Goal: Task Accomplishment & Management: Use online tool/utility

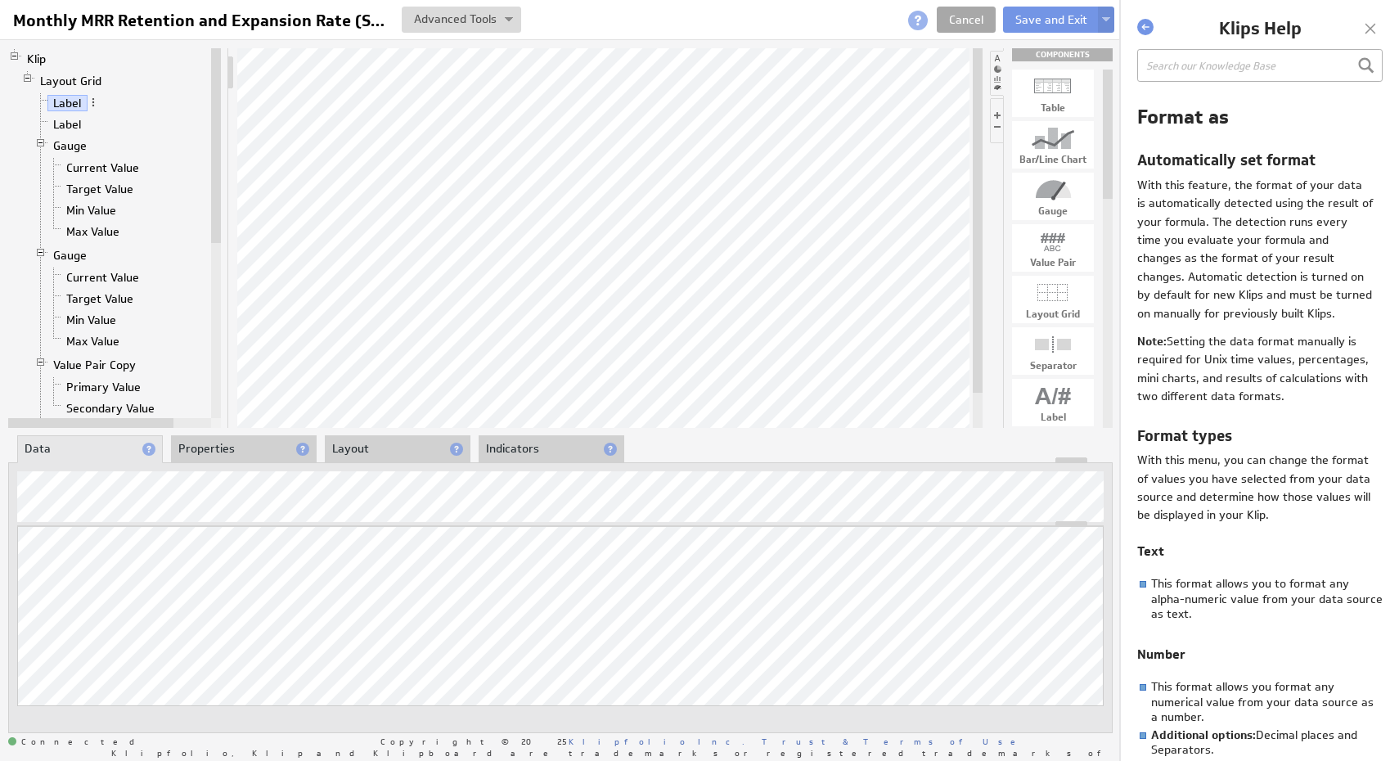
click at [969, 27] on link "Cancel" at bounding box center [966, 20] width 59 height 26
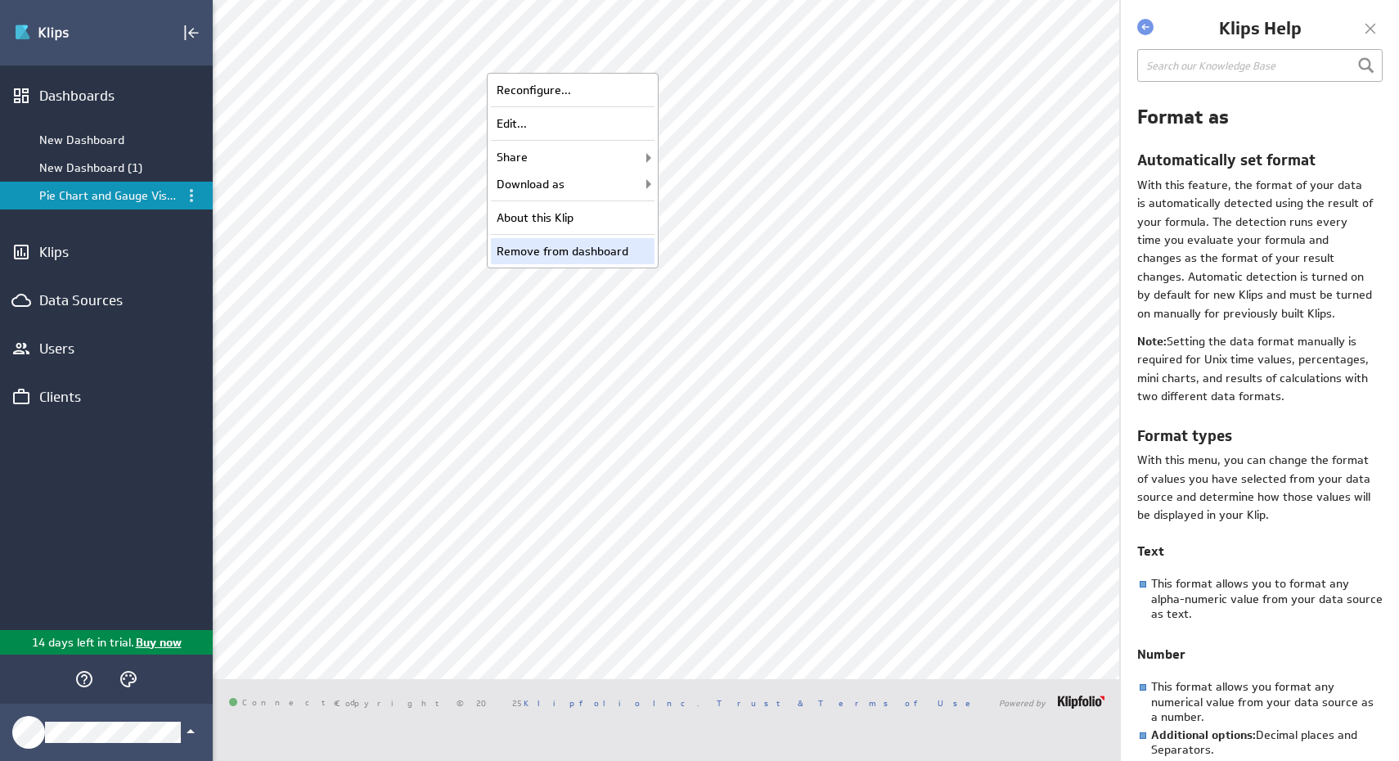
click at [587, 245] on div "Remove from dashboard" at bounding box center [573, 251] width 164 height 26
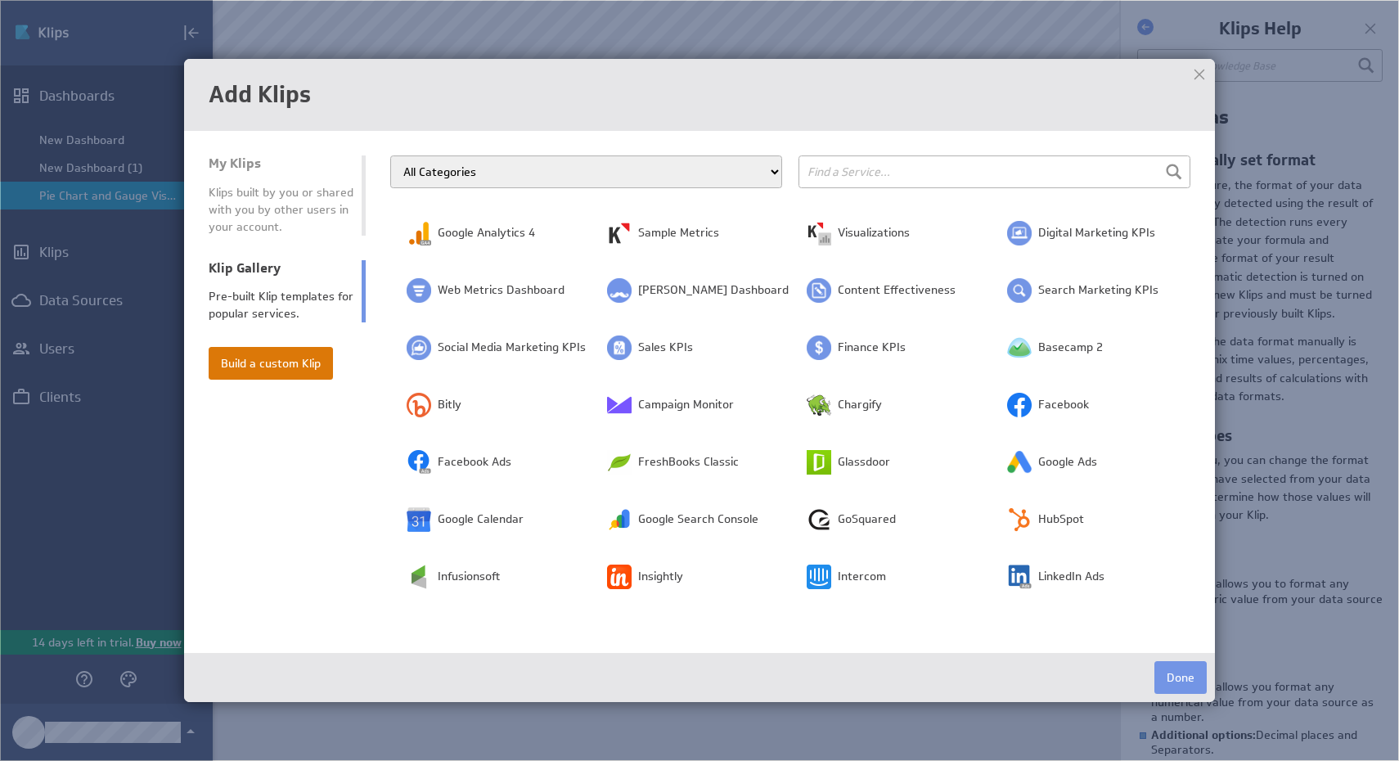
click at [268, 357] on button "Build a custom Klip" at bounding box center [271, 363] width 124 height 33
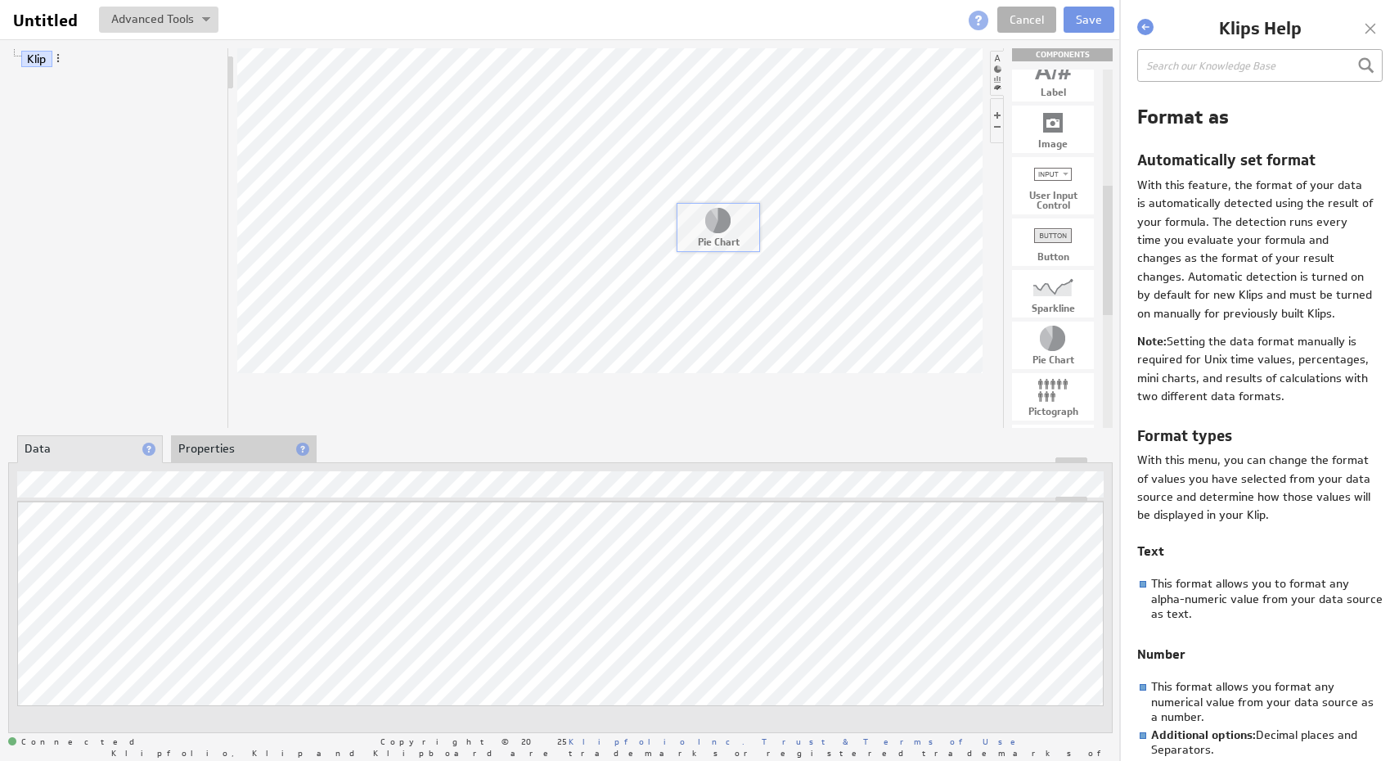
drag, startPoint x: 1046, startPoint y: 351, endPoint x: 653, endPoint y: 221, distance: 414.5
click at [1091, 25] on button "Save" at bounding box center [1089, 20] width 51 height 26
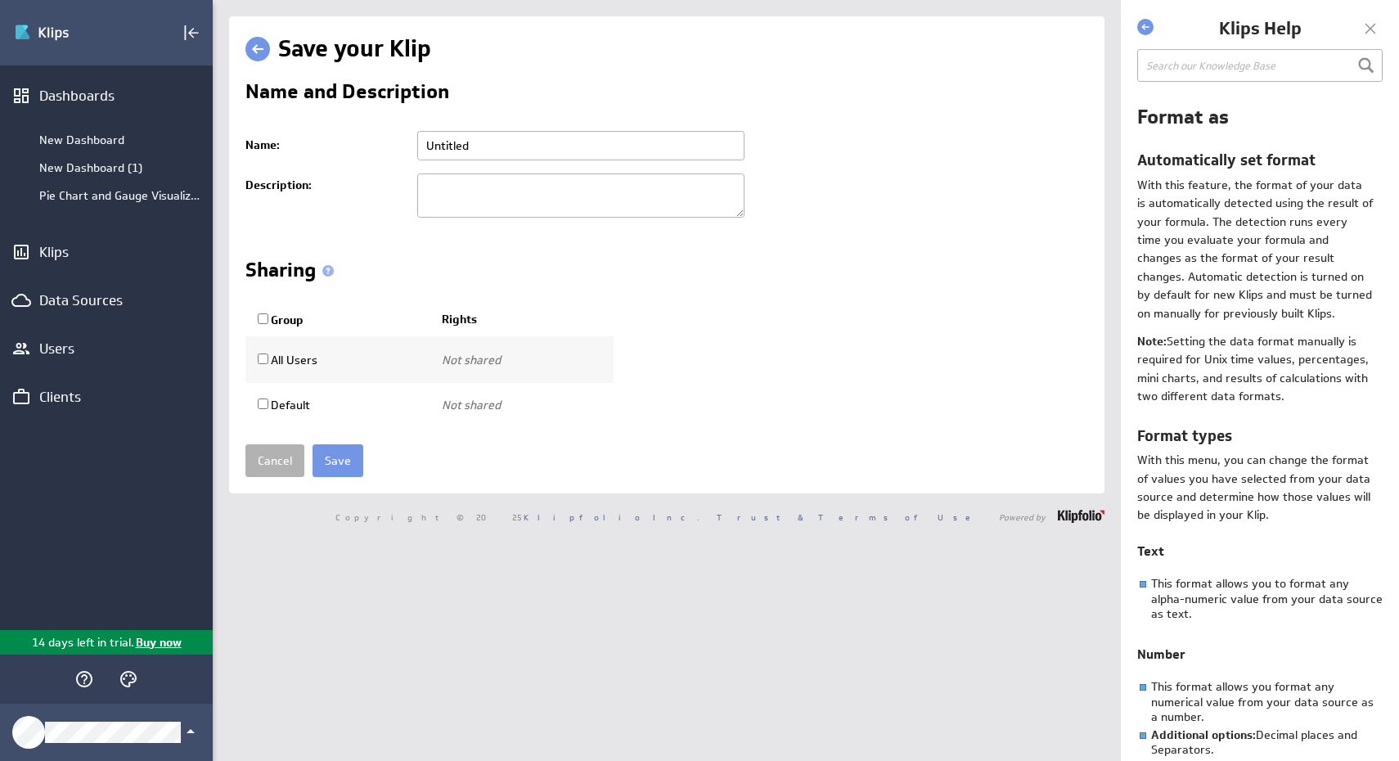
click at [183, 10] on div "Edit" at bounding box center [106, 32] width 213 height 65
click at [186, 34] on icon "Collapse" at bounding box center [192, 33] width 20 height 20
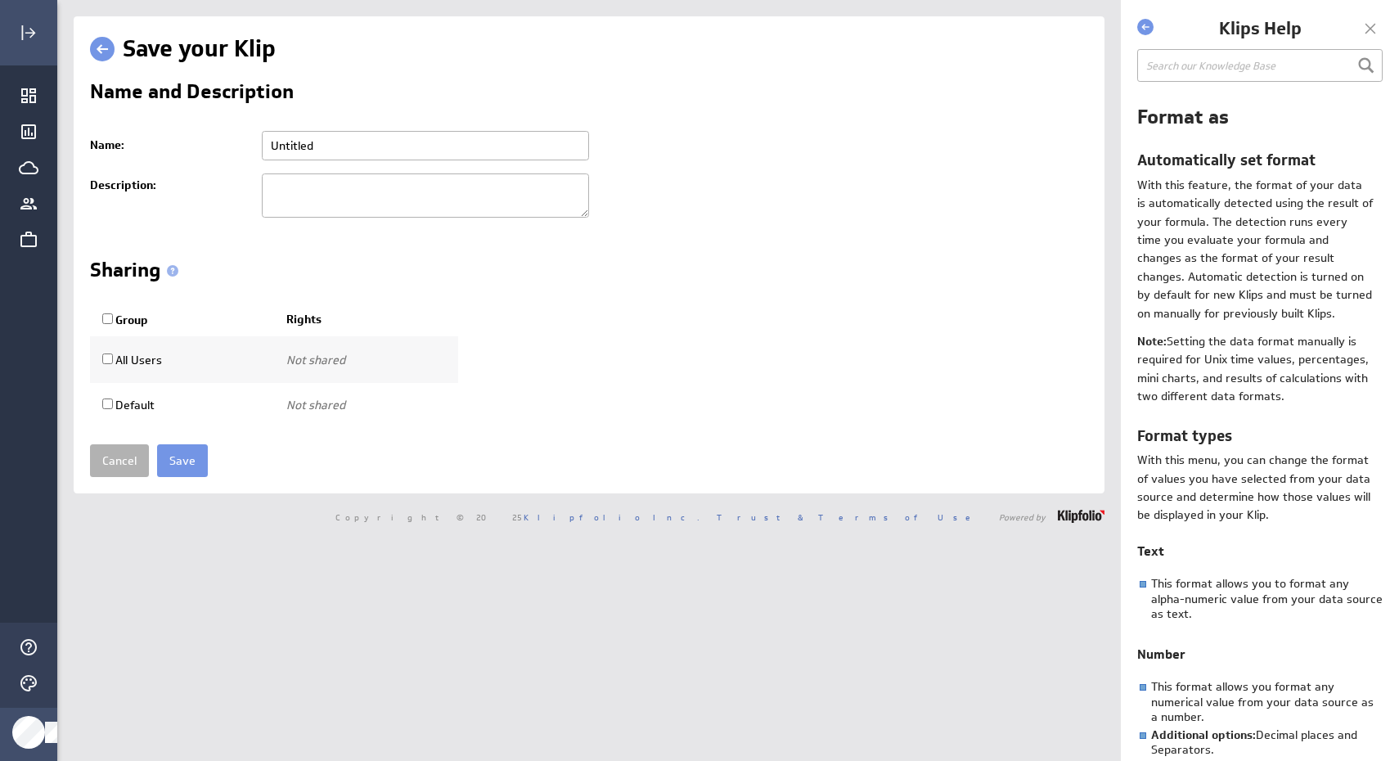
click at [1365, 25] on div at bounding box center [1370, 28] width 25 height 25
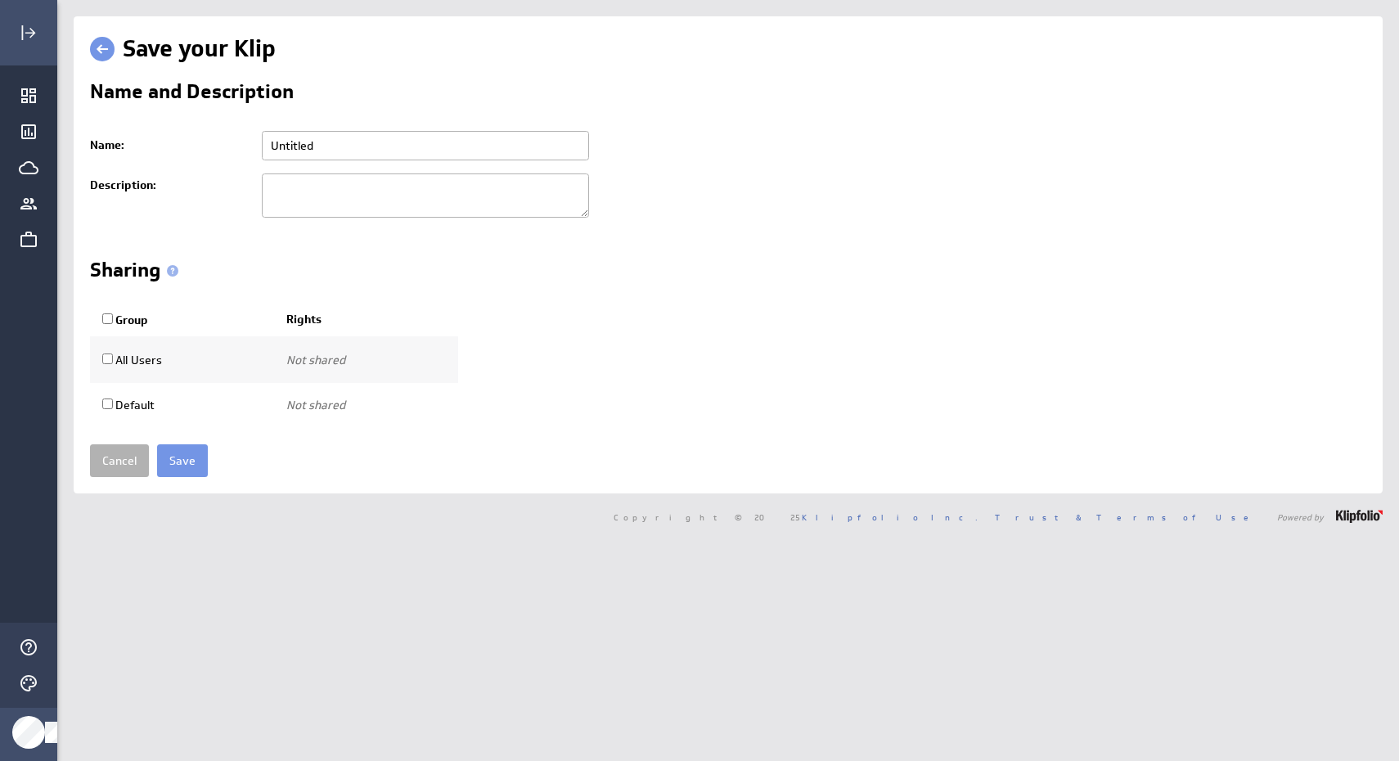
click at [31, 13] on div "Edit" at bounding box center [28, 32] width 57 height 65
click at [29, 29] on icon "Expand" at bounding box center [29, 33] width 20 height 20
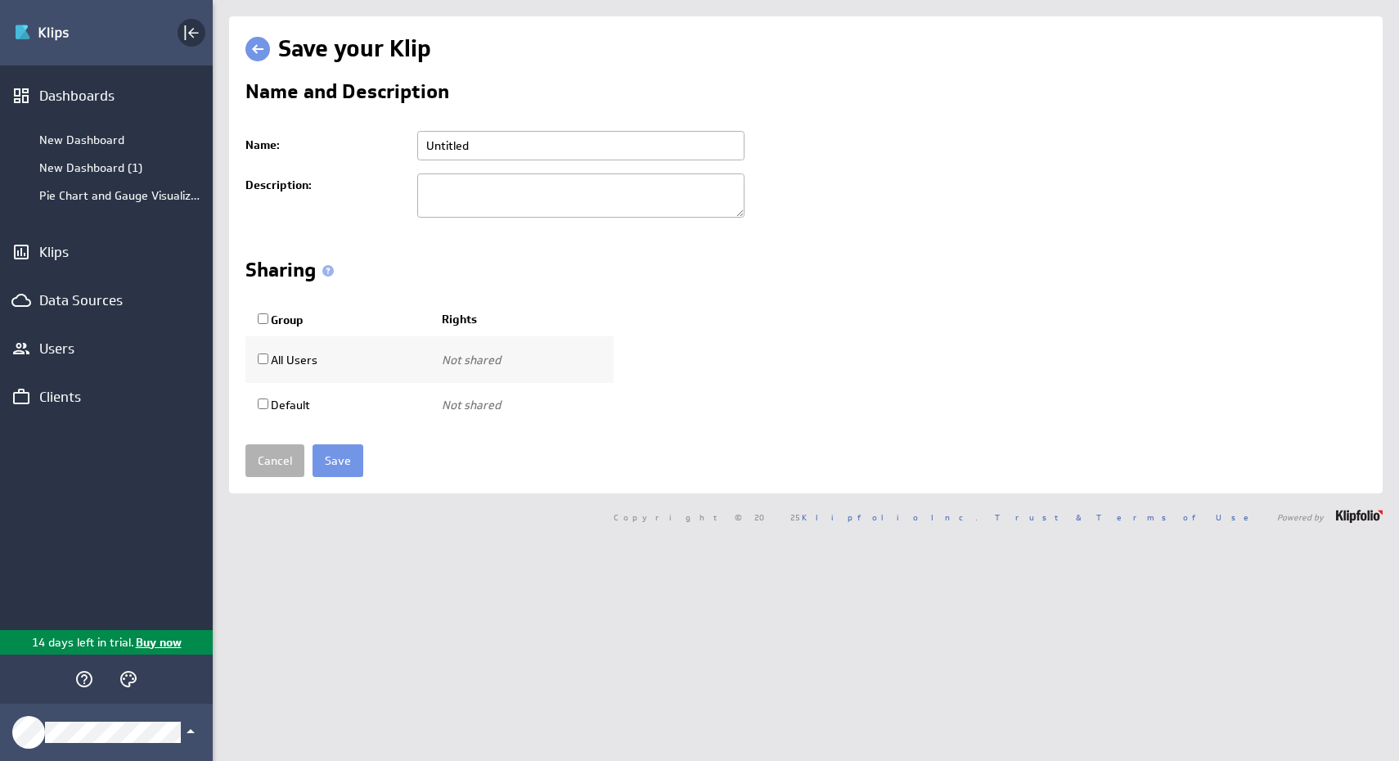
click at [191, 39] on icon "Collapse" at bounding box center [192, 33] width 20 height 20
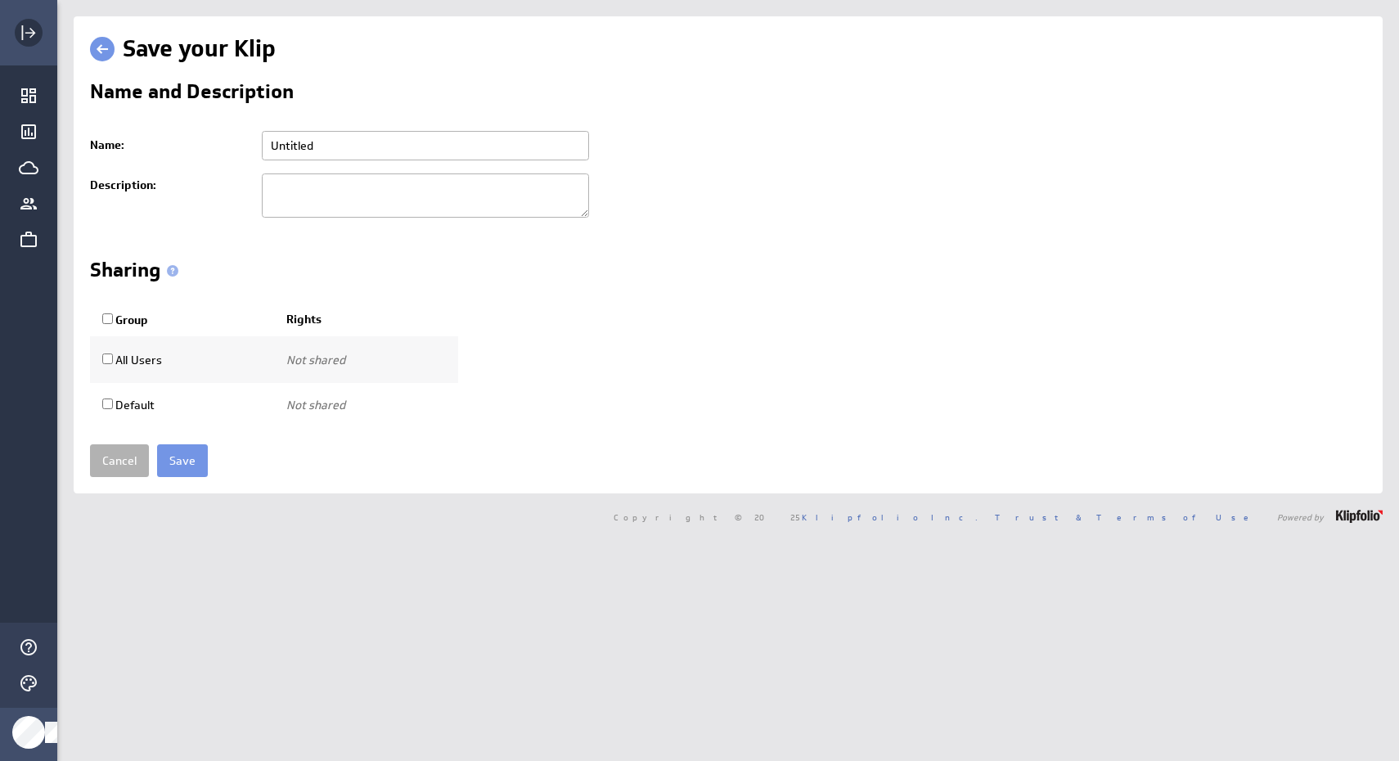
click at [22, 29] on rect "Expand" at bounding box center [23, 32] width 2 height 15
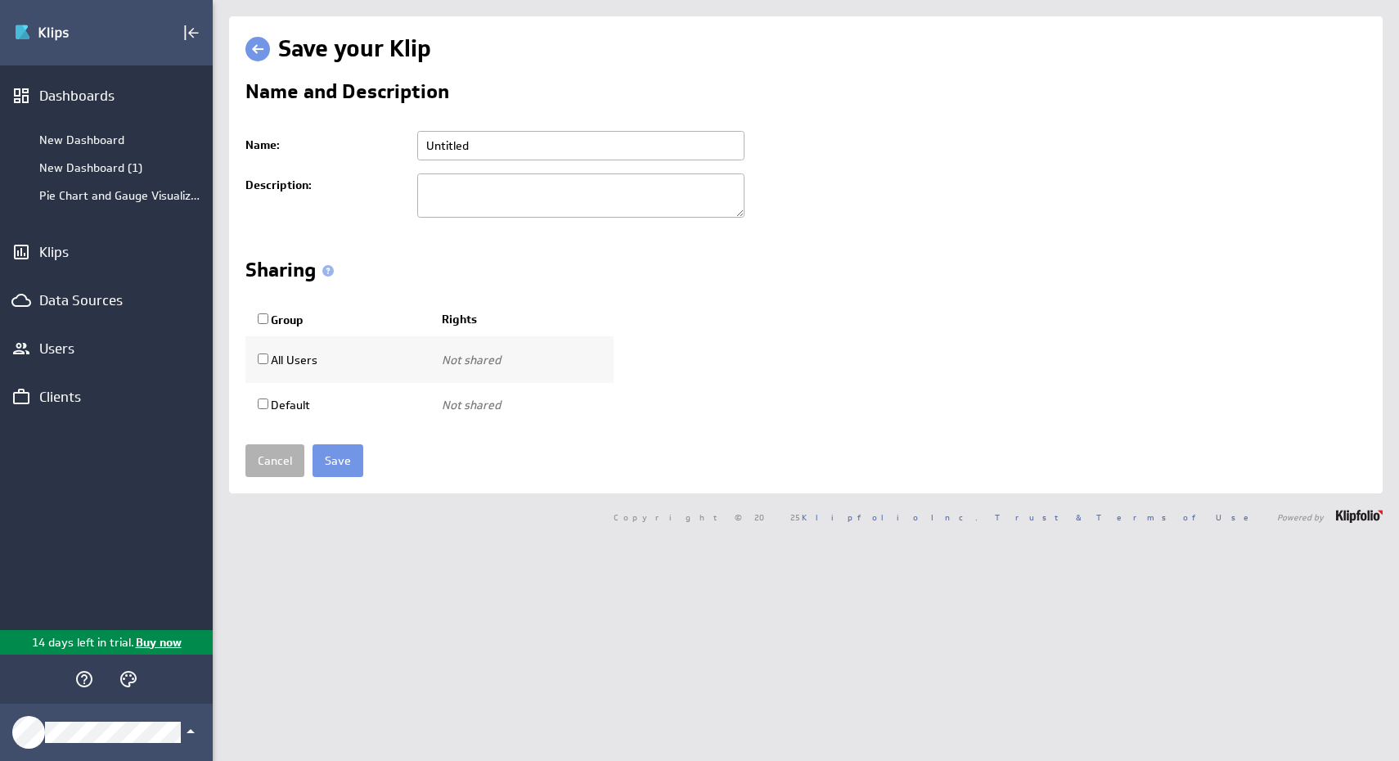
click at [485, 148] on input "Untitled" at bounding box center [580, 145] width 327 height 29
click at [485, 148] on input "text" at bounding box center [580, 145] width 327 height 29
click at [475, 143] on input "text" at bounding box center [580, 145] width 327 height 29
type input "Test 2"
click at [351, 457] on input "Save" at bounding box center [338, 460] width 51 height 33
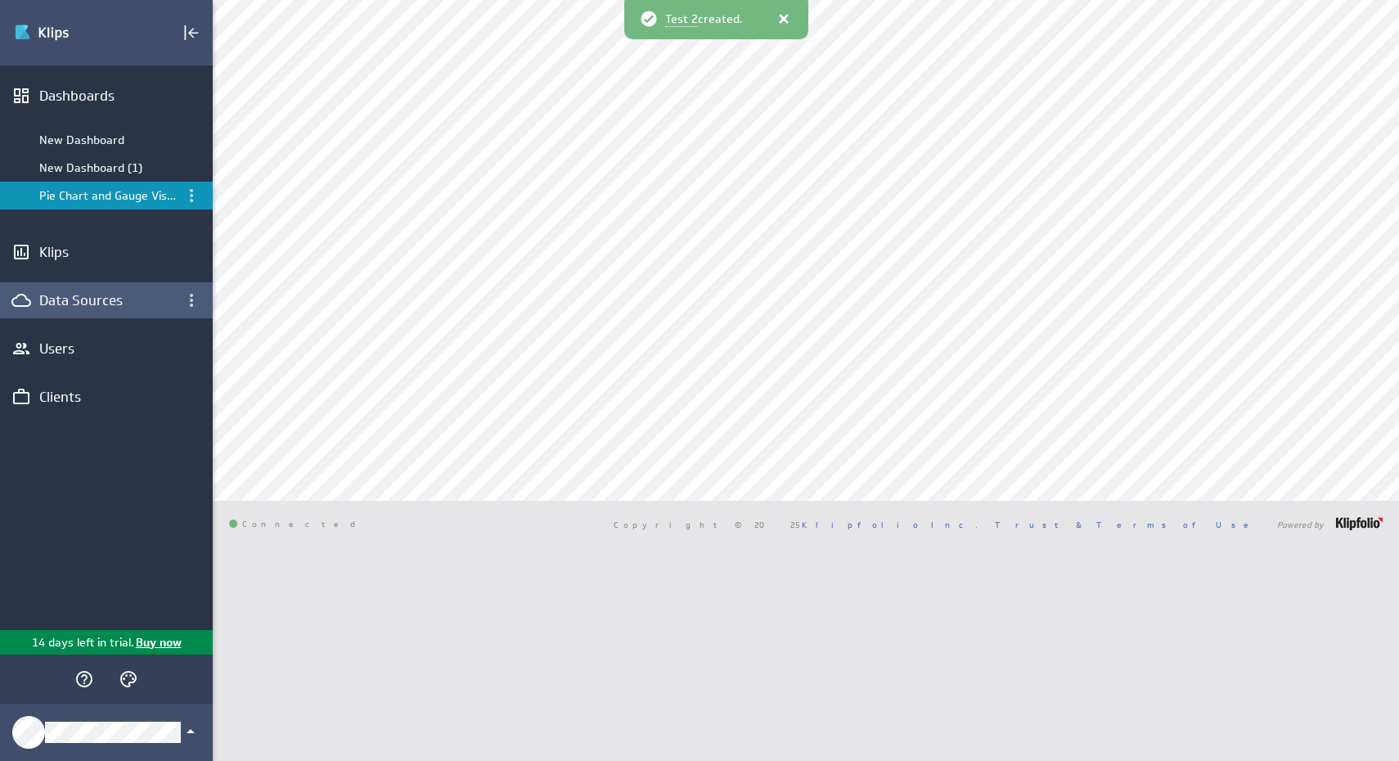
click at [111, 299] on div "Data Sources" at bounding box center [106, 300] width 134 height 18
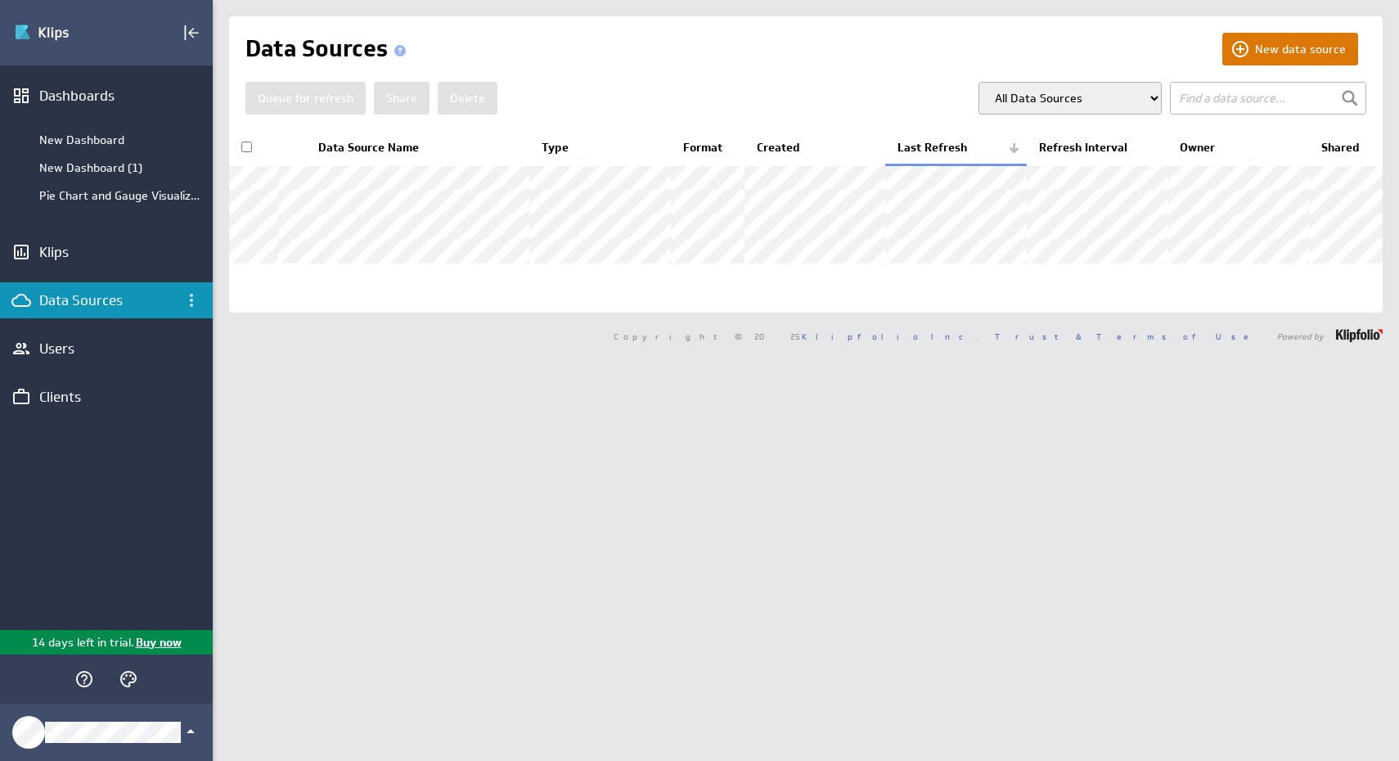
click at [1248, 56] on button "New data source" at bounding box center [1290, 49] width 136 height 33
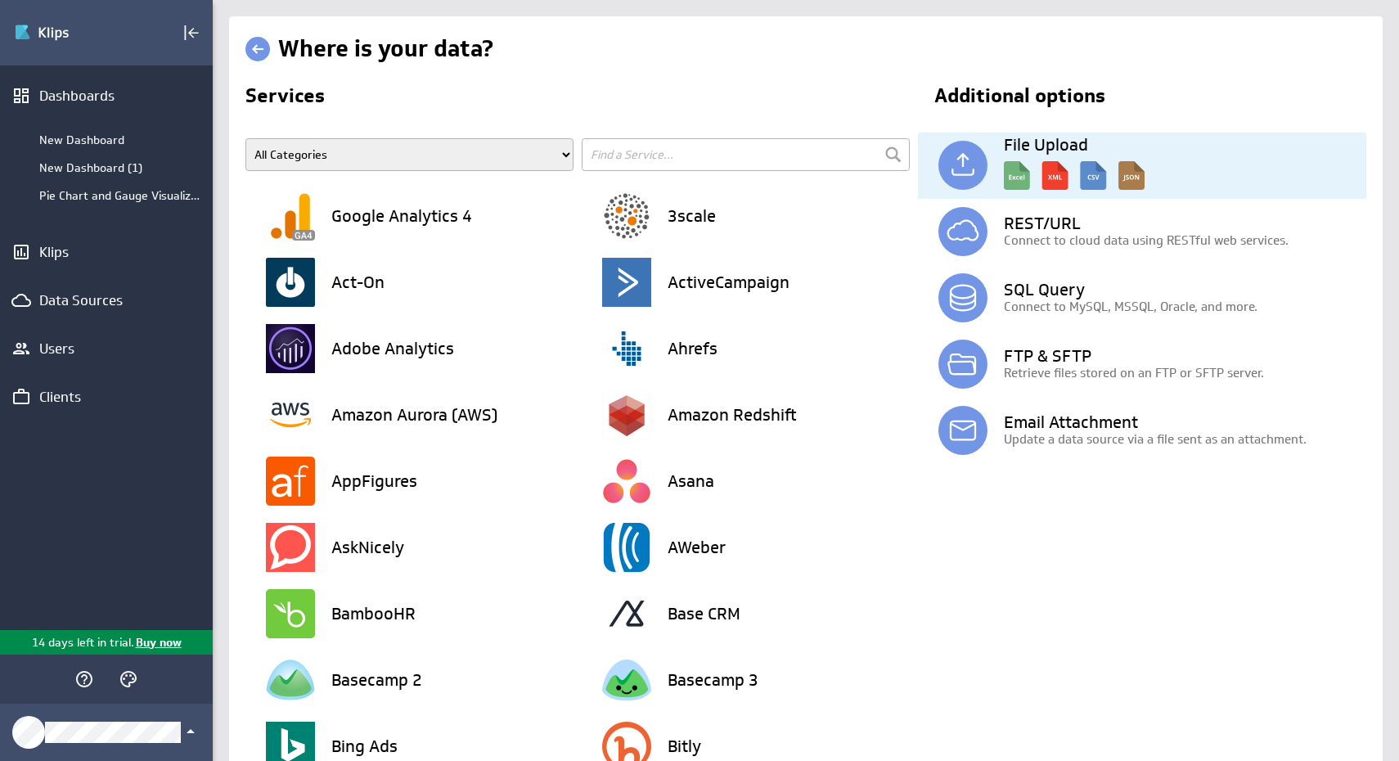
click at [1014, 181] on img at bounding box center [1074, 171] width 141 height 37
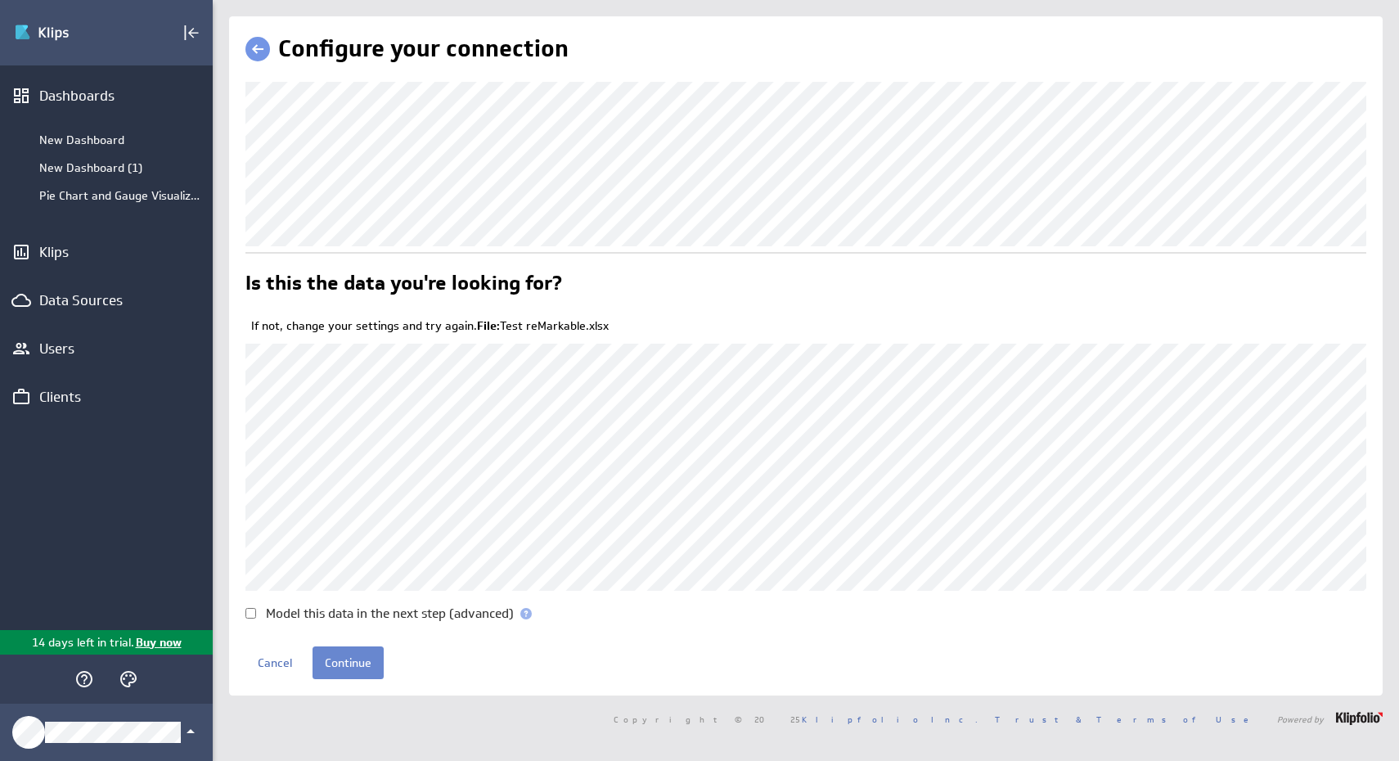
click at [343, 668] on input "Continue" at bounding box center [348, 662] width 71 height 33
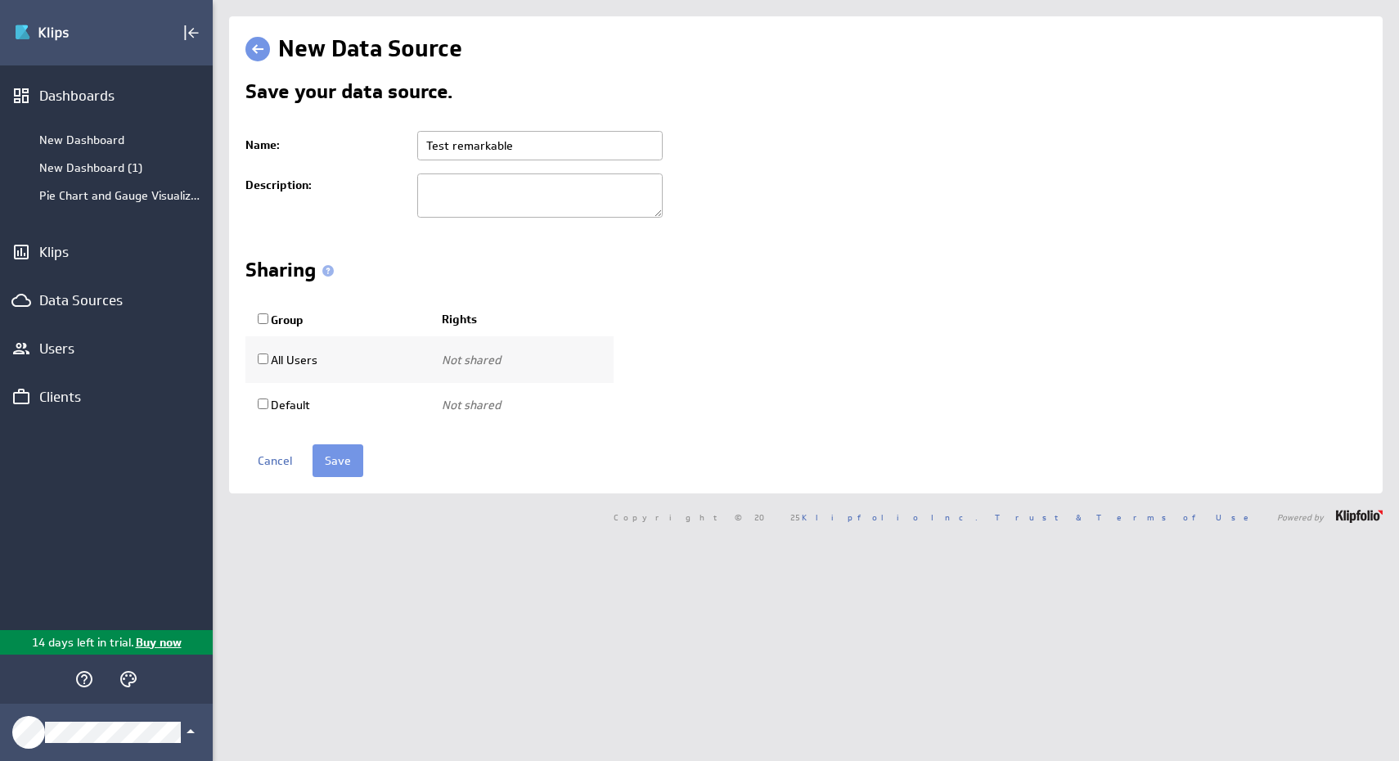
click at [267, 322] on input "Group" at bounding box center [263, 318] width 11 height 11
checkbox input "true"
select select "0181e525d0dfbe5dccaffbf467486c73:use"
checkbox input "true"
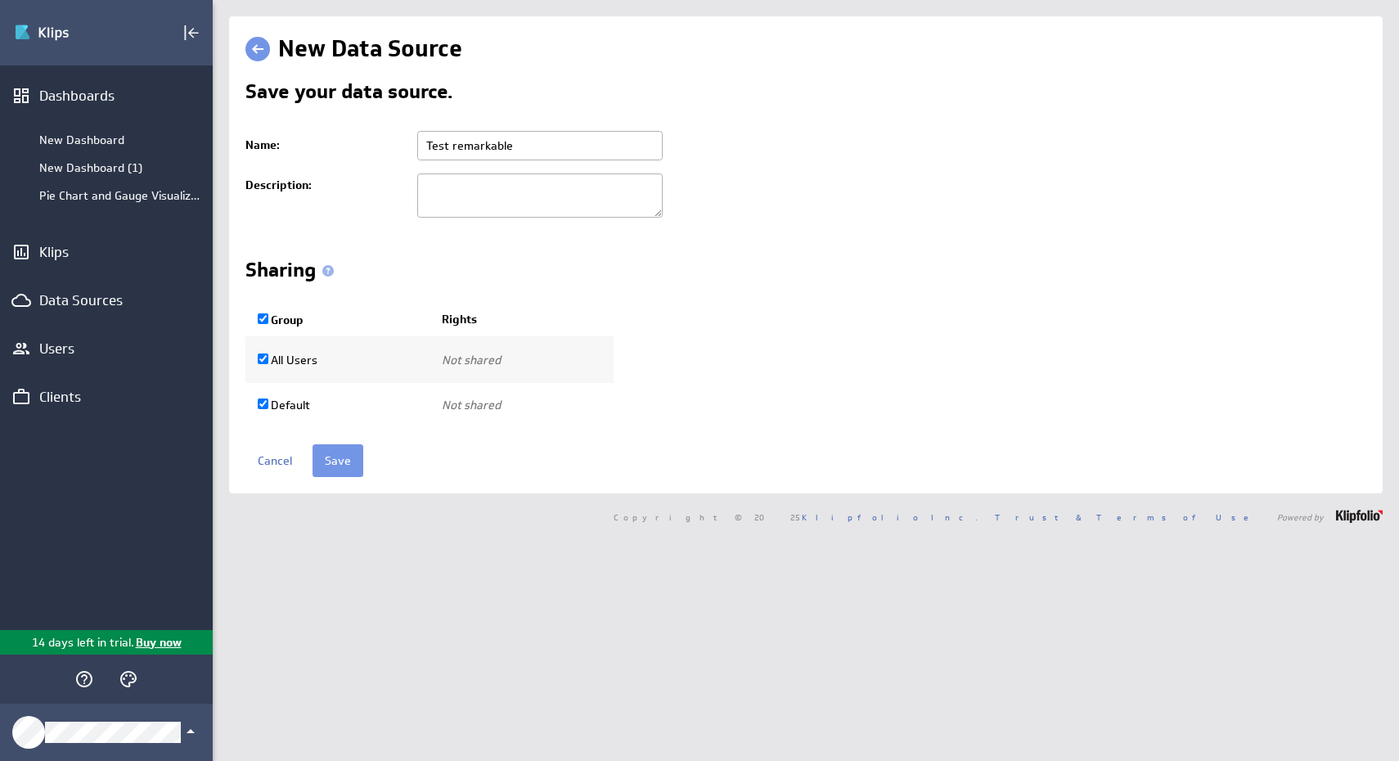
select select "9d466459543bc2dd35de661381ed4f9d:use"
click at [348, 461] on input "Save" at bounding box center [338, 460] width 51 height 33
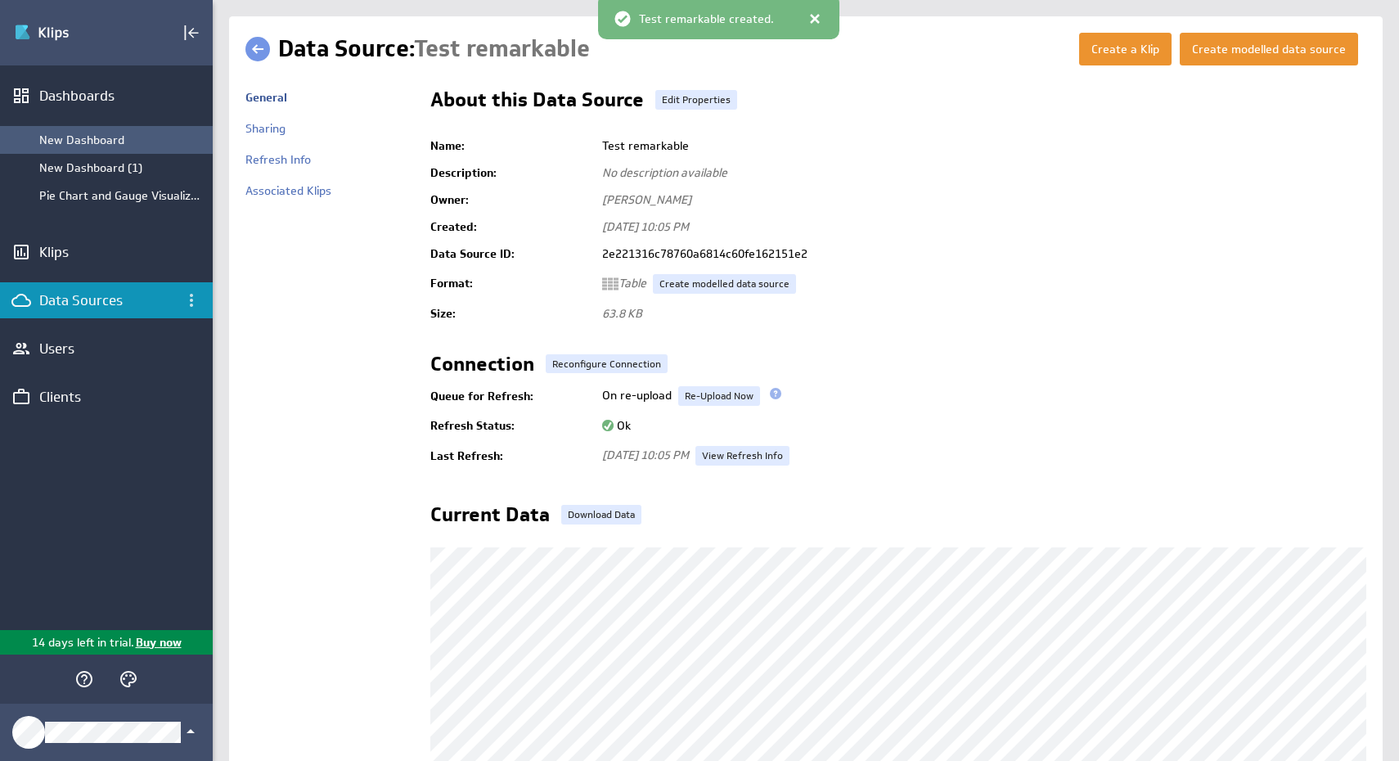
click at [88, 141] on div "New Dashboard" at bounding box center [121, 140] width 165 height 15
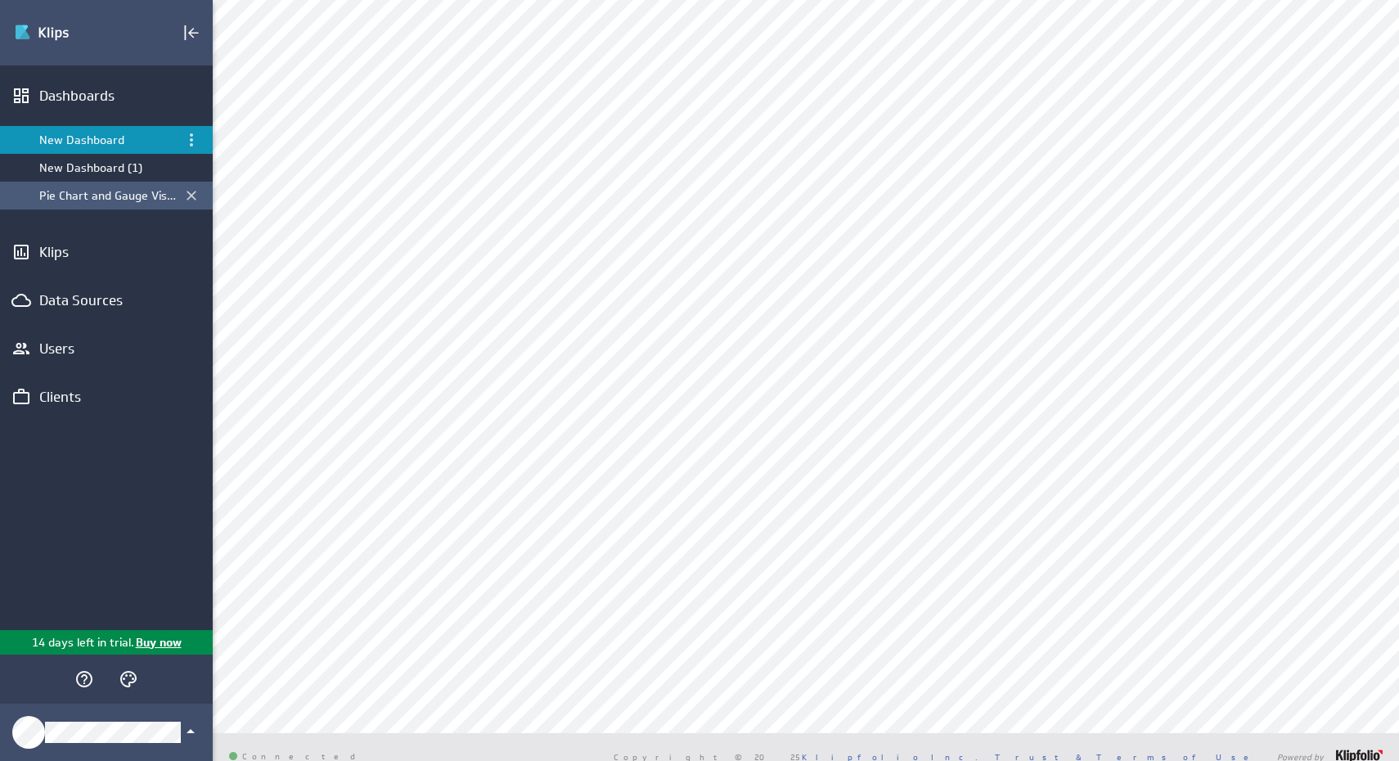
click at [73, 199] on div "Pie Chart and Gauge Visualizations" at bounding box center [107, 195] width 137 height 15
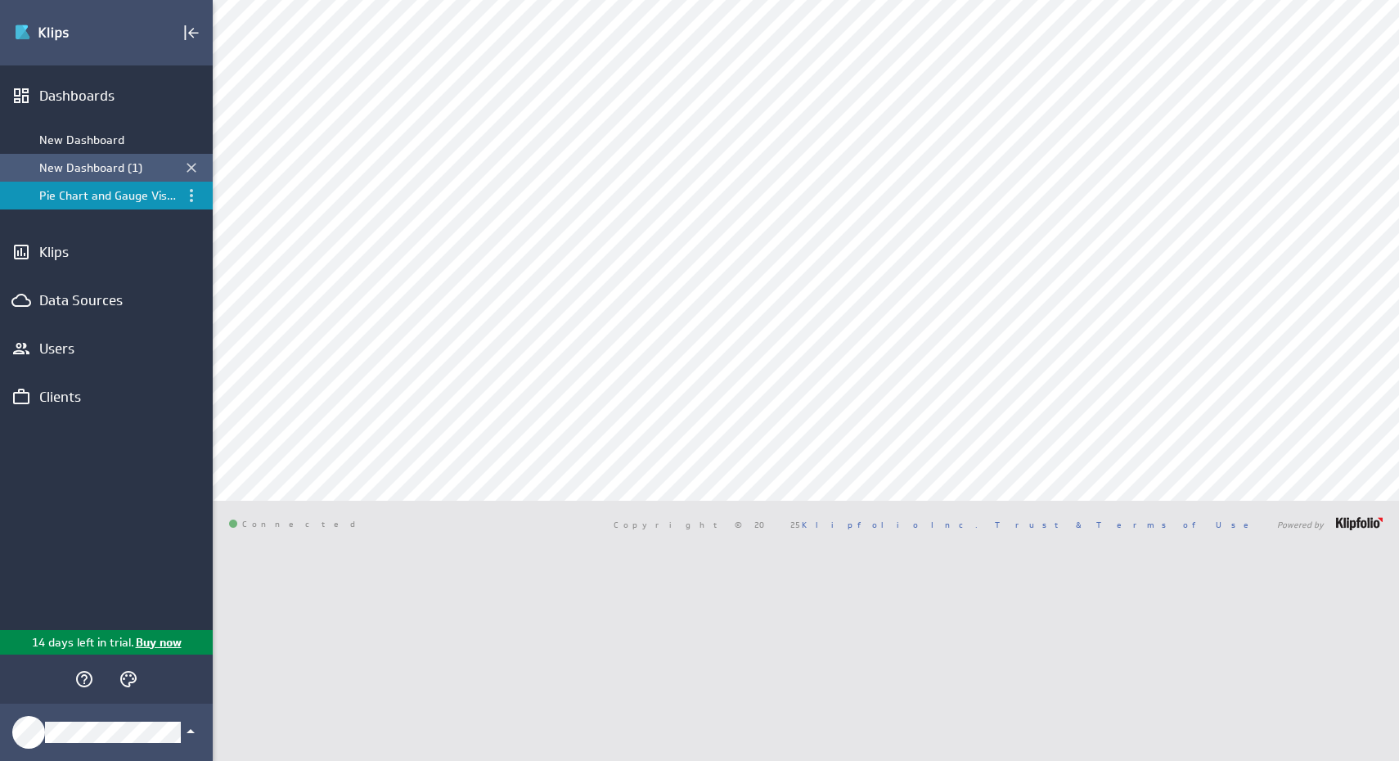
click at [79, 173] on div "New Dashboard (1)" at bounding box center [107, 167] width 137 height 15
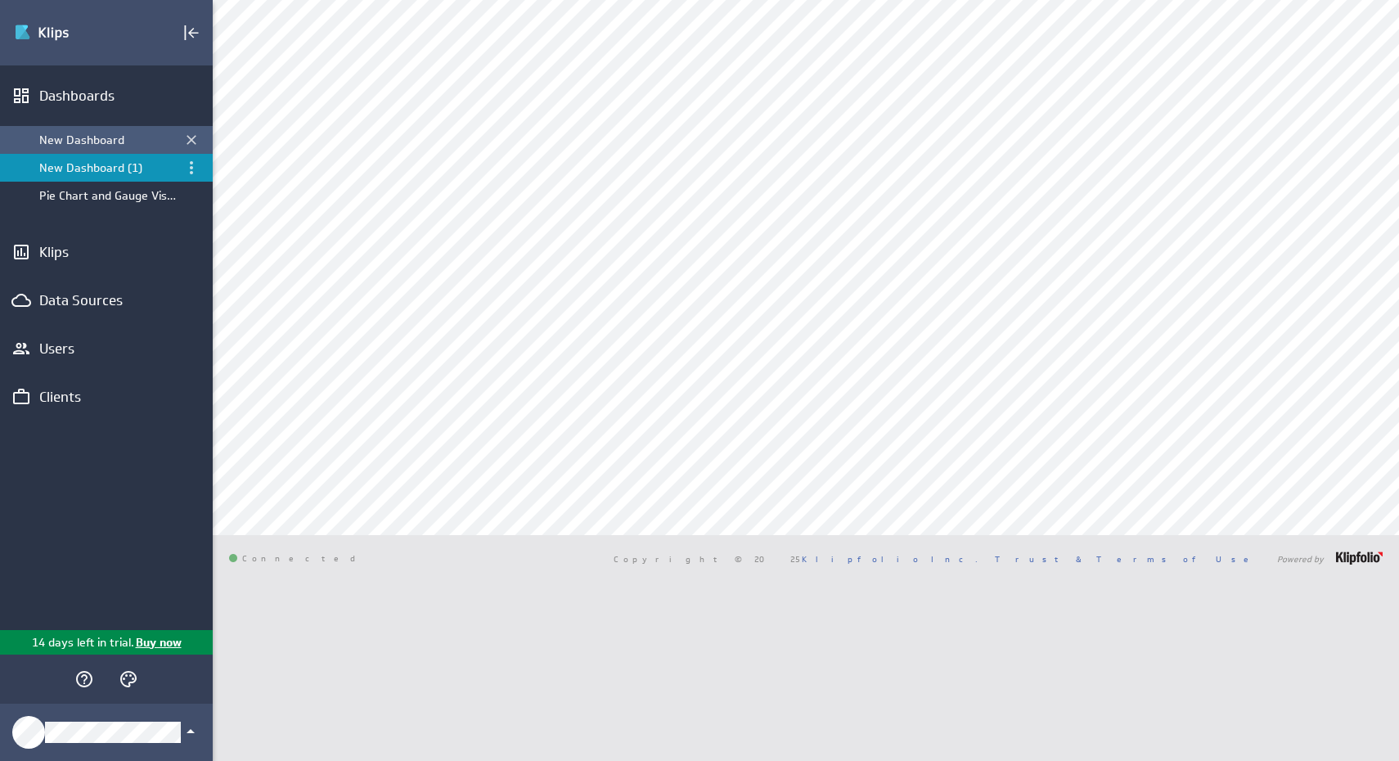
click at [79, 137] on div "New Dashboard" at bounding box center [107, 140] width 137 height 15
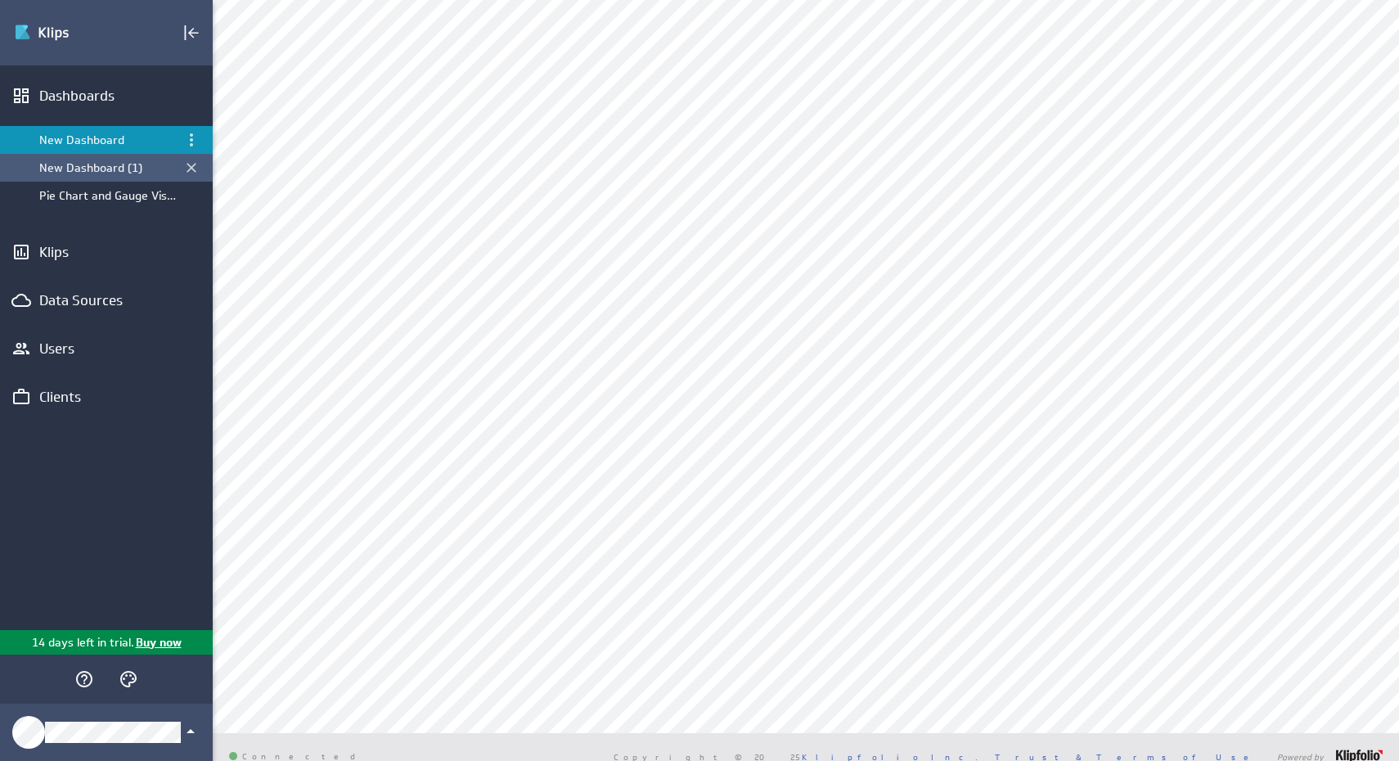
click at [50, 155] on div "New Dashboard (1)" at bounding box center [106, 168] width 213 height 28
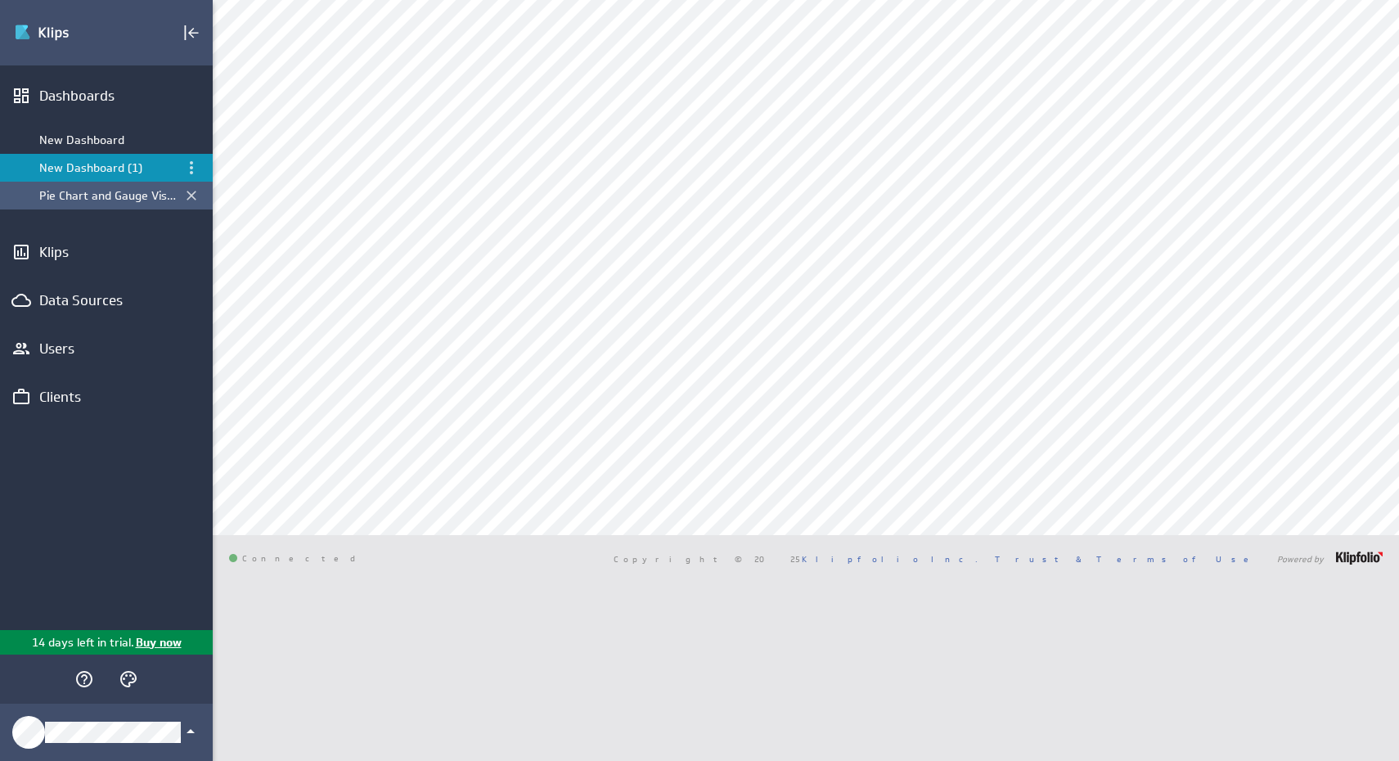
click at [60, 190] on div "Pie Chart and Gauge Visualizations" at bounding box center [107, 195] width 137 height 15
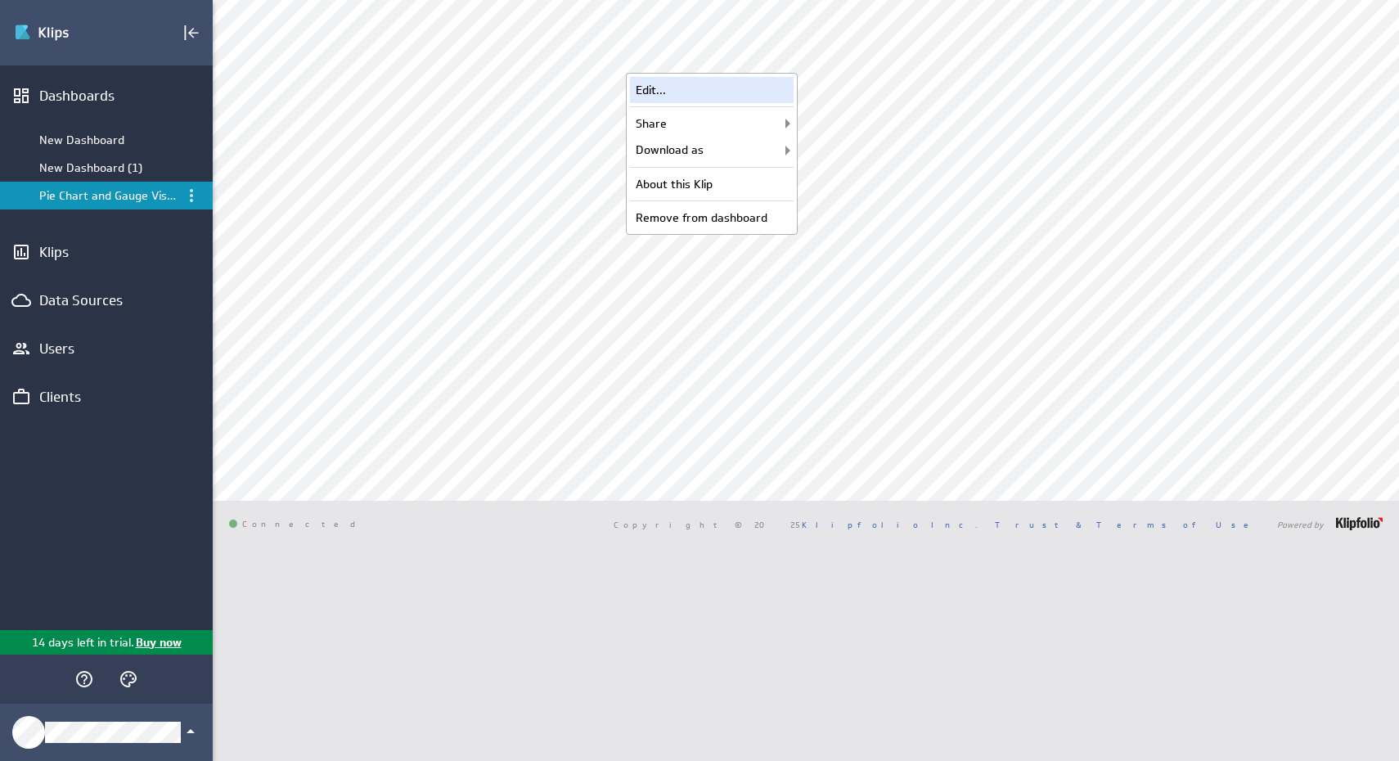
click at [729, 93] on div "Edit..." at bounding box center [712, 90] width 164 height 26
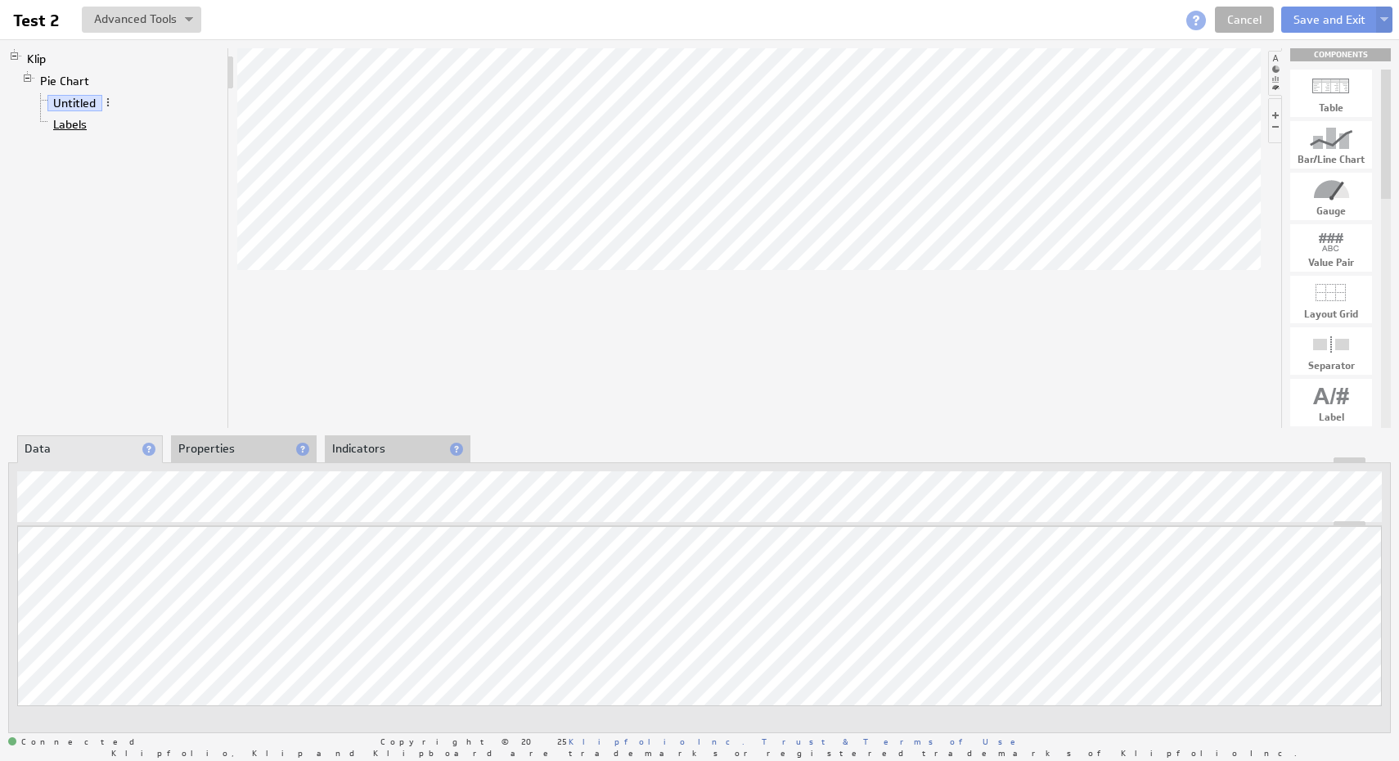
click at [70, 119] on link "Labels" at bounding box center [70, 124] width 46 height 16
click at [208, 302] on div "Klip Pie Chart Untitled Labels" at bounding box center [118, 238] width 221 height 380
click at [1257, 16] on link "Cancel" at bounding box center [1244, 20] width 59 height 26
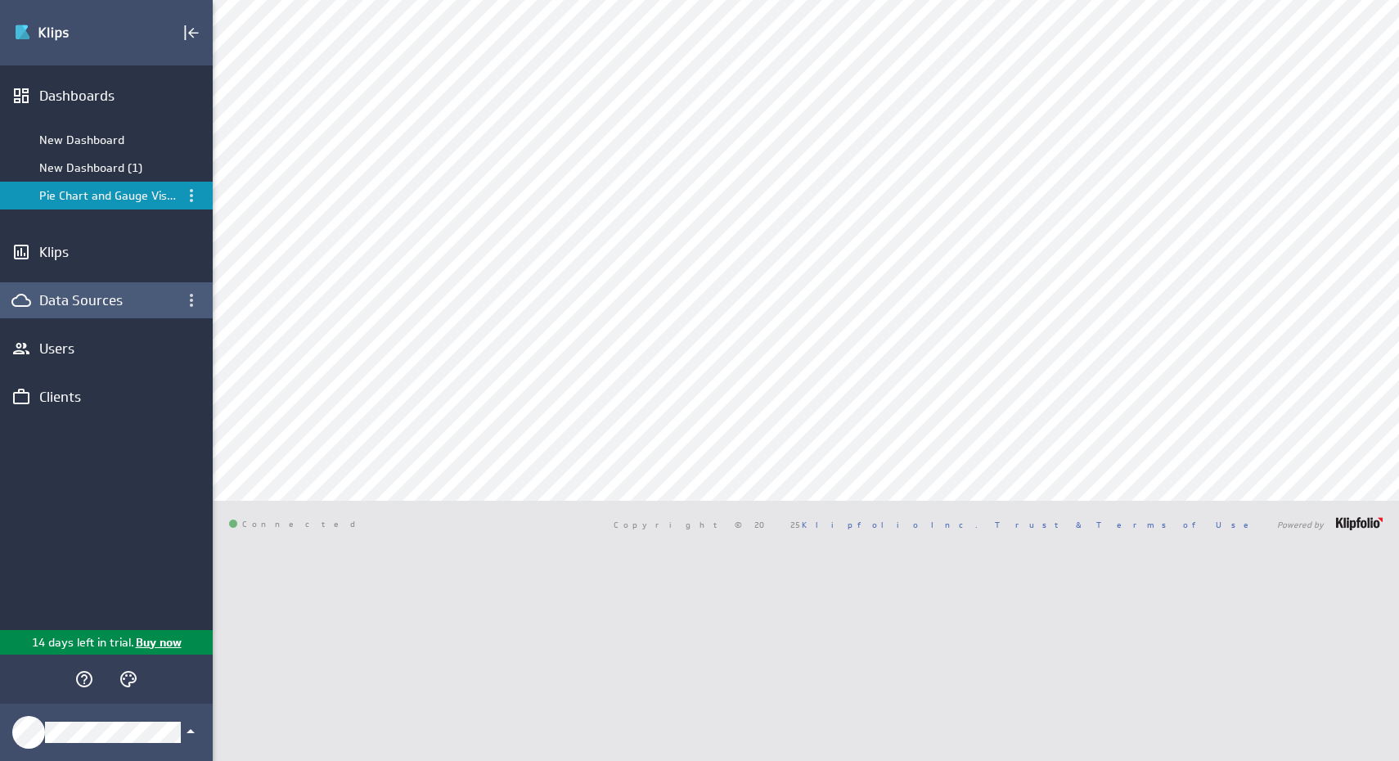
click at [96, 304] on div "Data Sources" at bounding box center [106, 300] width 134 height 18
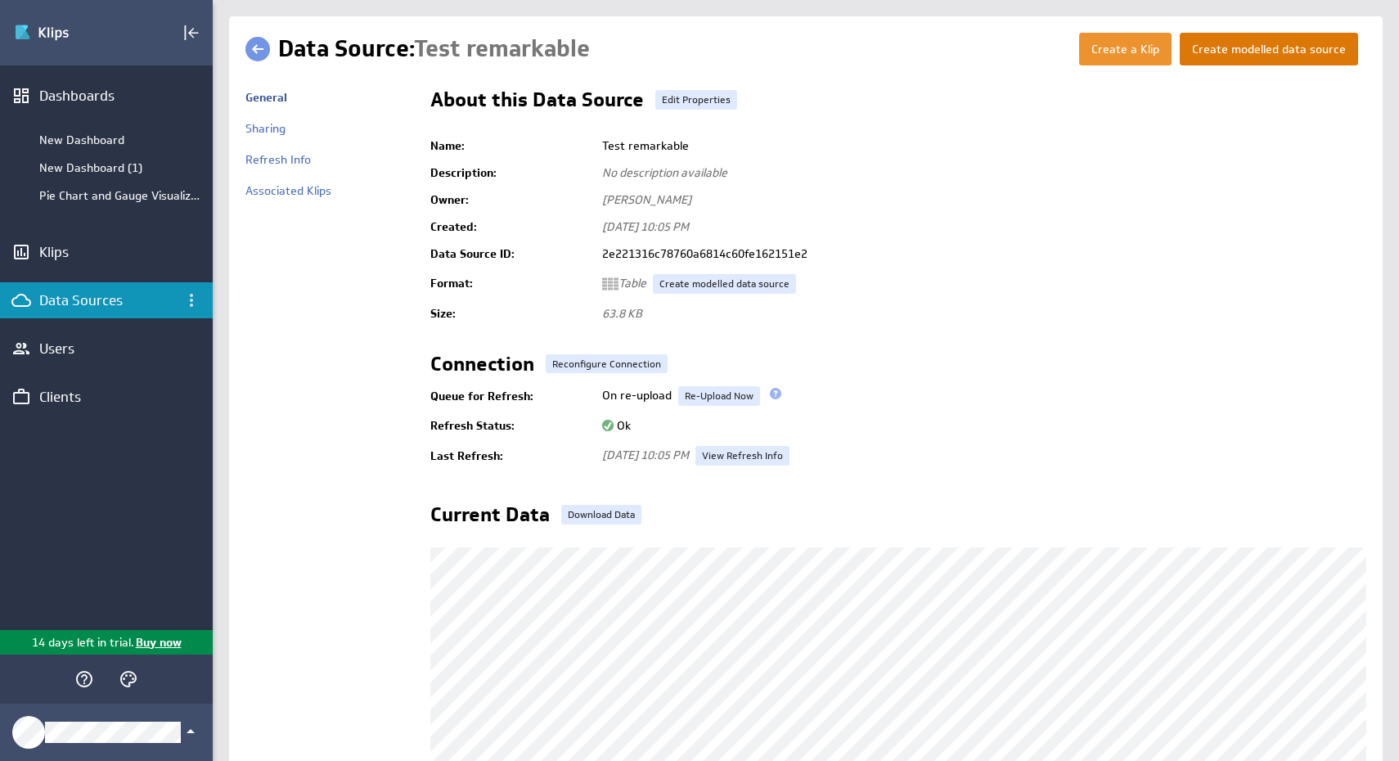
click at [1262, 56] on button "Create modelled data source" at bounding box center [1269, 49] width 178 height 33
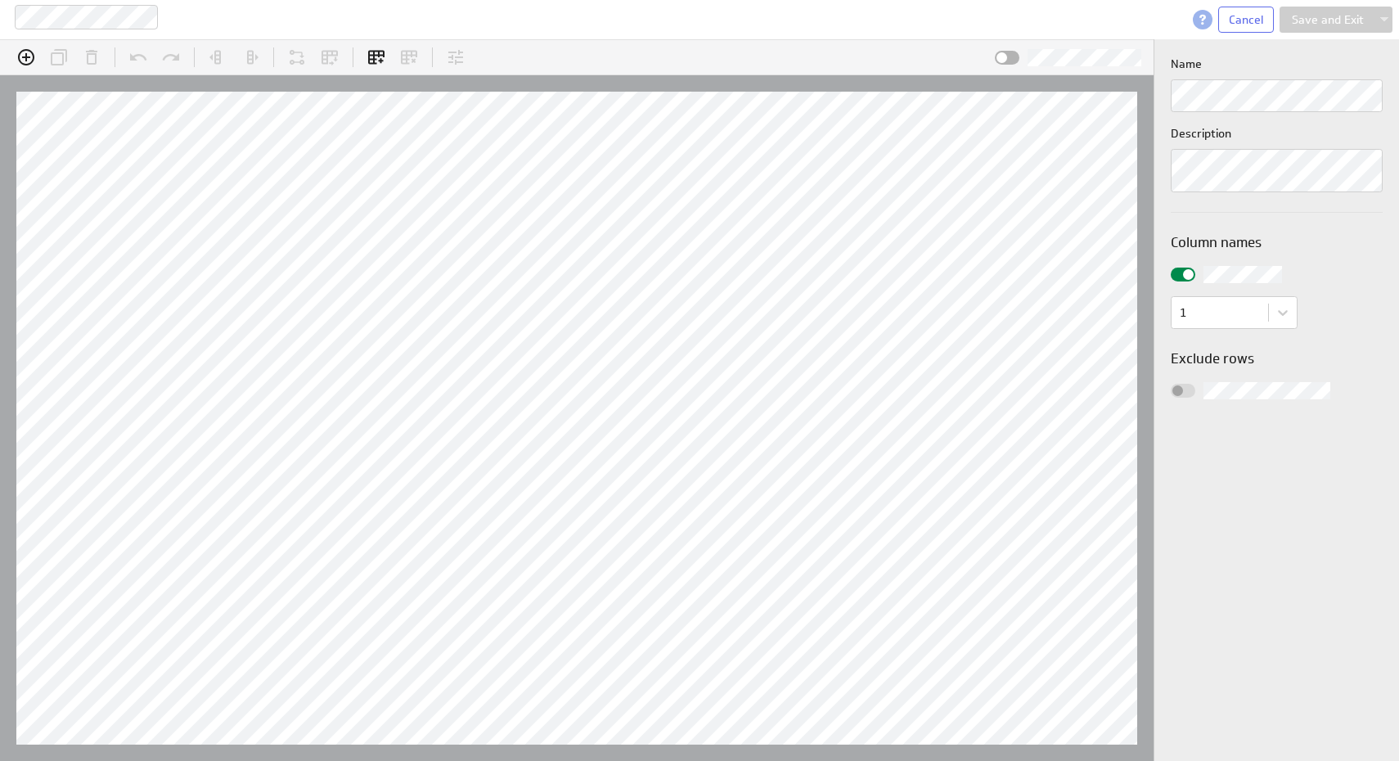
scroll to position [26, 1194]
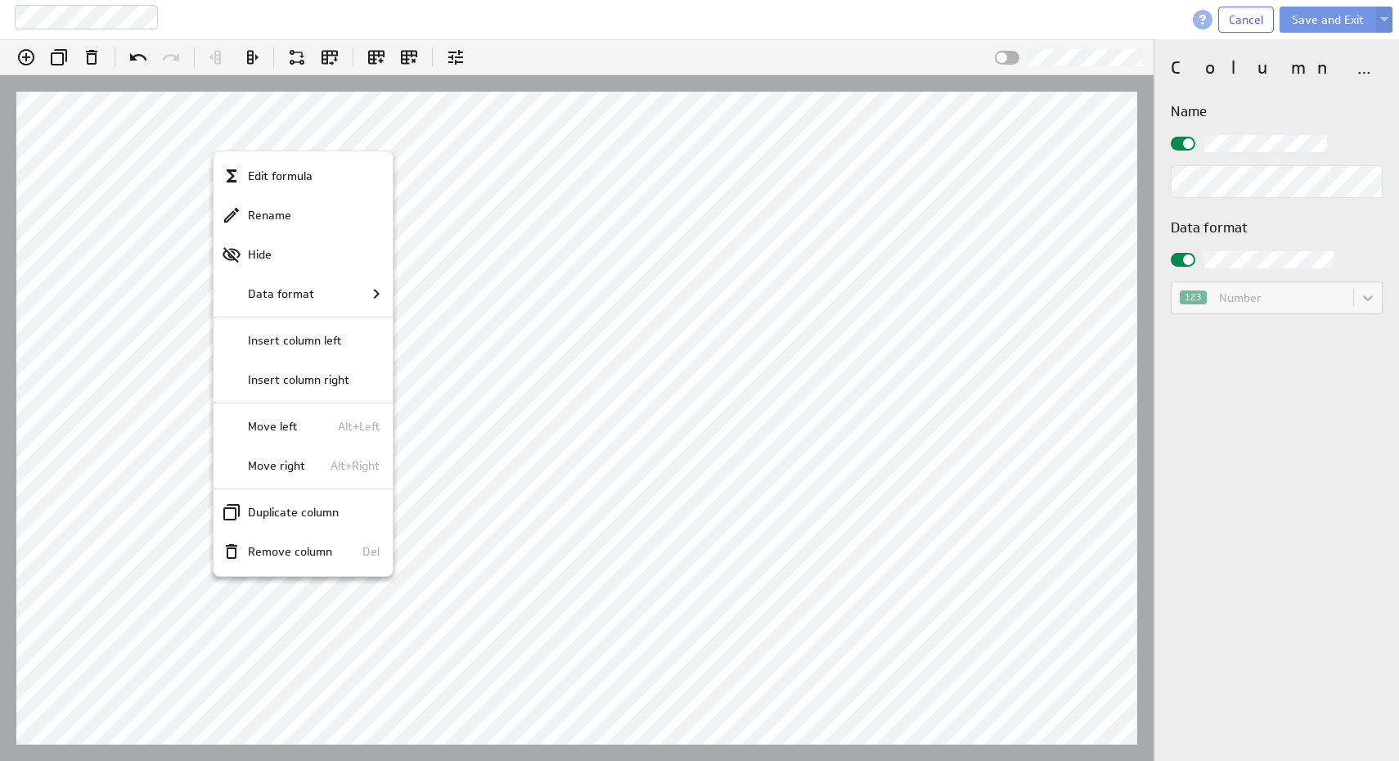
click at [154, 243] on div at bounding box center [699, 380] width 1399 height 761
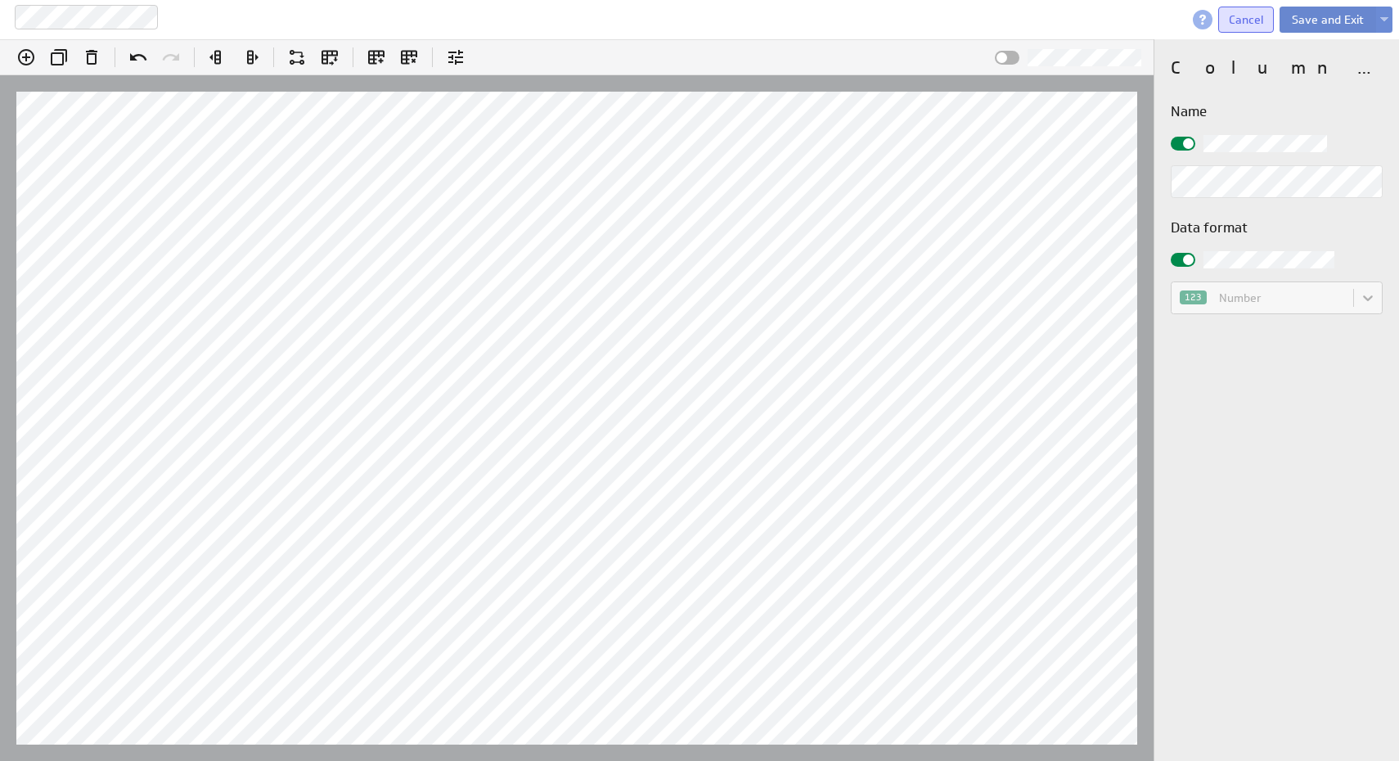
click at [1249, 22] on span "Cancel" at bounding box center [1246, 19] width 34 height 15
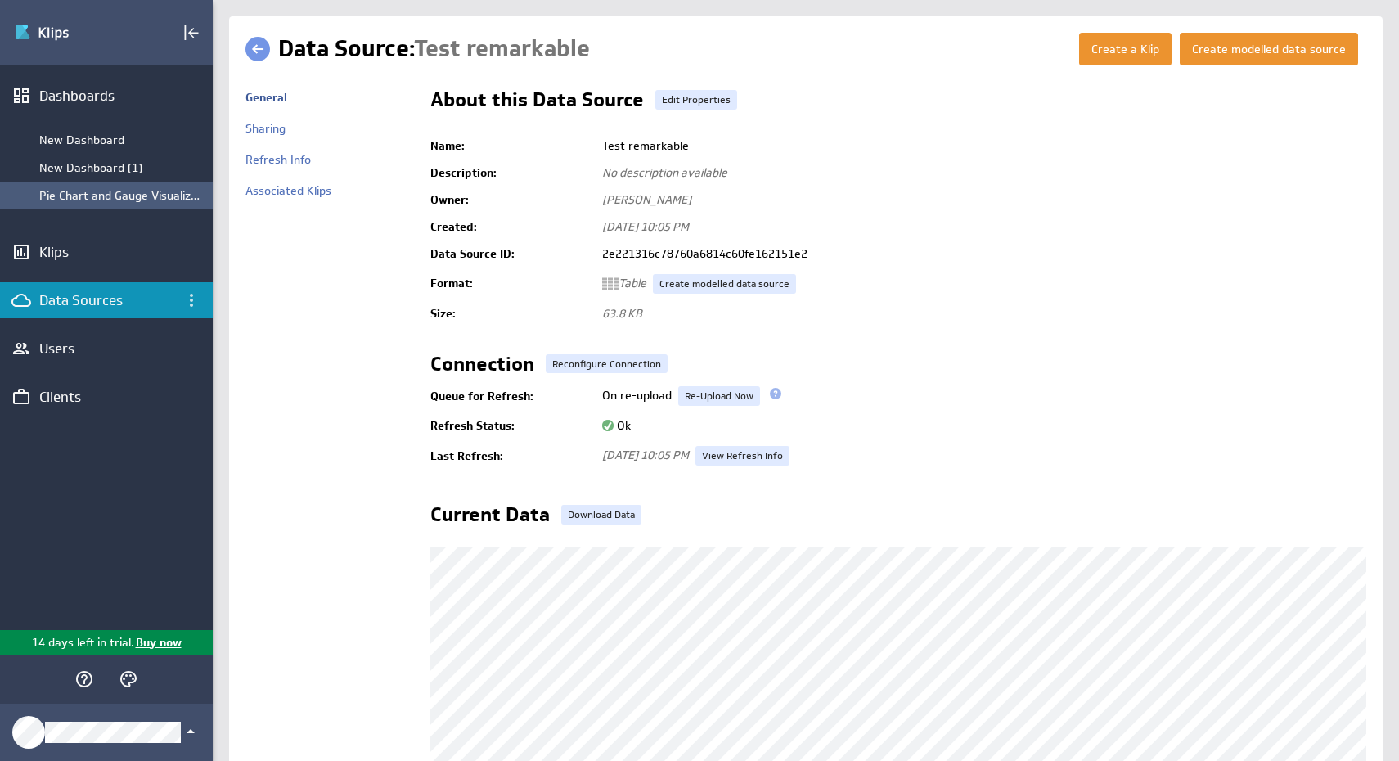
click at [89, 183] on div "Pie Chart and Gauge Visualizations" at bounding box center [106, 196] width 213 height 28
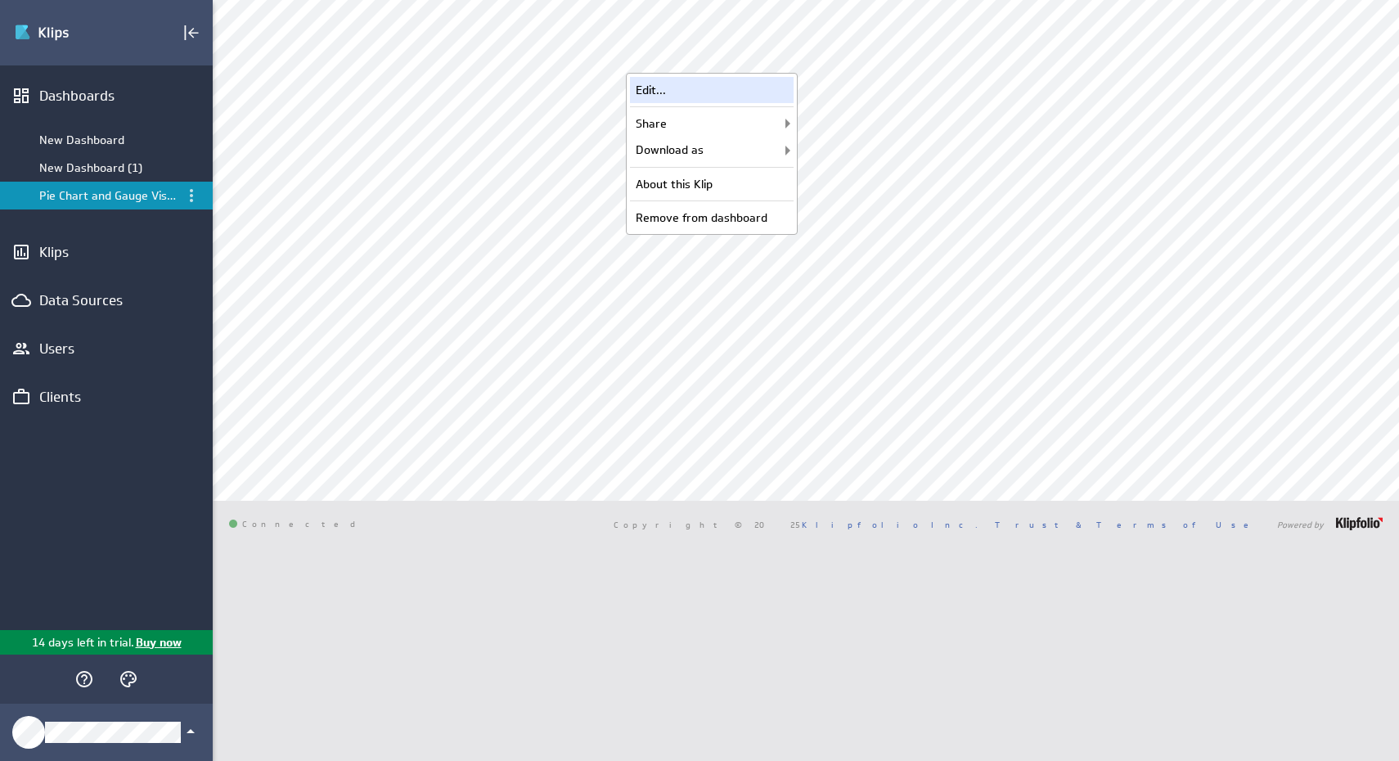
click at [740, 97] on div "Edit..." at bounding box center [712, 90] width 164 height 26
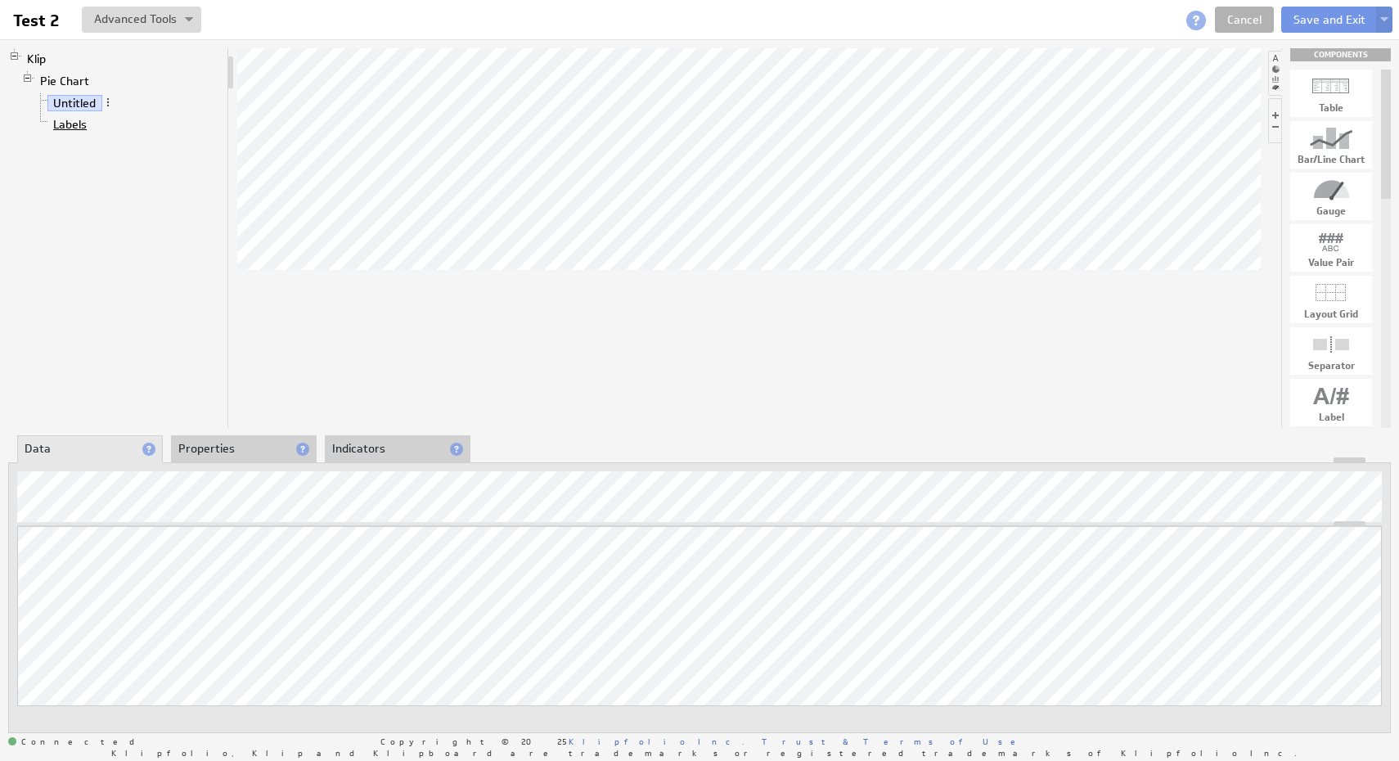
click at [71, 124] on link "Labels" at bounding box center [70, 124] width 46 height 16
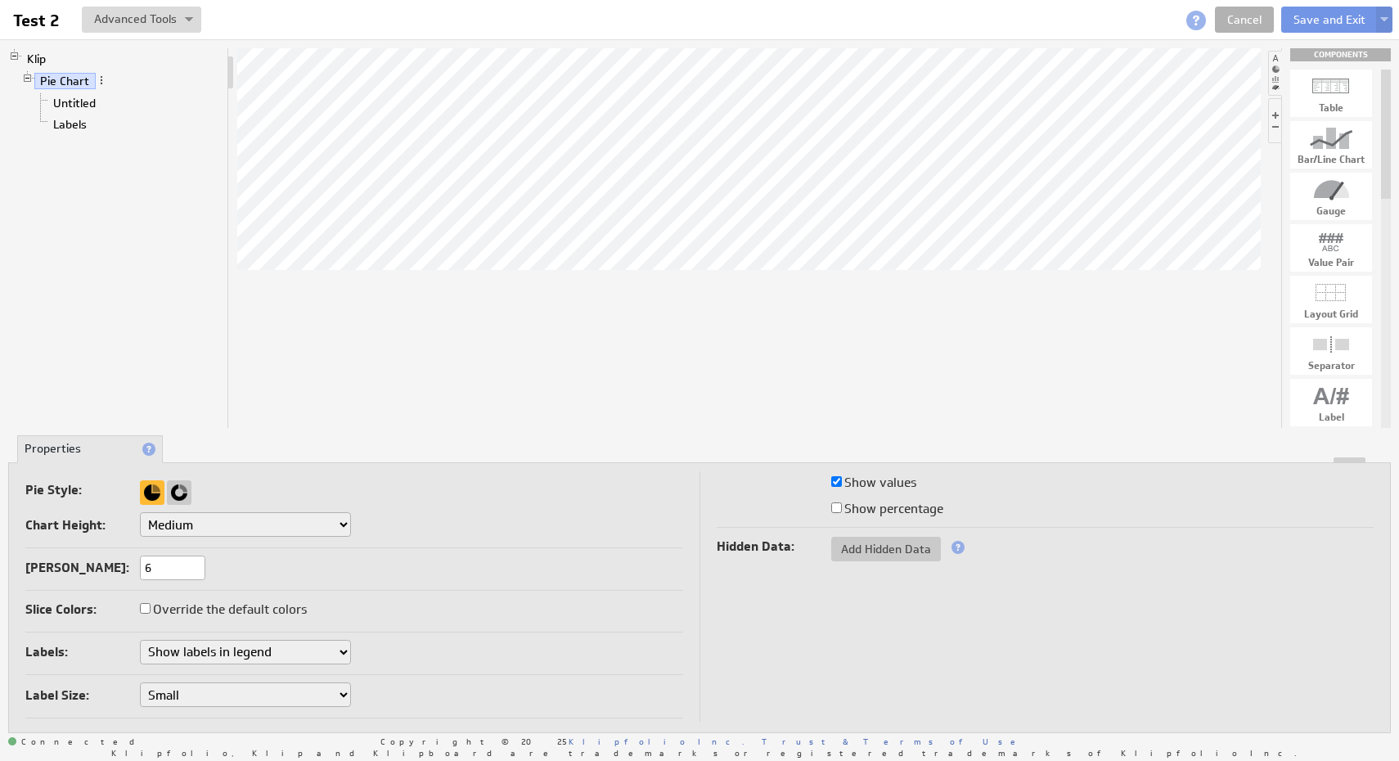
click at [197, 563] on input "6" at bounding box center [172, 567] width 65 height 25
type input "2"
click at [308, 579] on div "Max Slices: 2" at bounding box center [354, 568] width 658 height 27
click at [181, 493] on div at bounding box center [179, 492] width 25 height 25
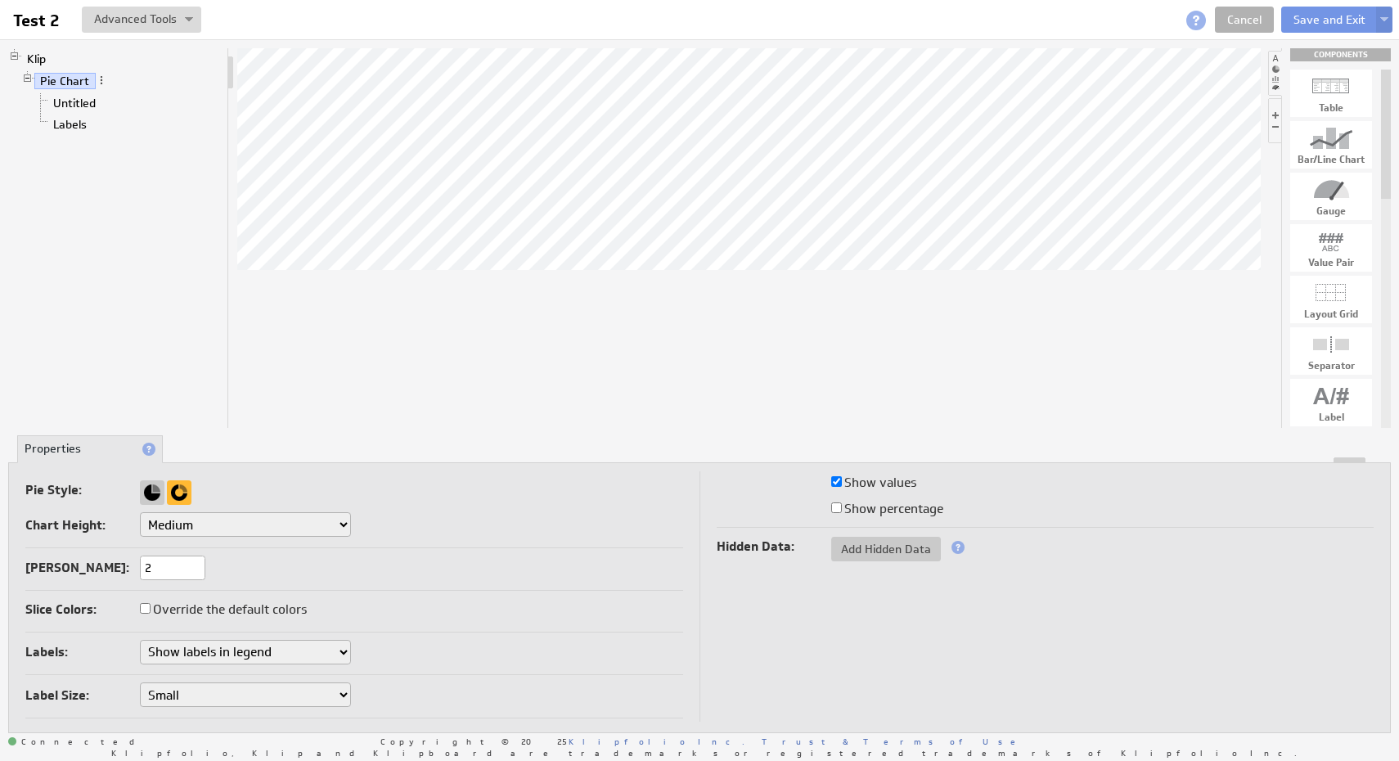
click at [892, 510] on label "Show percentage" at bounding box center [887, 508] width 112 height 23
click at [842, 510] on input "Show percentage" at bounding box center [836, 507] width 11 height 11
checkbox input "true"
click at [344, 641] on select "Don't show labels Show labels around pie chart Show labels in legend" at bounding box center [245, 652] width 211 height 25
click at [71, 124] on link "Labels" at bounding box center [70, 124] width 46 height 16
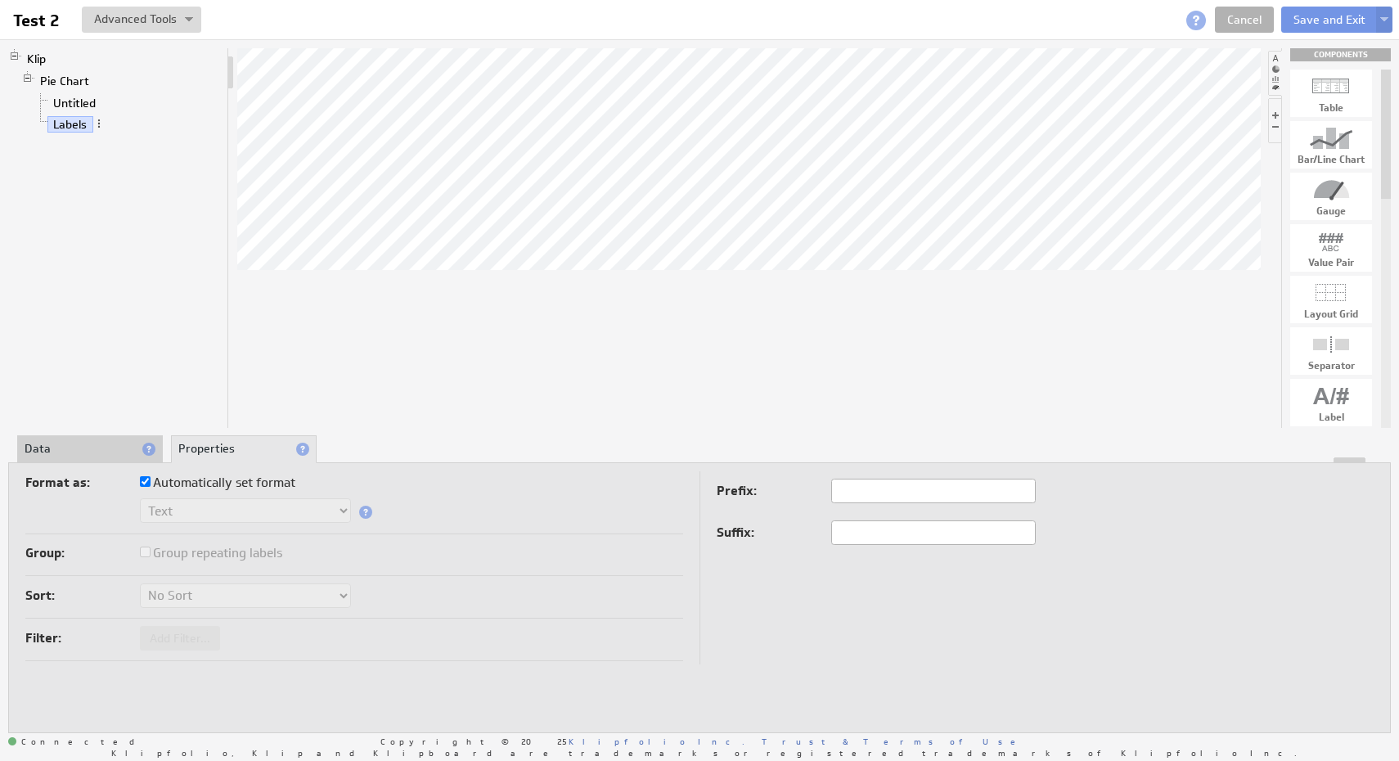
click at [92, 444] on li "Data" at bounding box center [90, 449] width 146 height 28
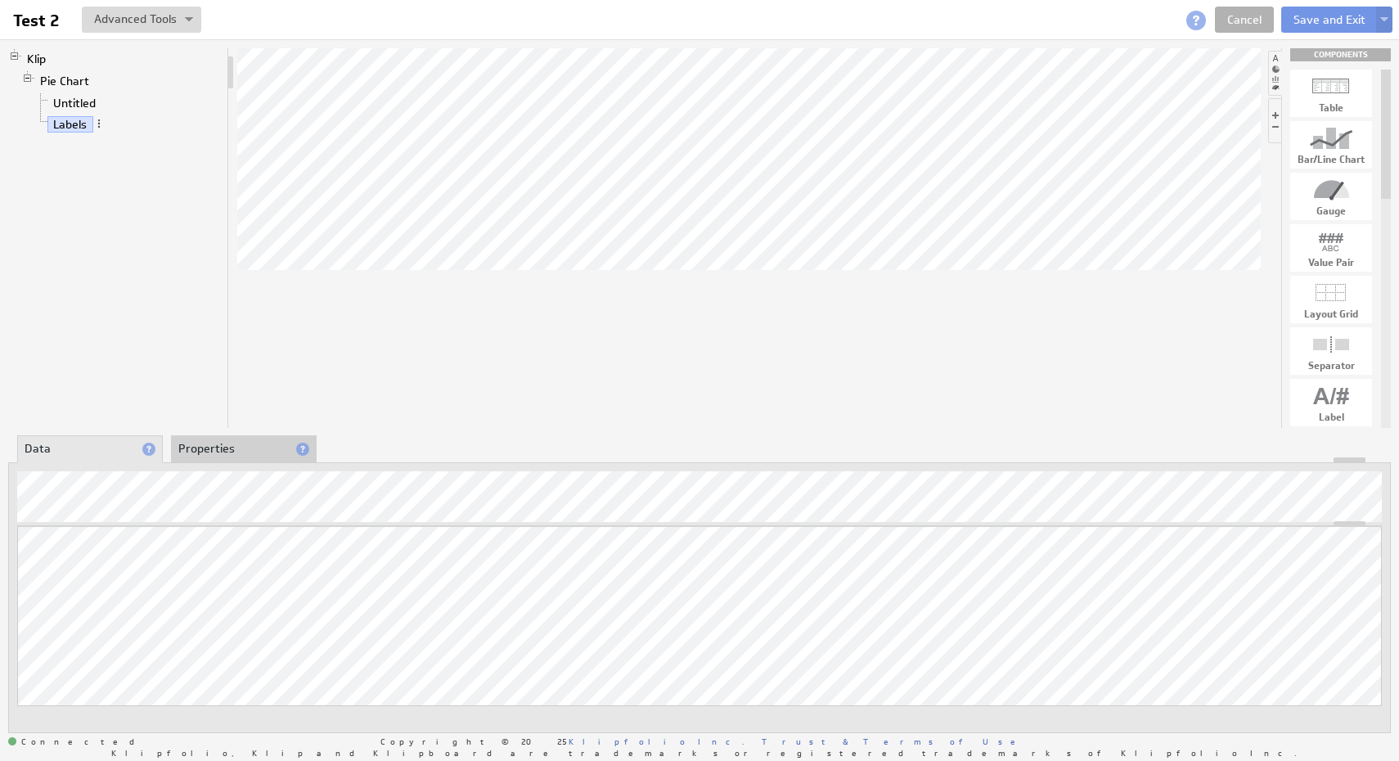
click at [142, 221] on div "Klip Pie Chart Untitled Labels" at bounding box center [118, 238] width 221 height 380
click at [98, 124] on span at bounding box center [98, 123] width 11 height 11
click at [55, 203] on div "Klip Pie Chart Untitled Labels" at bounding box center [118, 238] width 221 height 380
click at [85, 101] on link "Untitled" at bounding box center [74, 103] width 55 height 16
click at [101, 128] on li "Labels" at bounding box center [127, 124] width 187 height 21
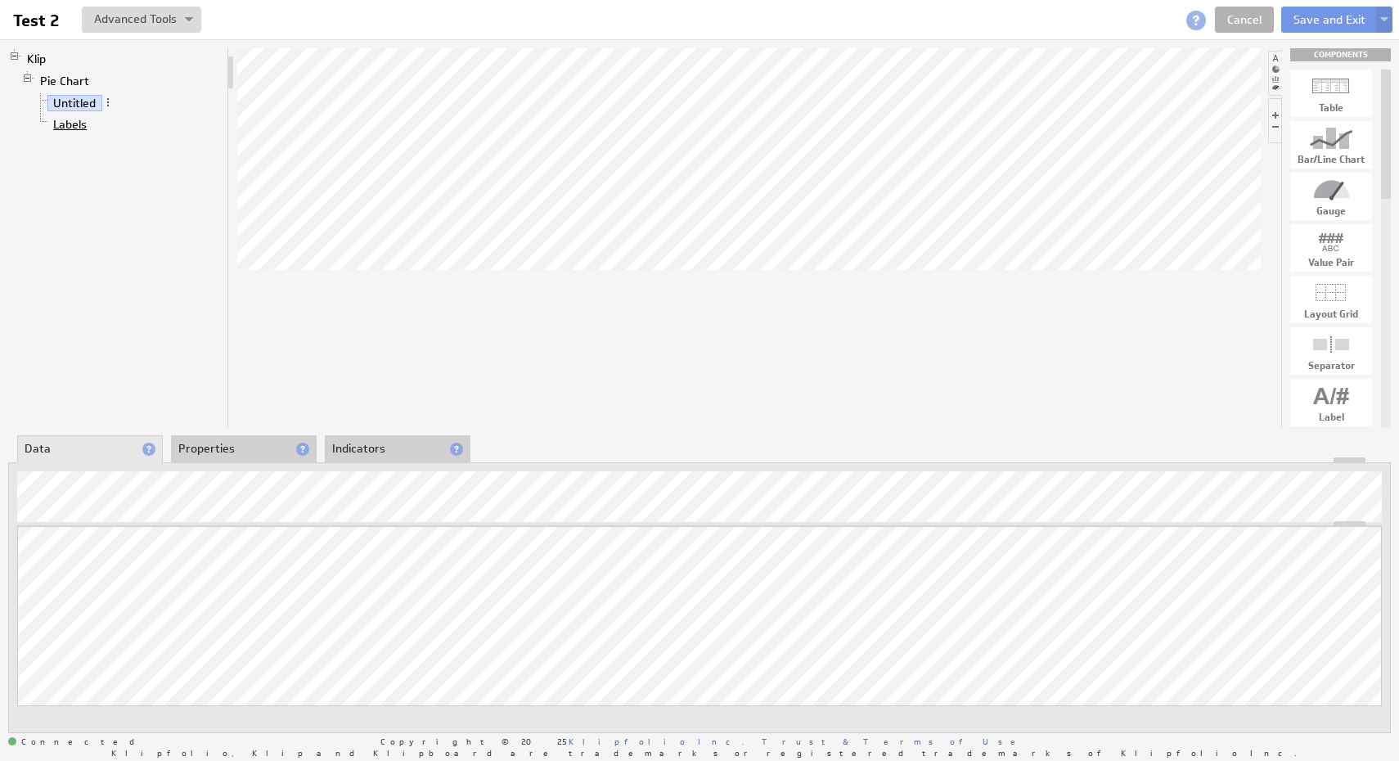
click at [79, 126] on link "Labels" at bounding box center [70, 124] width 46 height 16
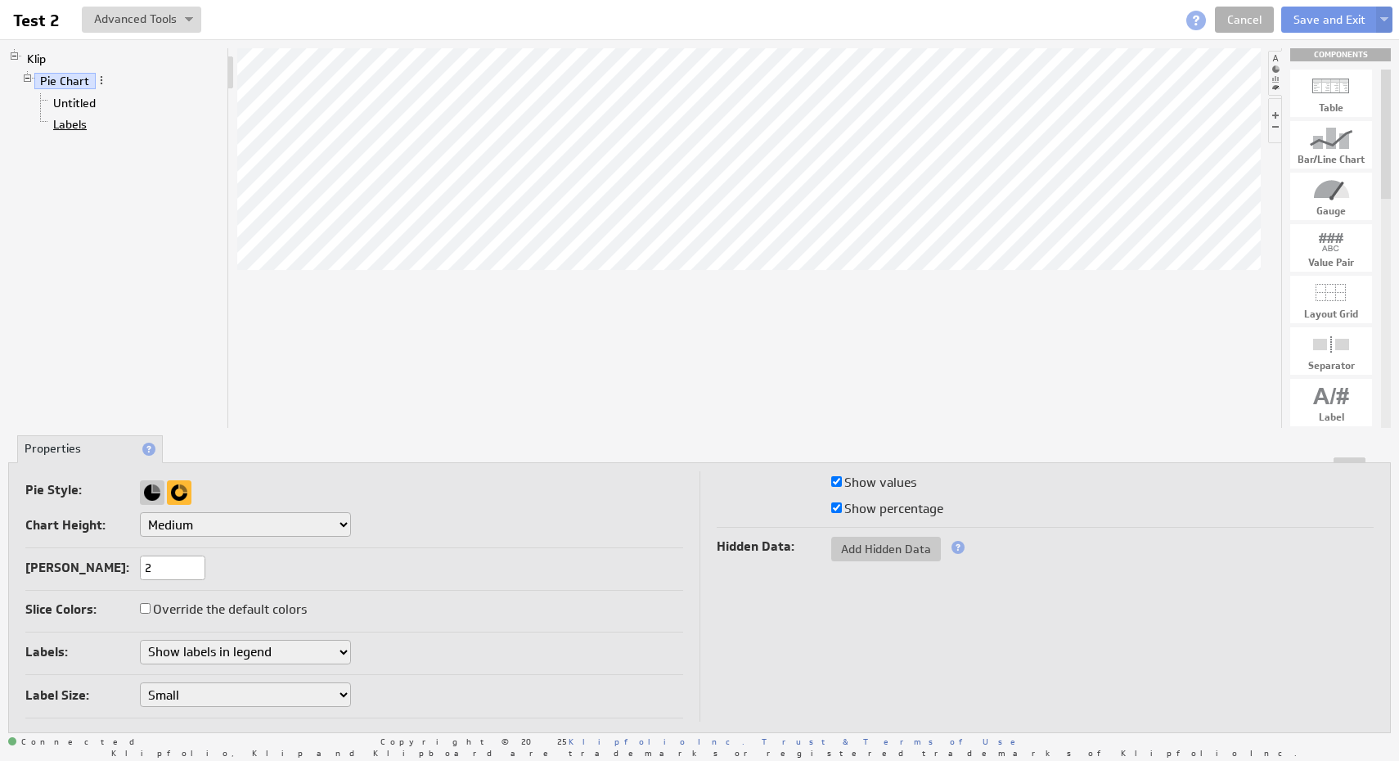
click at [56, 117] on link "Labels" at bounding box center [70, 124] width 46 height 16
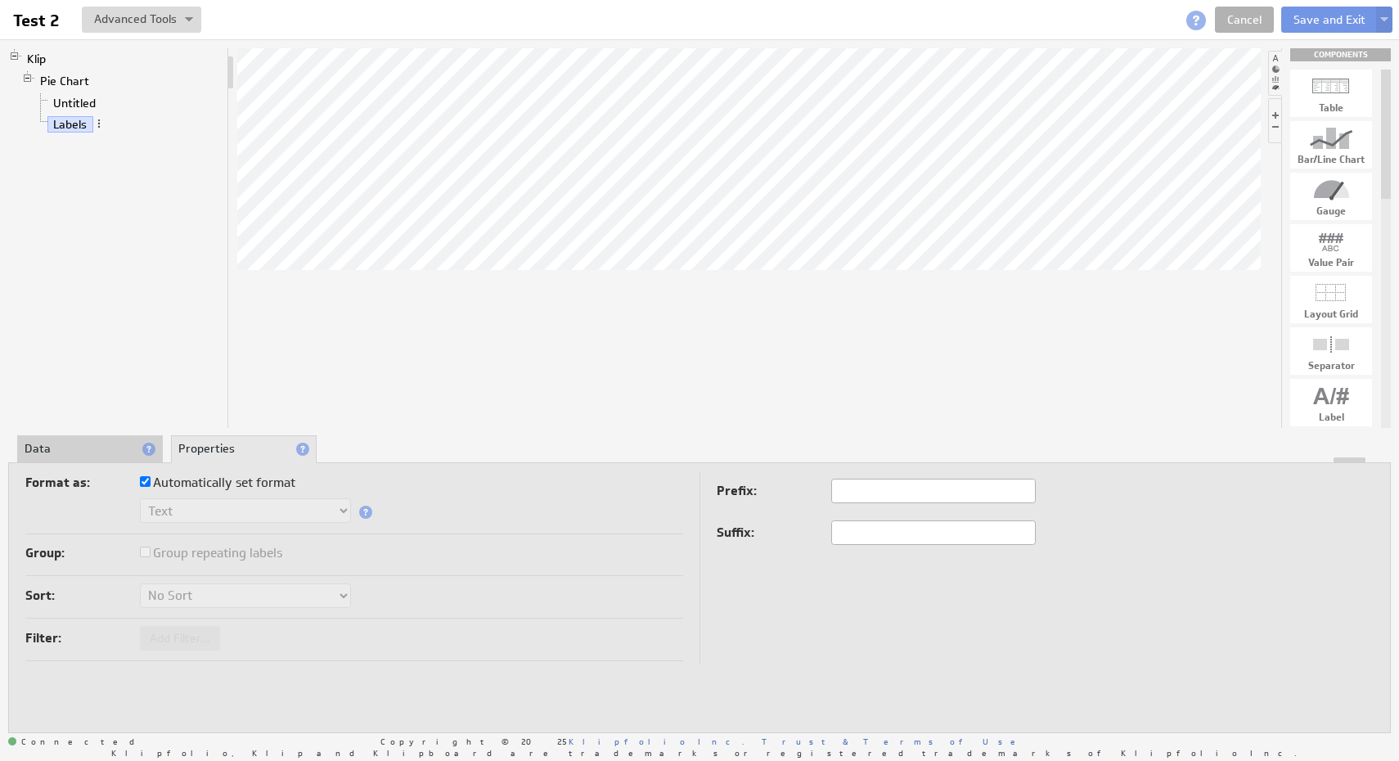
click at [855, 493] on input "text" at bounding box center [933, 491] width 205 height 25
type input "Yes"
type input "N"
click at [798, 585] on td "Prefix: Yes Suffix:" at bounding box center [1036, 567] width 674 height 193
click at [862, 494] on input "Yes" at bounding box center [933, 491] width 205 height 25
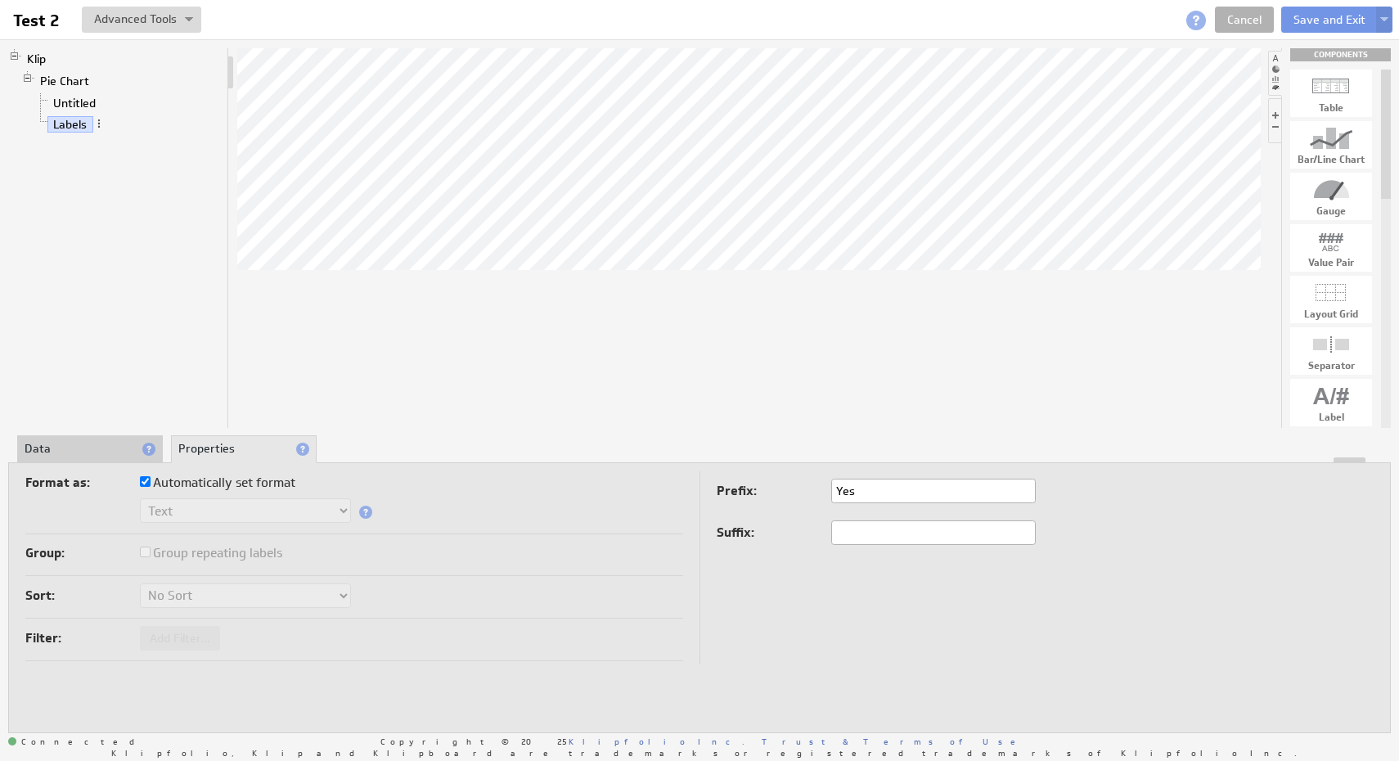
click at [862, 494] on input "Yes" at bounding box center [933, 491] width 205 height 25
click at [813, 575] on td "Prefix: Suffix:" at bounding box center [1036, 567] width 674 height 193
click at [209, 484] on label "Automatically set format" at bounding box center [217, 482] width 155 height 23
click at [151, 484] on input "Automatically set format" at bounding box center [145, 481] width 11 height 11
checkbox input "false"
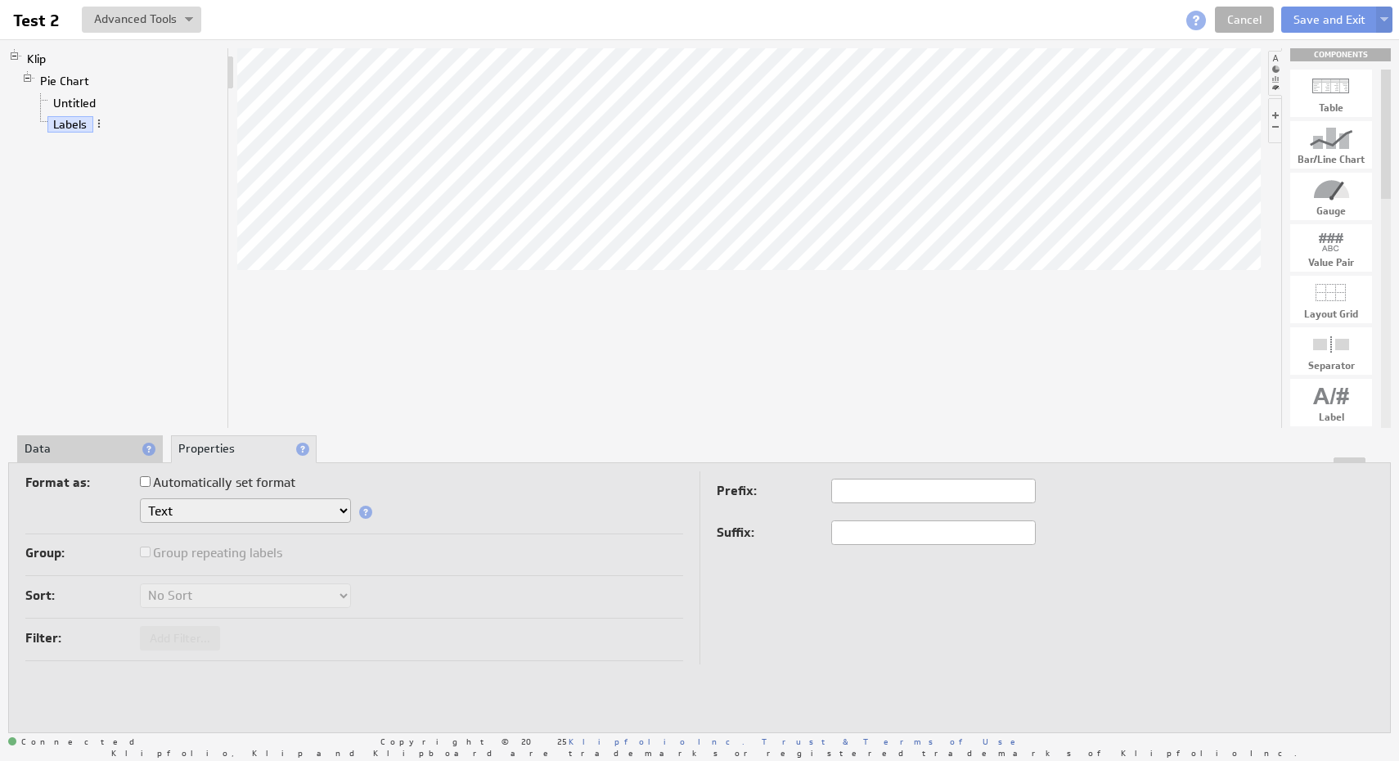
click at [223, 510] on select "Text Number Currency Percentage Date / Time" at bounding box center [245, 510] width 211 height 25
click at [305, 508] on select "Text Number Currency Percentage Date / Time" at bounding box center [245, 510] width 211 height 25
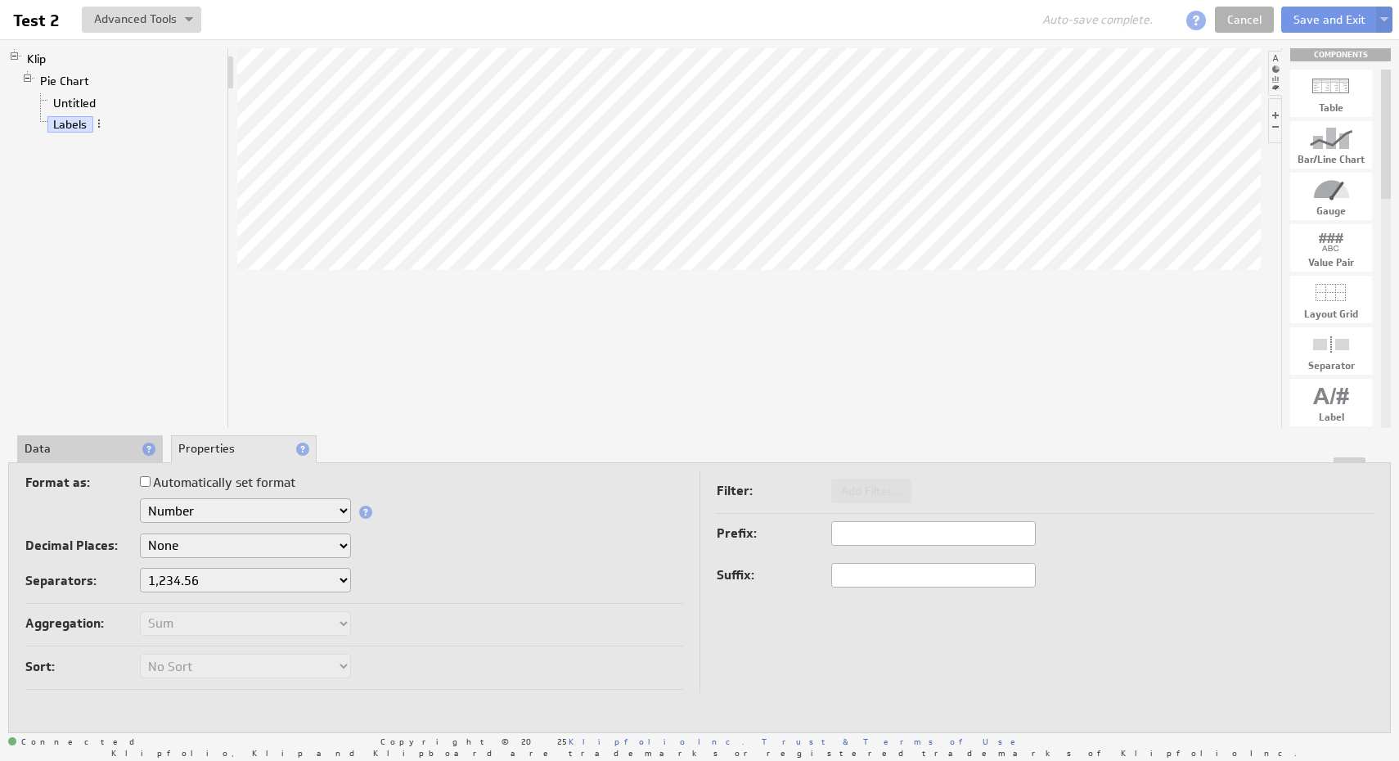
click at [285, 506] on select "Text Number Currency Percentage Date / Time" at bounding box center [245, 510] width 211 height 25
click at [294, 537] on select "None .# (1) .## (2) .### (3) .#### (4)" at bounding box center [245, 545] width 211 height 25
click at [263, 482] on label "Automatically set format" at bounding box center [217, 482] width 155 height 23
click at [151, 482] on input "Automatically set format" at bounding box center [145, 481] width 11 height 11
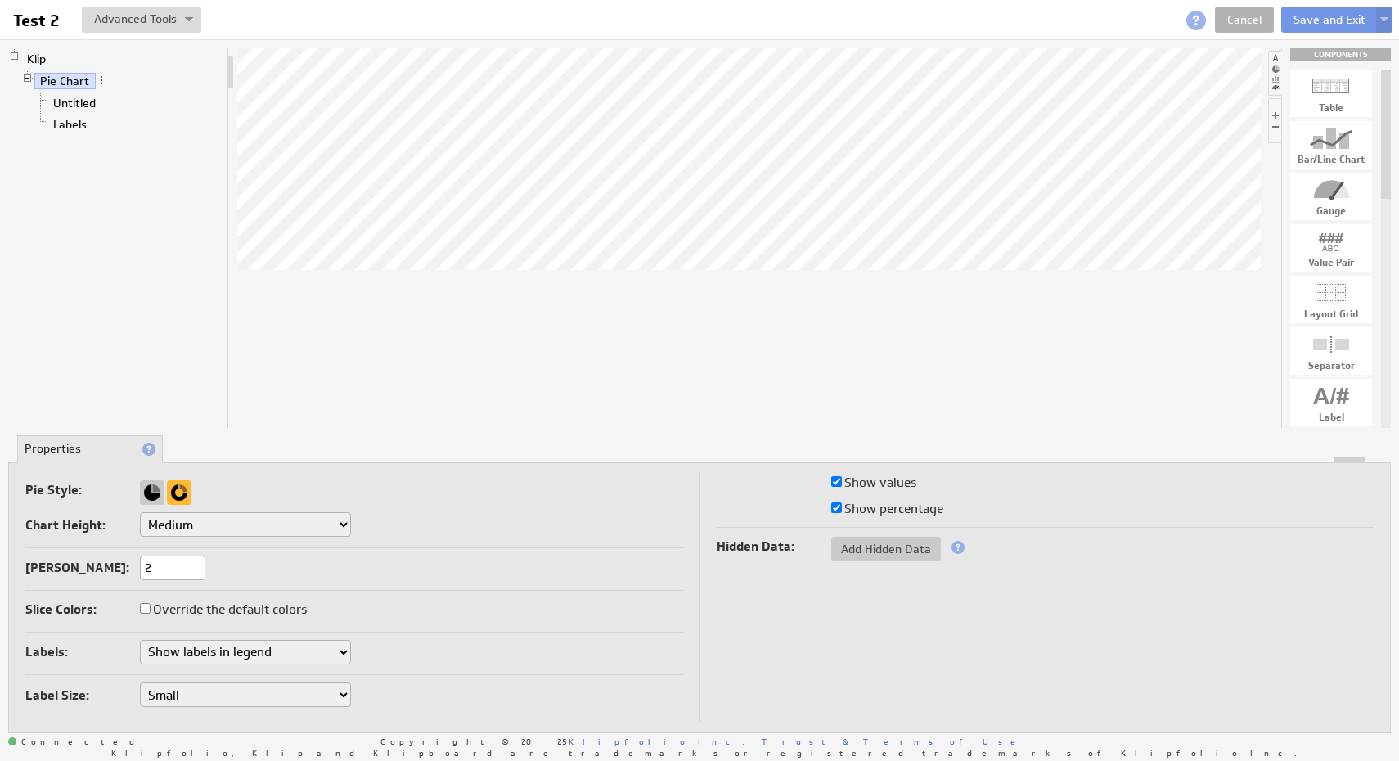
click at [306, 647] on select "Don't show labels Show labels around pie chart Show labels in legend" at bounding box center [245, 652] width 211 height 25
select select "1"
click at [140, 640] on select "Don't show labels Show labels around pie chart Show labels in legend" at bounding box center [245, 652] width 211 height 25
click at [294, 647] on select "Don't show labels Show labels around pie chart Show labels in legend" at bounding box center [245, 652] width 211 height 25
select select "2"
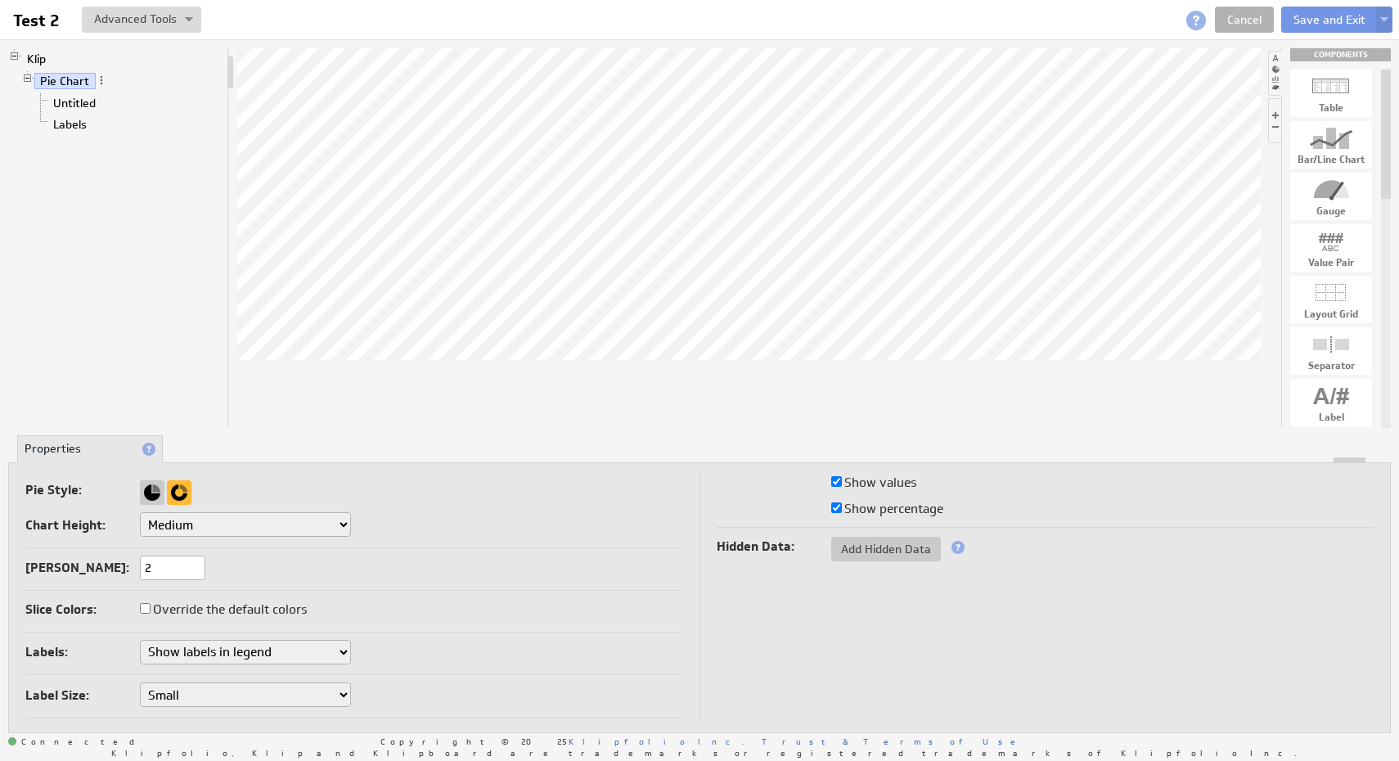
click at [140, 640] on select "Don't show labels Show labels around pie chart Show labels in legend" at bounding box center [245, 652] width 211 height 25
click at [272, 705] on div "Label Size: Small Medium Large" at bounding box center [354, 696] width 658 height 28
click at [277, 690] on select "Small Medium Large" at bounding box center [245, 694] width 211 height 25
select select "medium"
click at [140, 682] on select "Small Medium Large" at bounding box center [245, 694] width 211 height 25
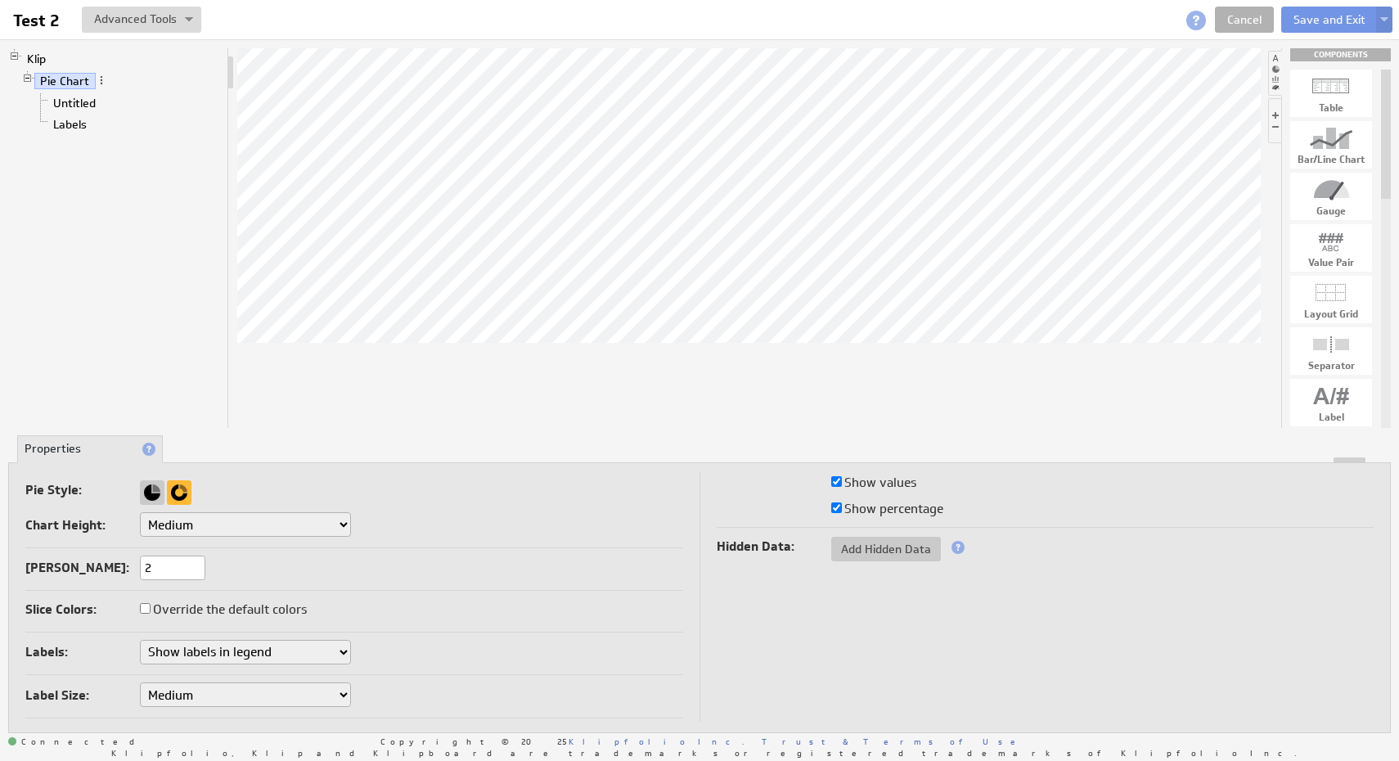
select select "medium"
click at [493, 646] on div "Labels: Don't show labels Show labels around pie chart Show labels in legend" at bounding box center [354, 654] width 658 height 28
click at [86, 121] on link "Labels" at bounding box center [70, 124] width 46 height 16
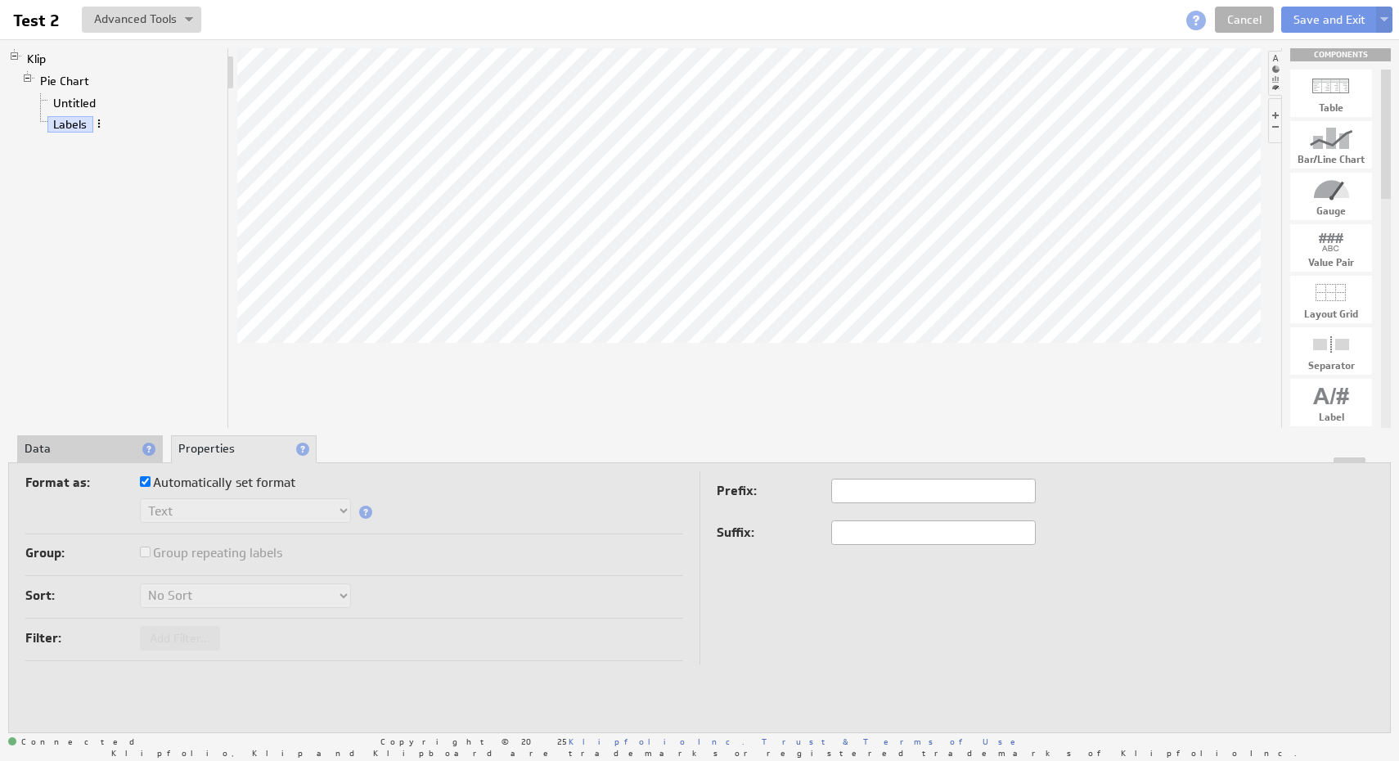
click at [98, 121] on span at bounding box center [98, 123] width 11 height 11
click at [122, 129] on div "Rename..." at bounding box center [184, 138] width 164 height 26
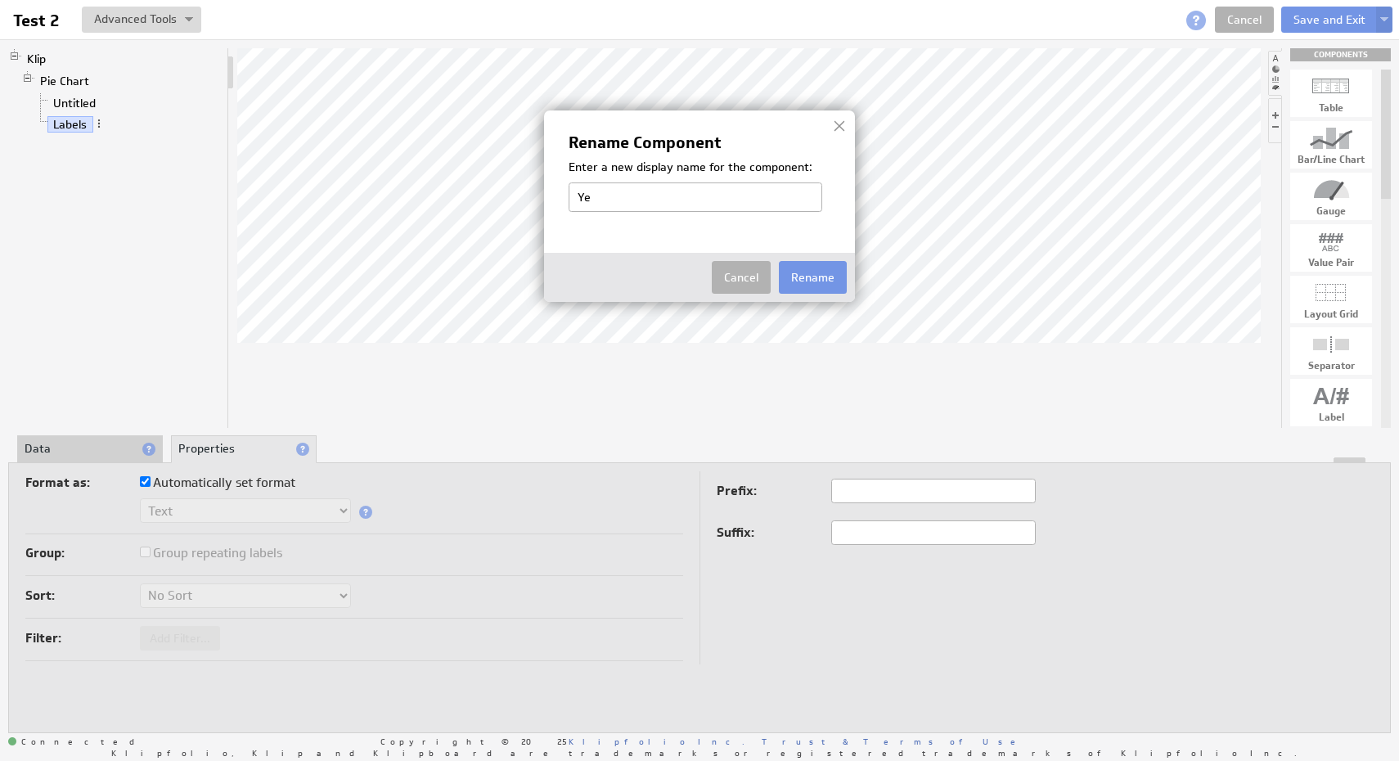
type input "Y"
paste input "Are you able to locate the reMarkable display?"
type input "Are you able to locate the reMarkable display?"
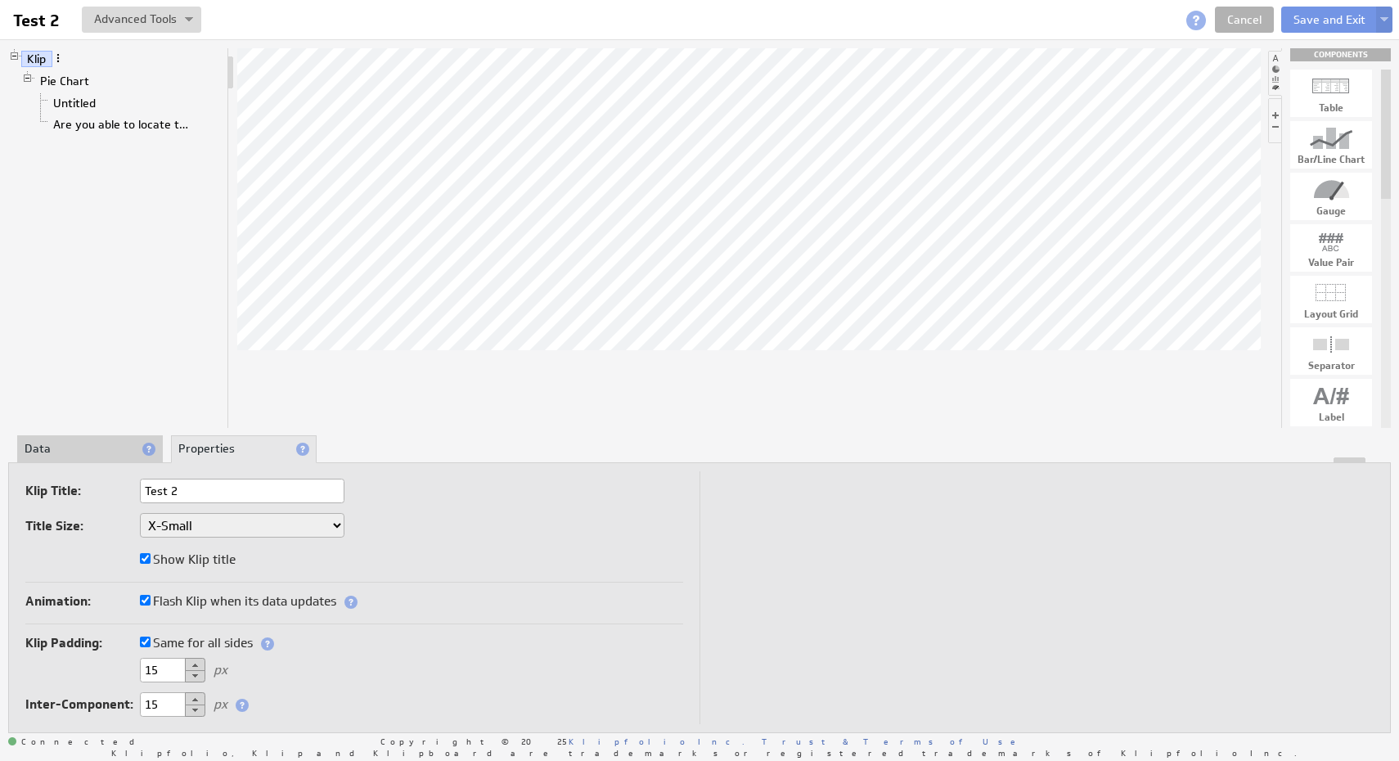
click at [60, 59] on span at bounding box center [57, 57] width 11 height 11
click at [97, 177] on div "Klip Pie Chart Untitled Are you able to locate the reMarkable display?" at bounding box center [118, 238] width 221 height 380
click at [74, 83] on link "Pie Chart" at bounding box center [64, 81] width 61 height 16
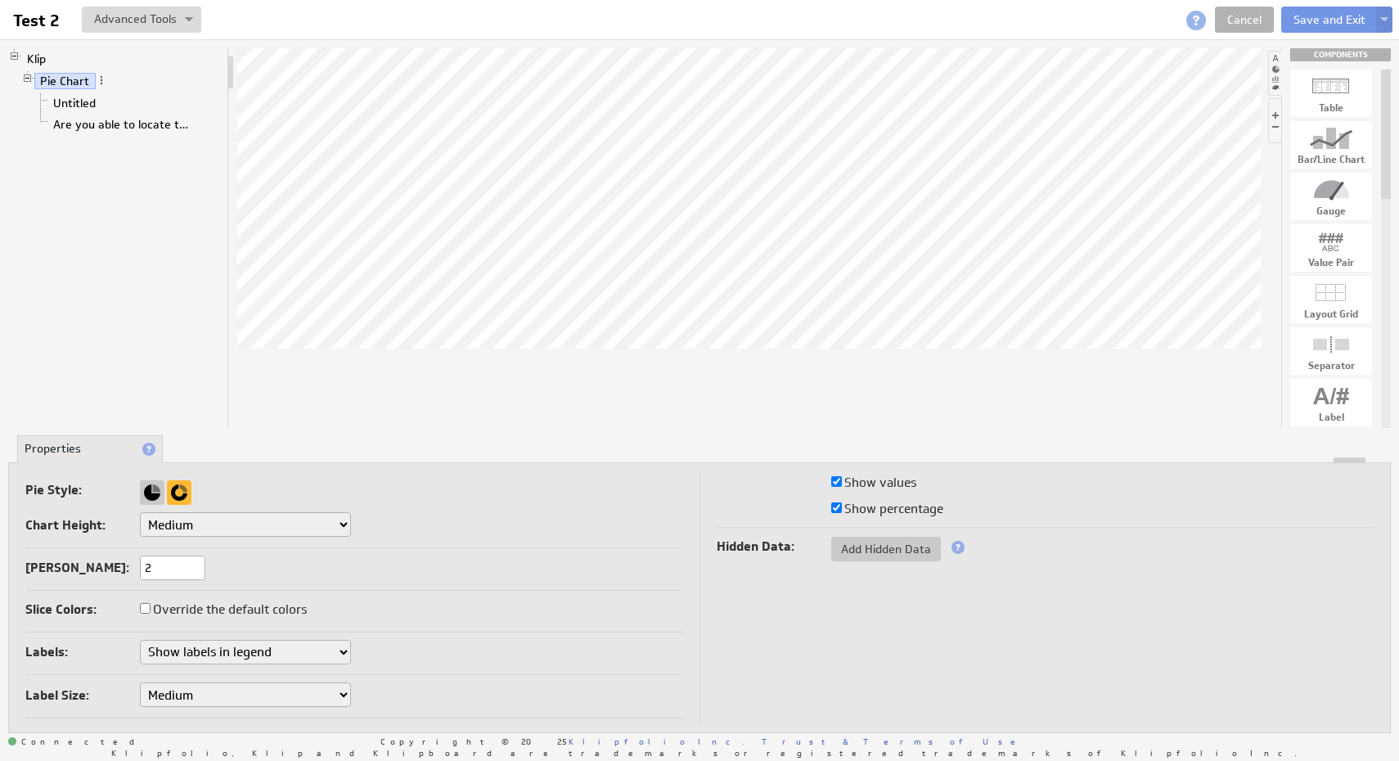
click at [106, 80] on li "Pie Chart Untitled Are you able to locate the reMarkable display?" at bounding box center [121, 103] width 200 height 67
click at [105, 80] on span at bounding box center [101, 79] width 11 height 11
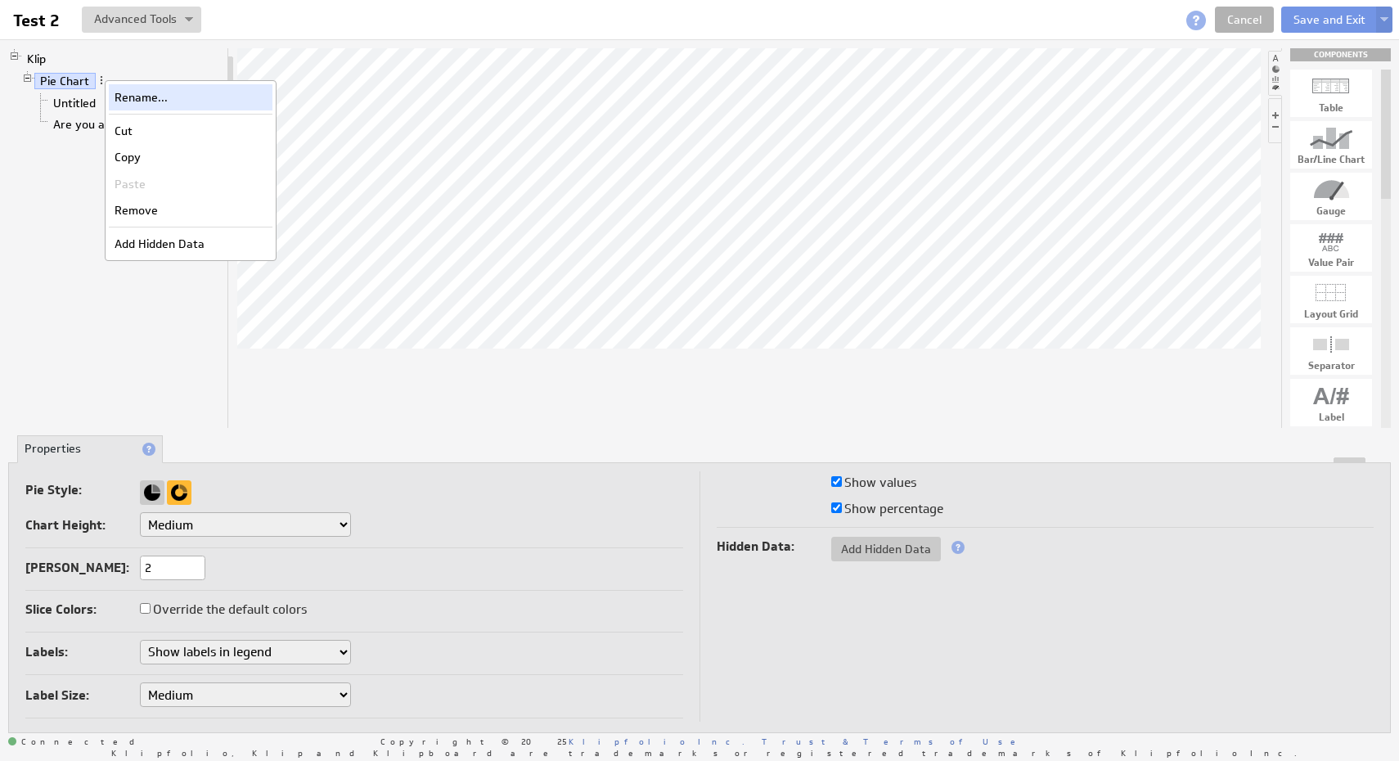
click at [137, 90] on div "Rename..." at bounding box center [191, 97] width 164 height 26
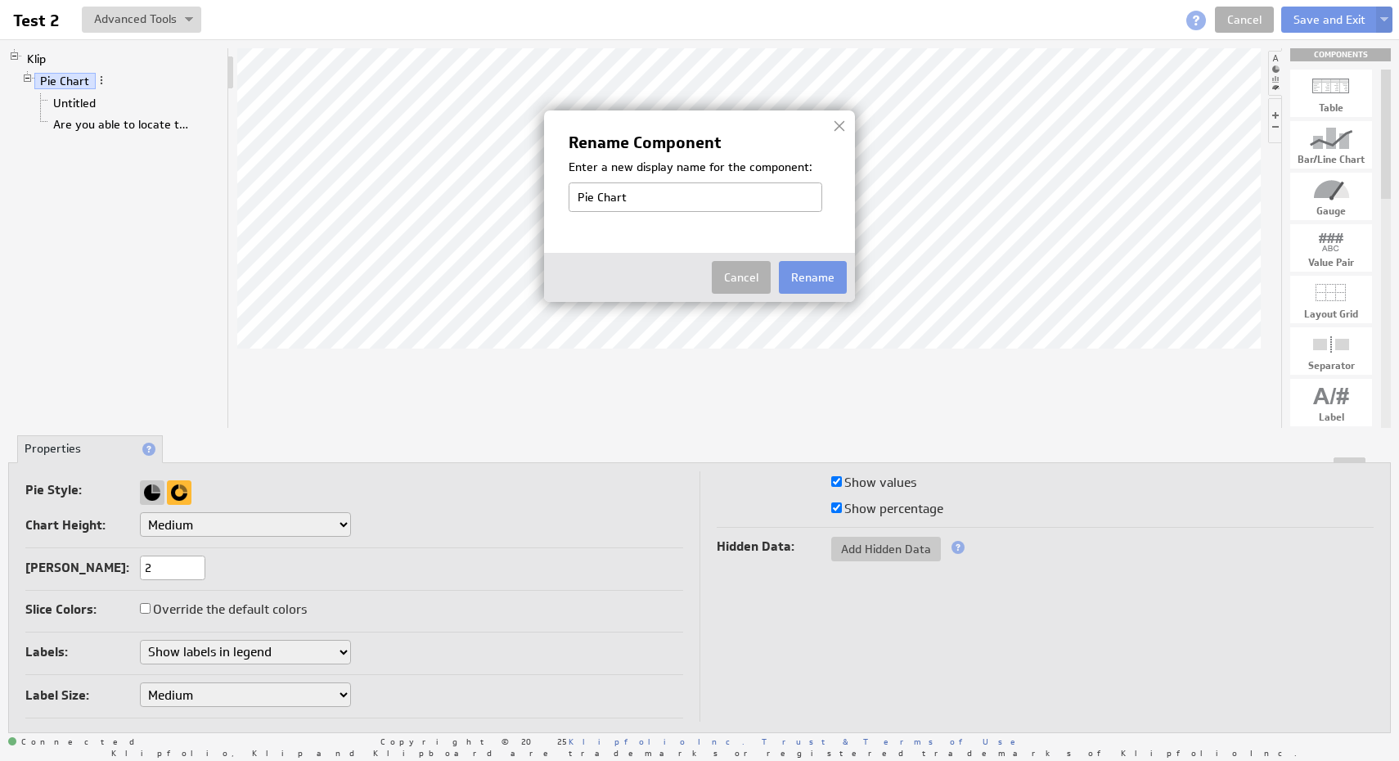
type input "Are you able to locate the reMarkable display?"
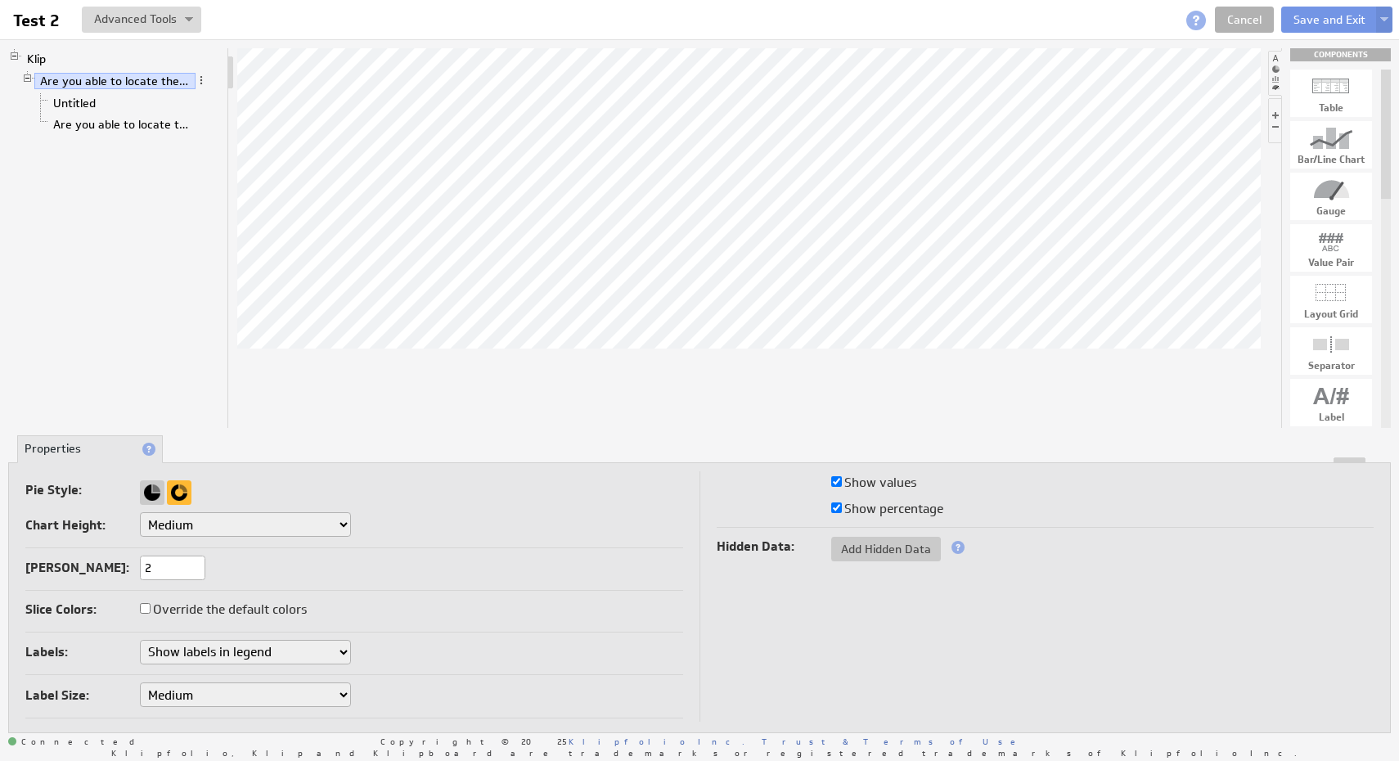
click at [167, 227] on div "Klip Are you able to locate the reMarkable display? Untitled Are you able to lo…" at bounding box center [118, 238] width 221 height 380
click at [897, 376] on div at bounding box center [748, 238] width 1023 height 380
click at [833, 518] on label "Show percentage" at bounding box center [887, 508] width 112 height 23
click at [833, 513] on input "Show percentage" at bounding box center [836, 507] width 11 height 11
checkbox input "false"
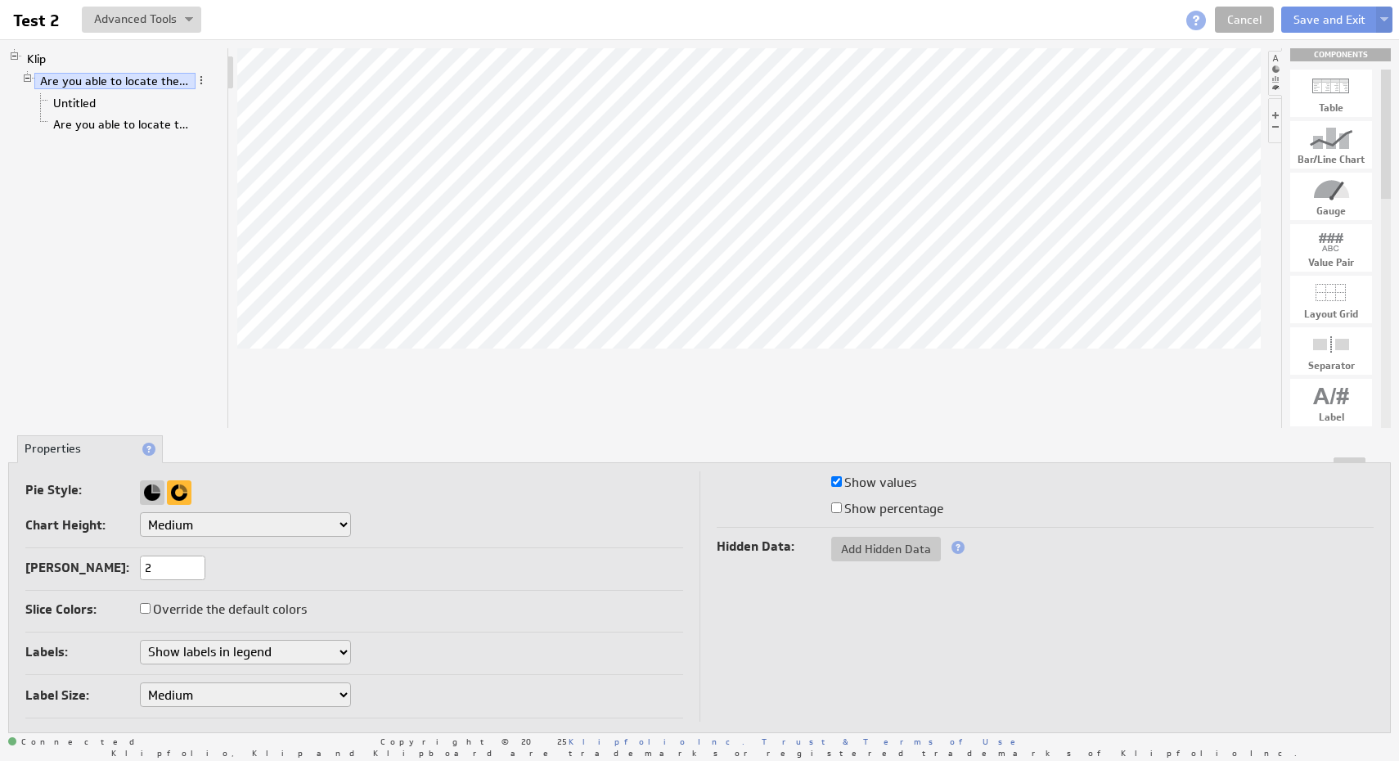
click at [833, 509] on input "Show percentage" at bounding box center [836, 507] width 11 height 11
checkbox input "true"
click at [159, 130] on link "Are you able to locate the reMarkable display?" at bounding box center [122, 124] width 151 height 16
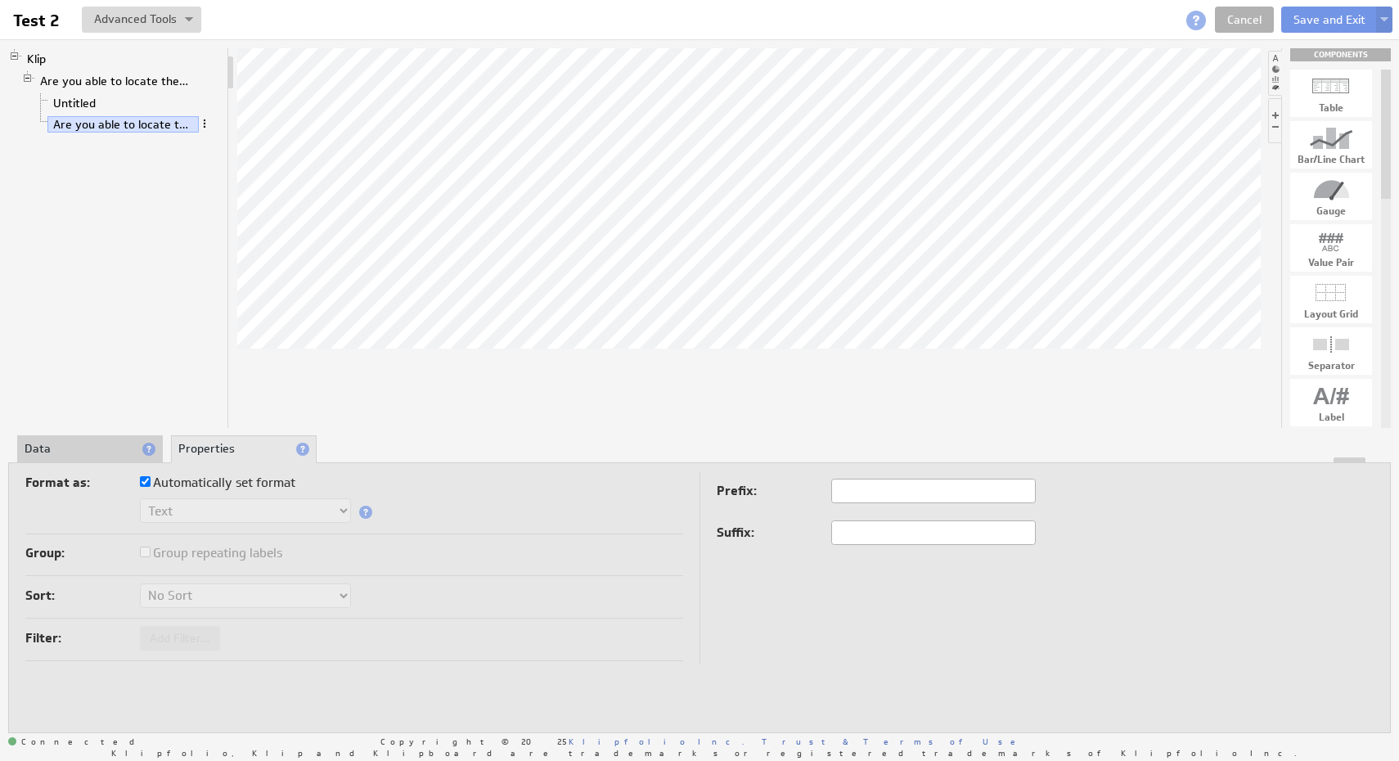
click at [202, 128] on span at bounding box center [204, 123] width 11 height 11
click at [105, 223] on div "Klip Are you able to locate the reMarkable display? Untitled Are you able to lo…" at bounding box center [118, 238] width 221 height 380
click at [180, 493] on label "Automatically set format" at bounding box center [217, 482] width 155 height 23
click at [151, 487] on input "Automatically set format" at bounding box center [145, 481] width 11 height 11
checkbox input "false"
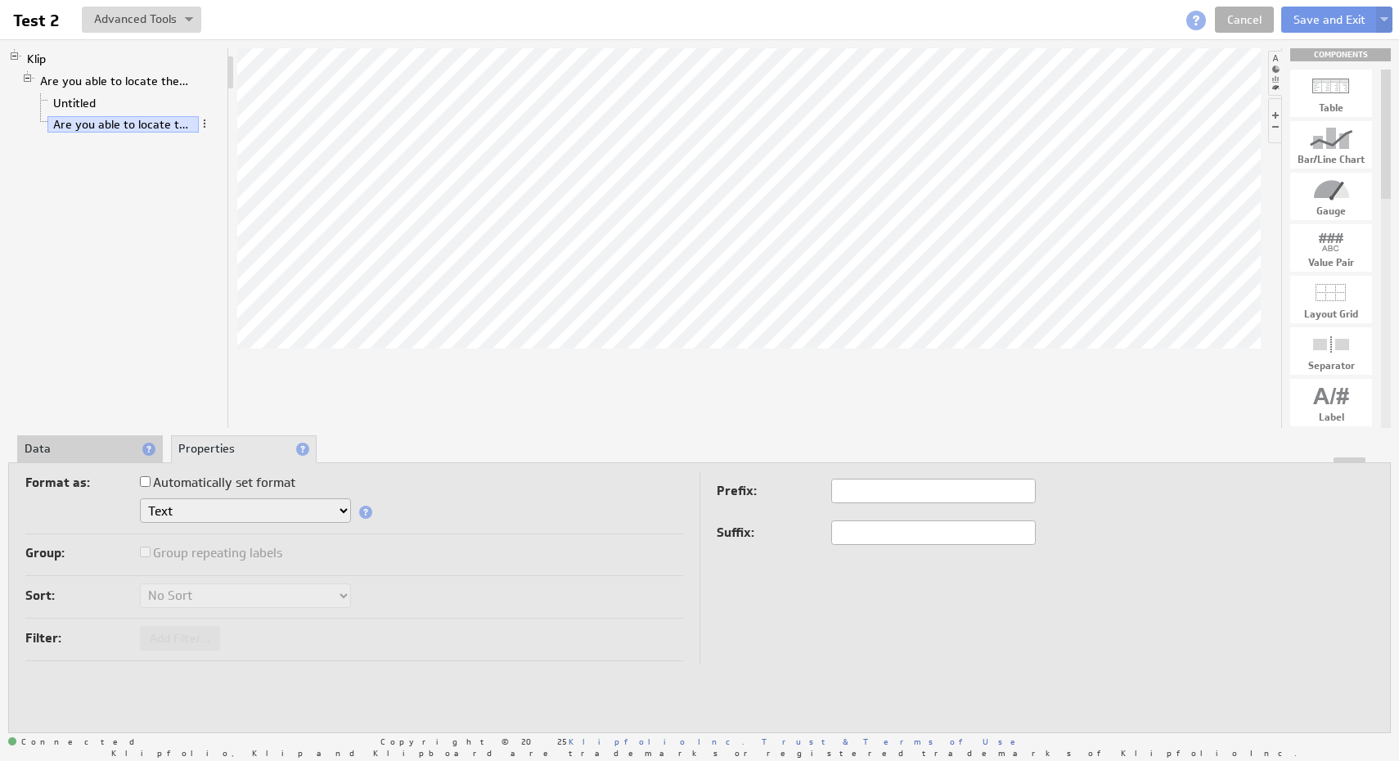
click at [229, 504] on select "Text Number Currency Percentage Date / Time" at bounding box center [245, 510] width 211 height 25
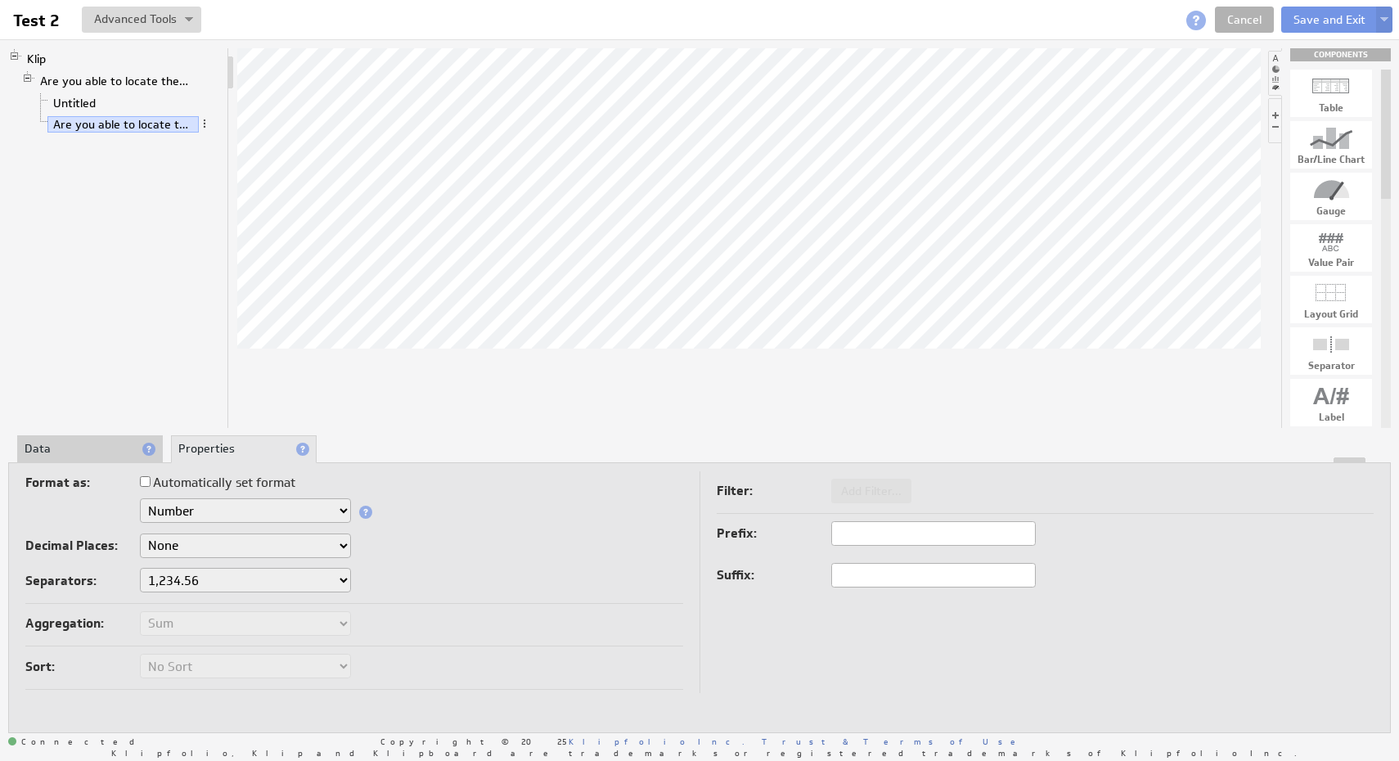
click at [230, 580] on select "1,234.56 1.234,56 1'234.56 1,234/56 1 234,56 1 234-56 1 234.56 1234.56" at bounding box center [245, 580] width 211 height 25
click at [308, 542] on select "None .# (1) .## (2) .### (3) .#### (4)" at bounding box center [245, 545] width 211 height 25
select select "4"
click at [140, 533] on select "None .# (1) .## (2) .### (3) .#### (4)" at bounding box center [245, 545] width 211 height 25
select select "4"
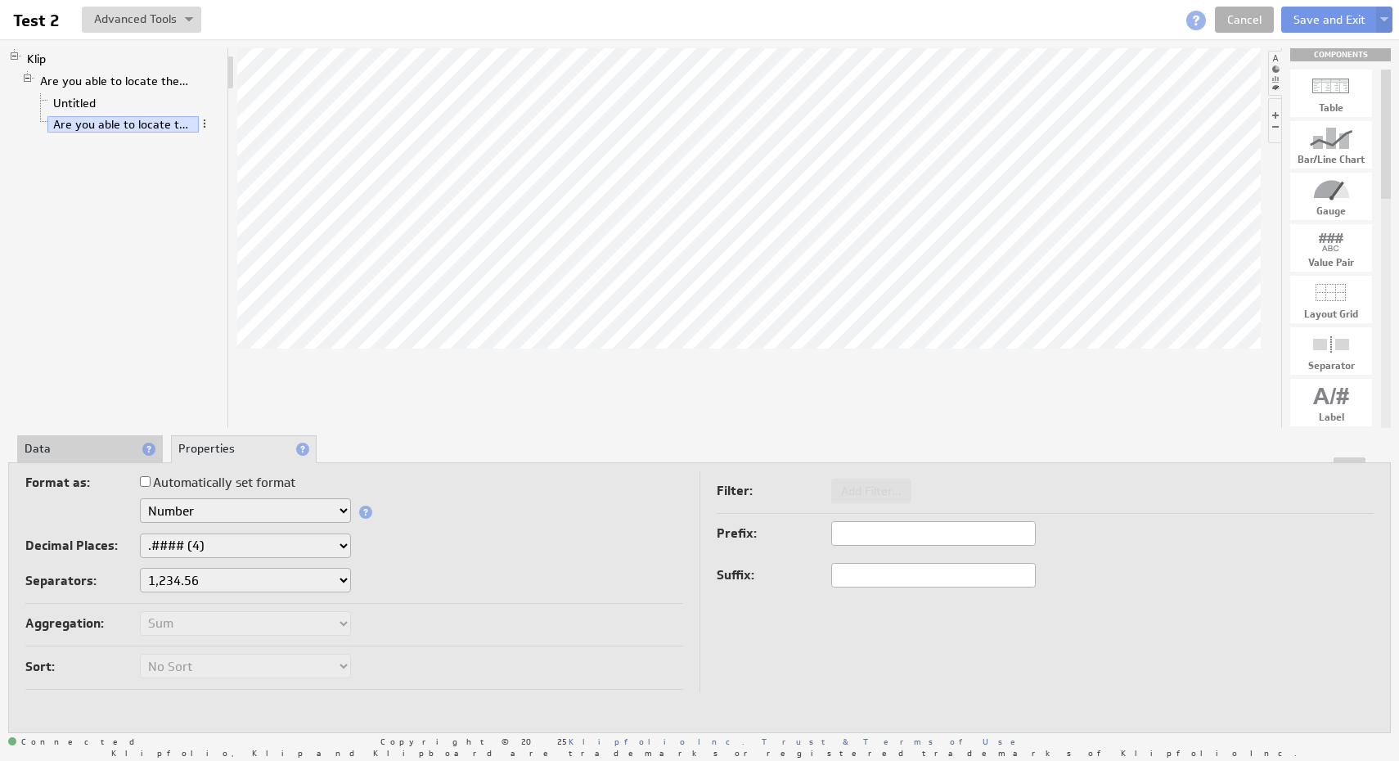
click at [313, 511] on select "Text Number Currency Percentage Date / Time" at bounding box center [245, 510] width 211 height 25
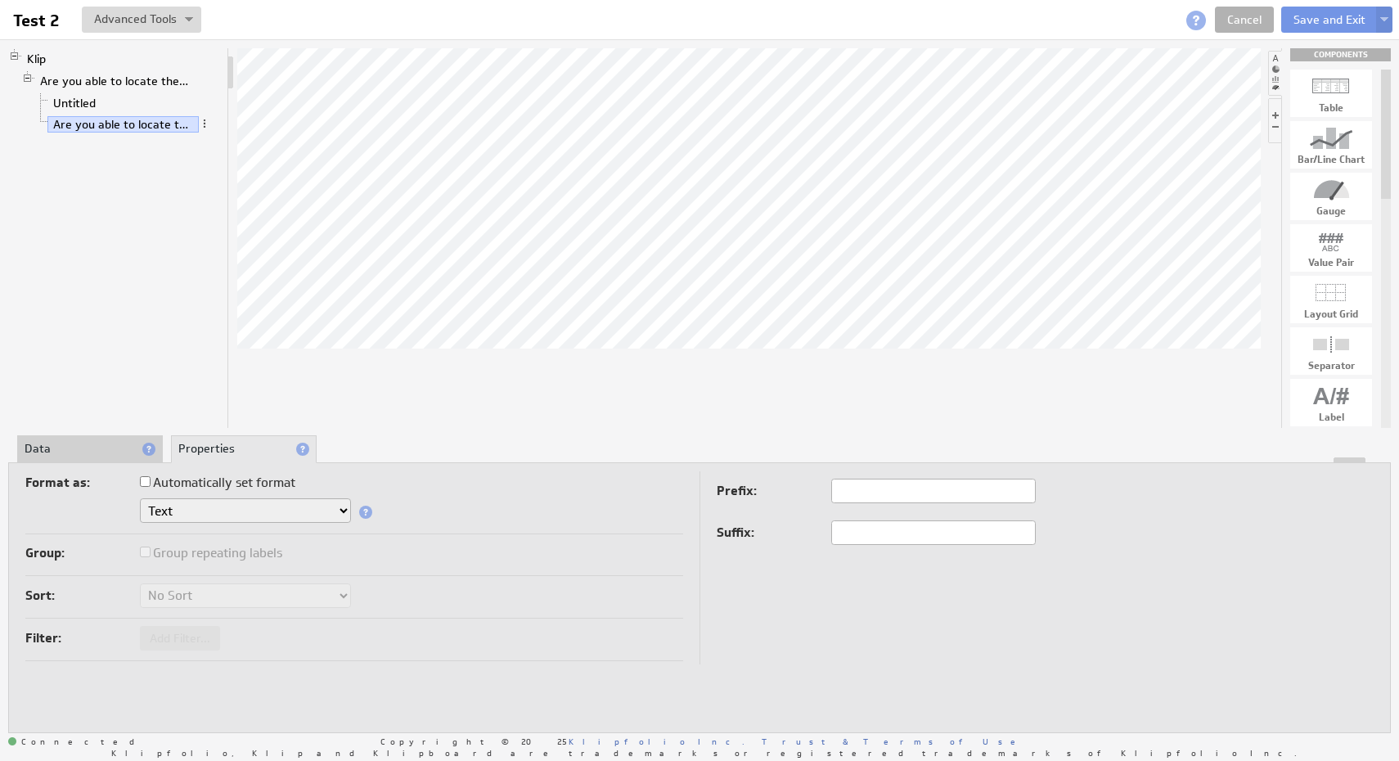
click at [596, 599] on div "Sort: No Sort A to Z Z to A" at bounding box center [354, 597] width 658 height 28
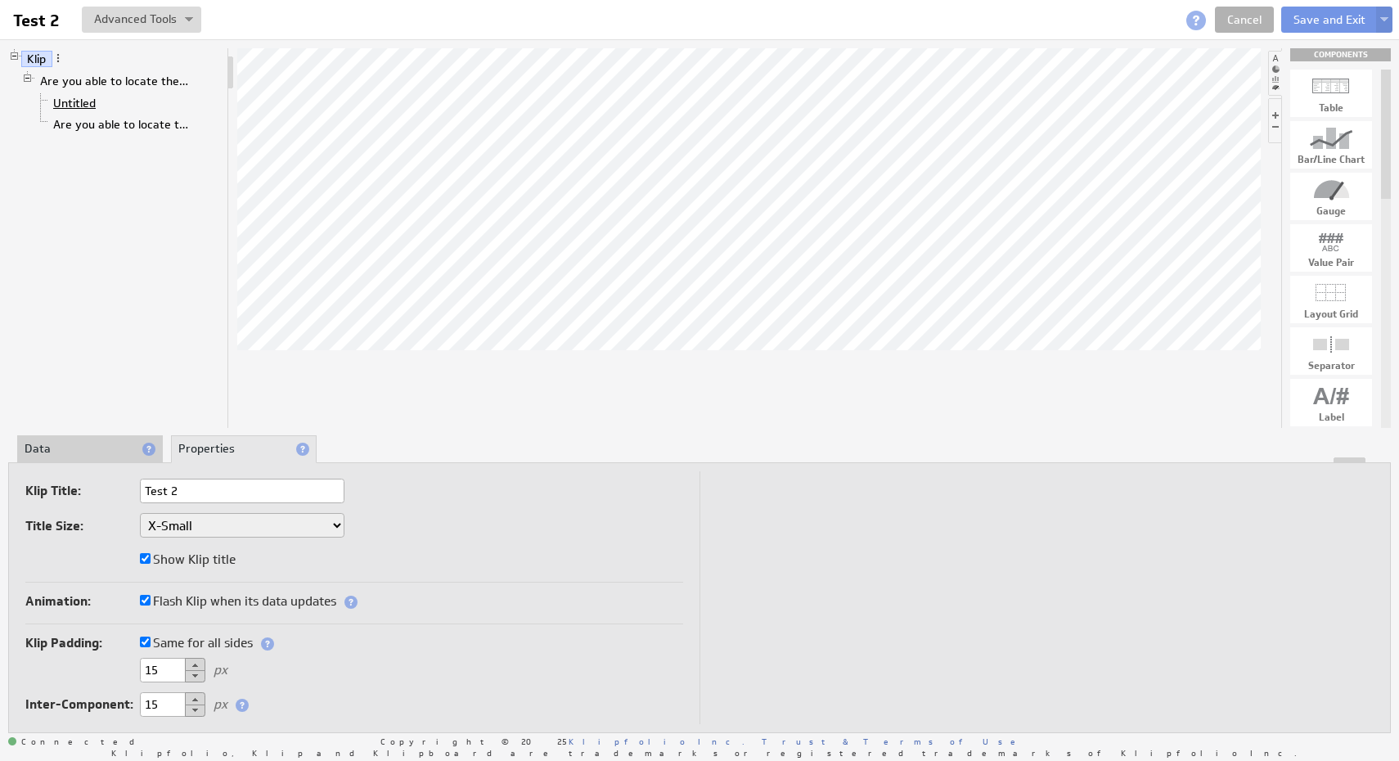
click at [89, 104] on link "Untitled" at bounding box center [74, 103] width 55 height 16
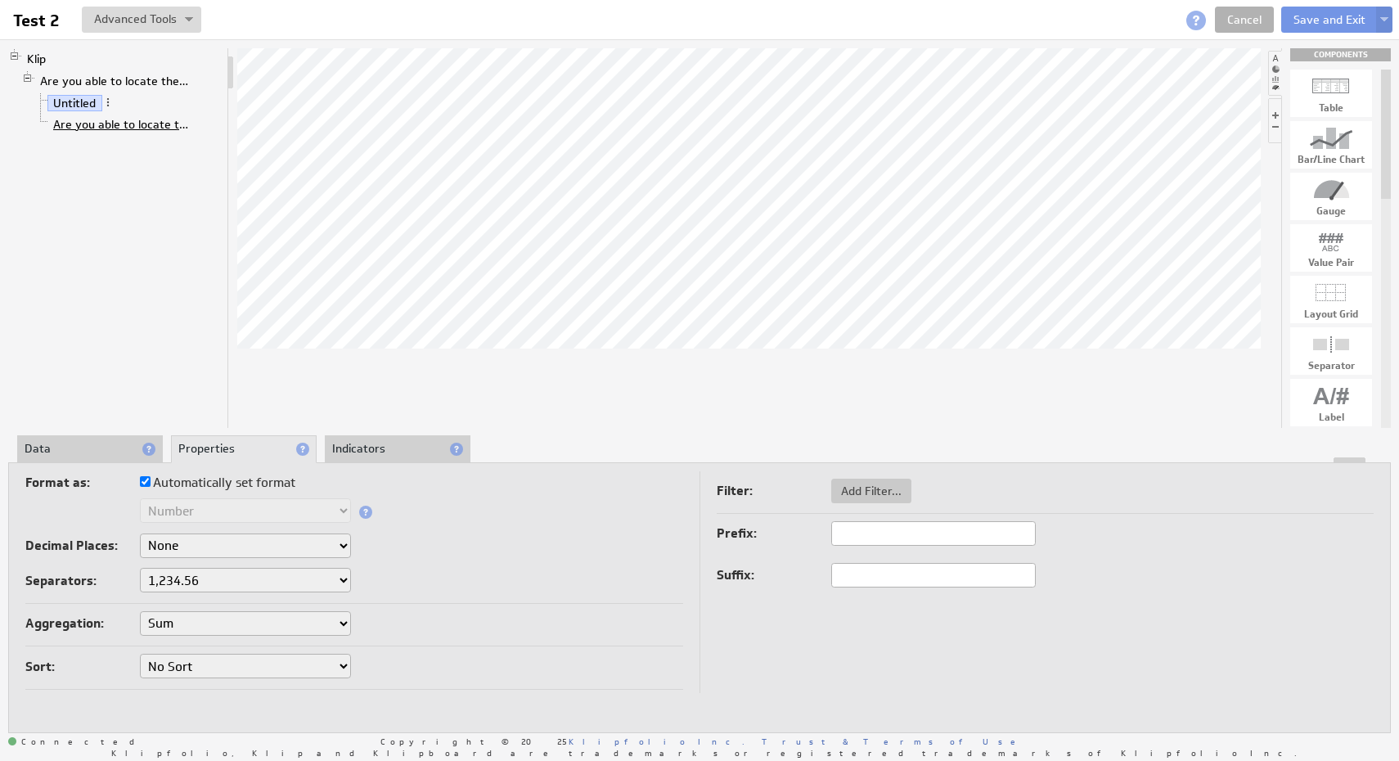
click at [91, 120] on link "Are you able to locate the reMarkable display?" at bounding box center [122, 124] width 151 height 16
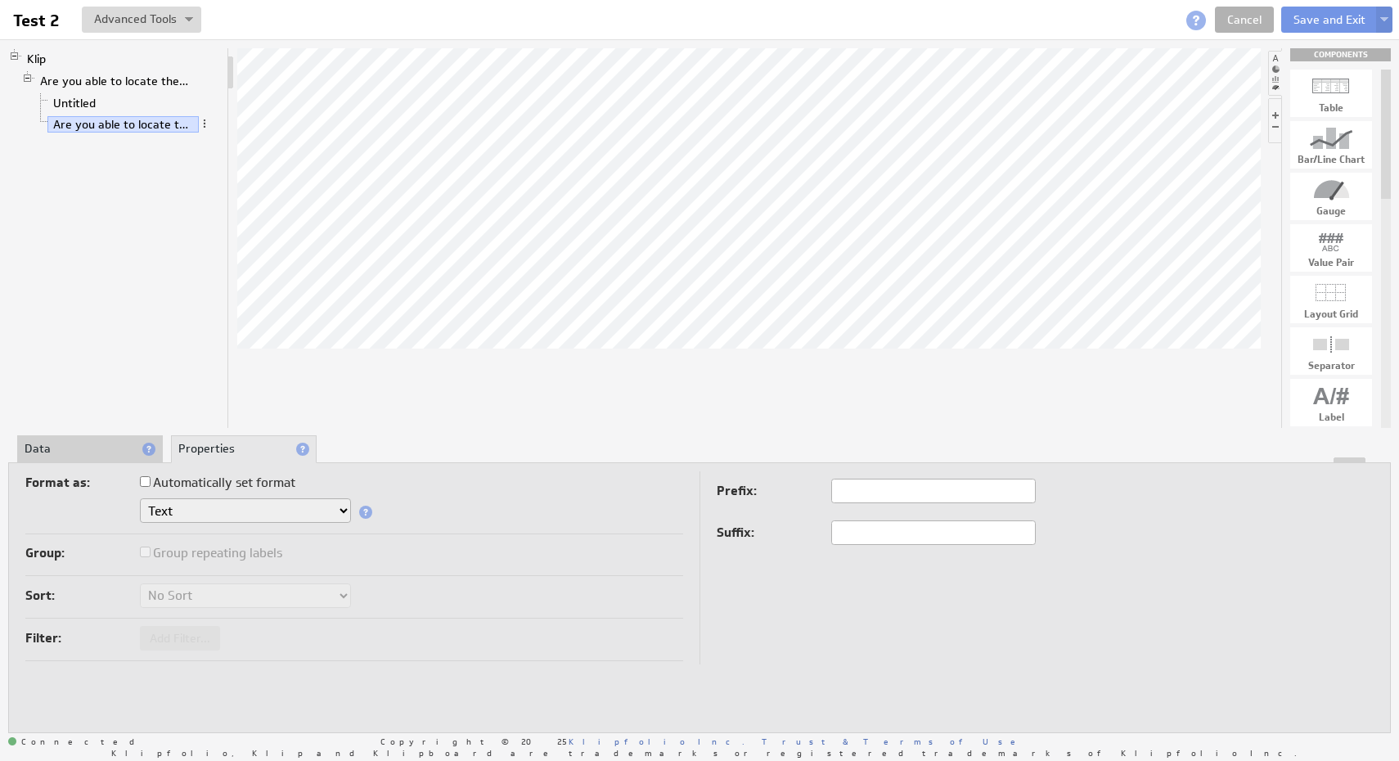
click at [95, 443] on li "Data" at bounding box center [90, 449] width 146 height 28
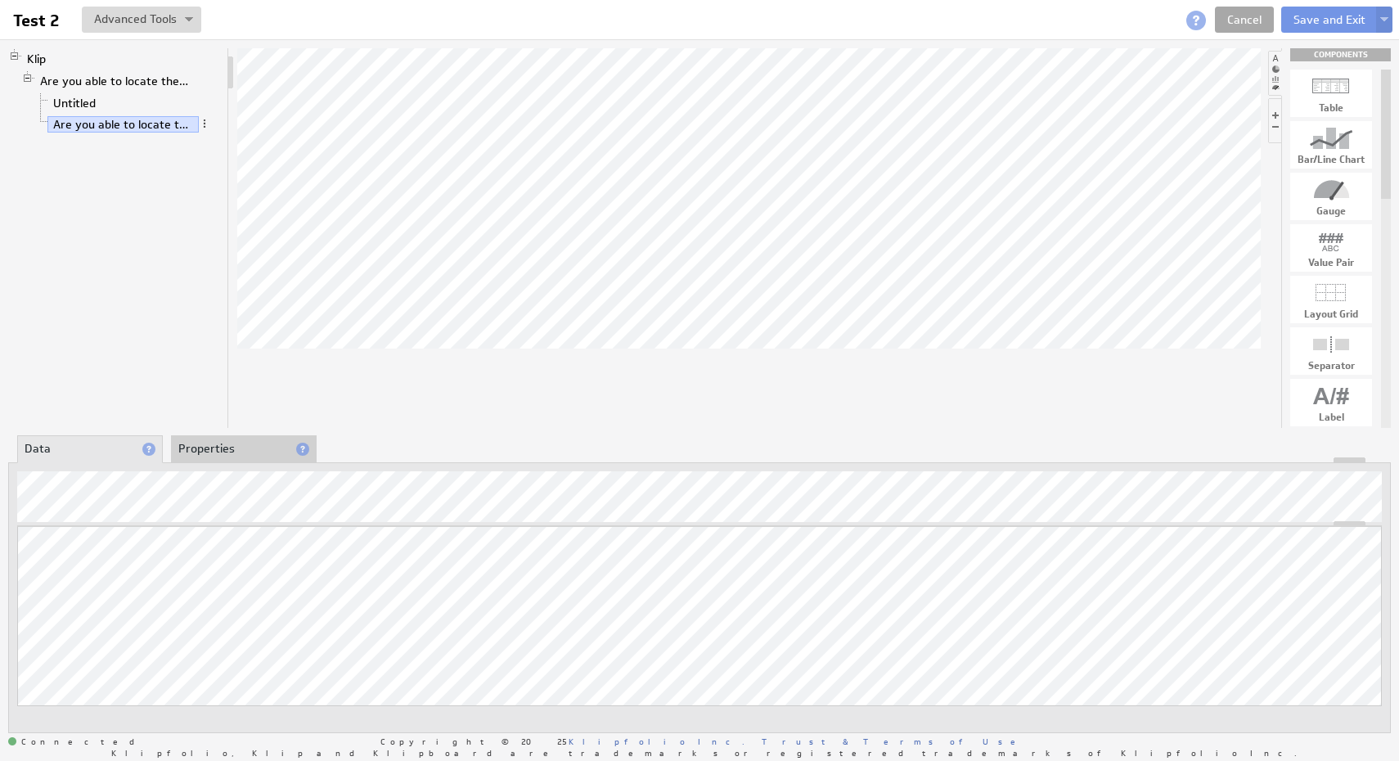
click at [1241, 25] on link "Cancel" at bounding box center [1244, 20] width 59 height 26
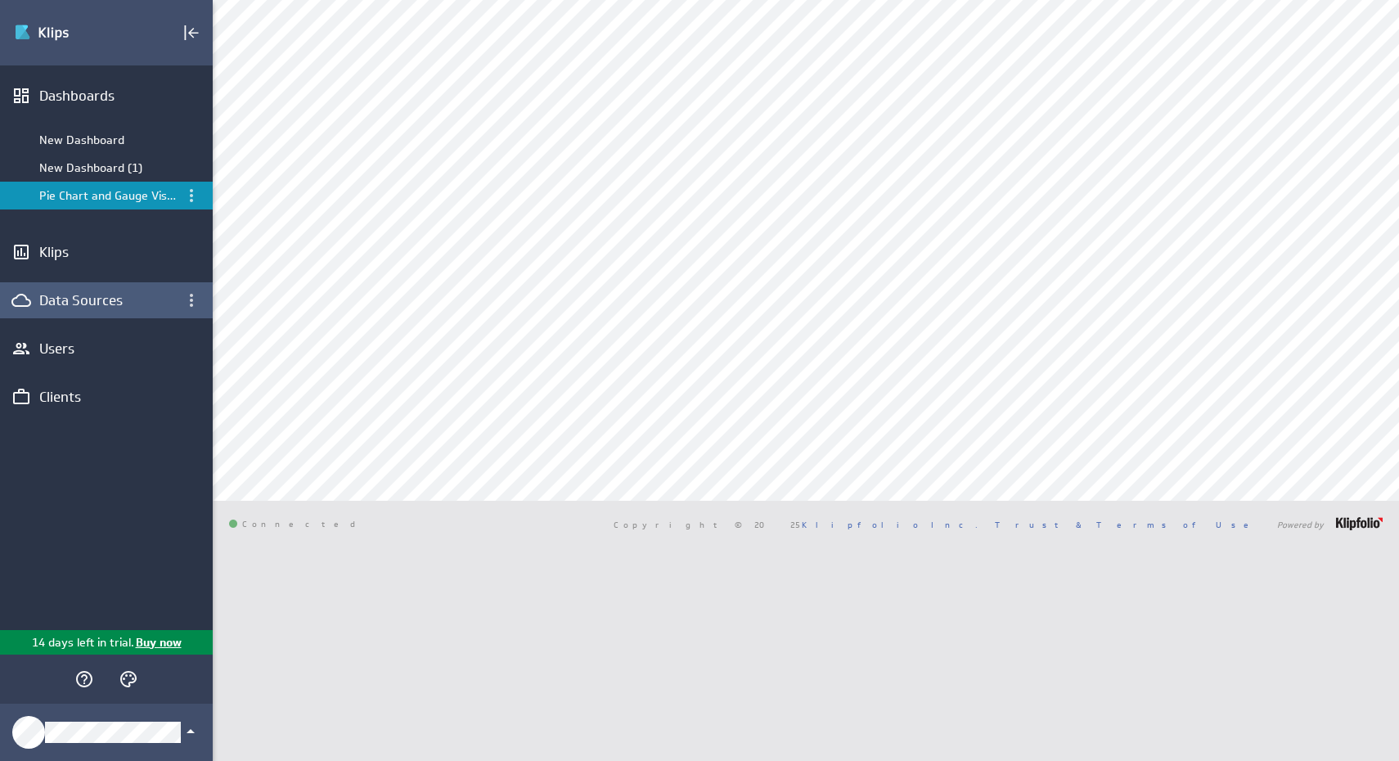
click at [93, 295] on div "Data Sources" at bounding box center [106, 300] width 134 height 18
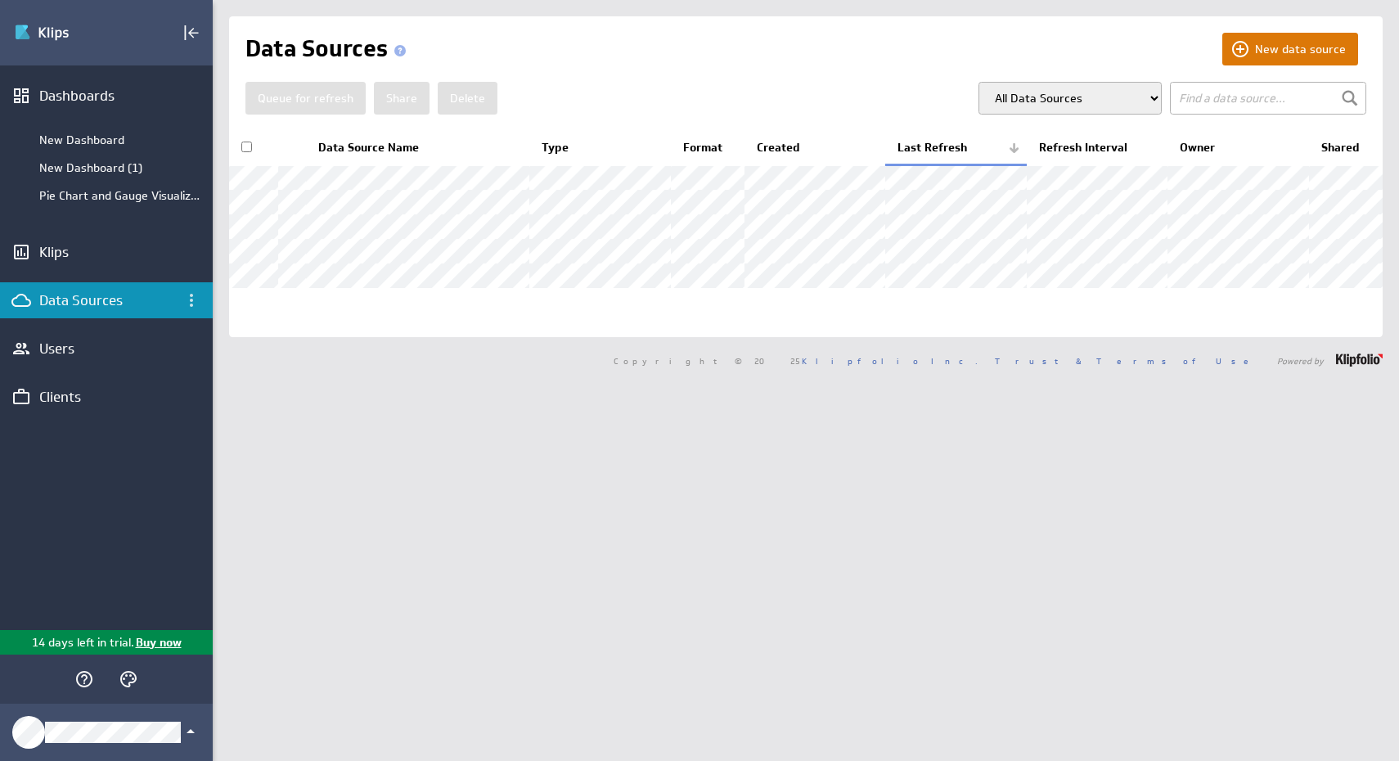
click at [1285, 48] on button "New data source" at bounding box center [1290, 49] width 136 height 33
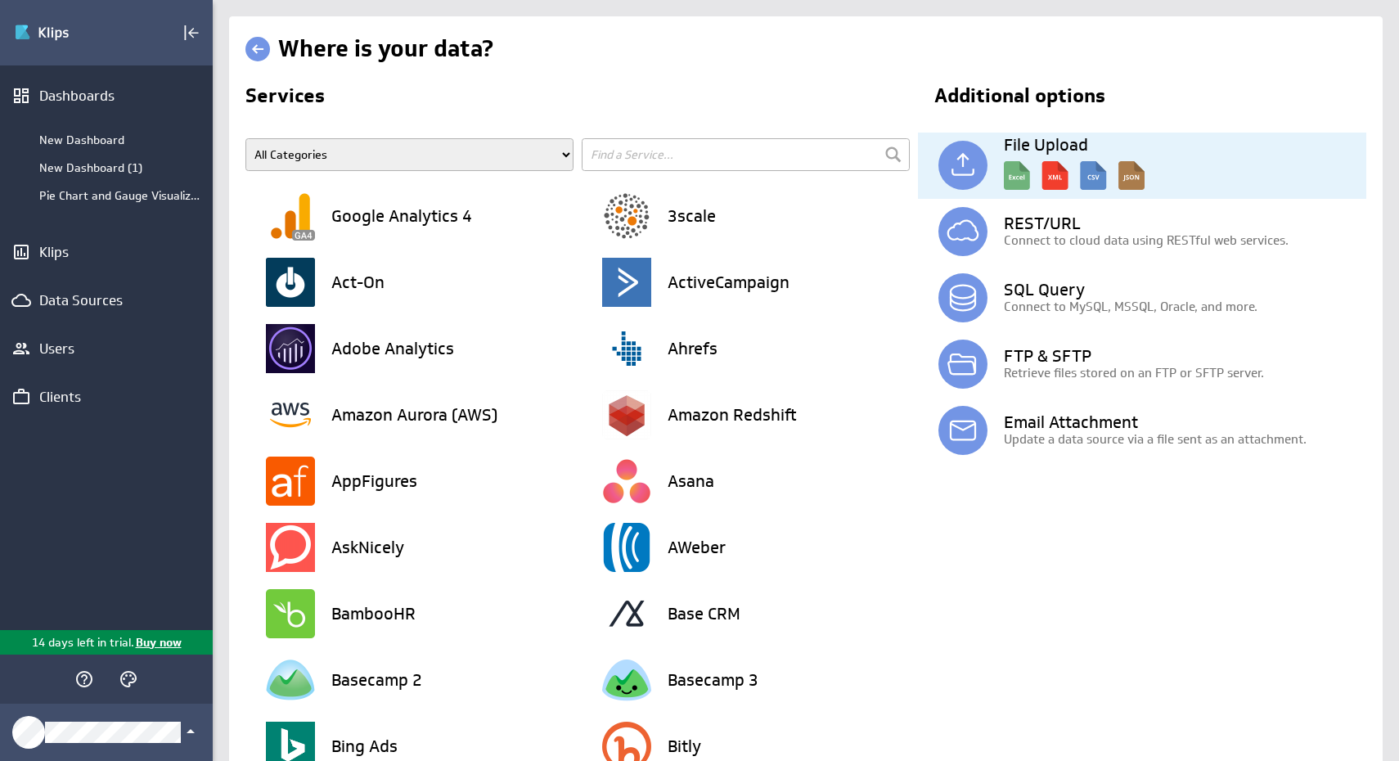
click at [1030, 183] on img at bounding box center [1074, 171] width 141 height 37
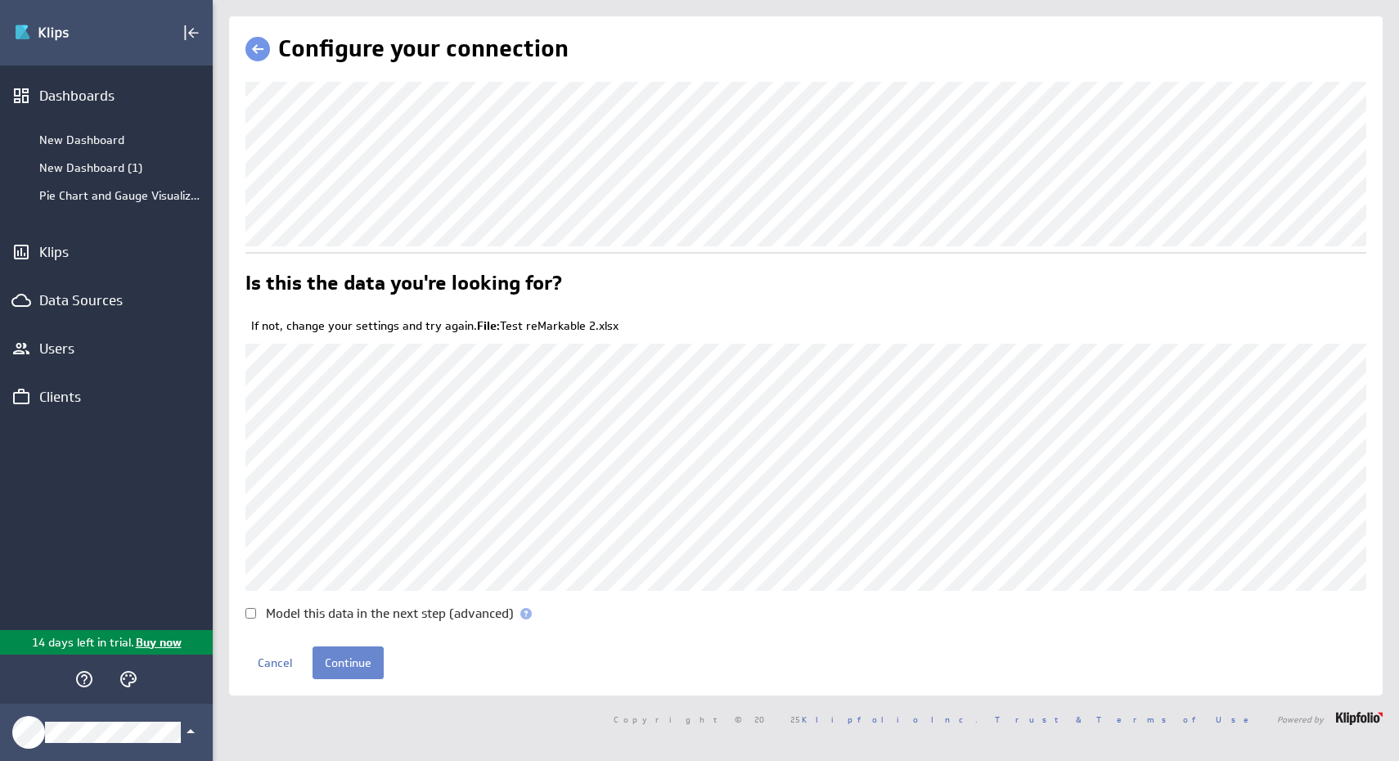
click at [350, 653] on input "Continue" at bounding box center [348, 662] width 71 height 33
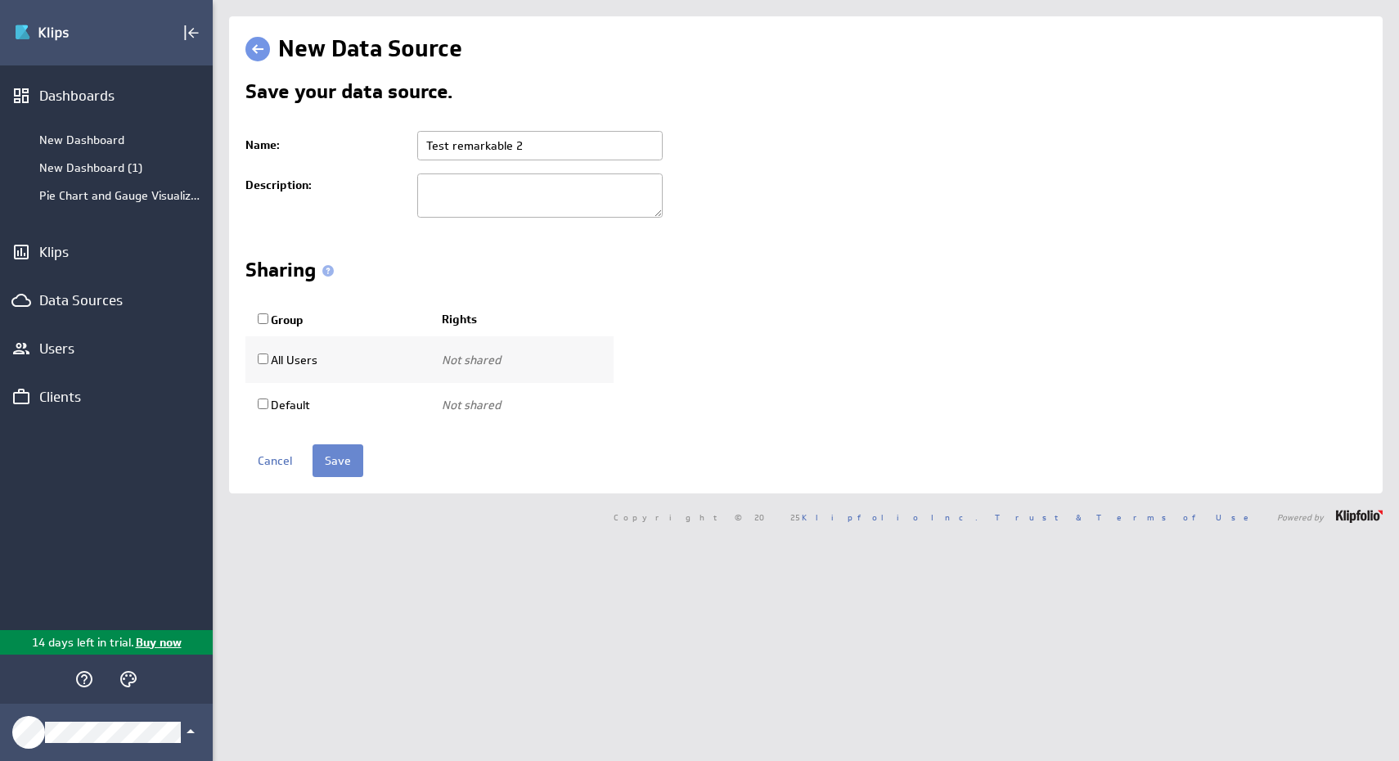
click at [332, 454] on input "Save" at bounding box center [338, 460] width 51 height 33
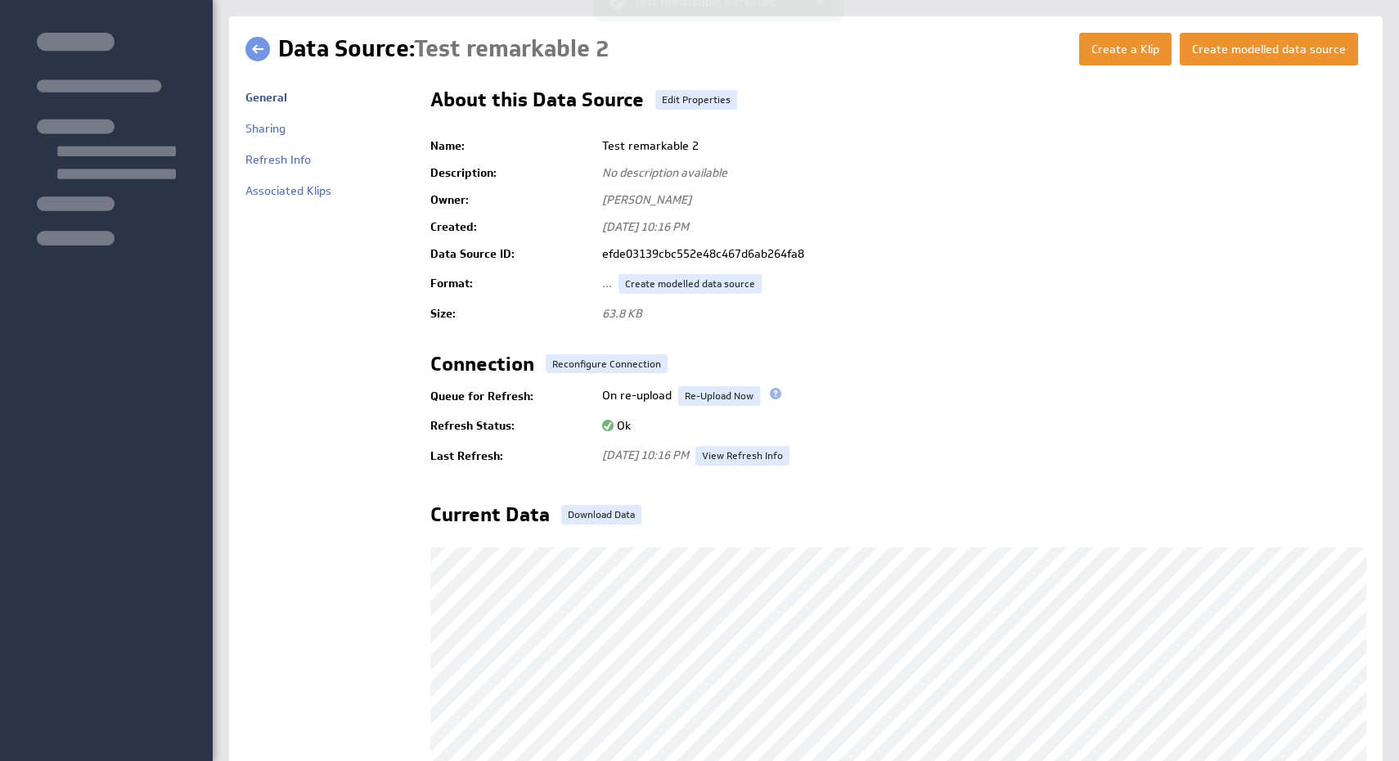
click at [268, 323] on td "General Sharing Refresh Info Associated Klips" at bounding box center [329, 512] width 169 height 861
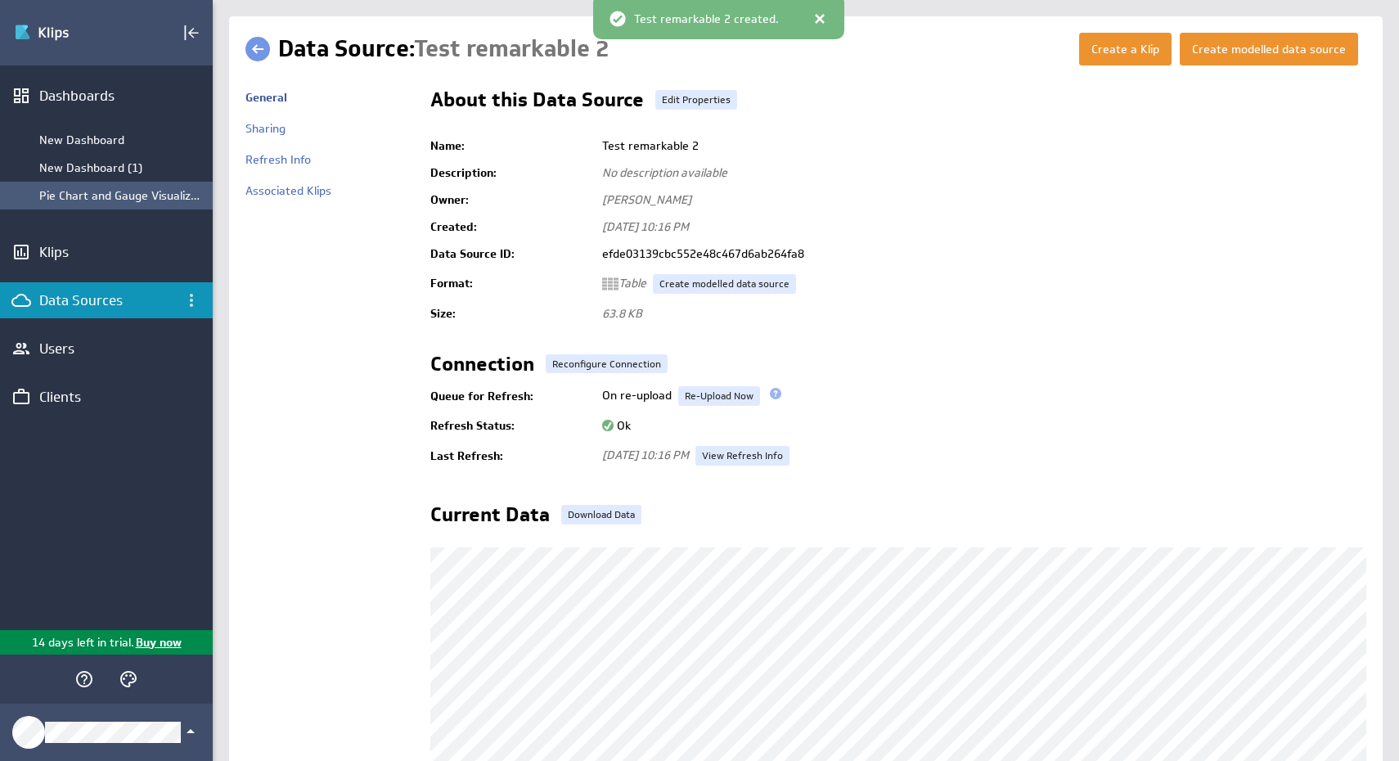
click at [102, 194] on div "Pie Chart and Gauge Visualizations" at bounding box center [121, 195] width 165 height 15
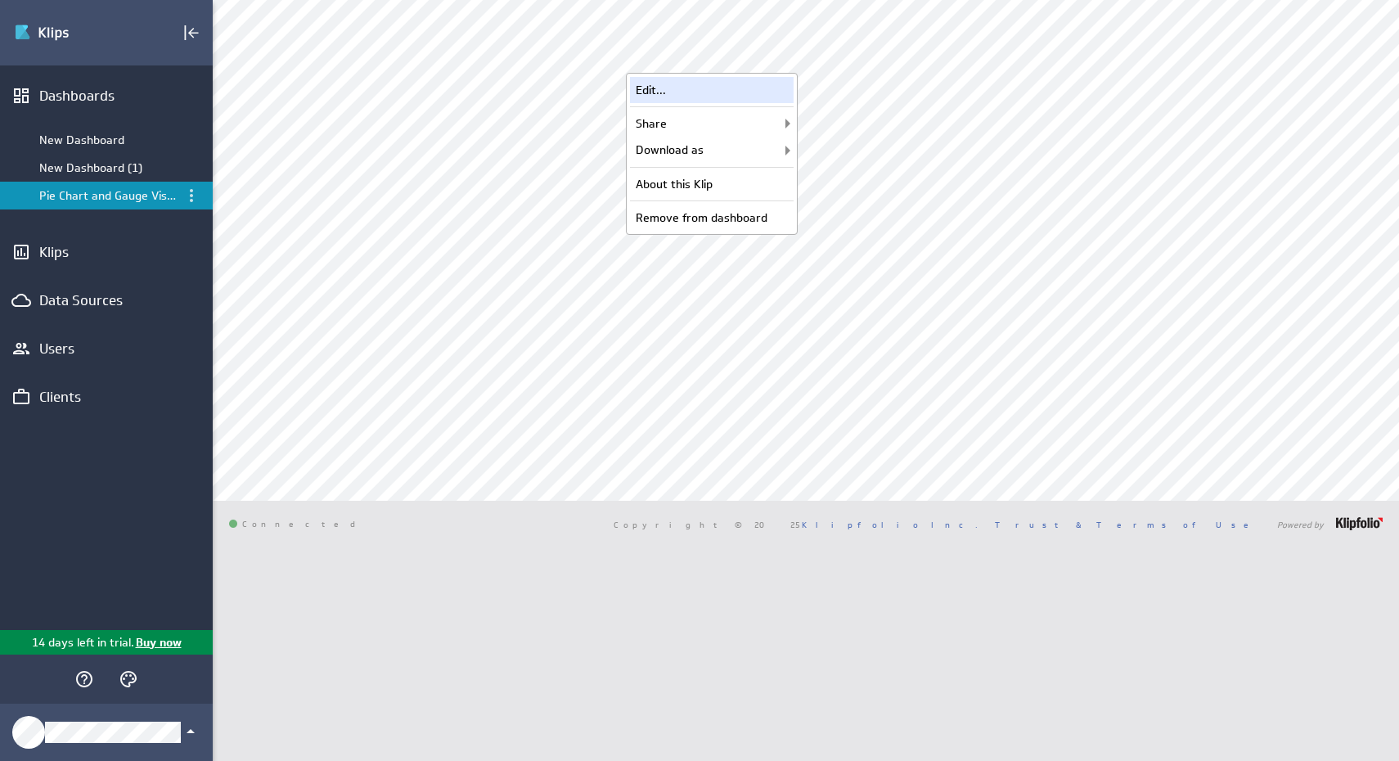
click at [753, 88] on div "Edit..." at bounding box center [712, 90] width 164 height 26
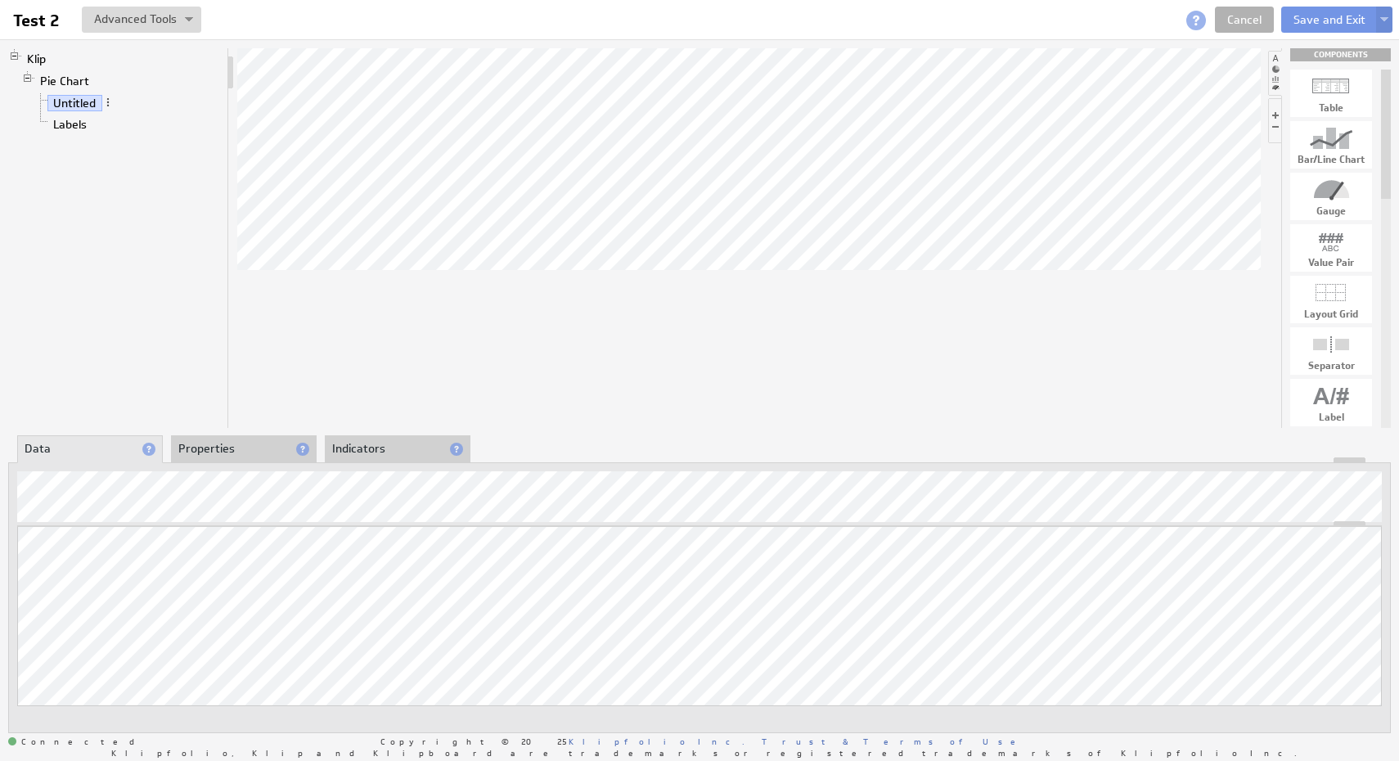
click at [117, 131] on li "Labels" at bounding box center [127, 124] width 187 height 21
click at [106, 120] on li "Labels" at bounding box center [127, 124] width 187 height 21
click at [66, 124] on link "Labels" at bounding box center [70, 124] width 46 height 16
click at [152, 216] on div "Klip Pie Chart Untitled Labels" at bounding box center [118, 238] width 221 height 380
click at [92, 99] on link "Untitled" at bounding box center [74, 103] width 55 height 16
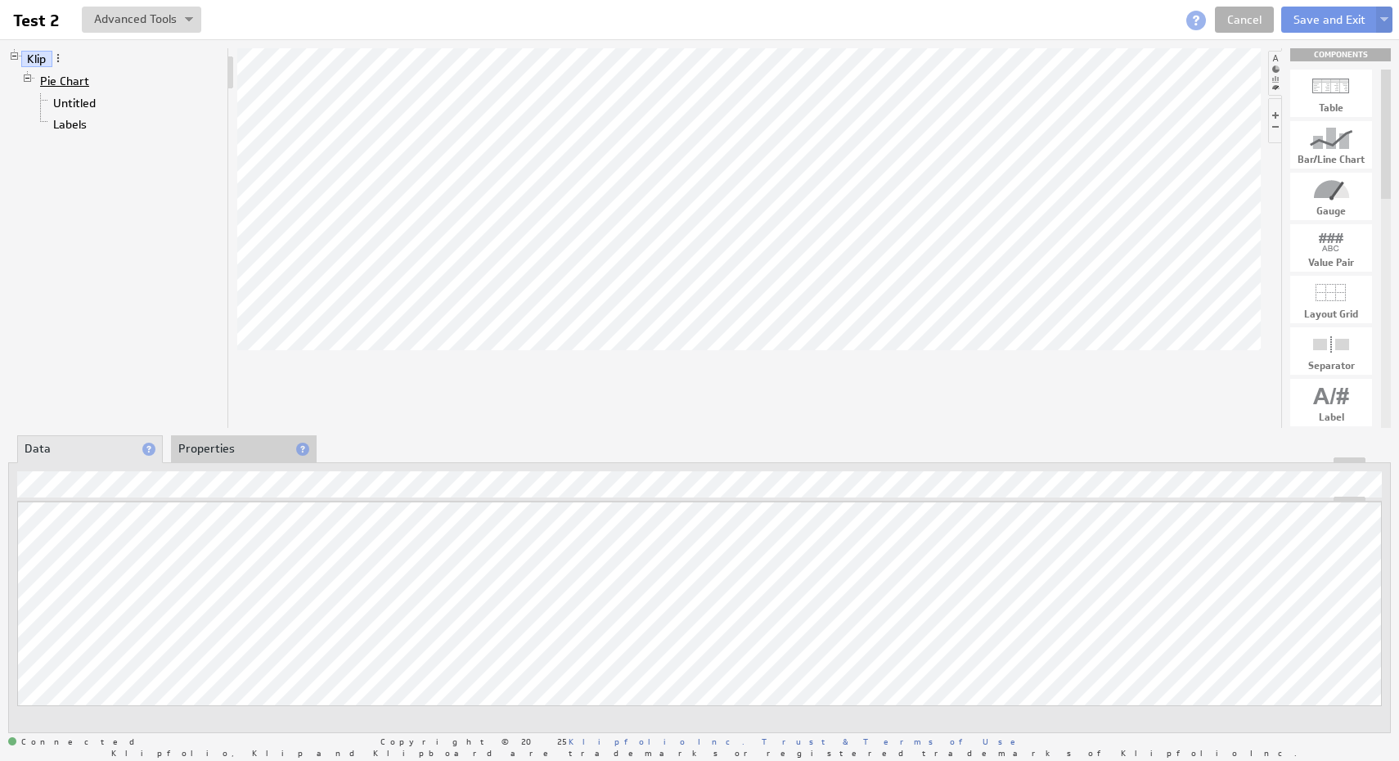
click at [65, 79] on link "Pie Chart" at bounding box center [64, 81] width 61 height 16
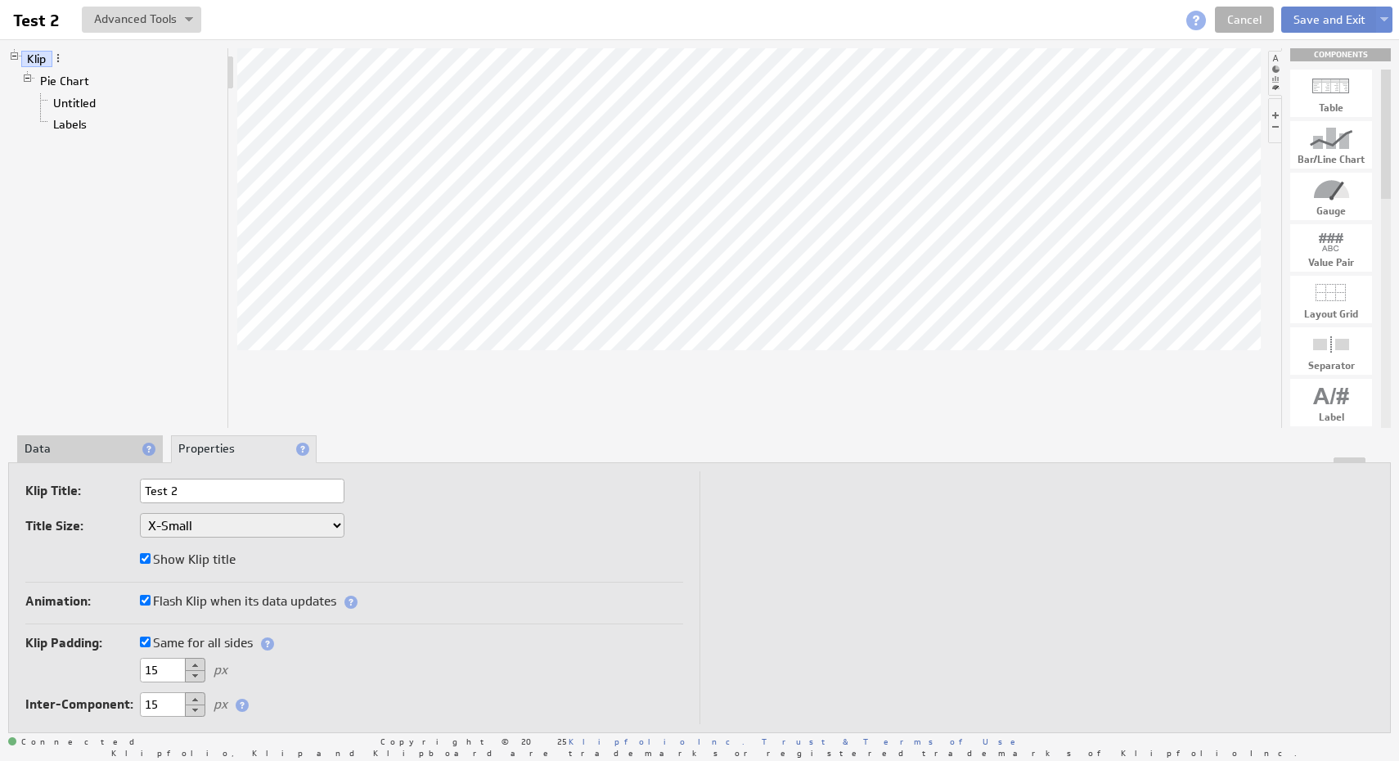
click at [1321, 20] on button "Save and Exit" at bounding box center [1329, 20] width 97 height 26
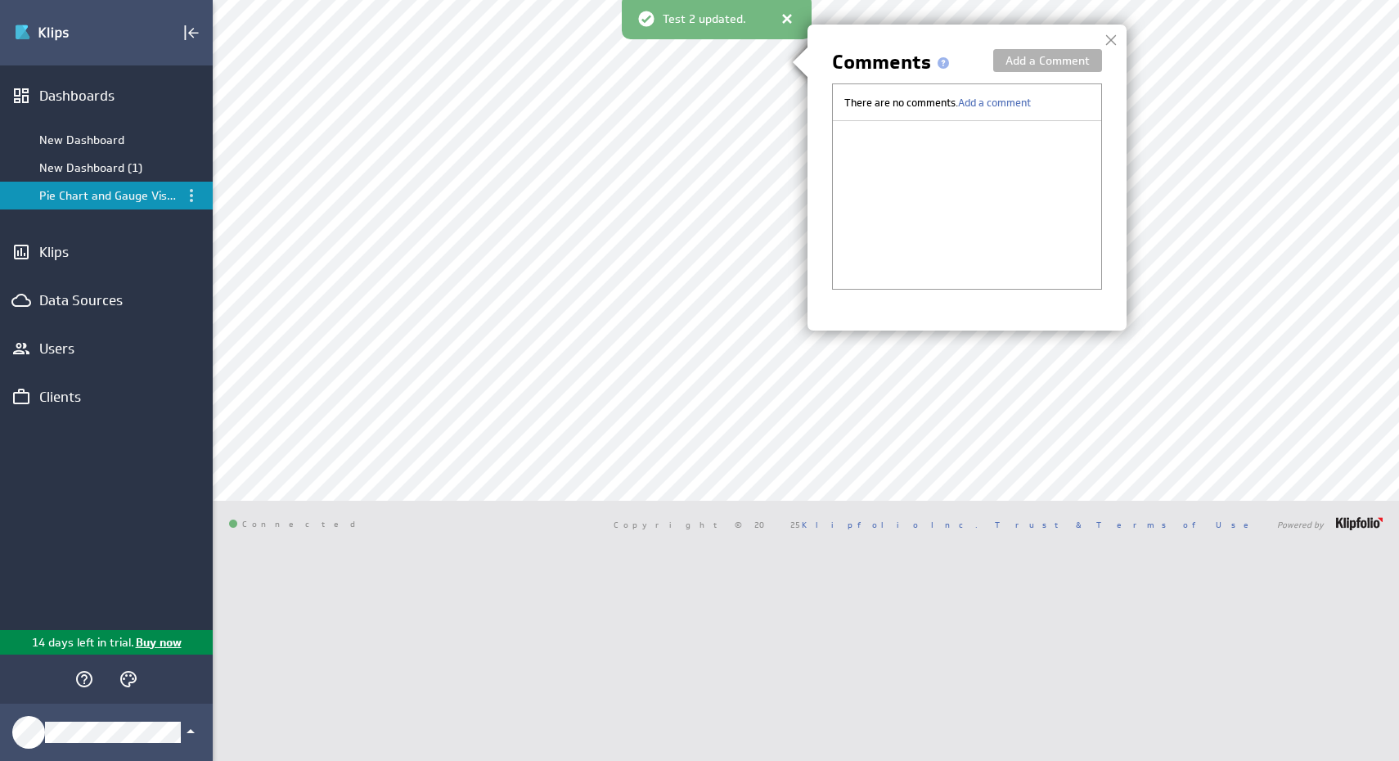
click at [920, 425] on img at bounding box center [699, 380] width 1399 height 761
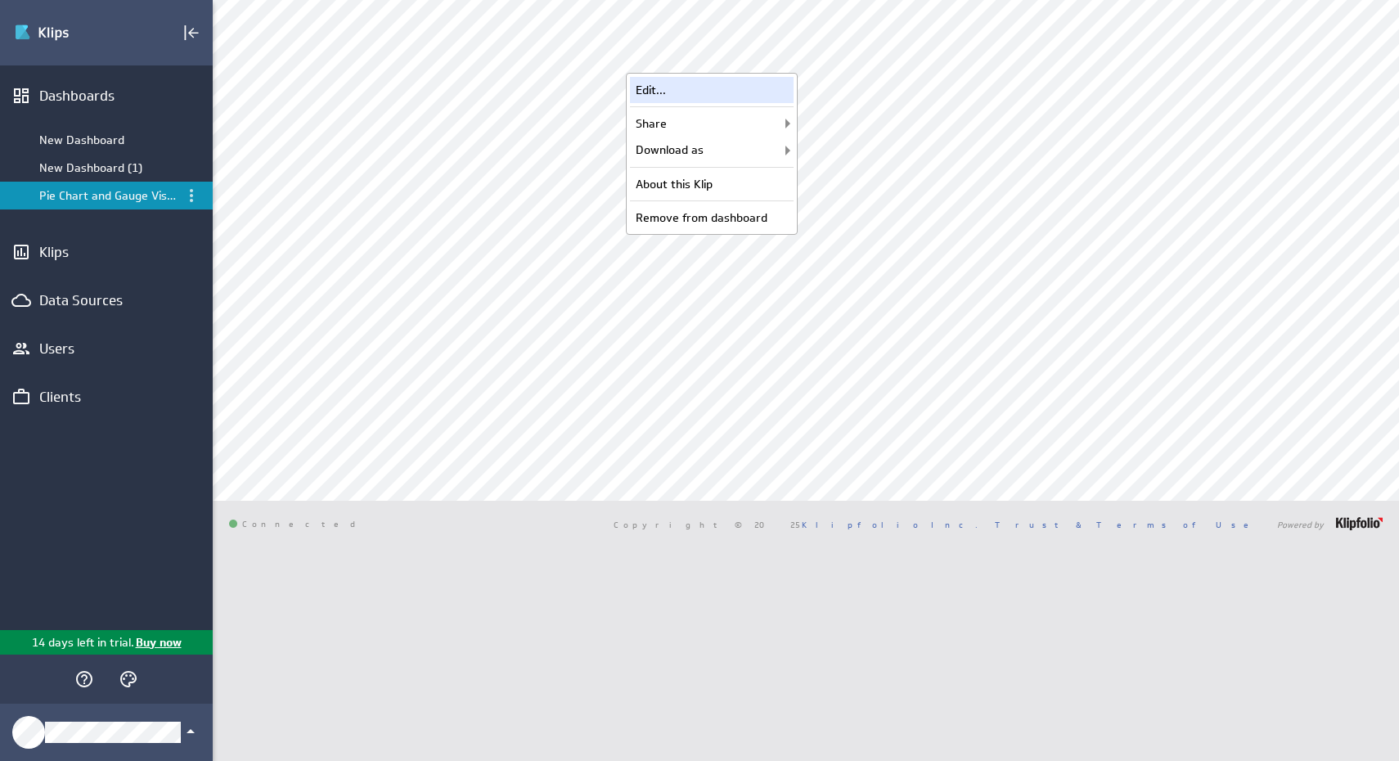
click at [745, 90] on div "Edit..." at bounding box center [712, 90] width 164 height 26
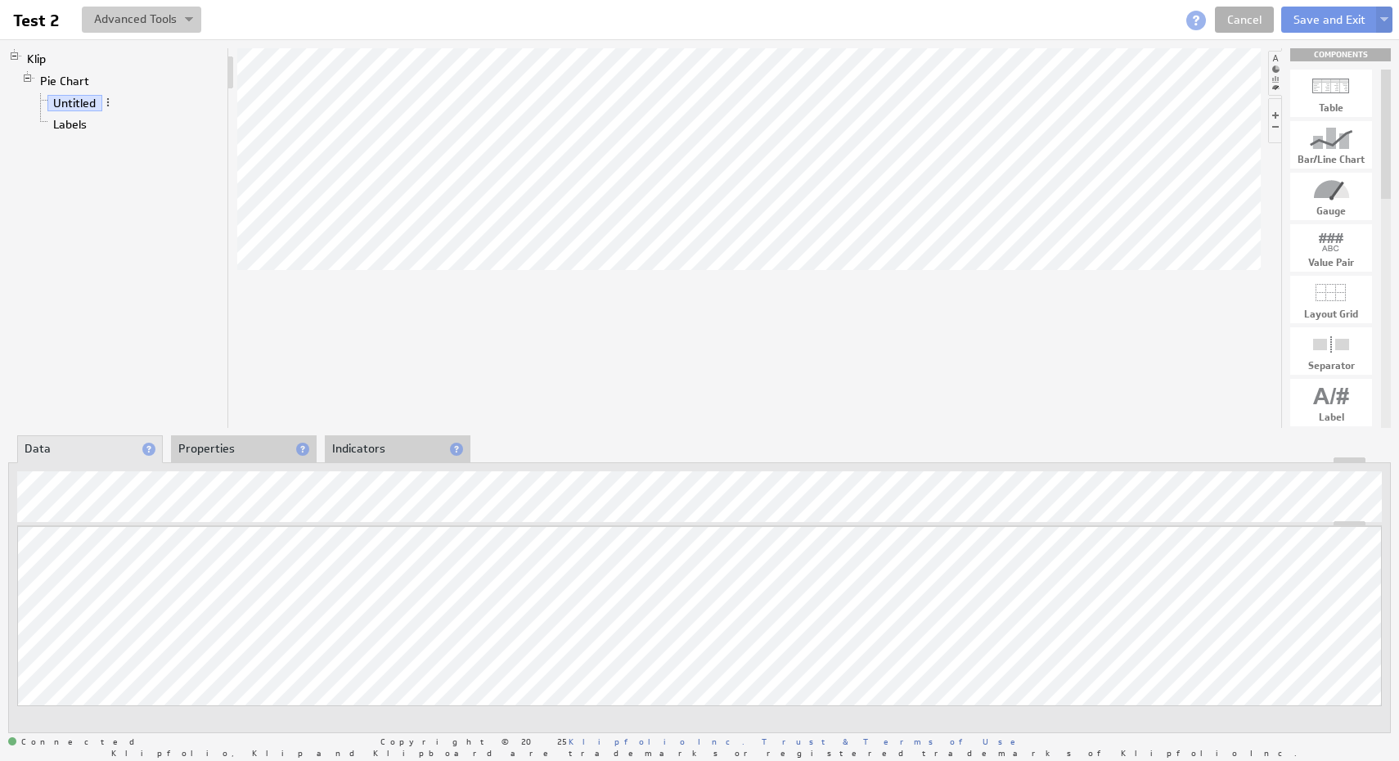
click at [186, 19] on img at bounding box center [189, 20] width 8 height 7
click at [193, 210] on div "Klip Pie Chart Untitled Labels" at bounding box center [118, 238] width 221 height 380
click at [76, 74] on link "Pie Chart" at bounding box center [64, 81] width 61 height 16
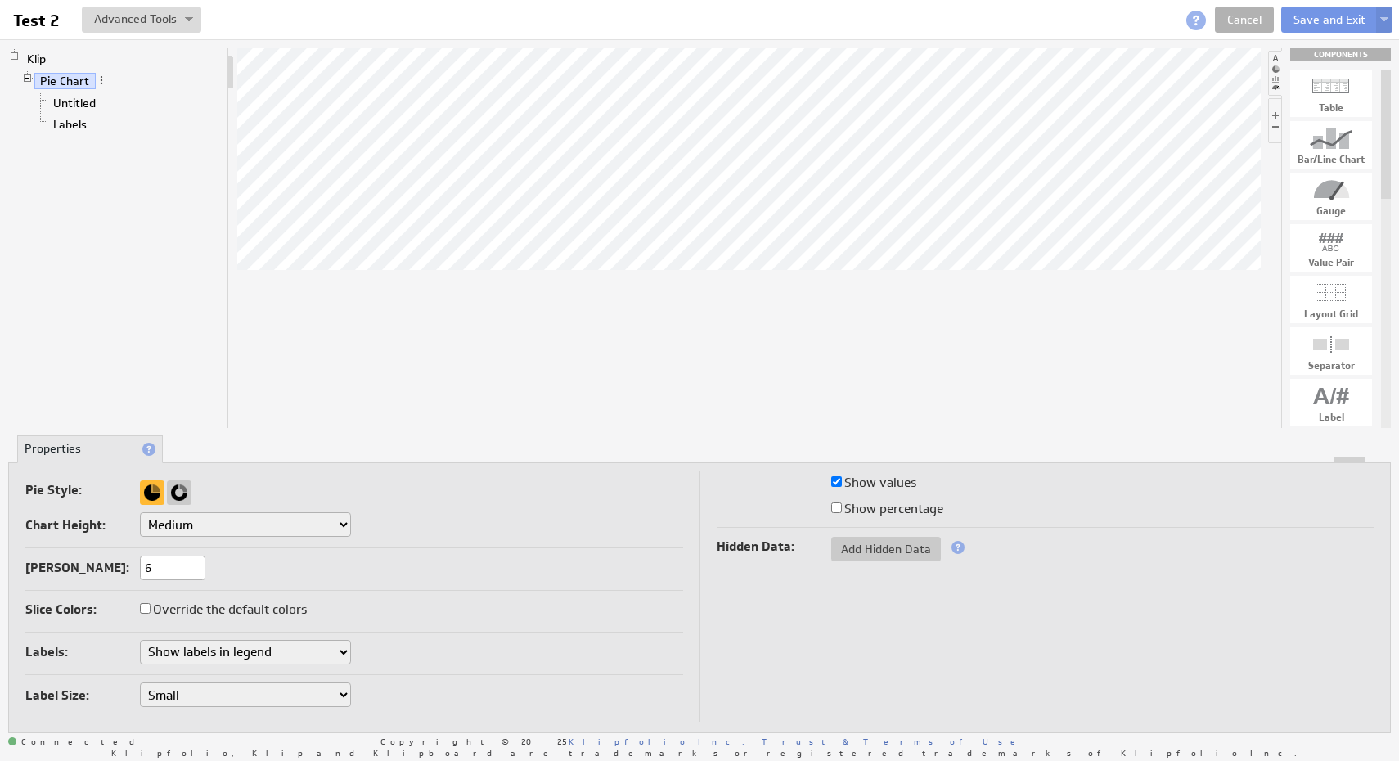
click at [177, 566] on input "6" at bounding box center [172, 567] width 65 height 25
type input "2"
click at [349, 560] on div "Max Slices: 2" at bounding box center [354, 568] width 658 height 27
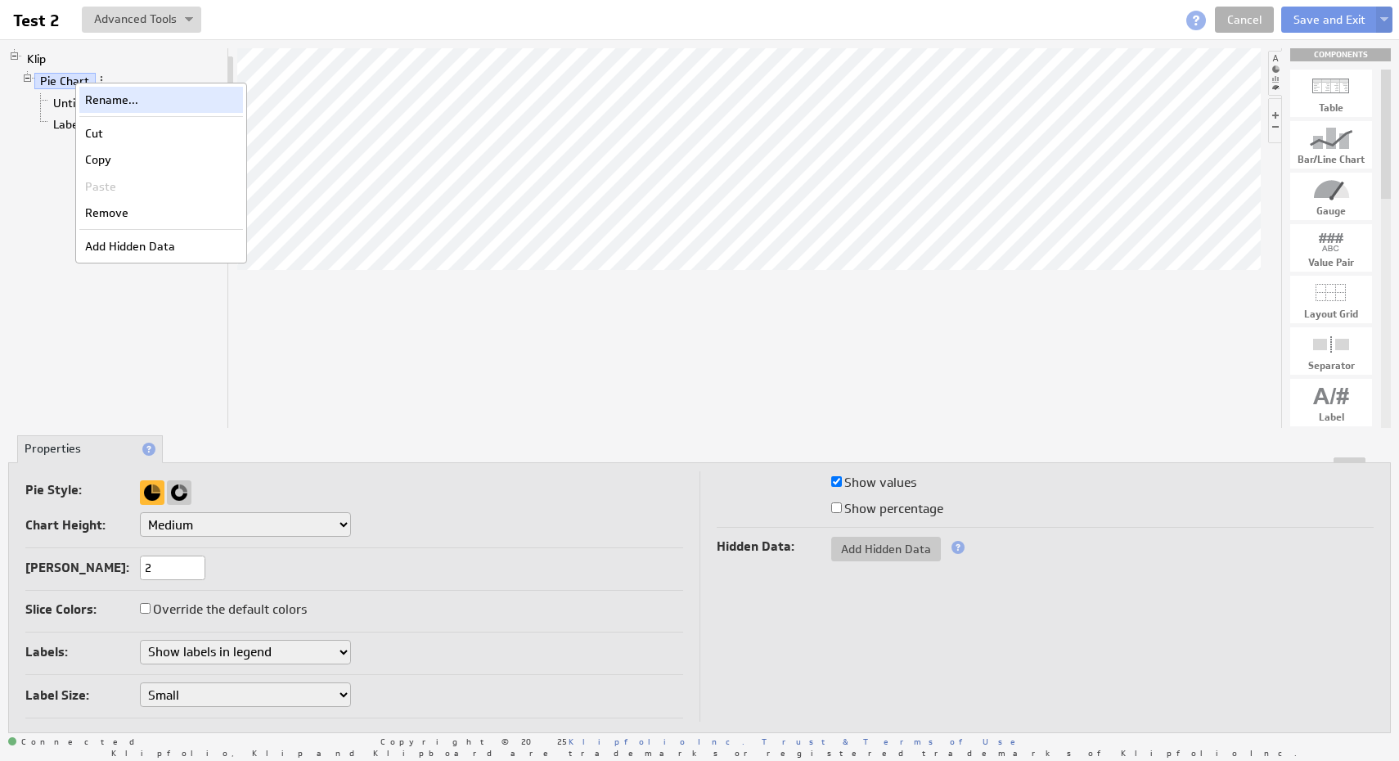
click at [101, 96] on div "Rename..." at bounding box center [161, 100] width 164 height 26
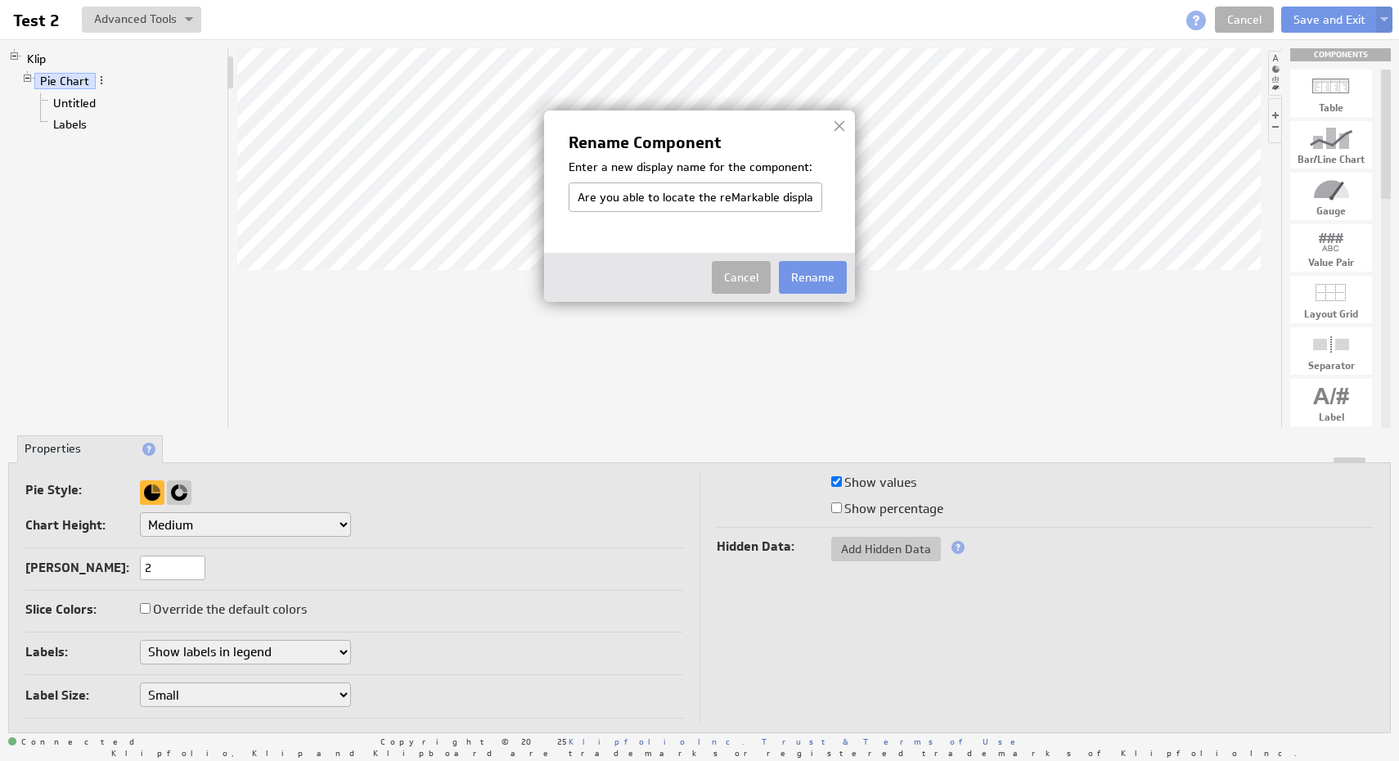
scroll to position [0, 6]
type input "Are you able to locate the reMarkable display?"
click at [813, 272] on button "Rename" at bounding box center [813, 277] width 68 height 33
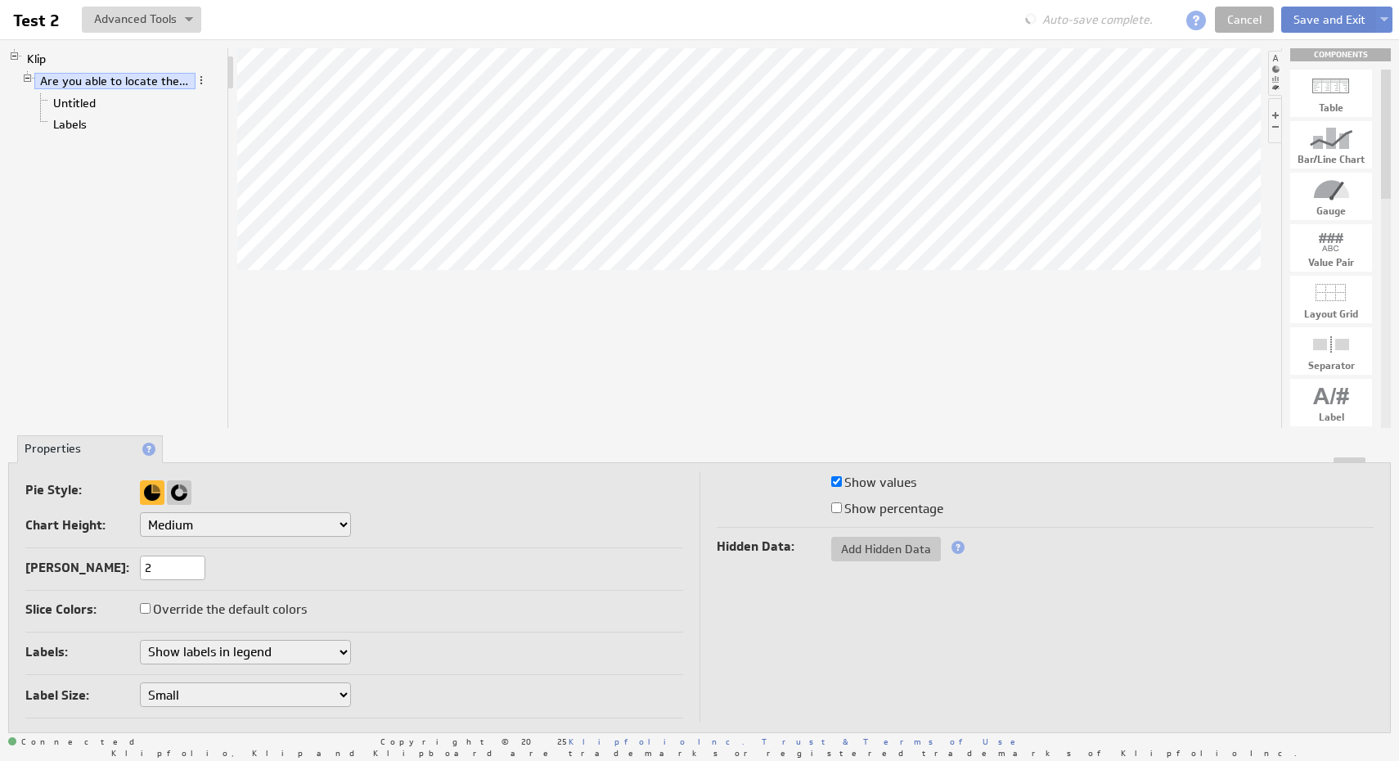
click at [1323, 16] on button "Save and Exit" at bounding box center [1329, 20] width 97 height 26
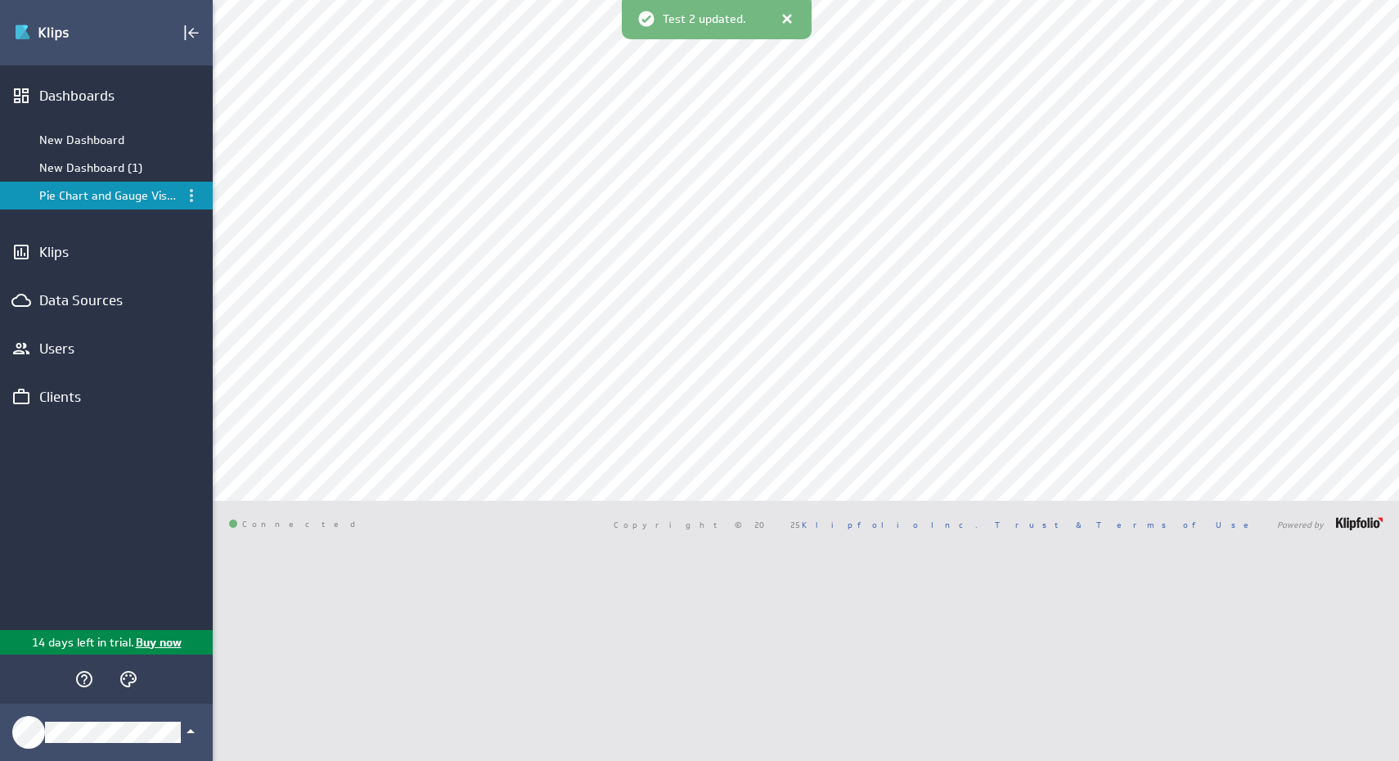
click at [682, 19] on span "Test 2 updated." at bounding box center [704, 20] width 83 height 14
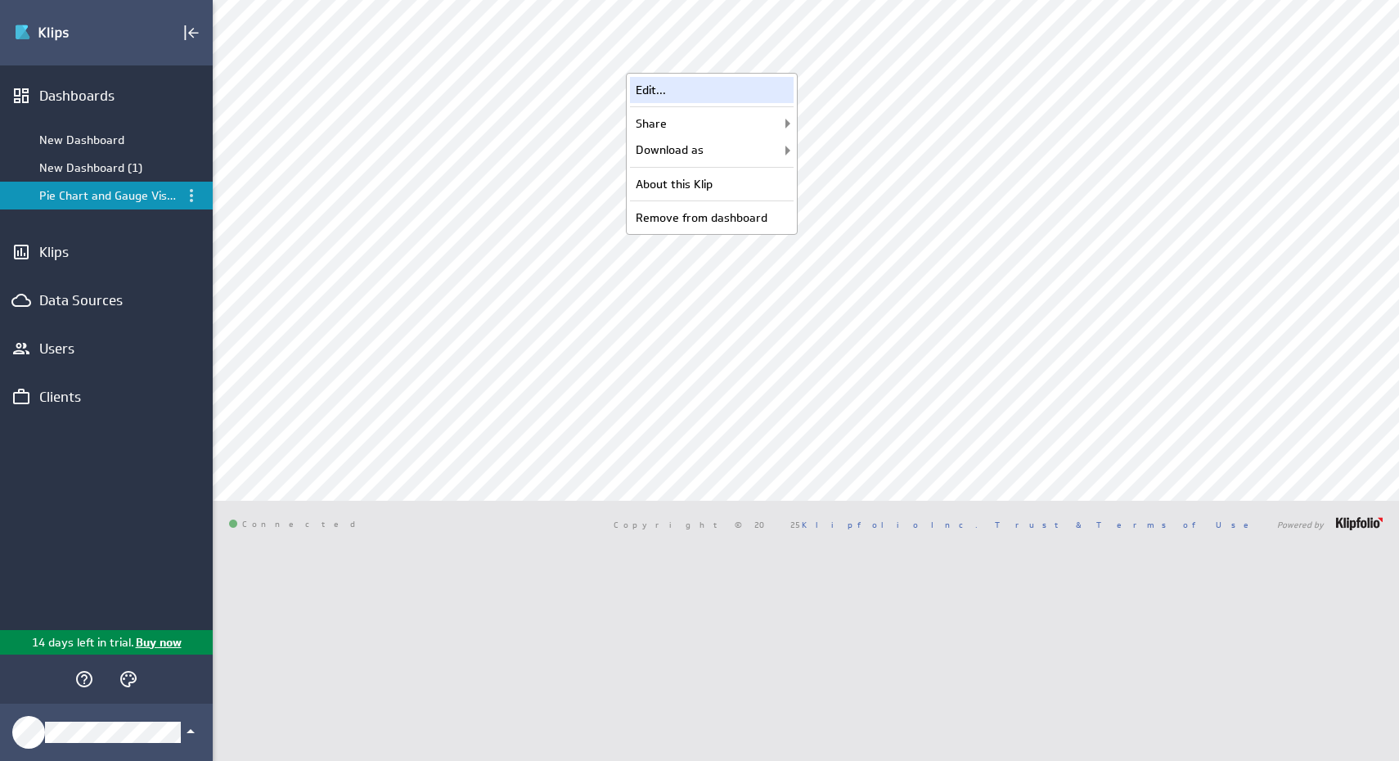
click at [749, 92] on div "Edit..." at bounding box center [712, 90] width 164 height 26
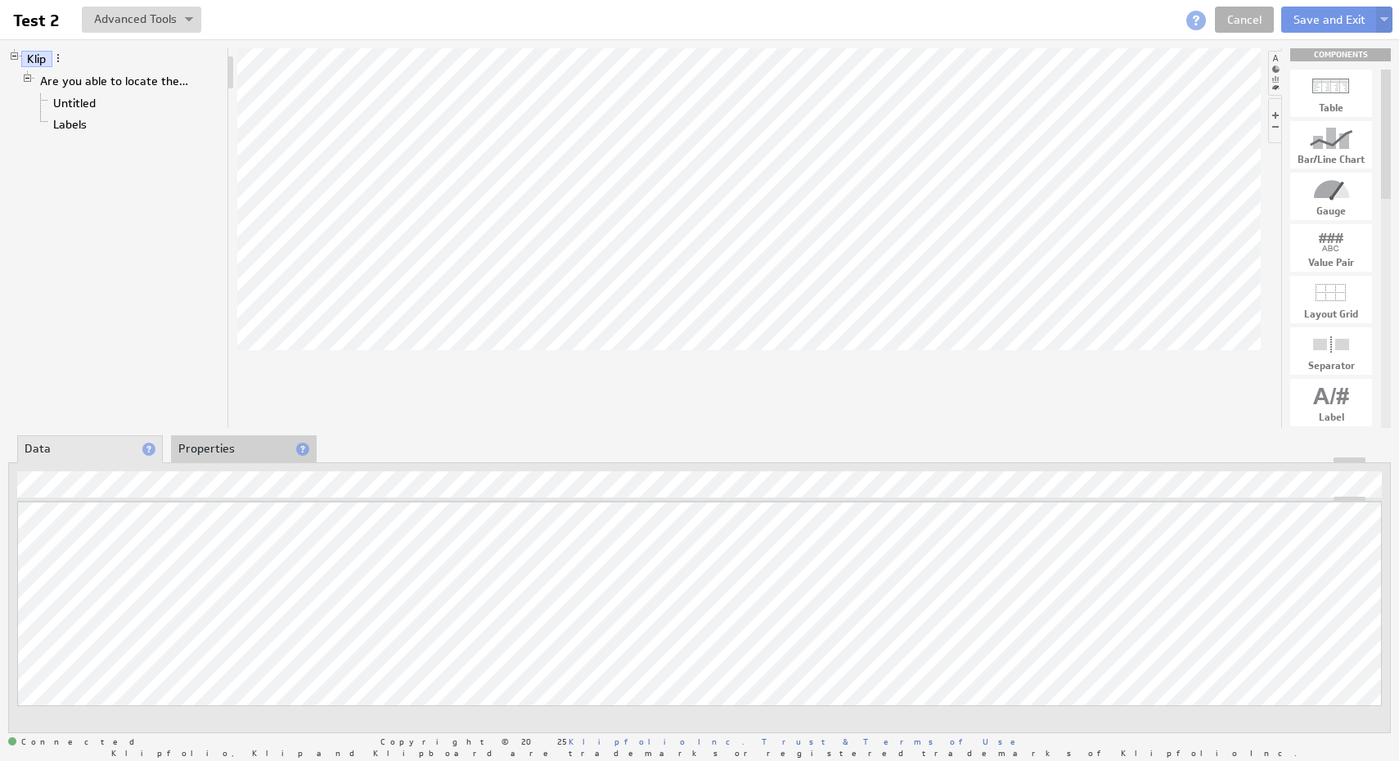
click at [236, 443] on li "Properties" at bounding box center [244, 449] width 146 height 28
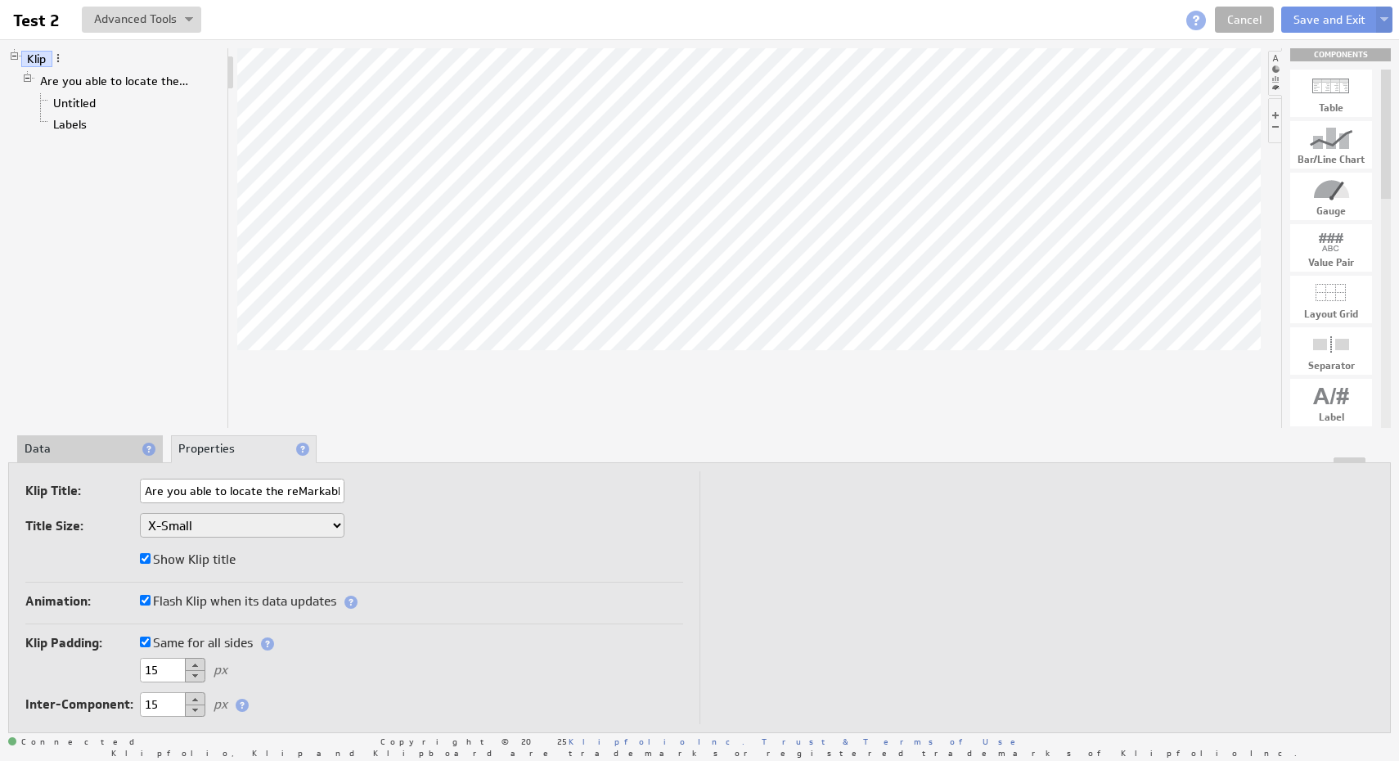
scroll to position [0, 47]
type input "Are you able to locate the reMarkable display?"
click at [1330, 23] on button "Save and Exit" at bounding box center [1329, 20] width 97 height 26
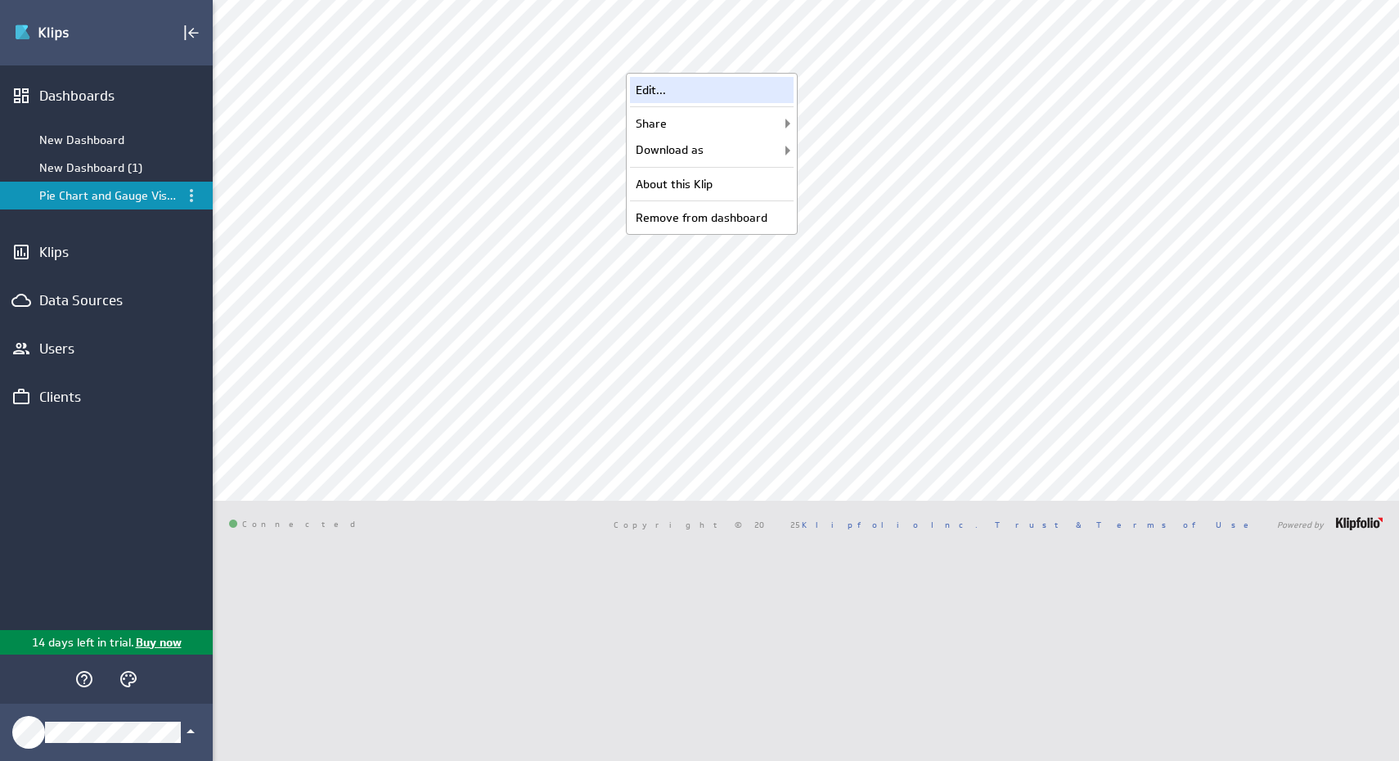
click at [761, 88] on div "Edit..." at bounding box center [712, 90] width 164 height 26
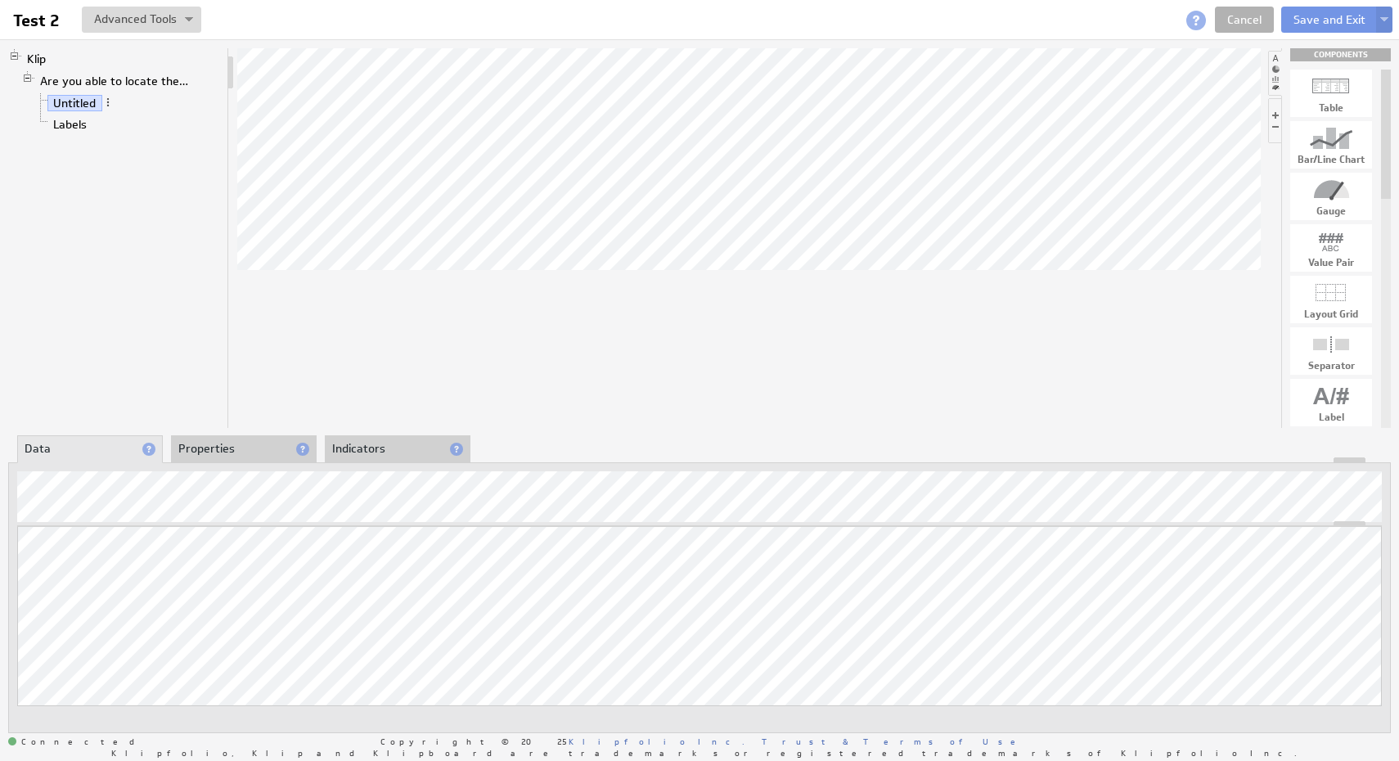
click at [1338, 299] on div at bounding box center [1331, 293] width 82 height 26
drag, startPoint x: 1338, startPoint y: 299, endPoint x: 821, endPoint y: 349, distance: 519.4
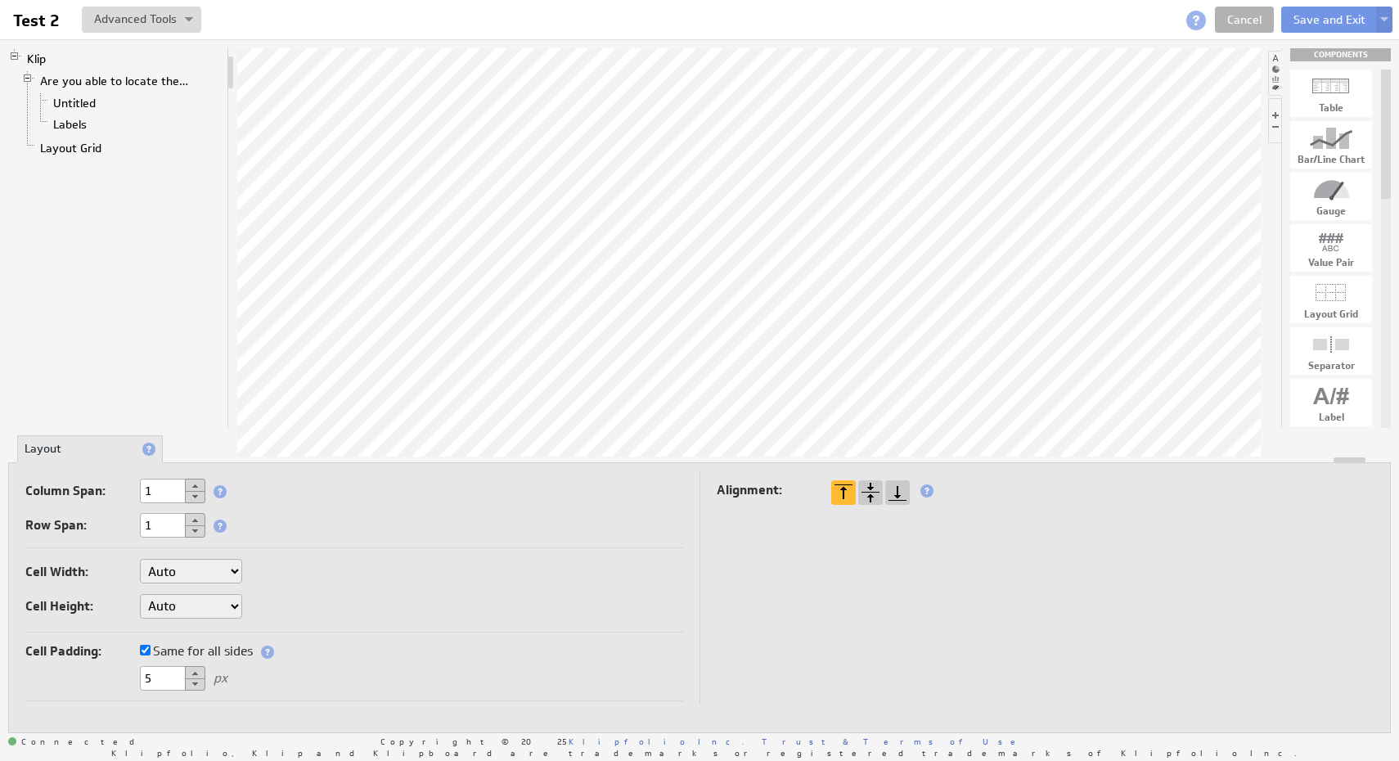
click at [213, 570] on select "Auto Custom..." at bounding box center [191, 571] width 102 height 25
click at [97, 151] on link "Layout Grid" at bounding box center [71, 148] width 74 height 16
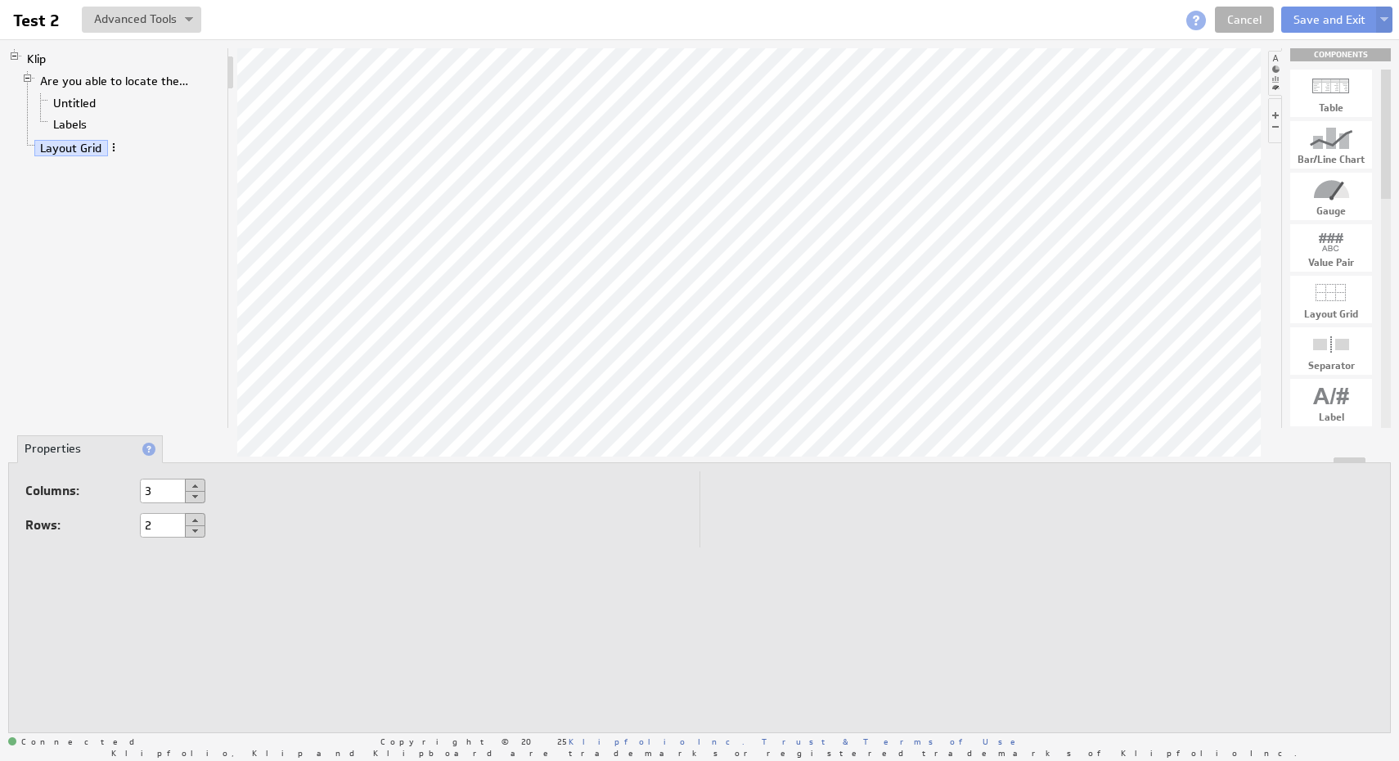
click at [112, 151] on span at bounding box center [113, 147] width 11 height 11
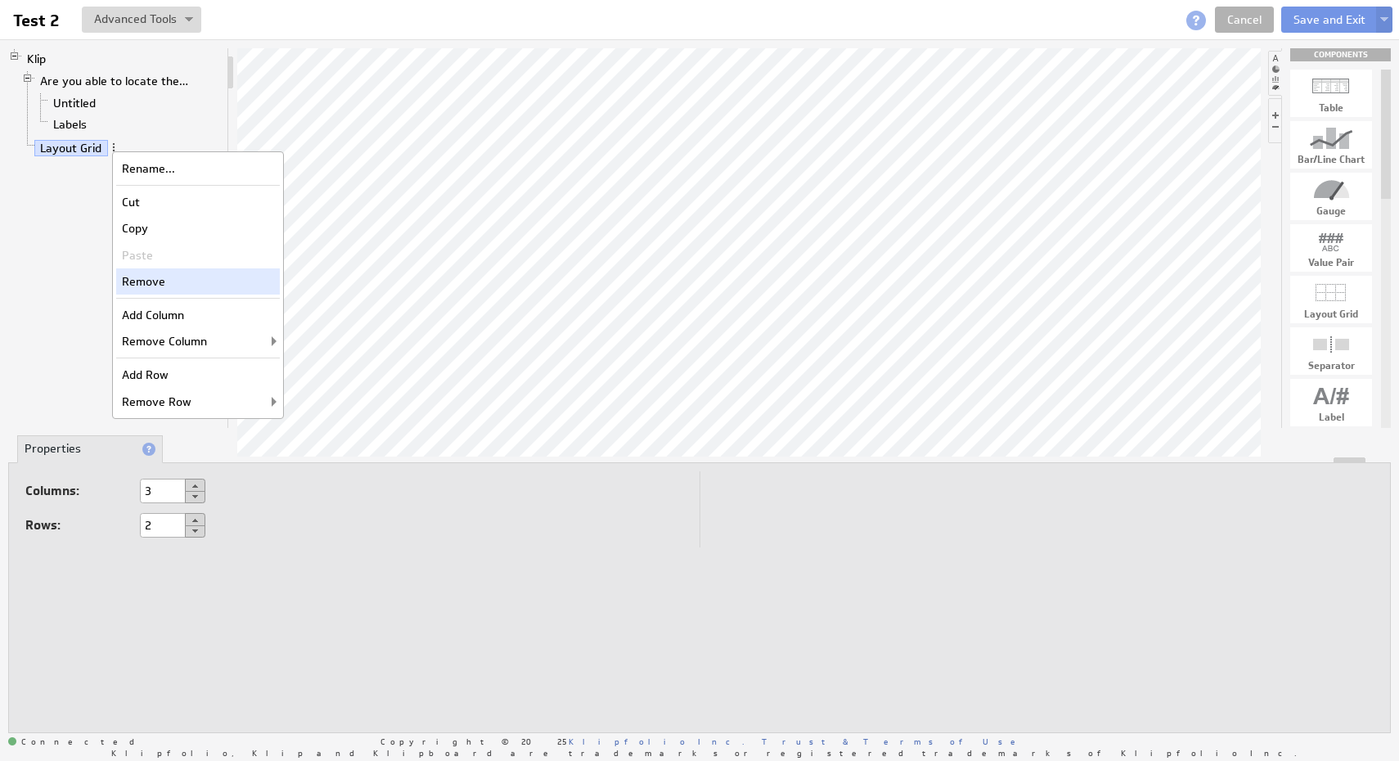
click at [185, 281] on div "Remove" at bounding box center [198, 281] width 164 height 26
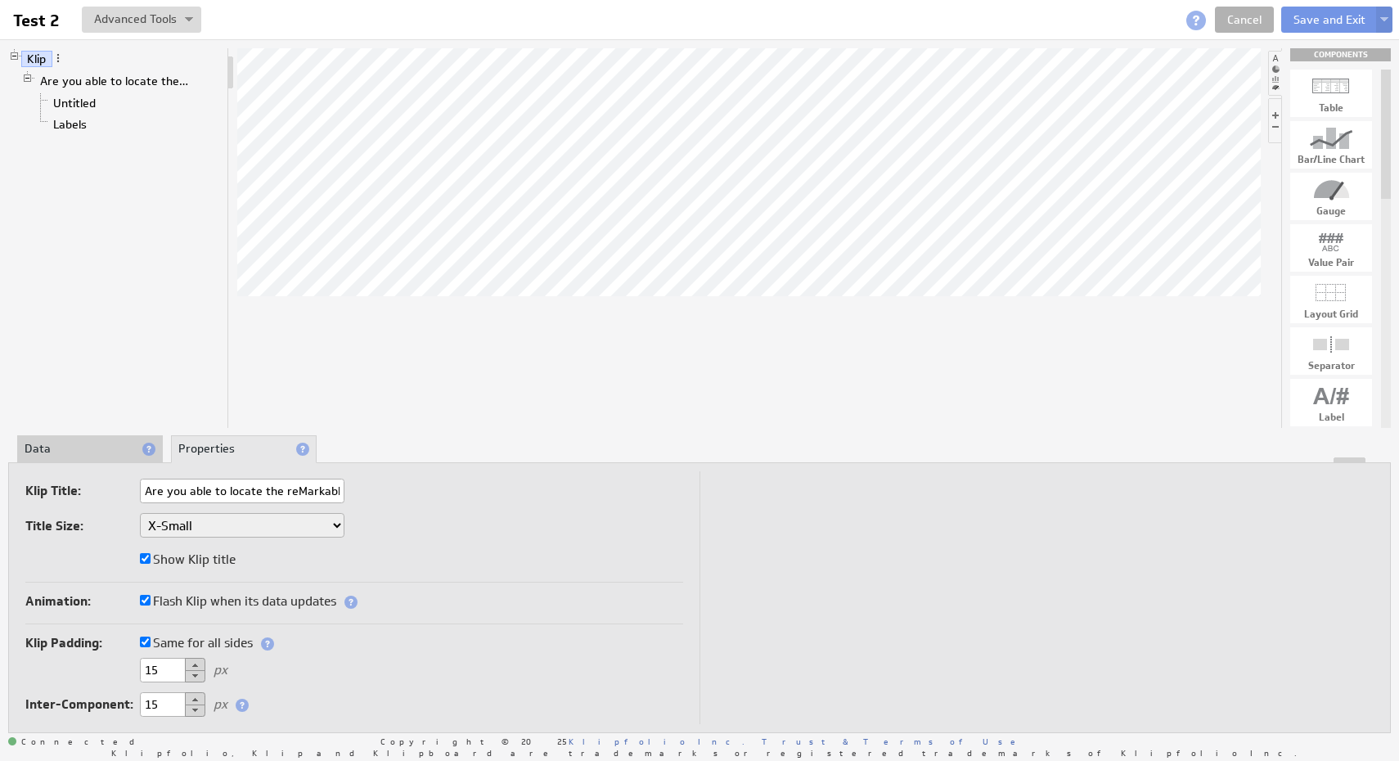
scroll to position [0, 47]
click at [1343, 103] on div "Table" at bounding box center [1331, 108] width 82 height 10
drag, startPoint x: 1339, startPoint y: 97, endPoint x: 828, endPoint y: 385, distance: 586.4
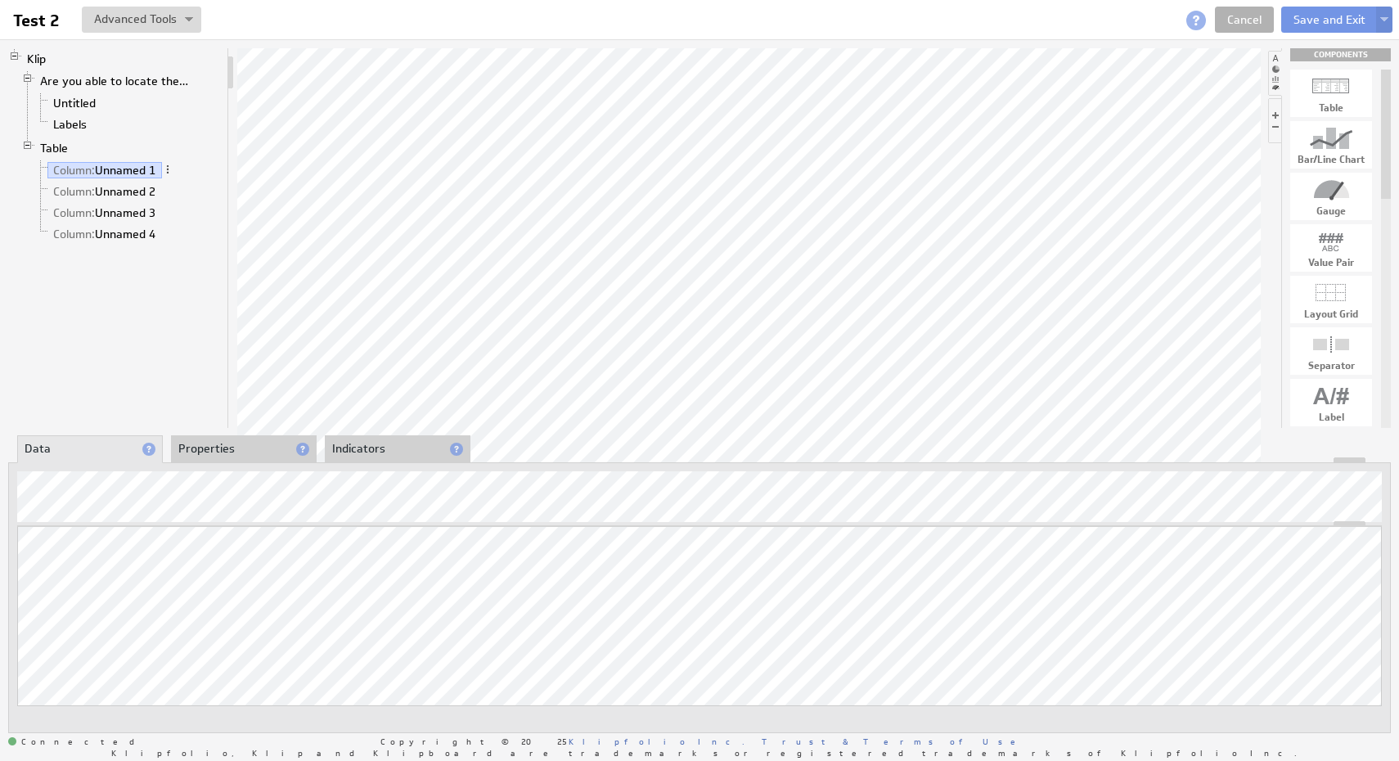
click at [253, 457] on div at bounding box center [699, 460] width 1381 height 6
click at [241, 452] on li "Properties" at bounding box center [244, 449] width 146 height 28
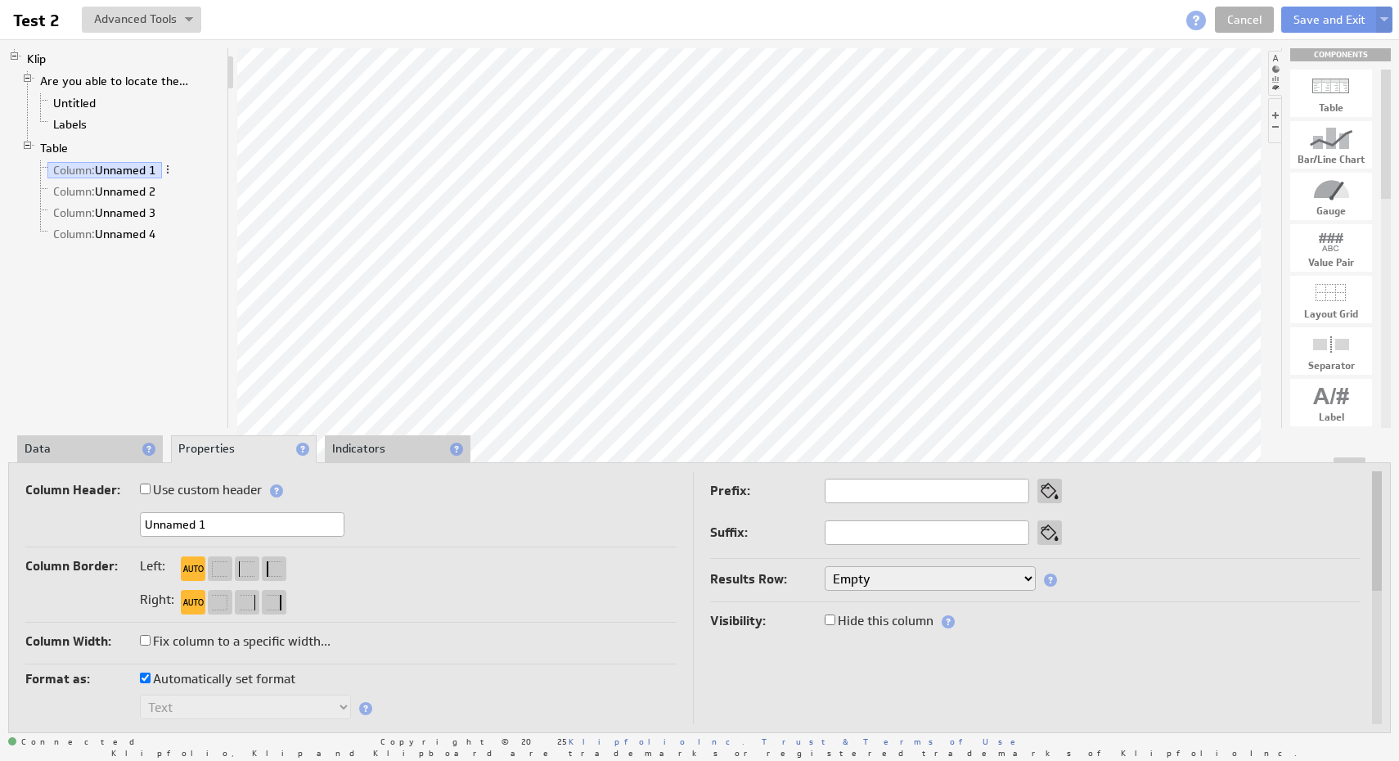
click at [414, 447] on li "Indicators" at bounding box center [398, 449] width 146 height 28
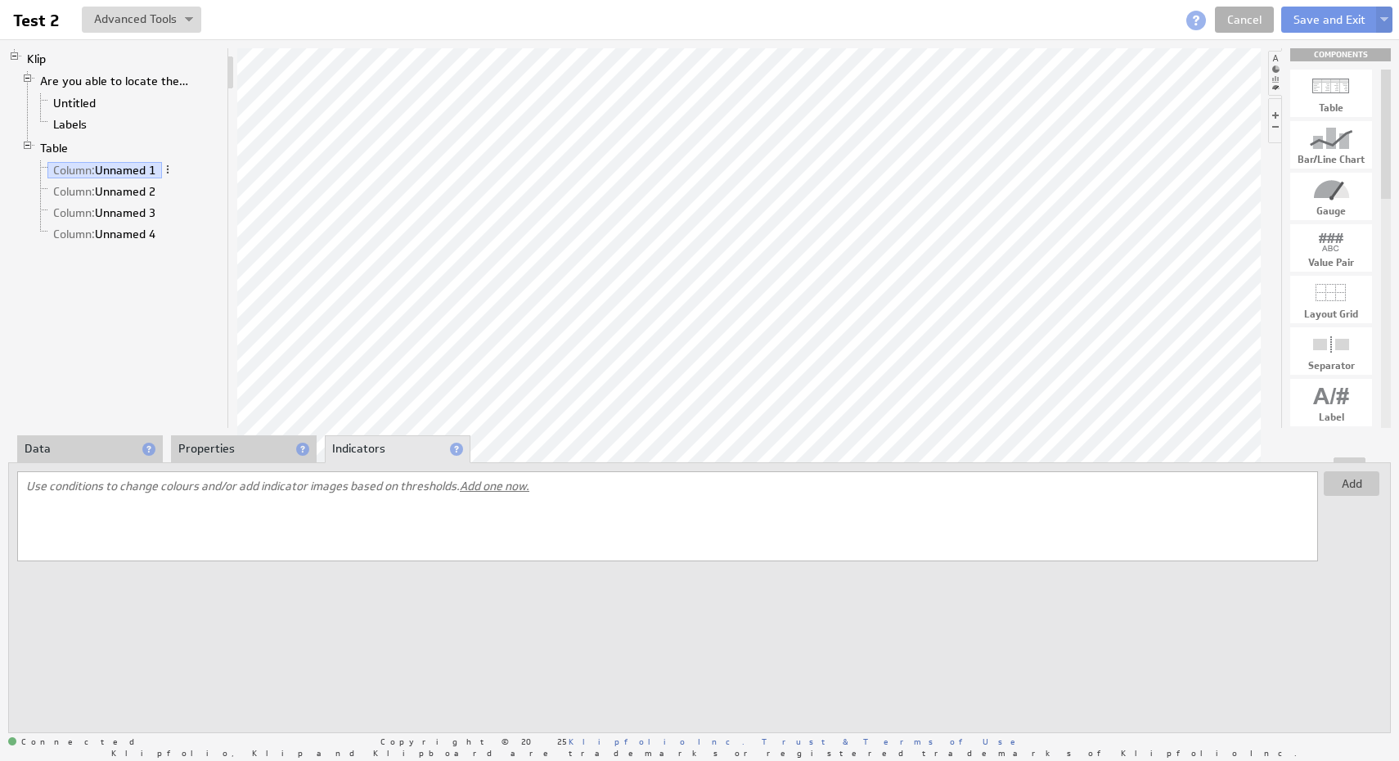
click at [86, 446] on li "Data" at bounding box center [90, 449] width 146 height 28
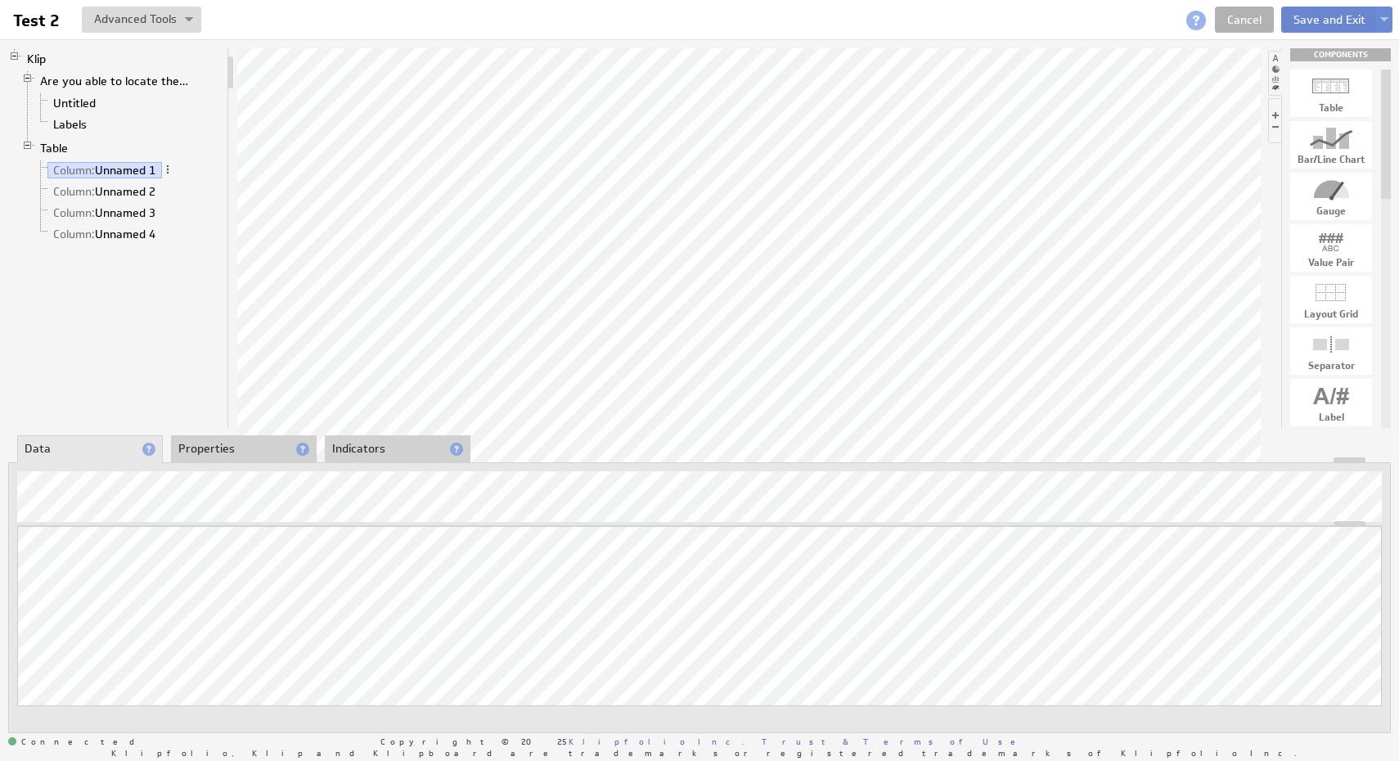
click at [1326, 25] on button "Save and Exit" at bounding box center [1329, 20] width 97 height 26
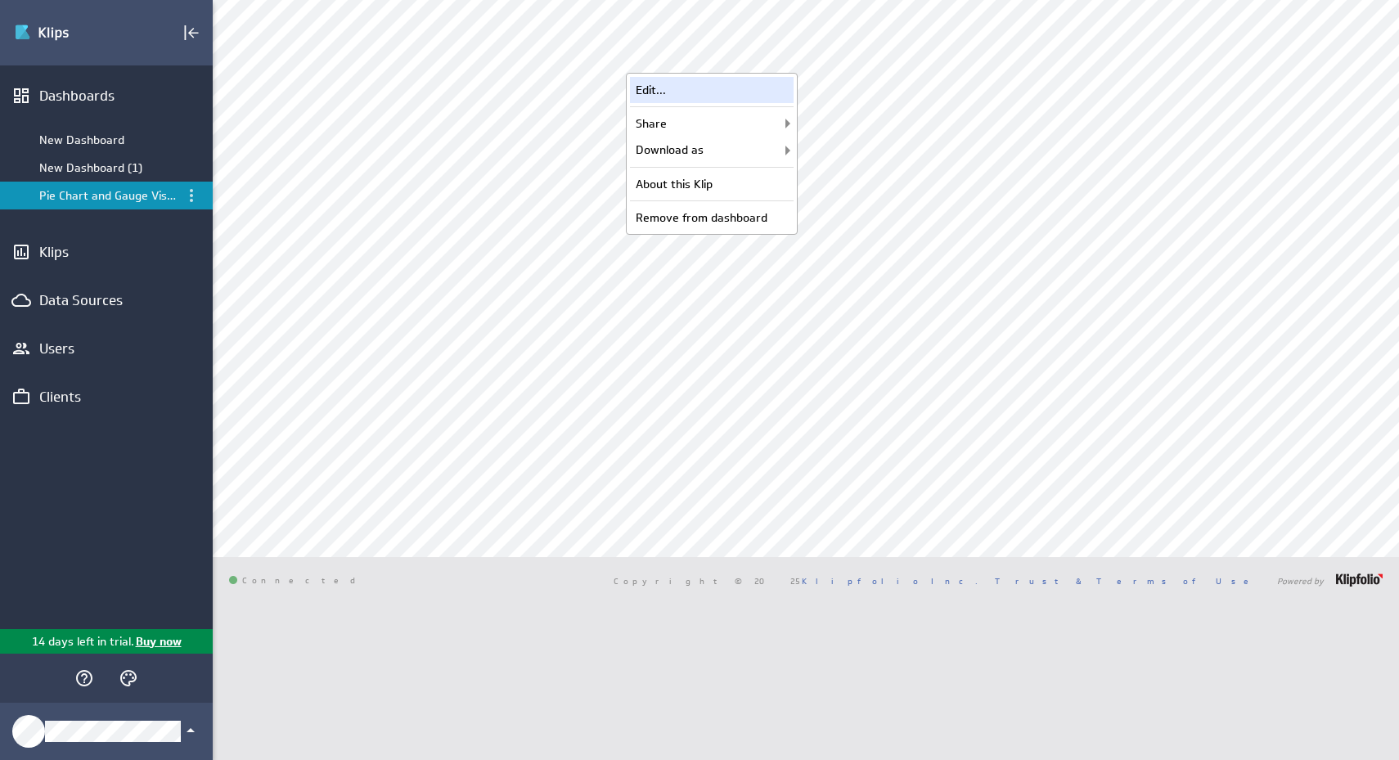
click at [770, 92] on div "Edit..." at bounding box center [712, 90] width 164 height 26
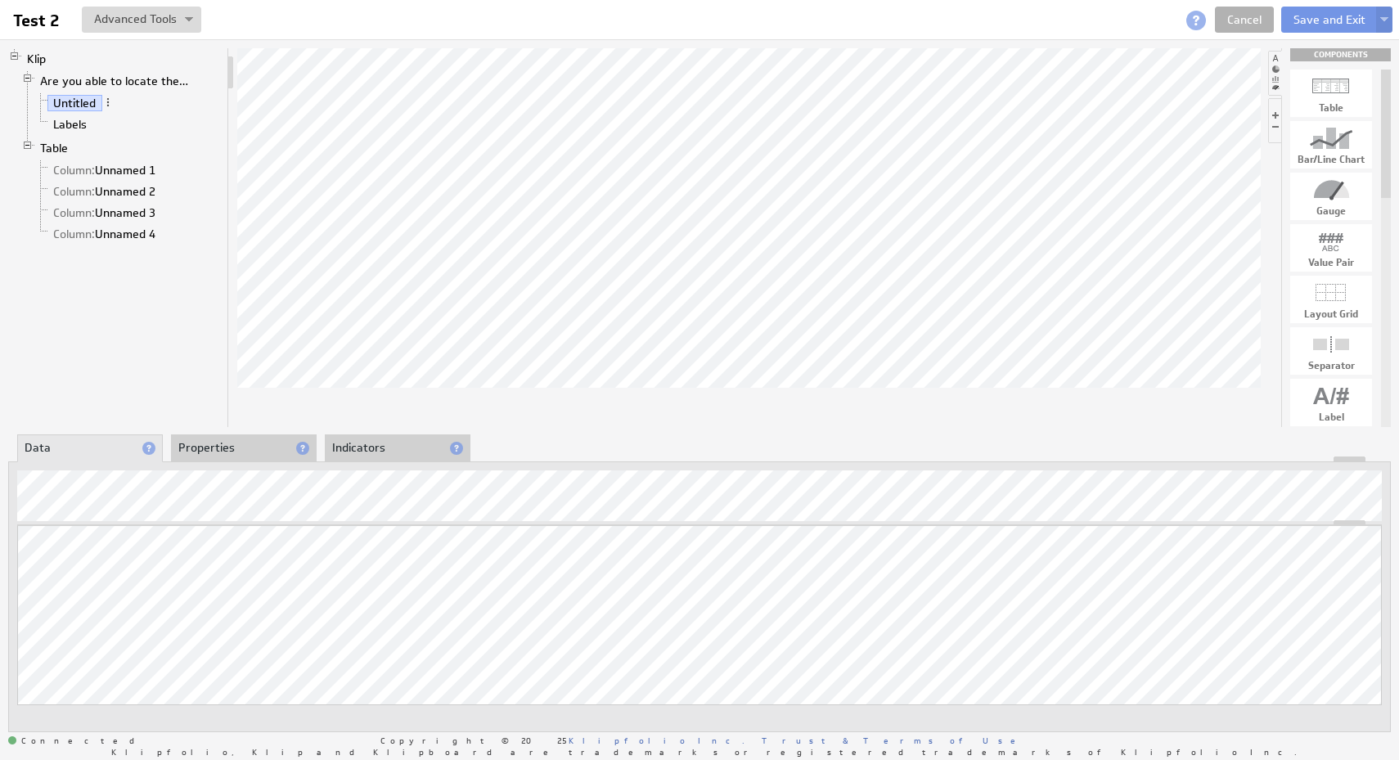
click at [214, 443] on li "Properties" at bounding box center [244, 448] width 146 height 28
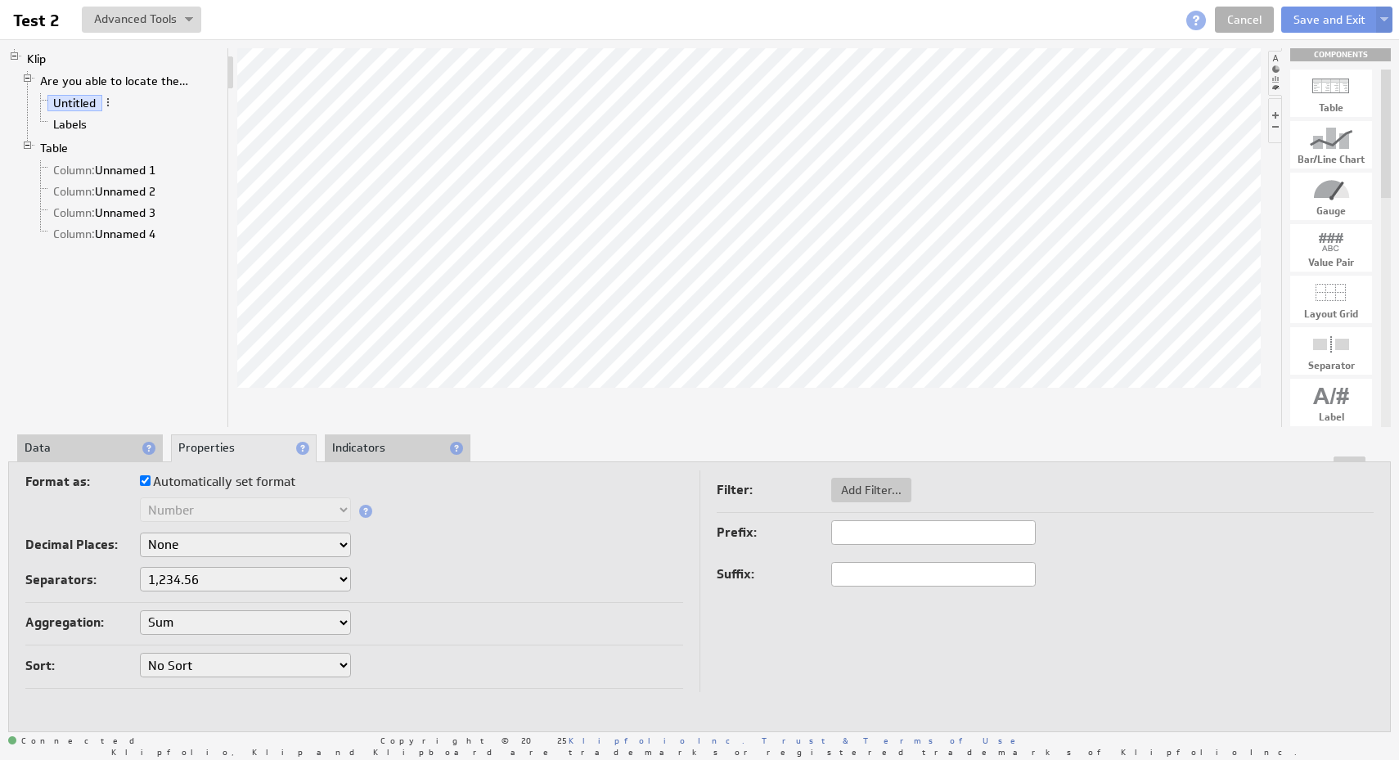
click at [402, 446] on li "Indicators" at bounding box center [398, 448] width 146 height 28
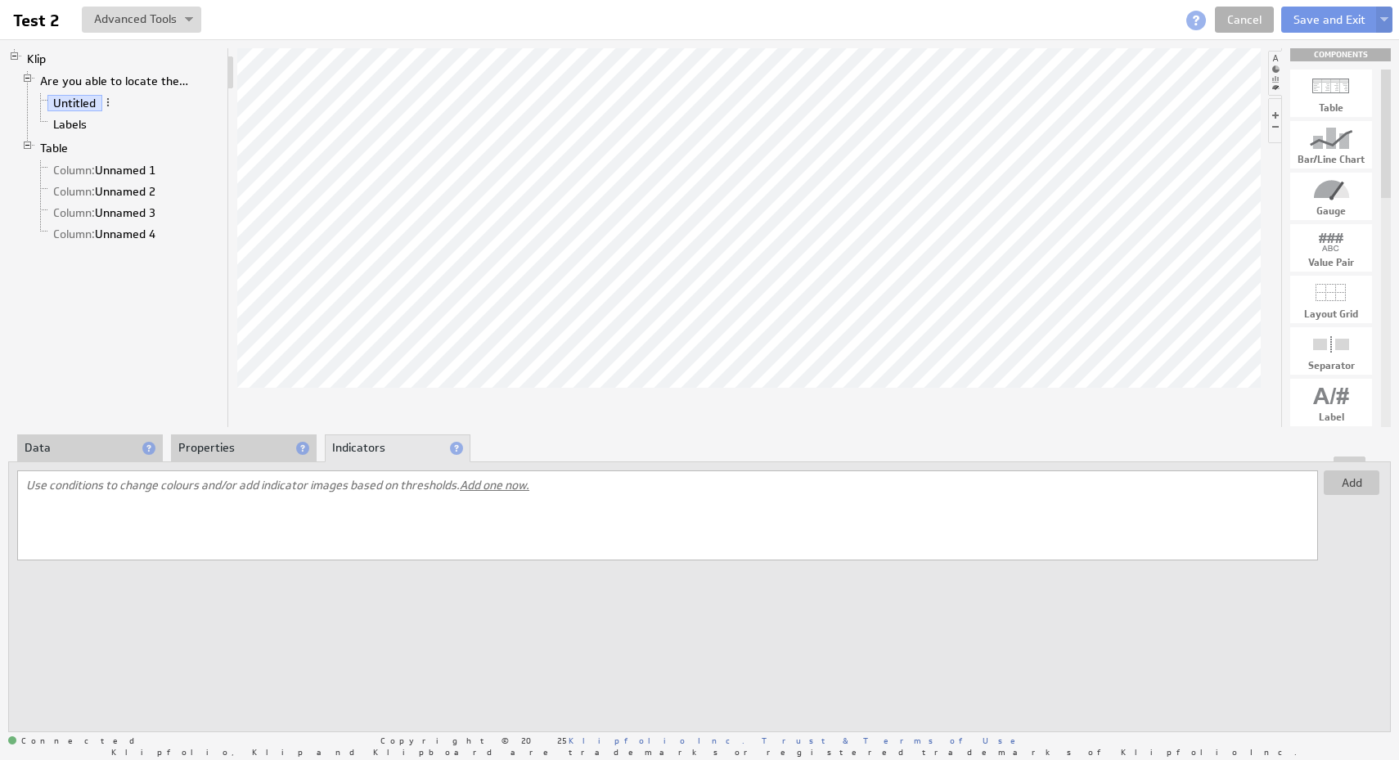
click at [226, 450] on li "Properties" at bounding box center [244, 448] width 146 height 28
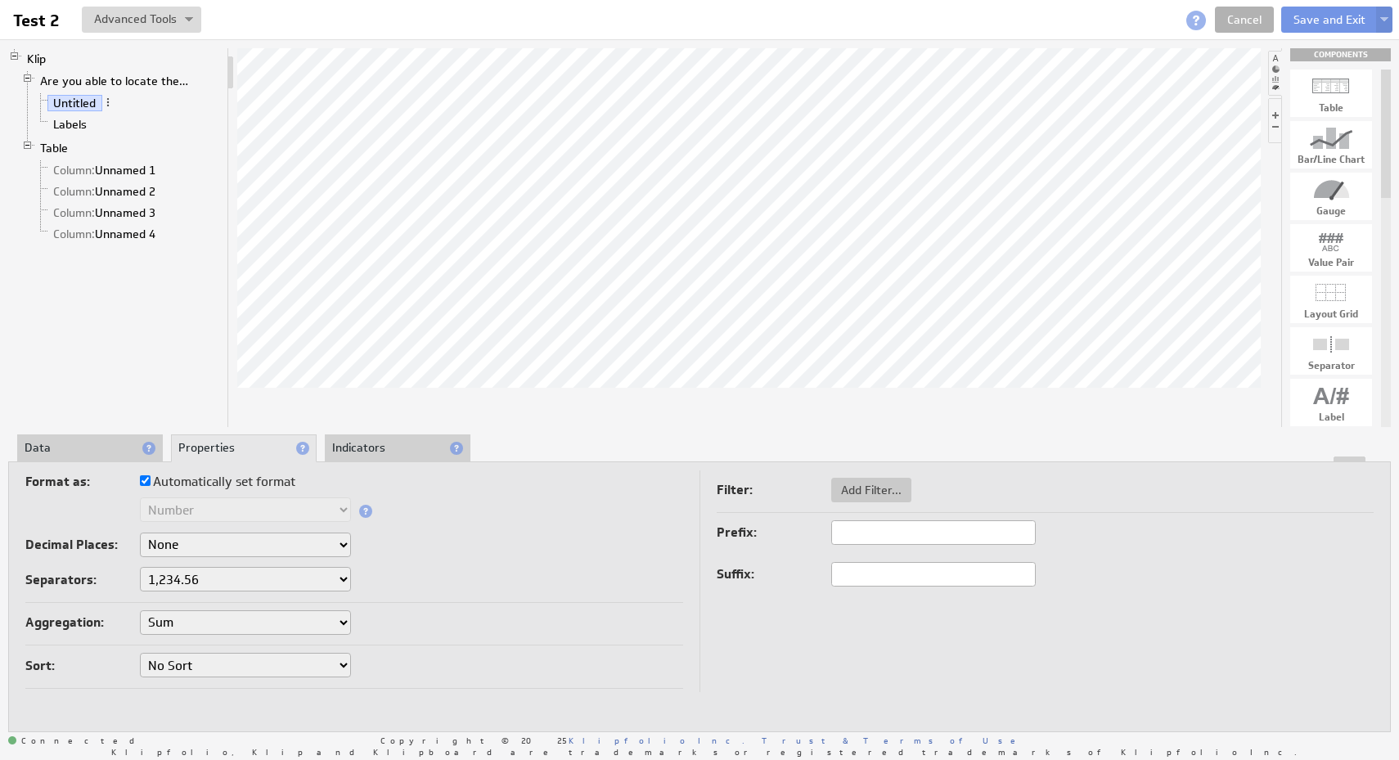
click at [85, 443] on li "Data" at bounding box center [90, 448] width 146 height 28
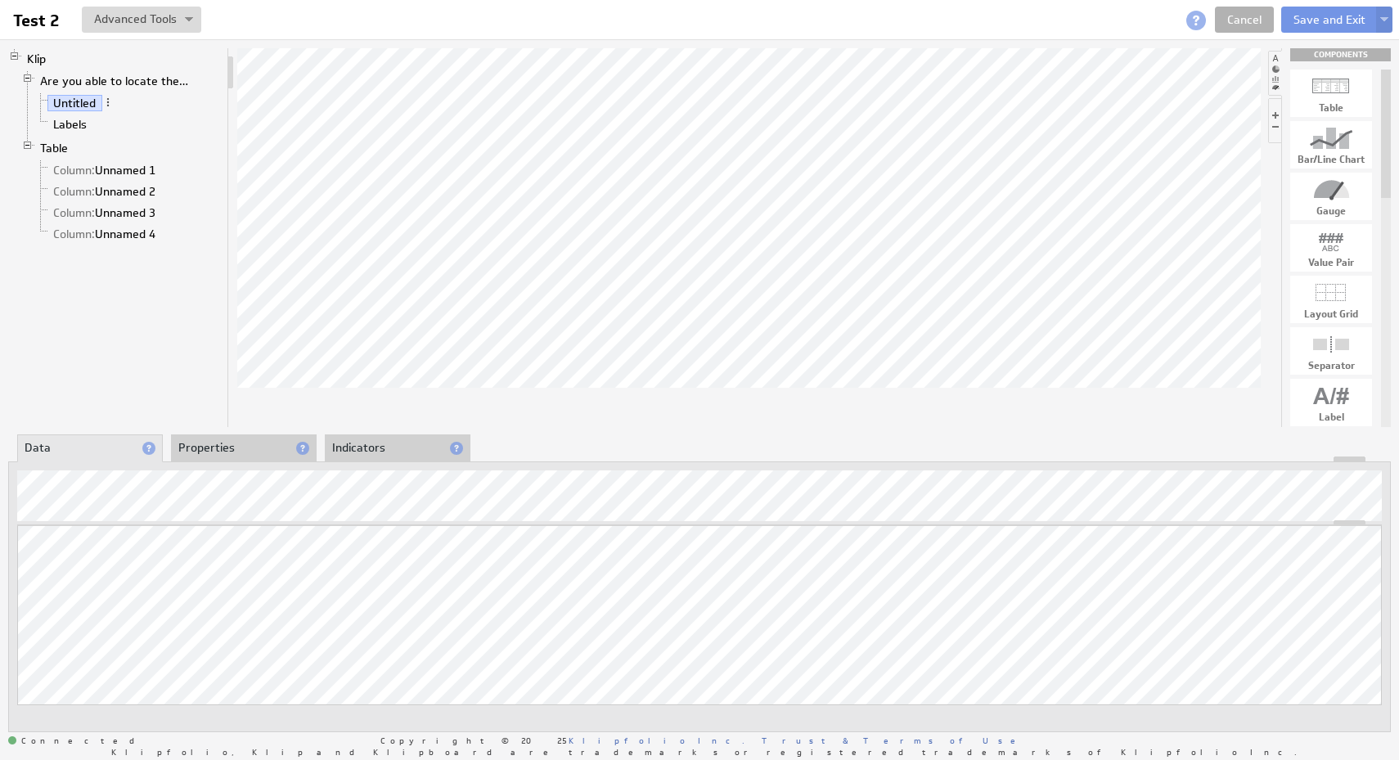
click at [198, 450] on li "Properties" at bounding box center [244, 448] width 146 height 28
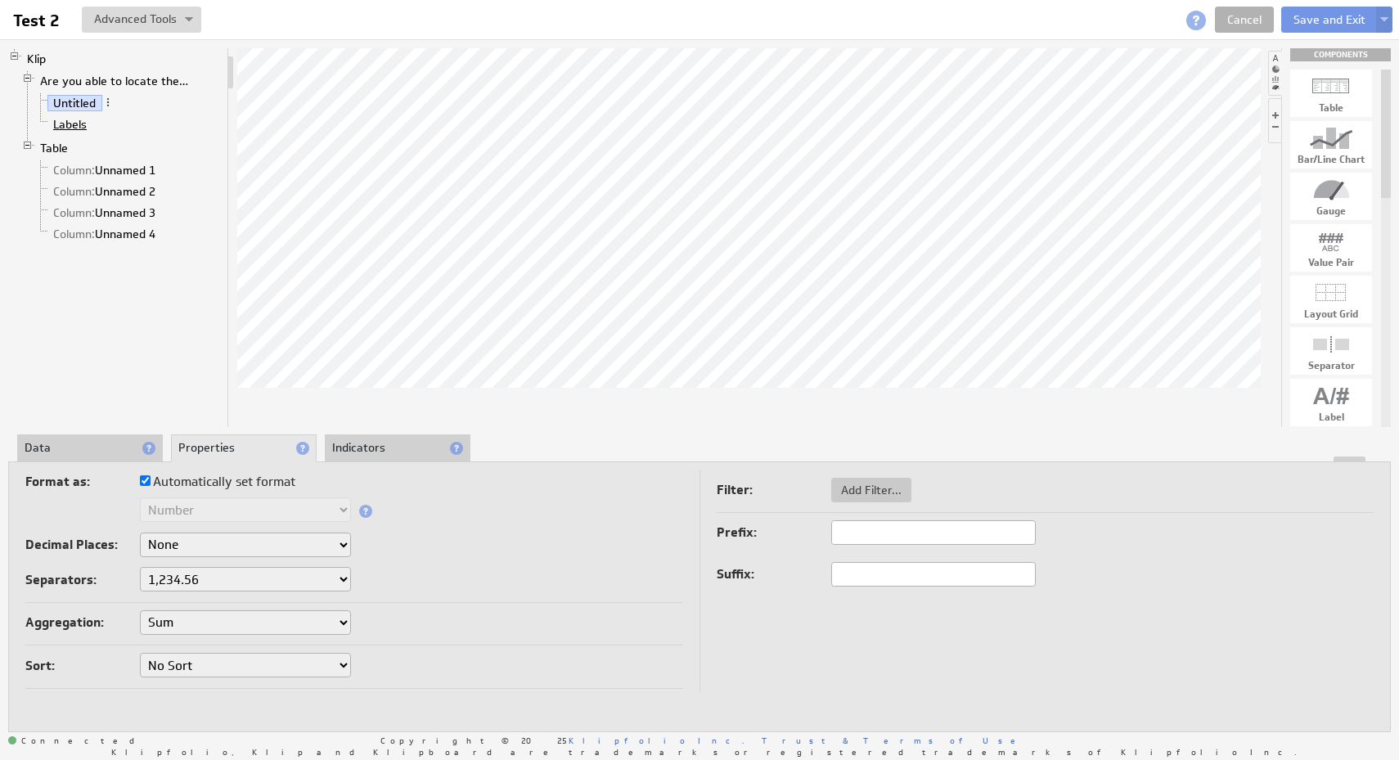
click at [65, 127] on link "Labels" at bounding box center [70, 124] width 46 height 16
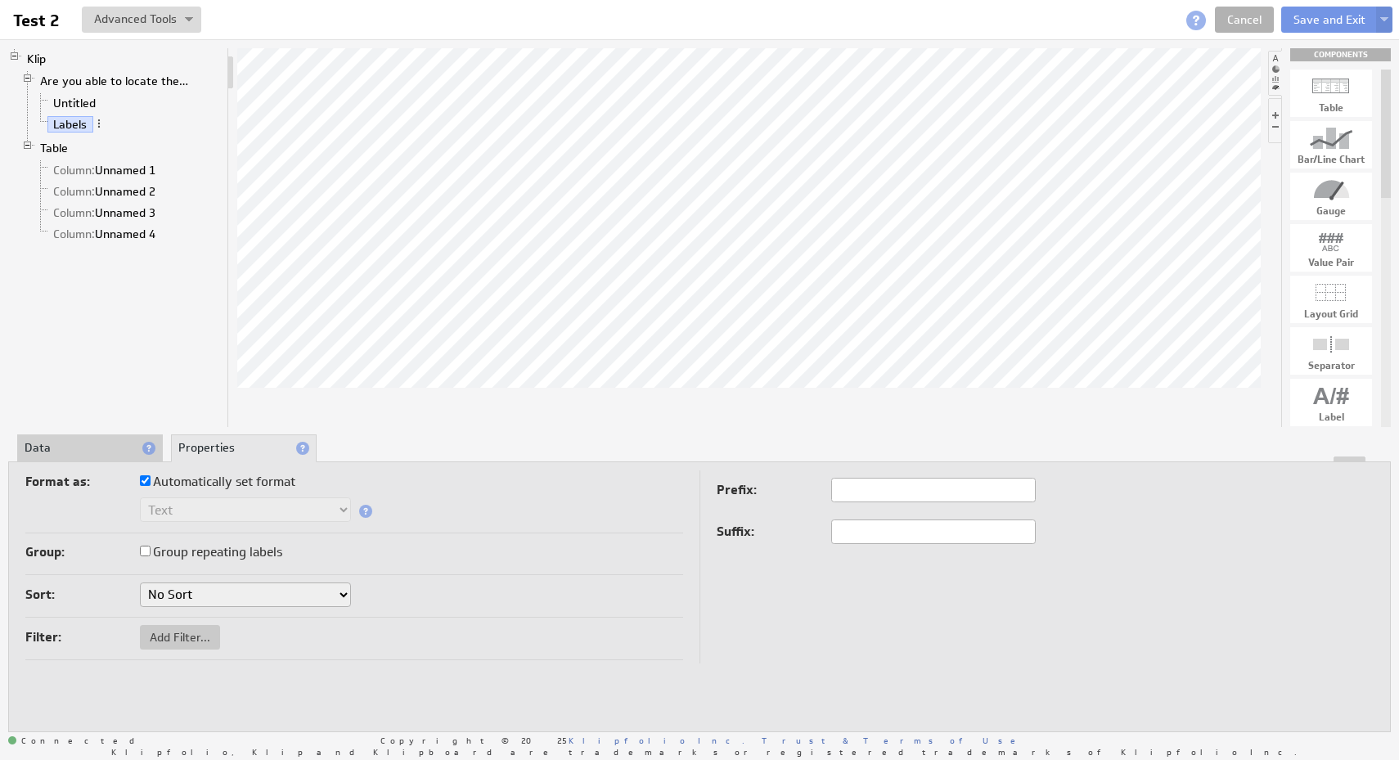
click at [105, 445] on li "Data" at bounding box center [90, 448] width 146 height 28
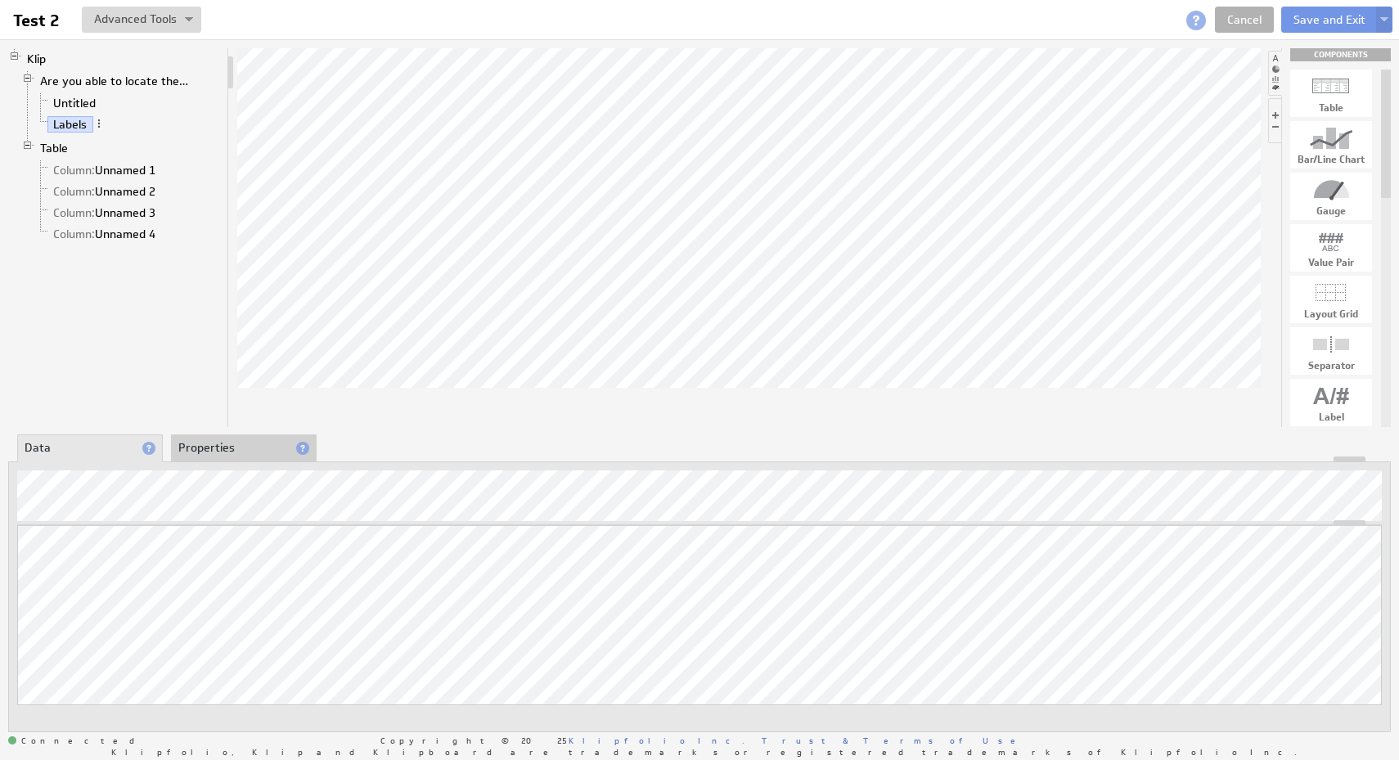
click at [214, 446] on li "Properties" at bounding box center [244, 448] width 146 height 28
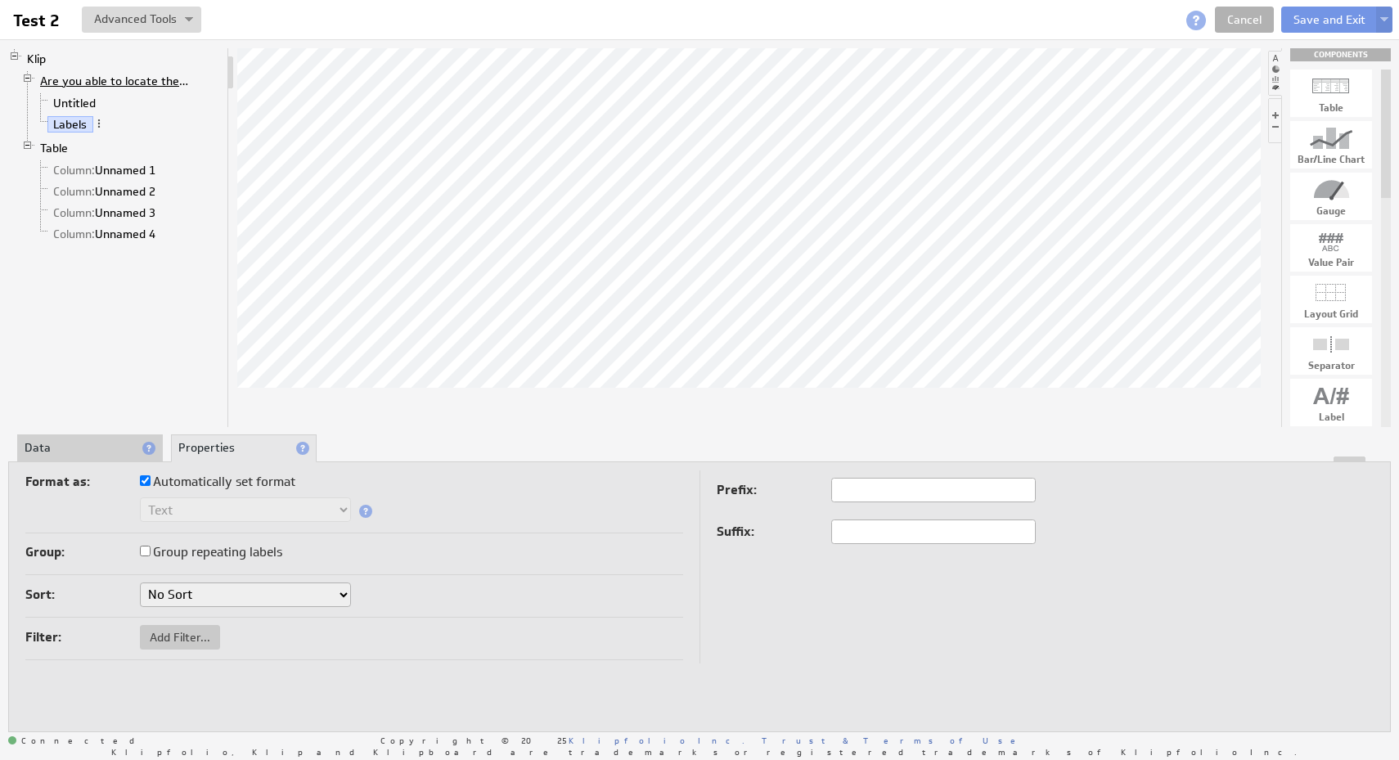
click at [167, 85] on link "Are you able to locate the reMarkable display?" at bounding box center [114, 81] width 161 height 16
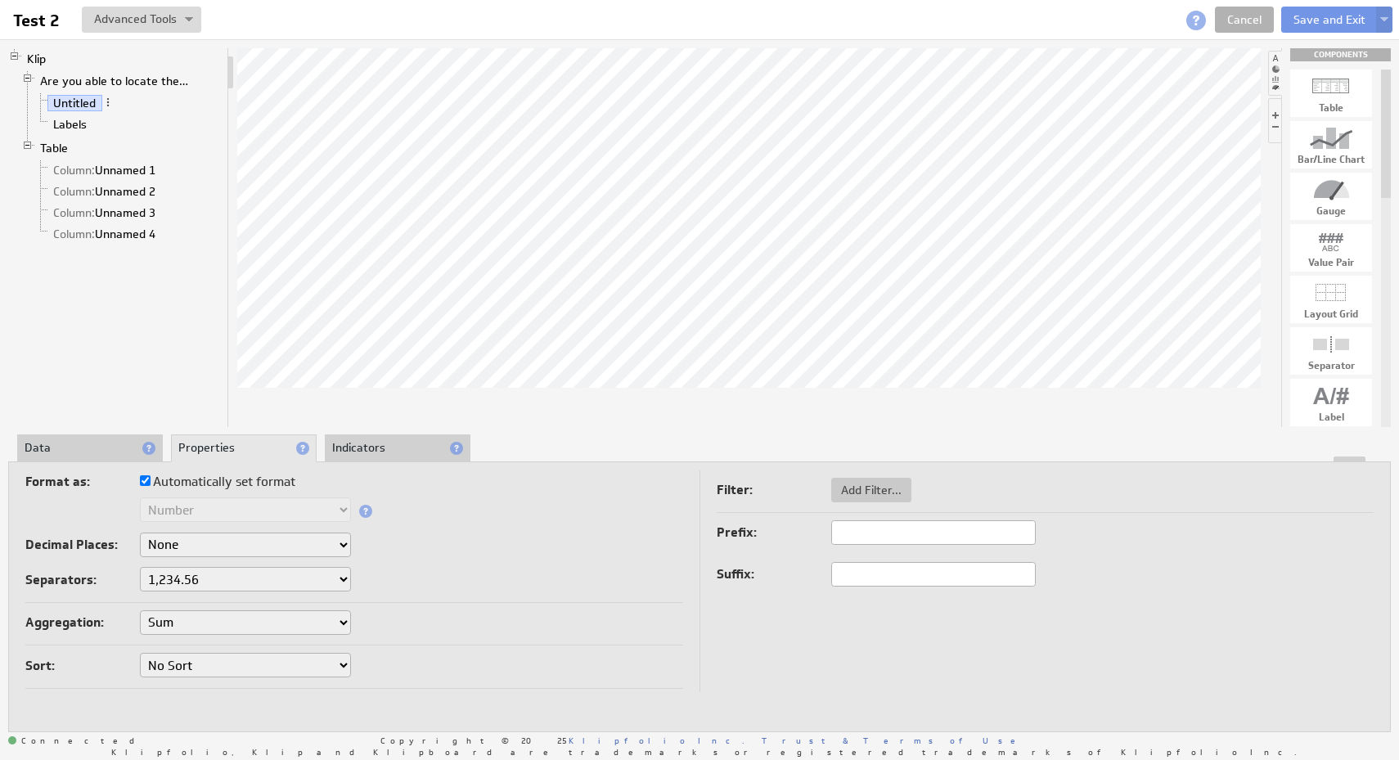
click at [399, 447] on li "Indicators" at bounding box center [398, 448] width 146 height 28
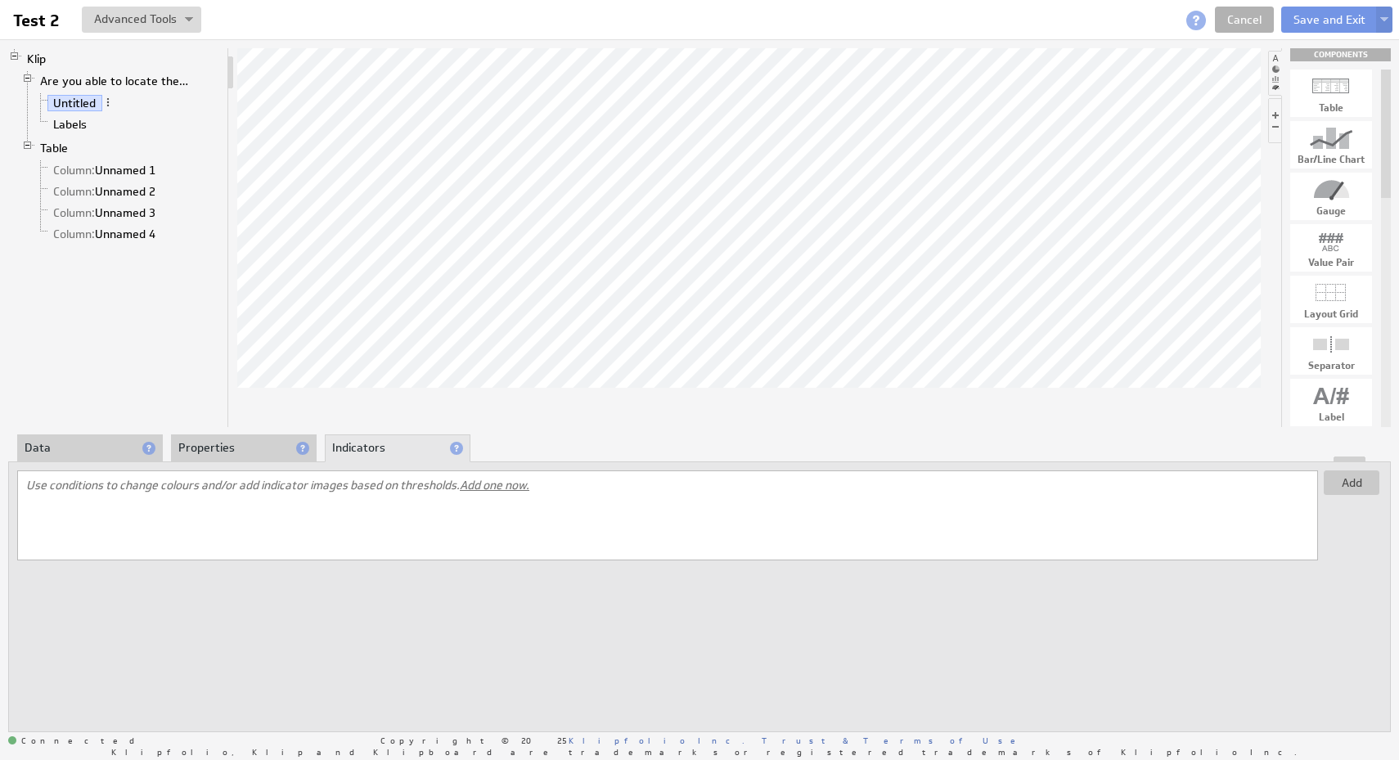
click at [74, 455] on li "Data" at bounding box center [90, 448] width 146 height 28
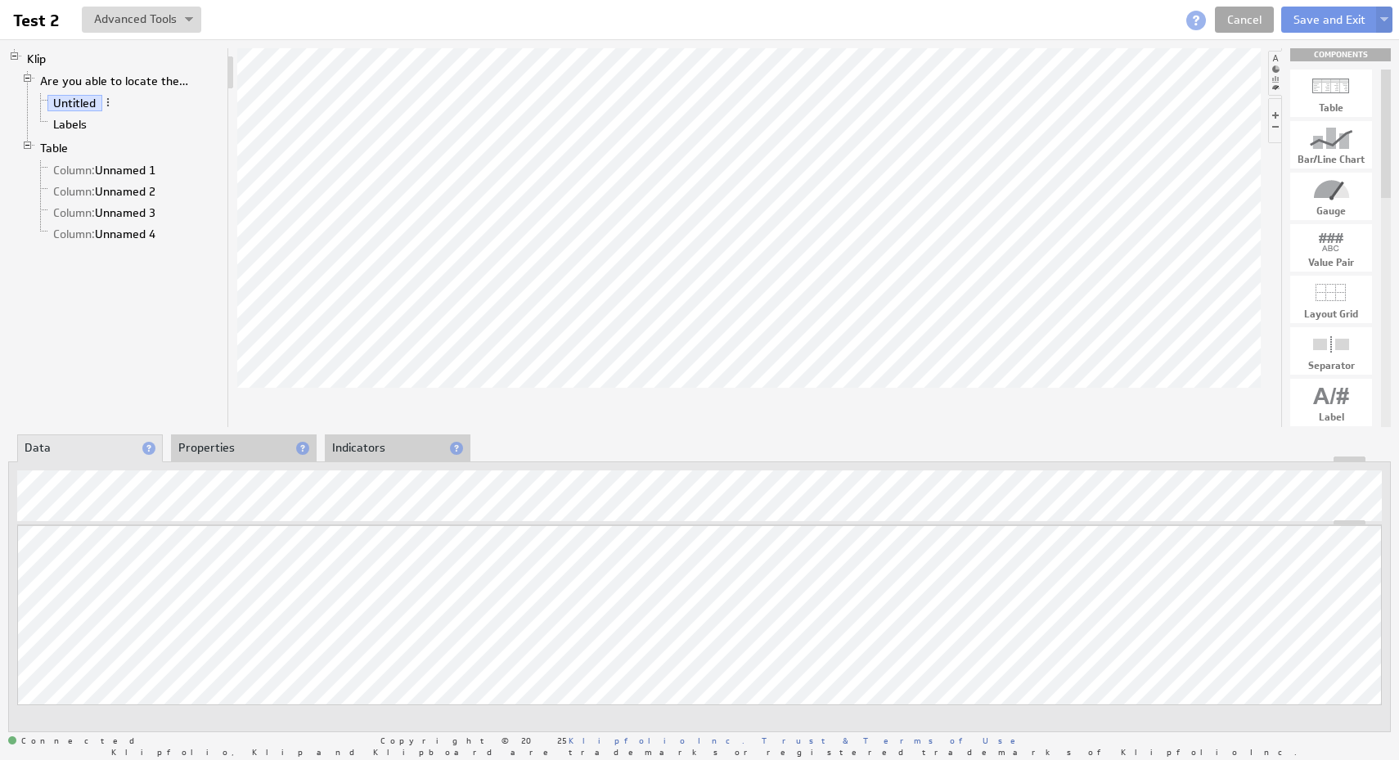
click at [1239, 25] on link "Cancel" at bounding box center [1244, 20] width 59 height 26
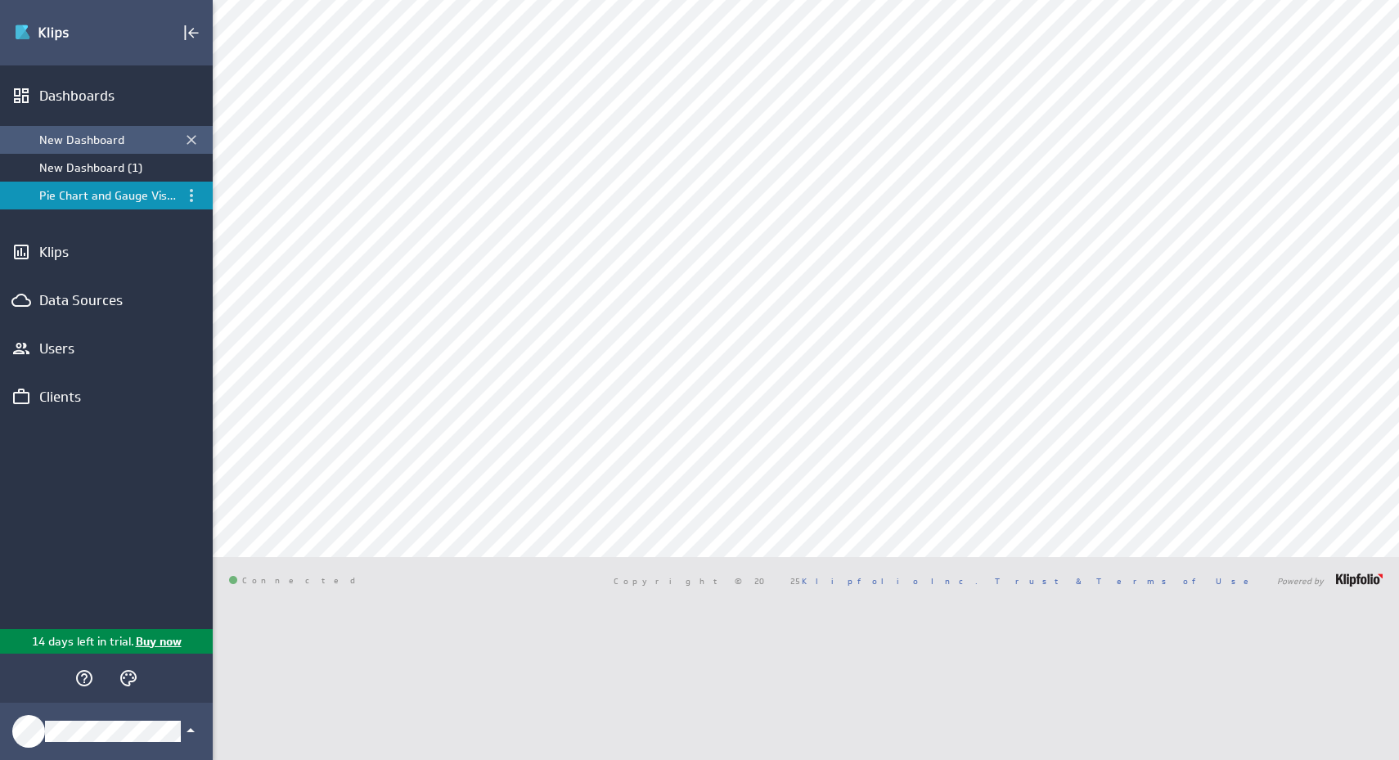
click at [84, 145] on div "New Dashboard" at bounding box center [107, 140] width 137 height 15
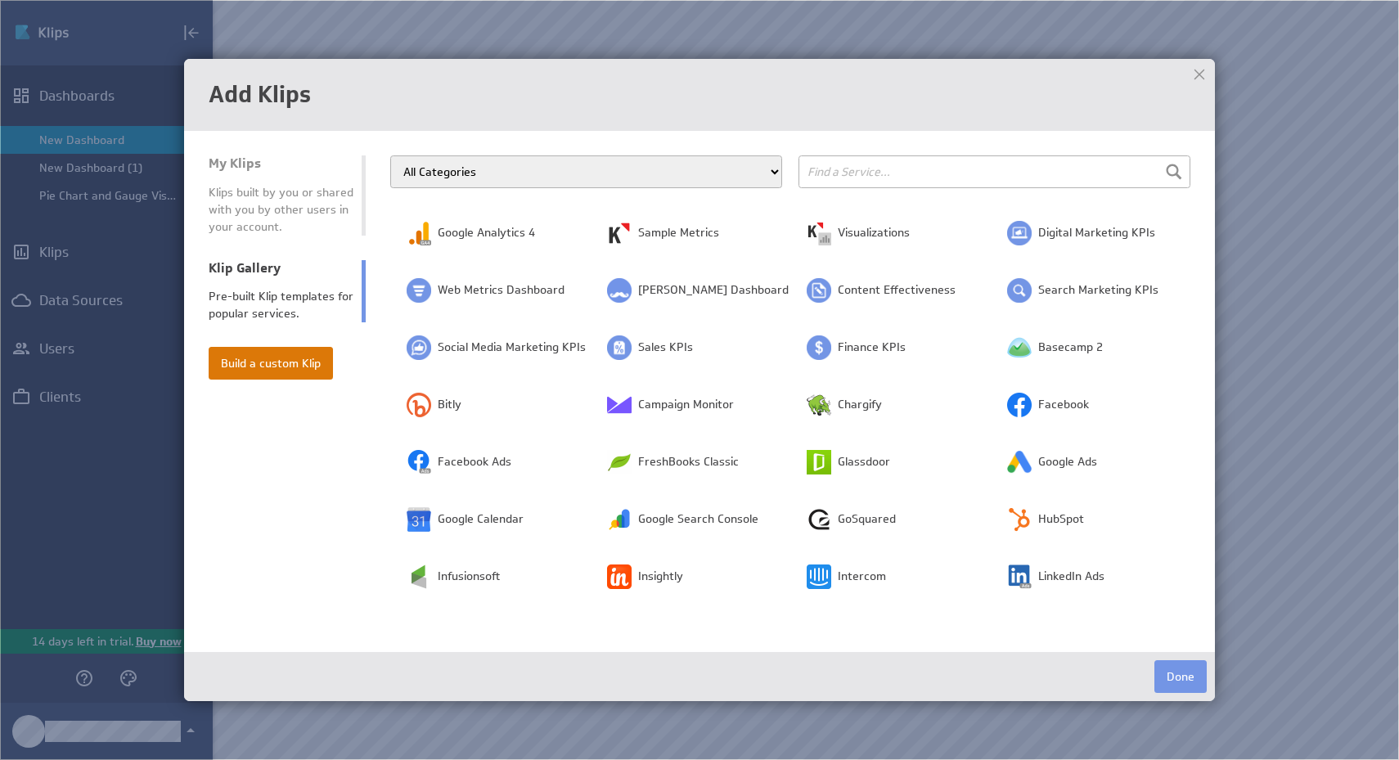
click at [304, 367] on button "Build a custom Klip" at bounding box center [271, 363] width 124 height 33
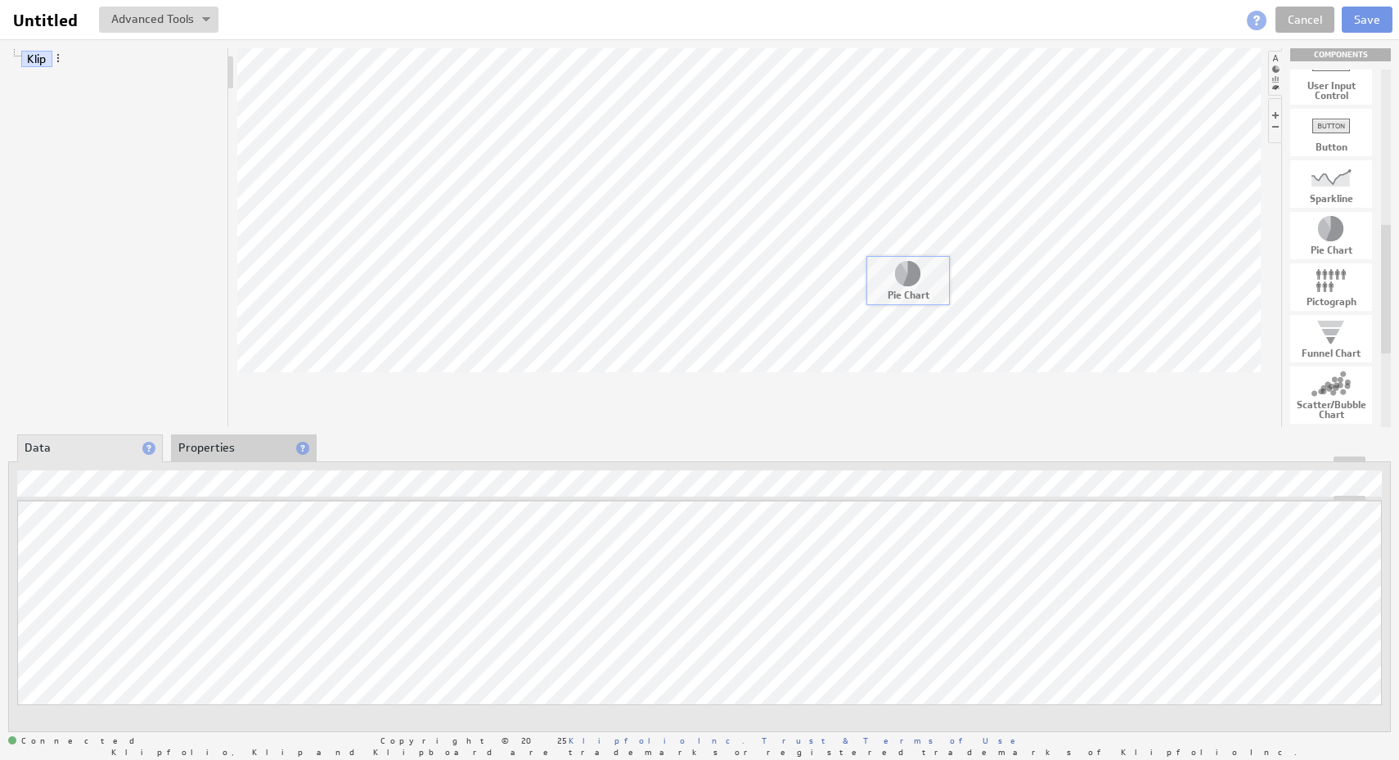
drag, startPoint x: 1340, startPoint y: 233, endPoint x: 817, endPoint y: 262, distance: 523.6
click at [258, 448] on li "Properties" at bounding box center [244, 448] width 146 height 28
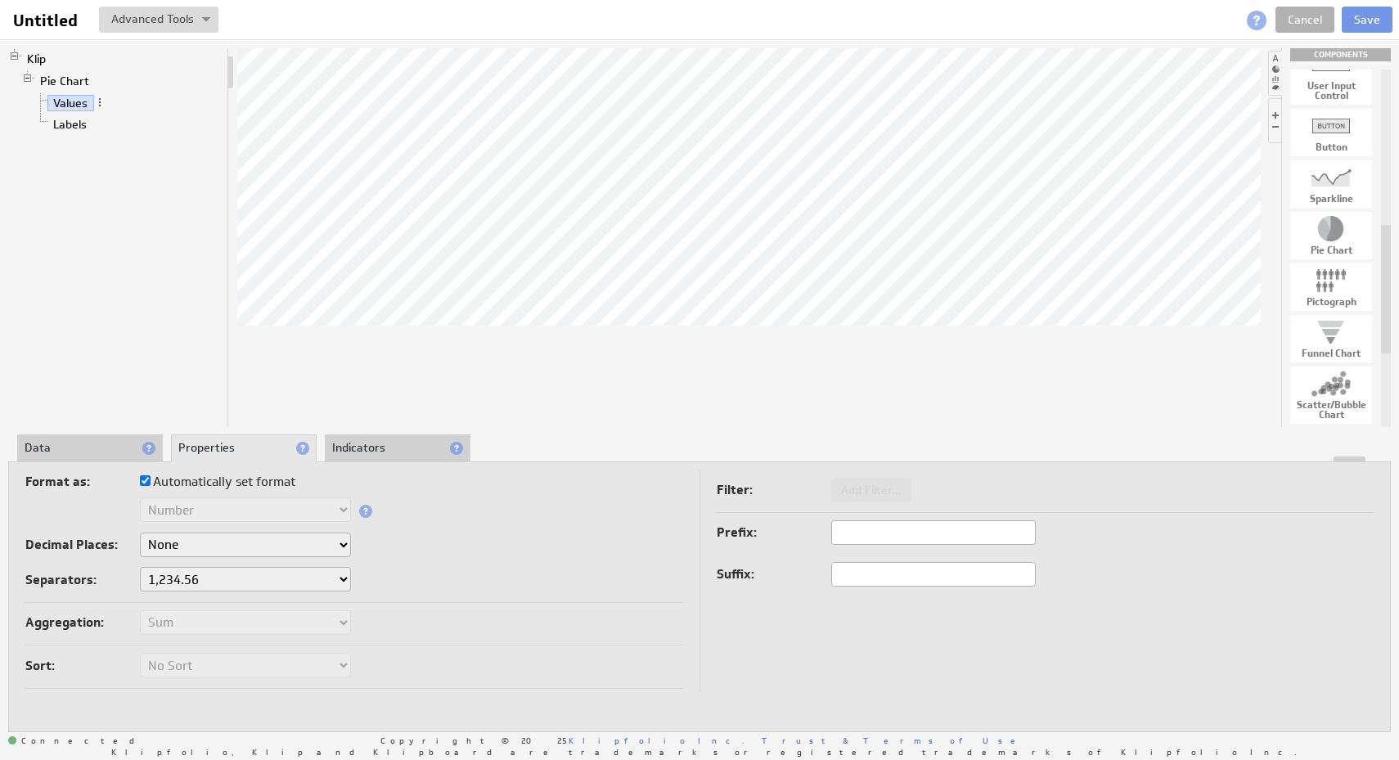
click at [378, 446] on li "Indicators" at bounding box center [398, 448] width 146 height 28
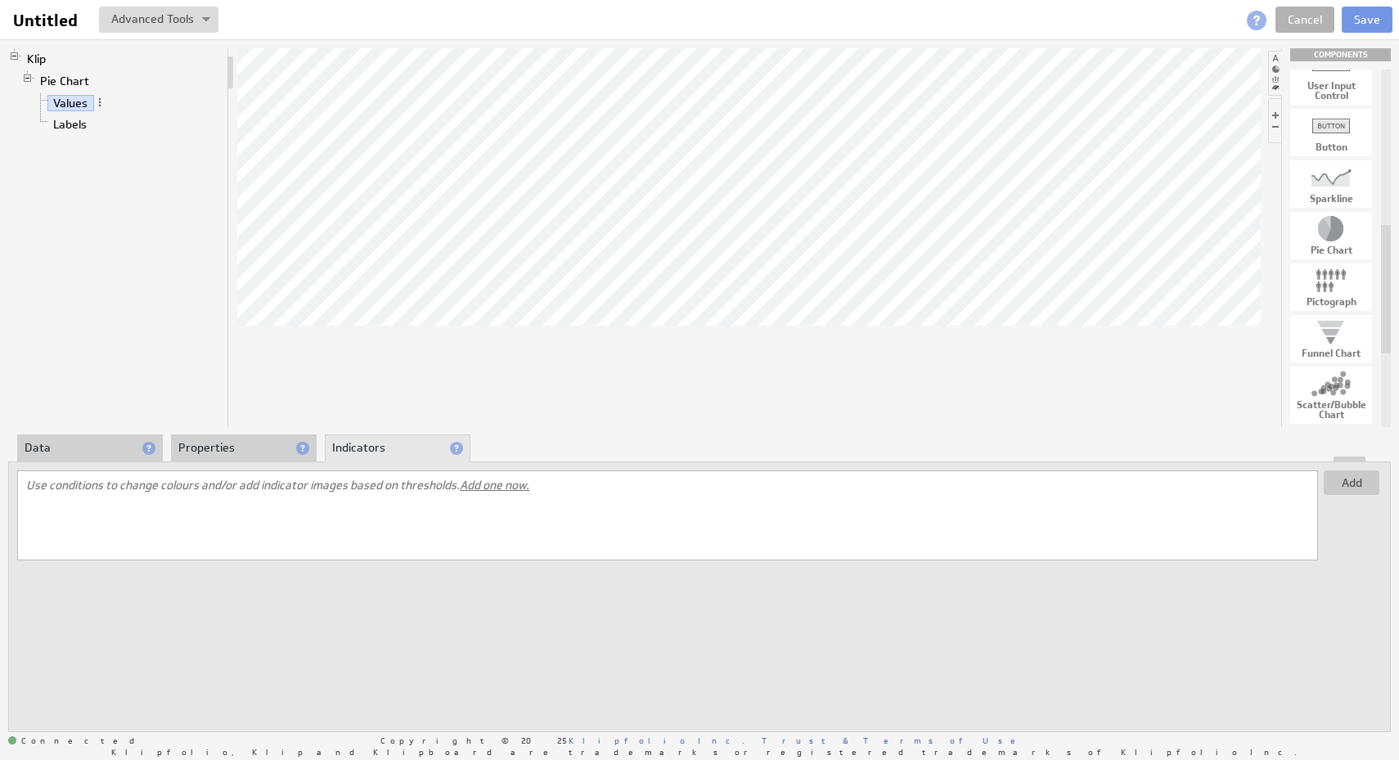
click at [73, 452] on li "Data" at bounding box center [90, 448] width 146 height 28
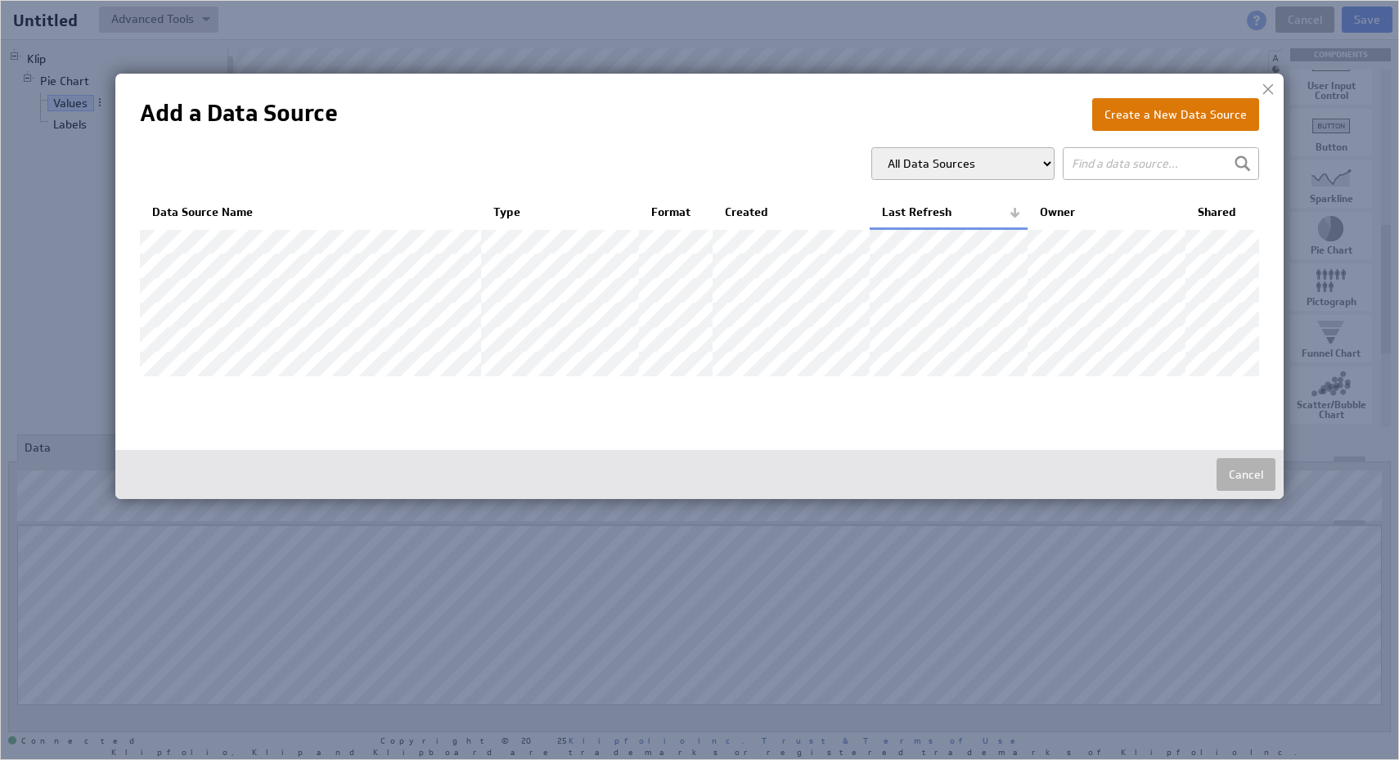
click at [1210, 117] on button "Create a New Data Source" at bounding box center [1175, 114] width 167 height 33
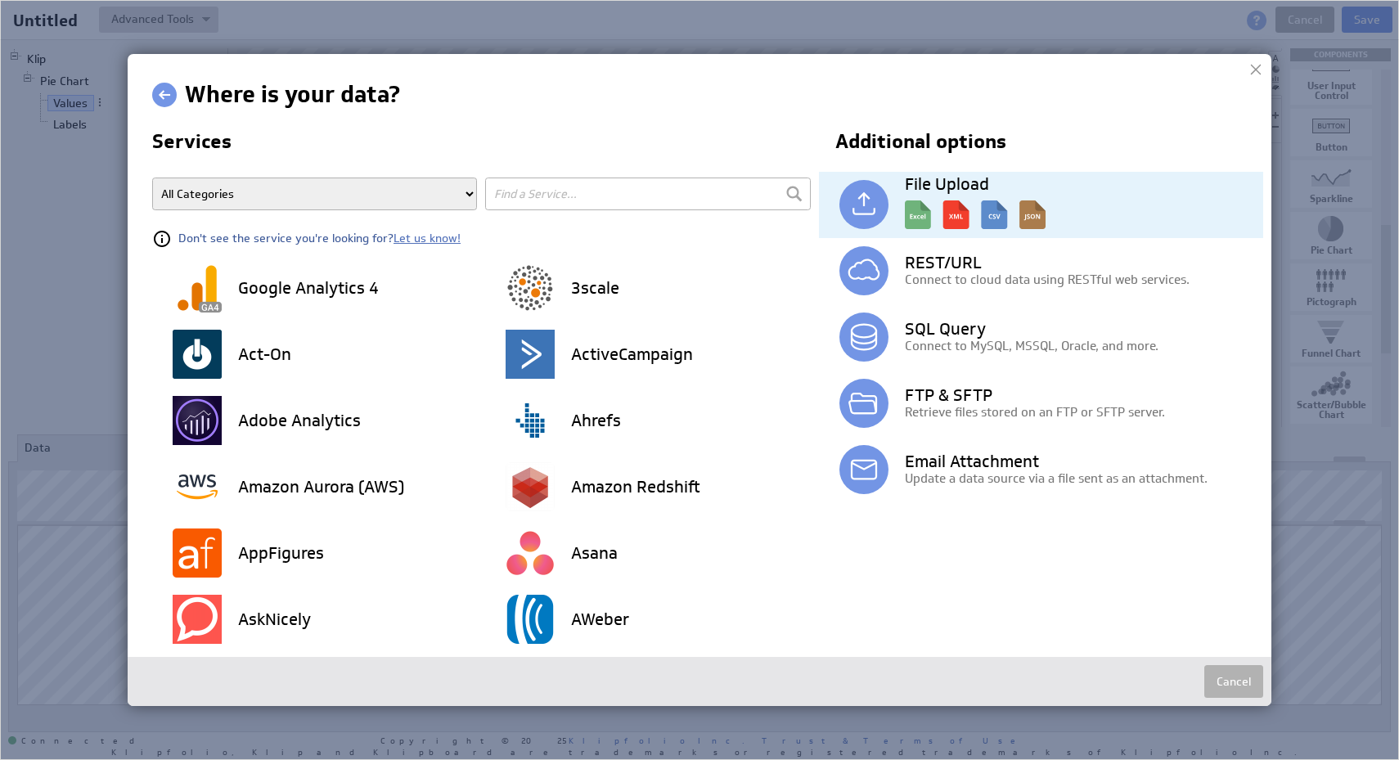
click at [999, 198] on img at bounding box center [975, 210] width 141 height 37
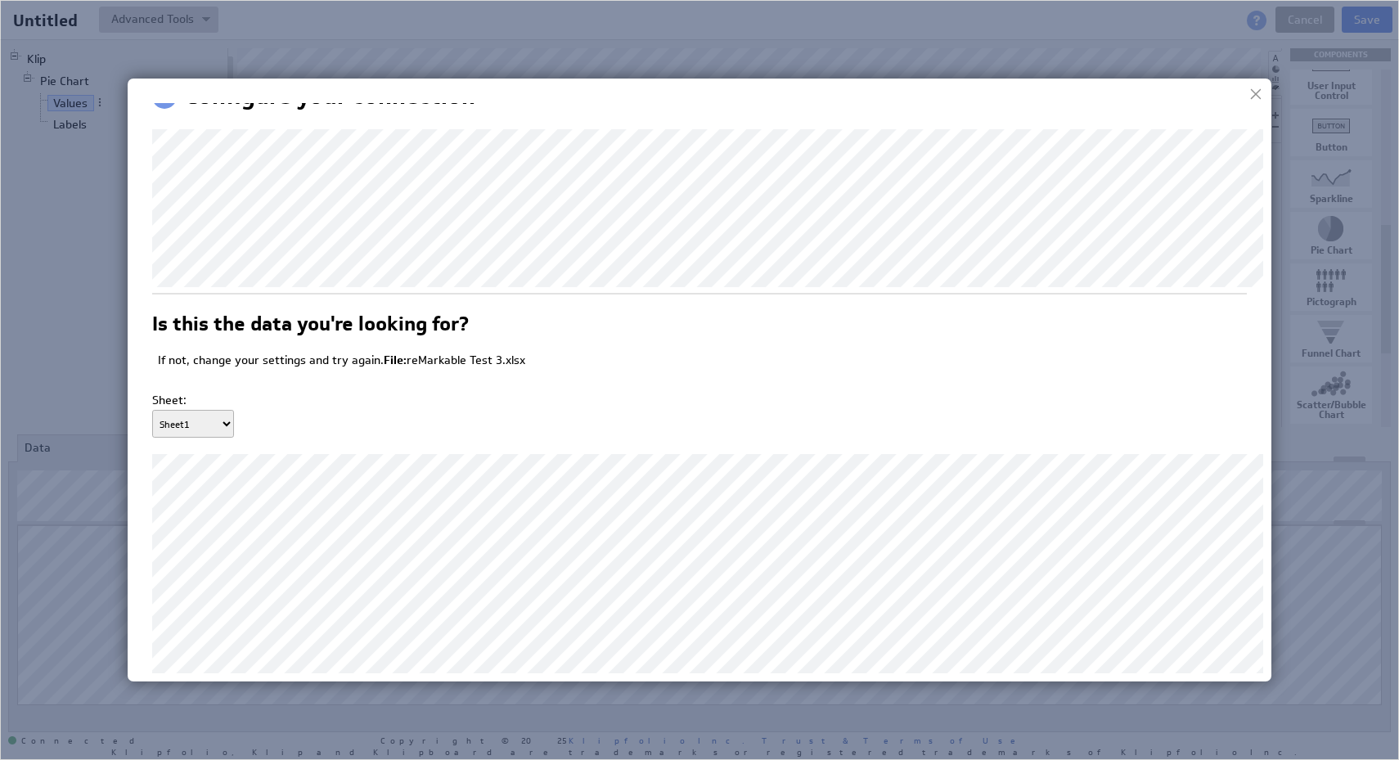
scroll to position [138, 0]
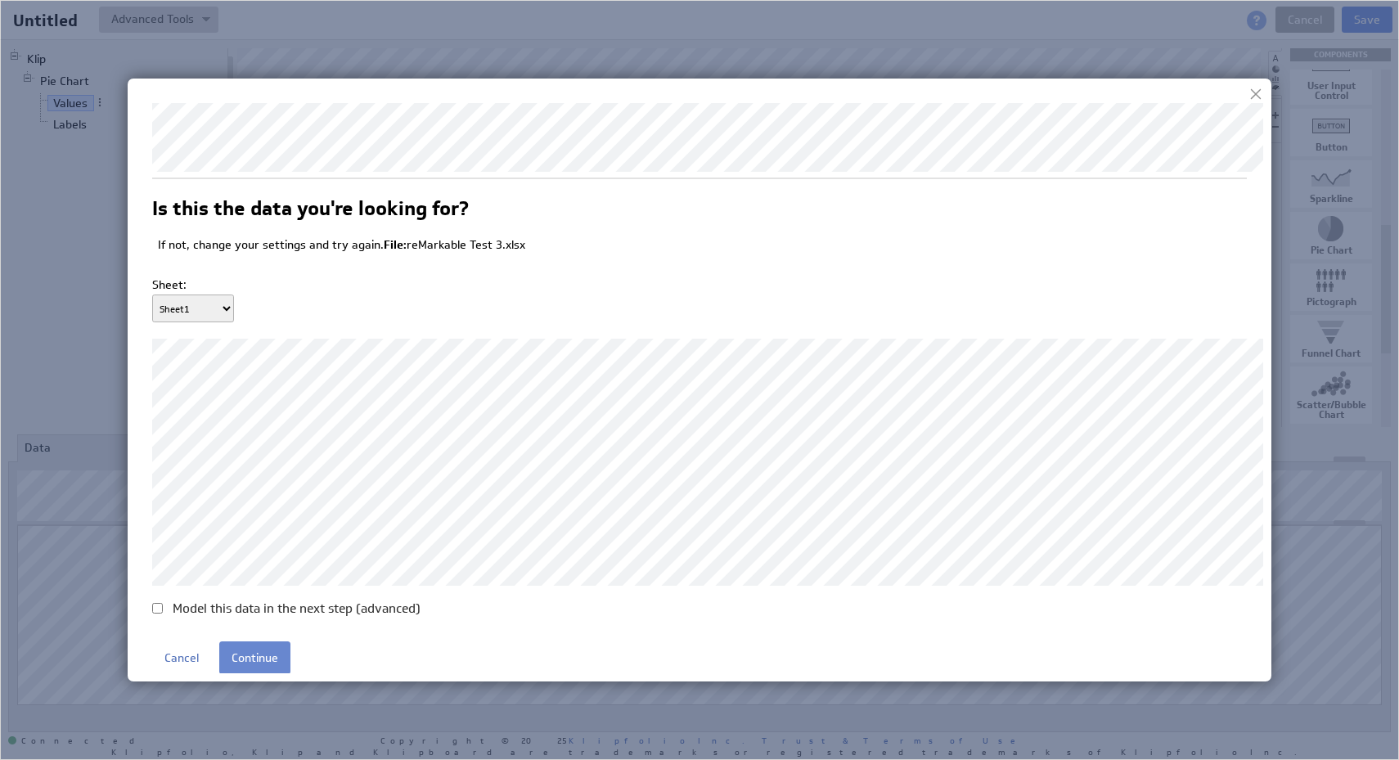
click at [267, 661] on input "Continue" at bounding box center [254, 657] width 71 height 33
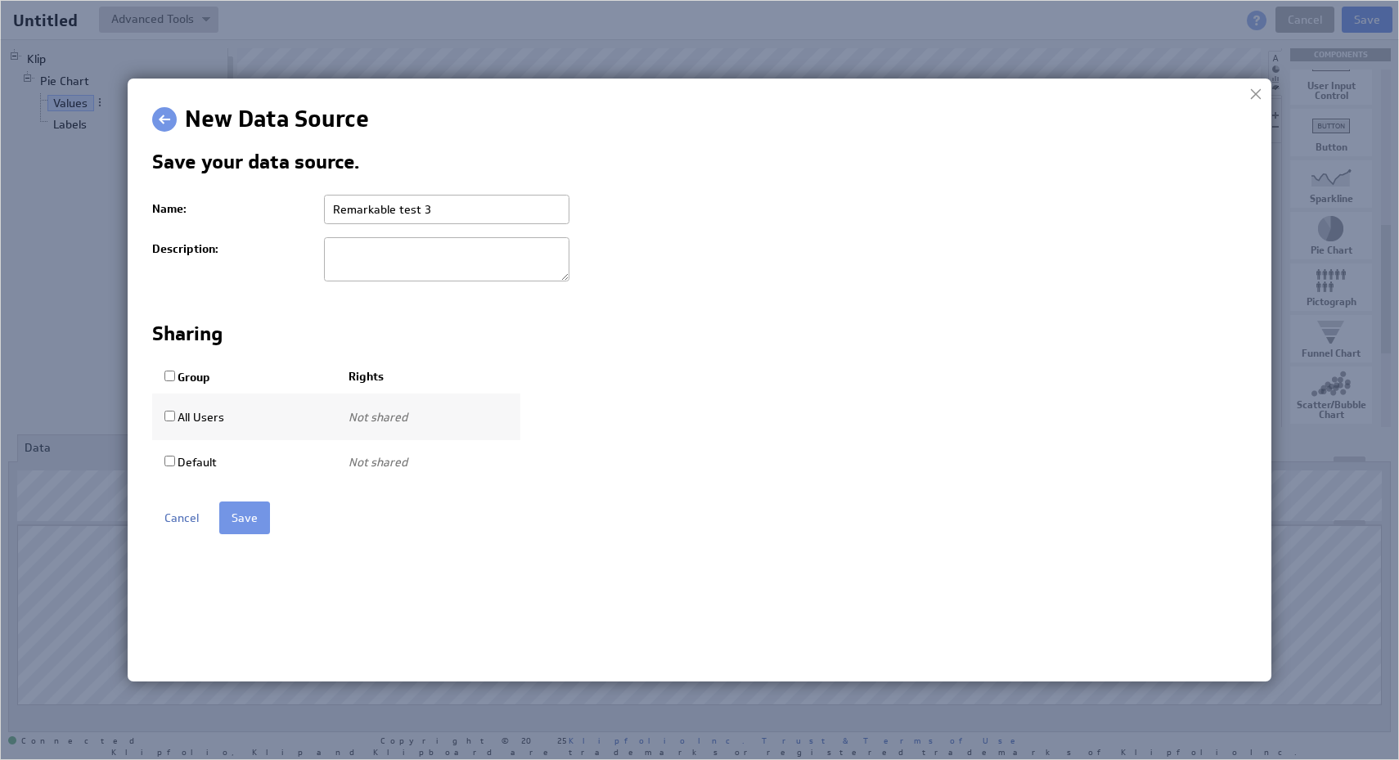
scroll to position [0, 0]
click at [169, 376] on input "Group" at bounding box center [169, 376] width 11 height 11
checkbox input "true"
select select "0181e525d0dfbe5dccaffbf467486c73:use"
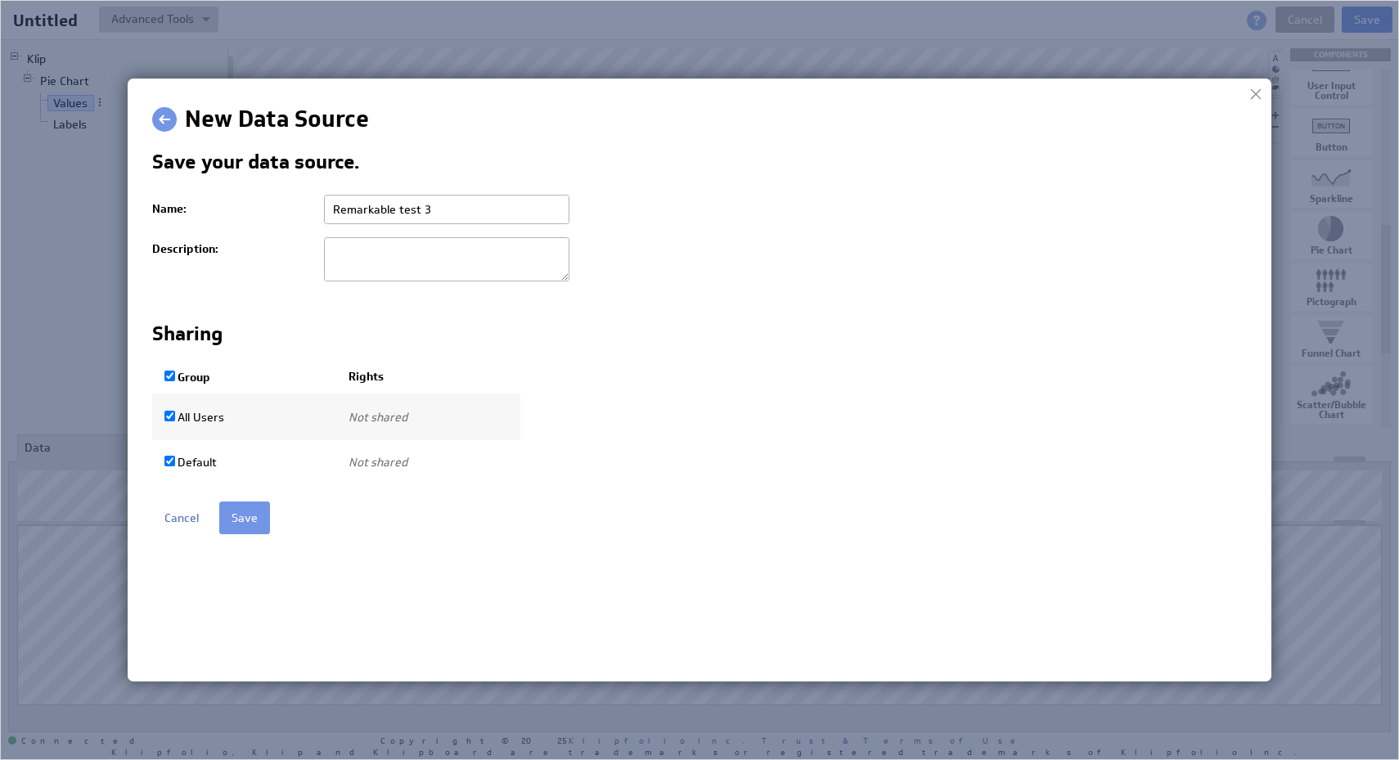
checkbox input "true"
select select "9d466459543bc2dd35de661381ed4f9d:use"
click at [240, 534] on html "New Data Source Save your data source. Name: Remarkable test 3 Description: Sha…" at bounding box center [711, 318] width 1119 height 431
click at [240, 527] on input "Save" at bounding box center [244, 518] width 51 height 33
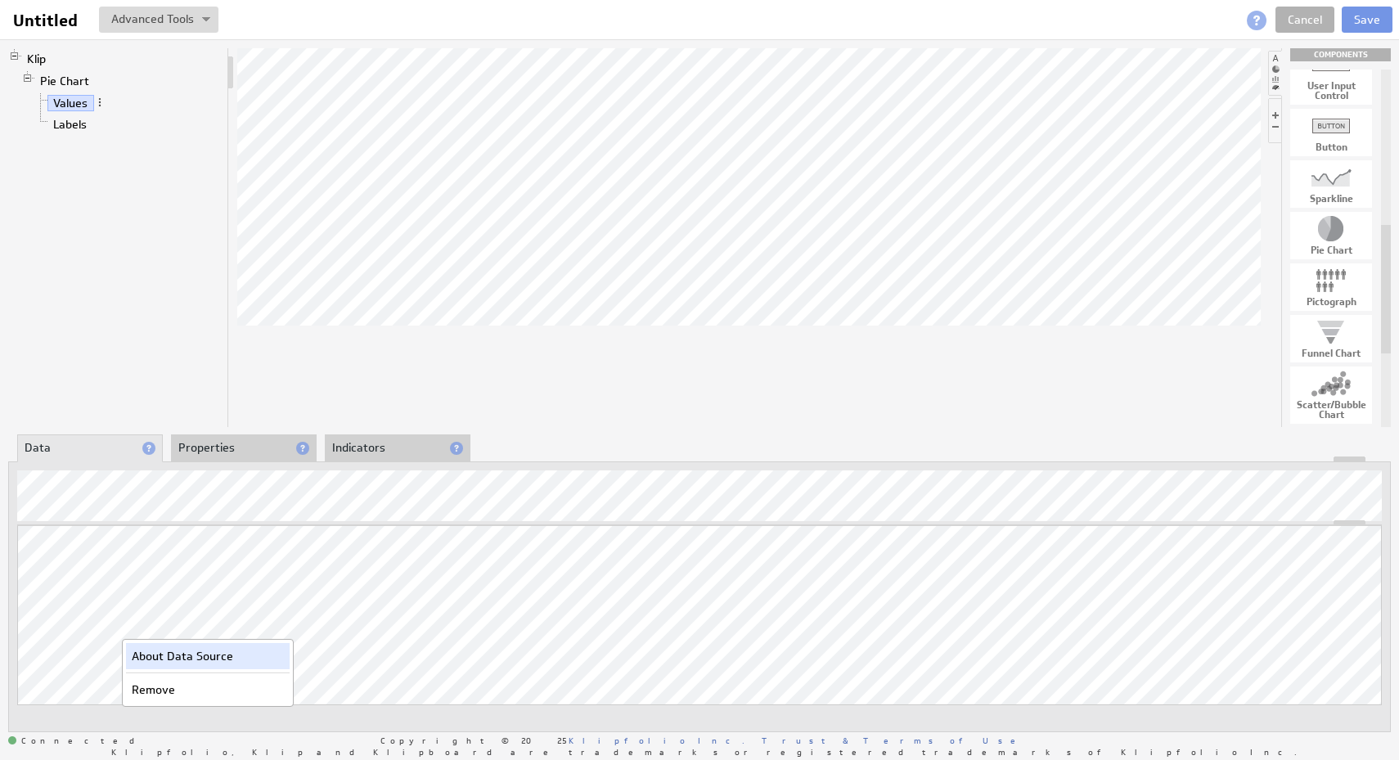
click at [216, 659] on div "About Data Source" at bounding box center [208, 656] width 164 height 26
click at [209, 304] on div "Klip Pie Chart Values Labels" at bounding box center [118, 237] width 221 height 379
click at [71, 123] on link "Labels" at bounding box center [70, 124] width 46 height 16
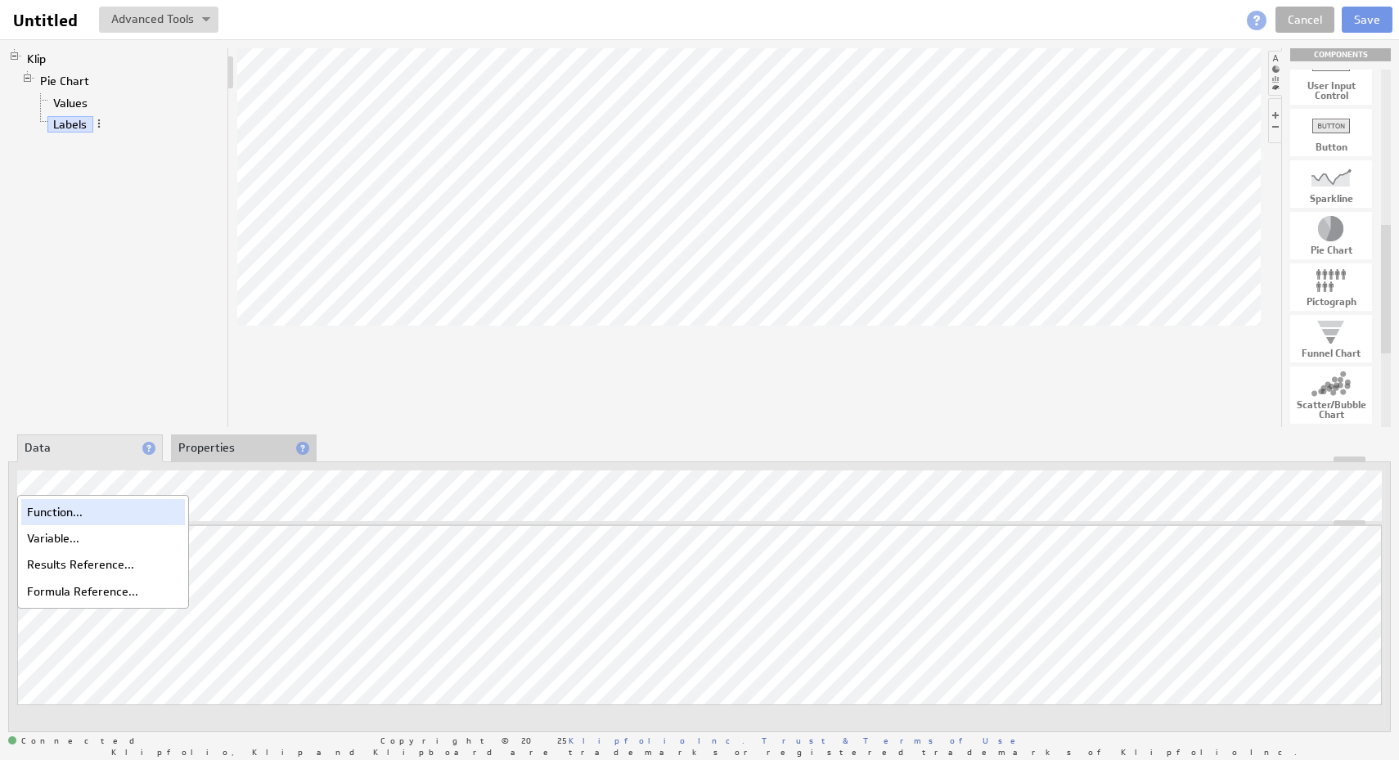
click at [91, 513] on div "Function..." at bounding box center [103, 512] width 164 height 26
click at [56, 533] on div "Variable..." at bounding box center [103, 538] width 164 height 26
click at [70, 564] on div "Results Reference..." at bounding box center [103, 564] width 164 height 26
click at [80, 594] on div "Formula Reference..." at bounding box center [103, 591] width 164 height 26
click at [126, 393] on div "Klip Pie Chart Values Labels" at bounding box center [118, 237] width 221 height 379
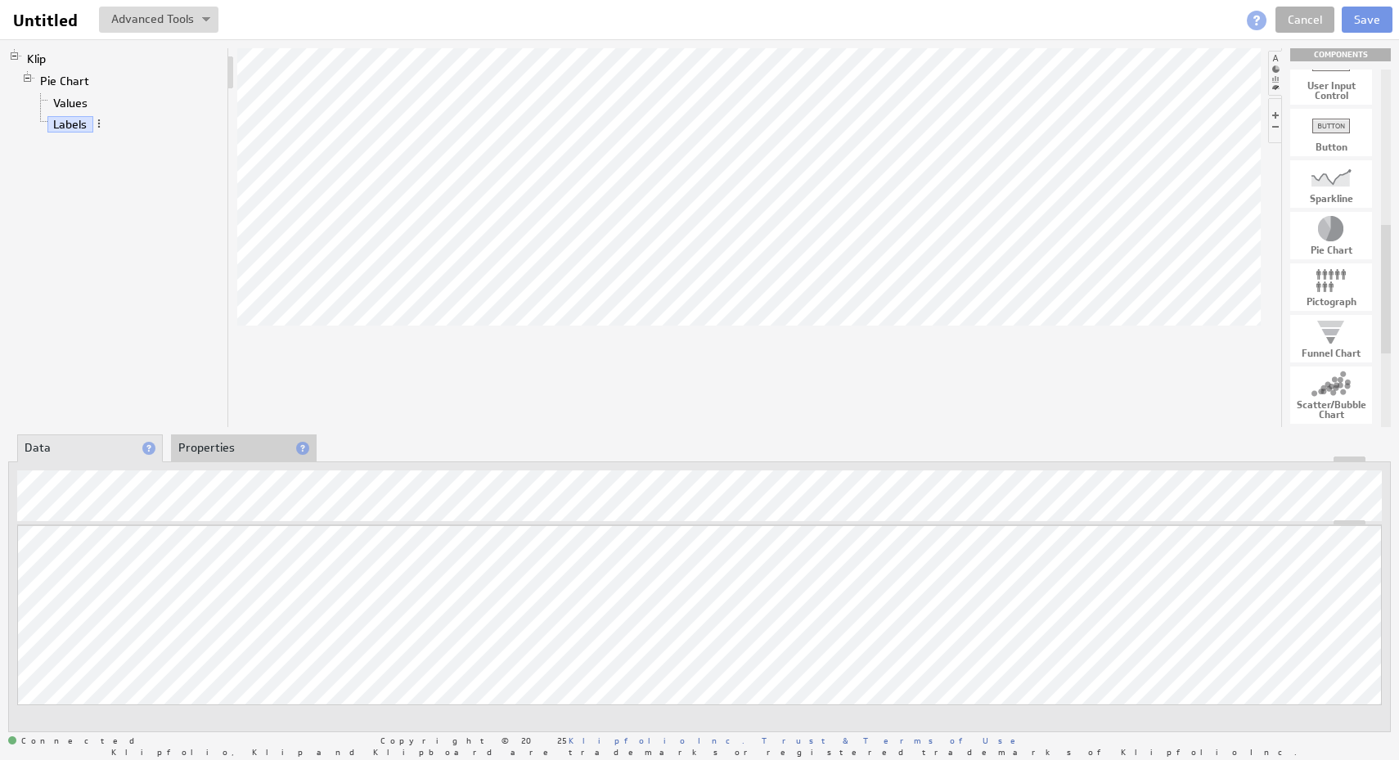
click at [1099, 393] on div at bounding box center [748, 237] width 1023 height 379
click at [1187, 450] on div "About Data Properties Layout Drill Down Indicators" at bounding box center [699, 448] width 1383 height 26
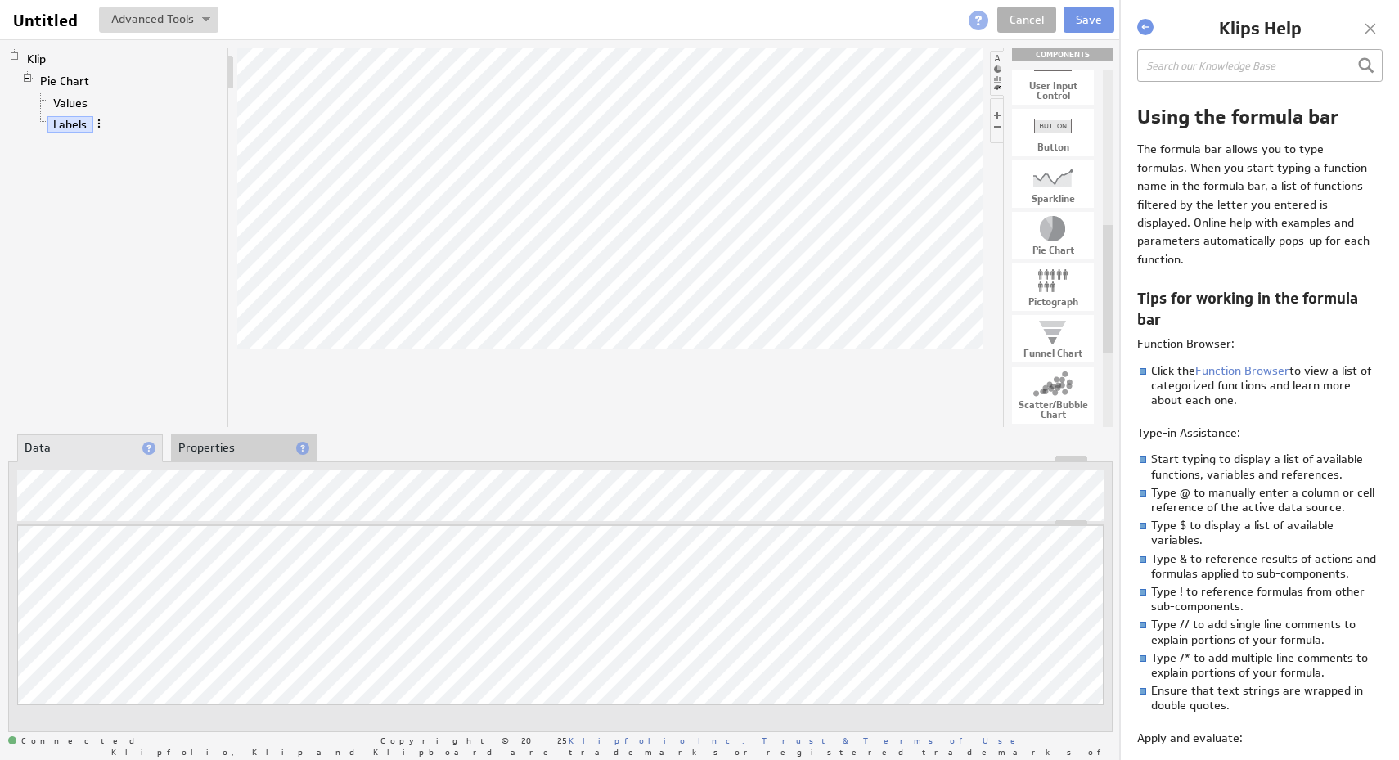
click at [103, 126] on span at bounding box center [98, 123] width 11 height 11
click at [72, 126] on link "Labels" at bounding box center [70, 124] width 46 height 16
click at [62, 85] on link "Pie Chart" at bounding box center [64, 81] width 61 height 16
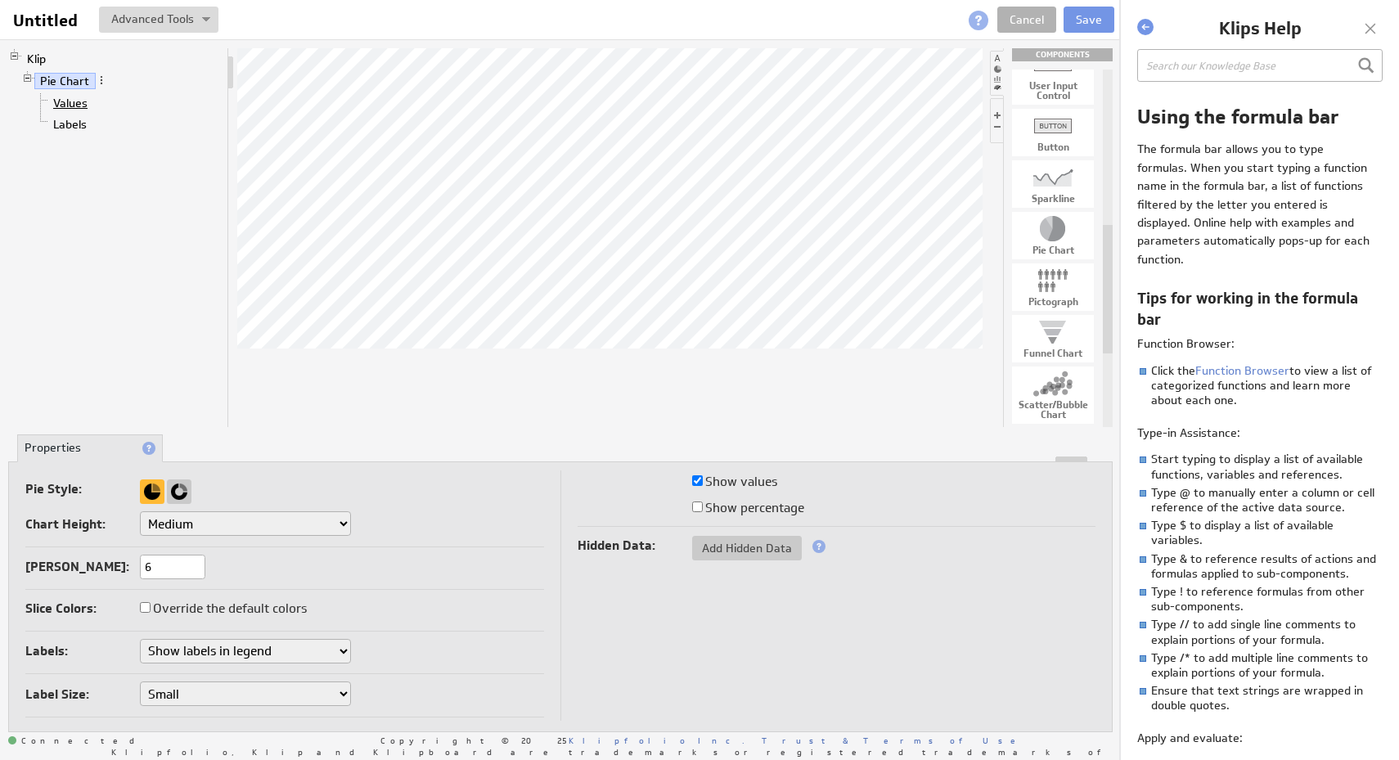
click at [75, 99] on link "Values" at bounding box center [70, 103] width 47 height 16
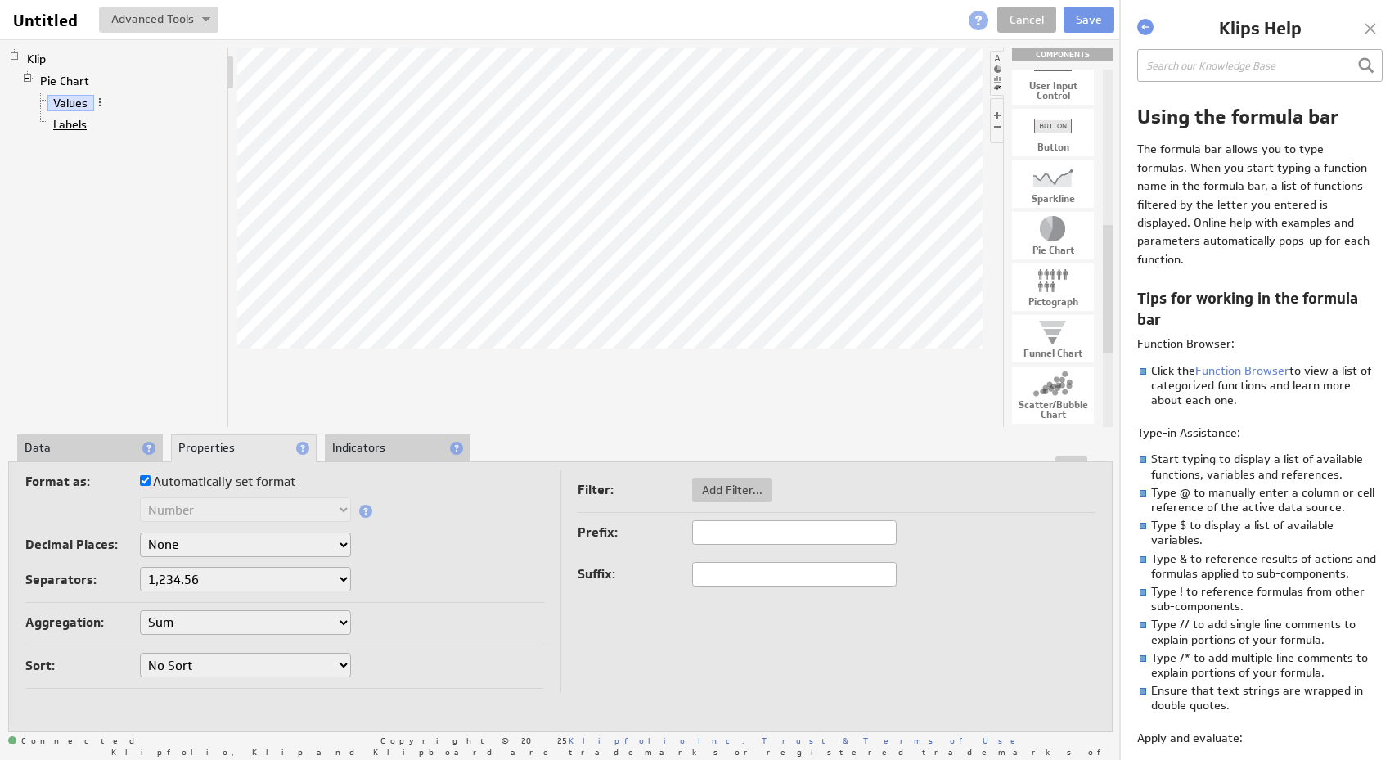
click at [77, 127] on link "Labels" at bounding box center [70, 124] width 46 height 16
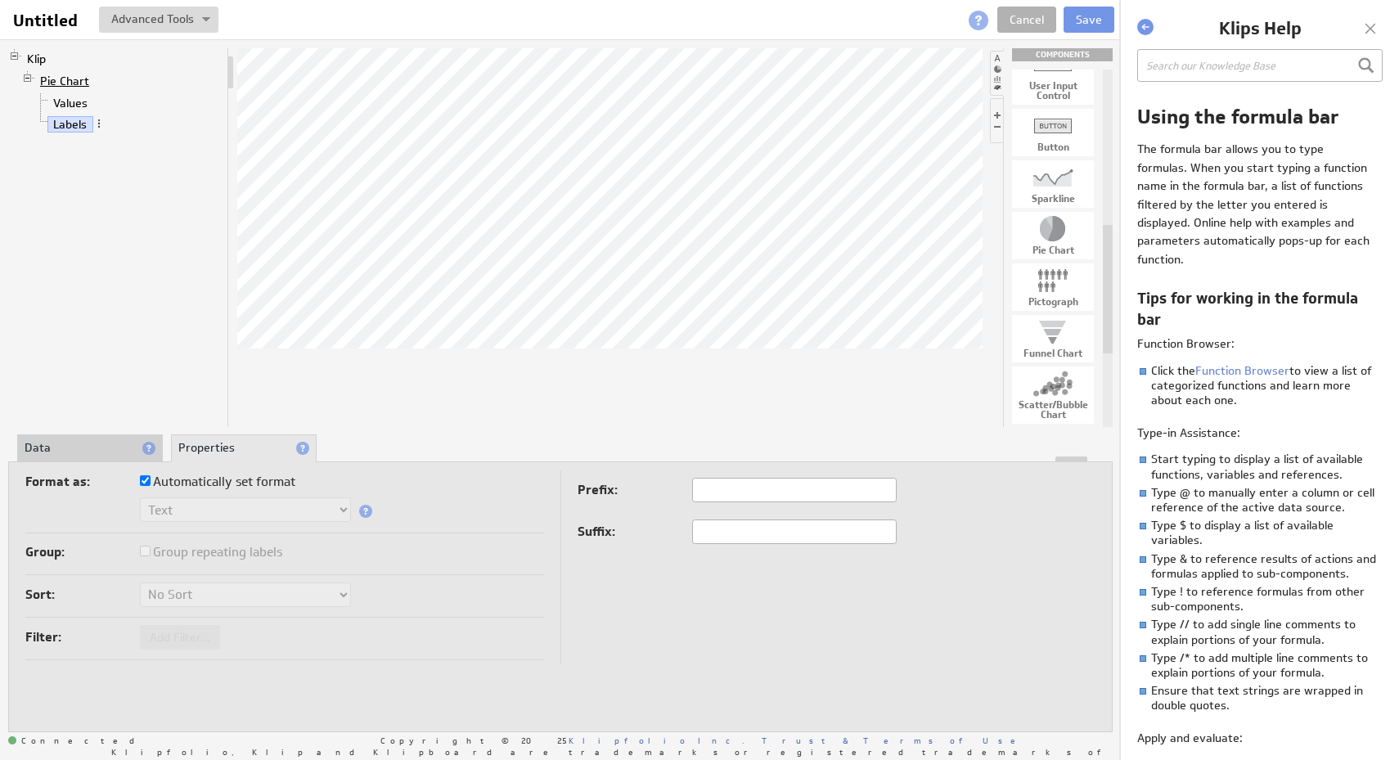
click at [74, 86] on link "Pie Chart" at bounding box center [64, 81] width 61 height 16
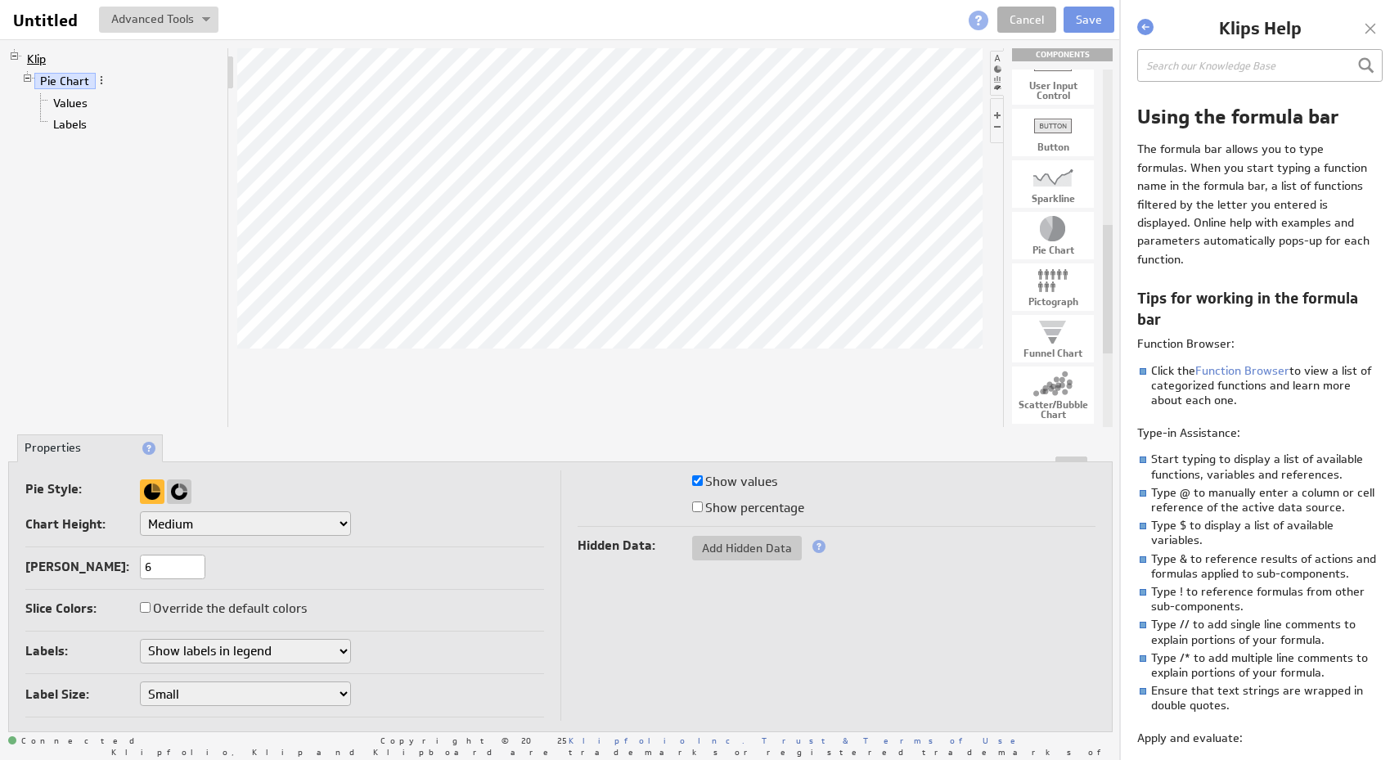
click at [36, 55] on link "Klip" at bounding box center [36, 59] width 31 height 16
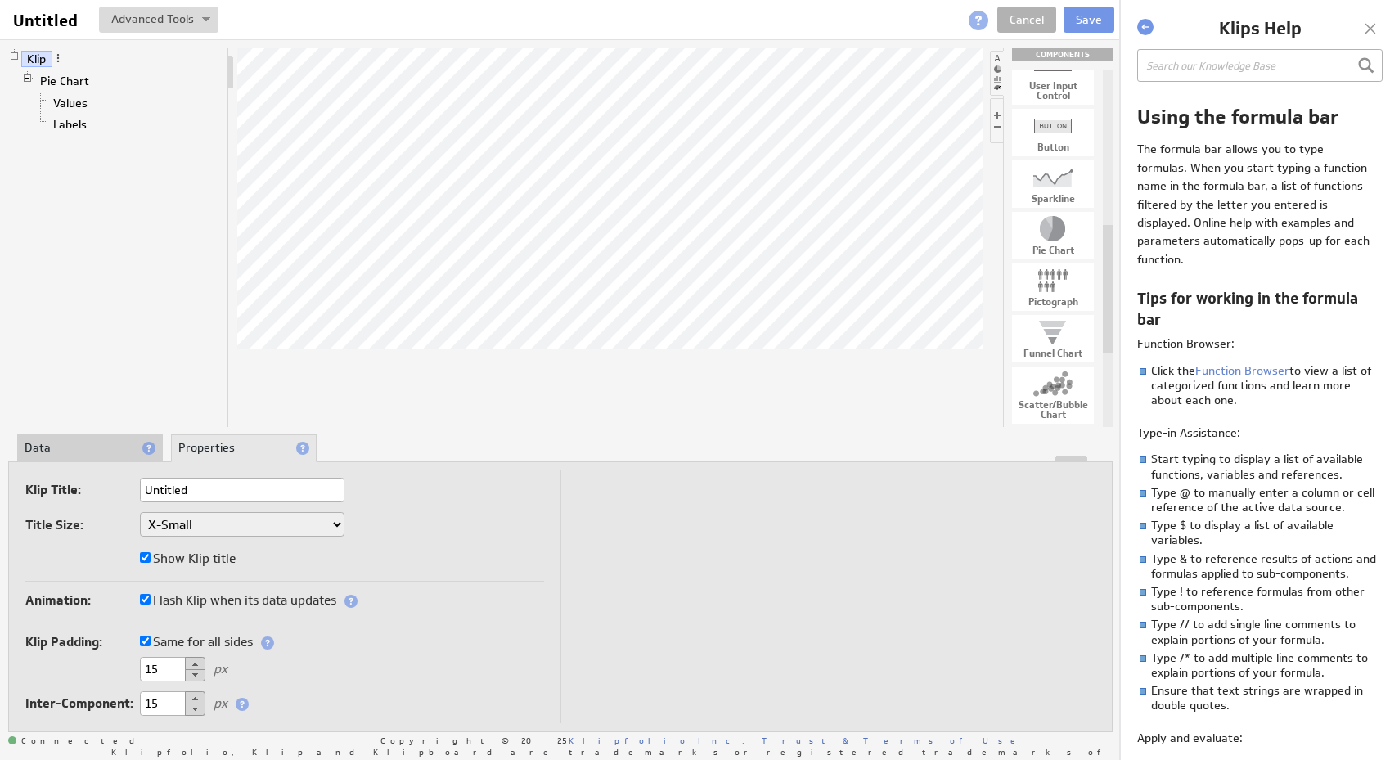
click at [250, 496] on input "Untitled" at bounding box center [242, 490] width 205 height 25
type input "T"
click at [159, 268] on div "Klip Pie Chart Values Labels" at bounding box center [118, 237] width 221 height 379
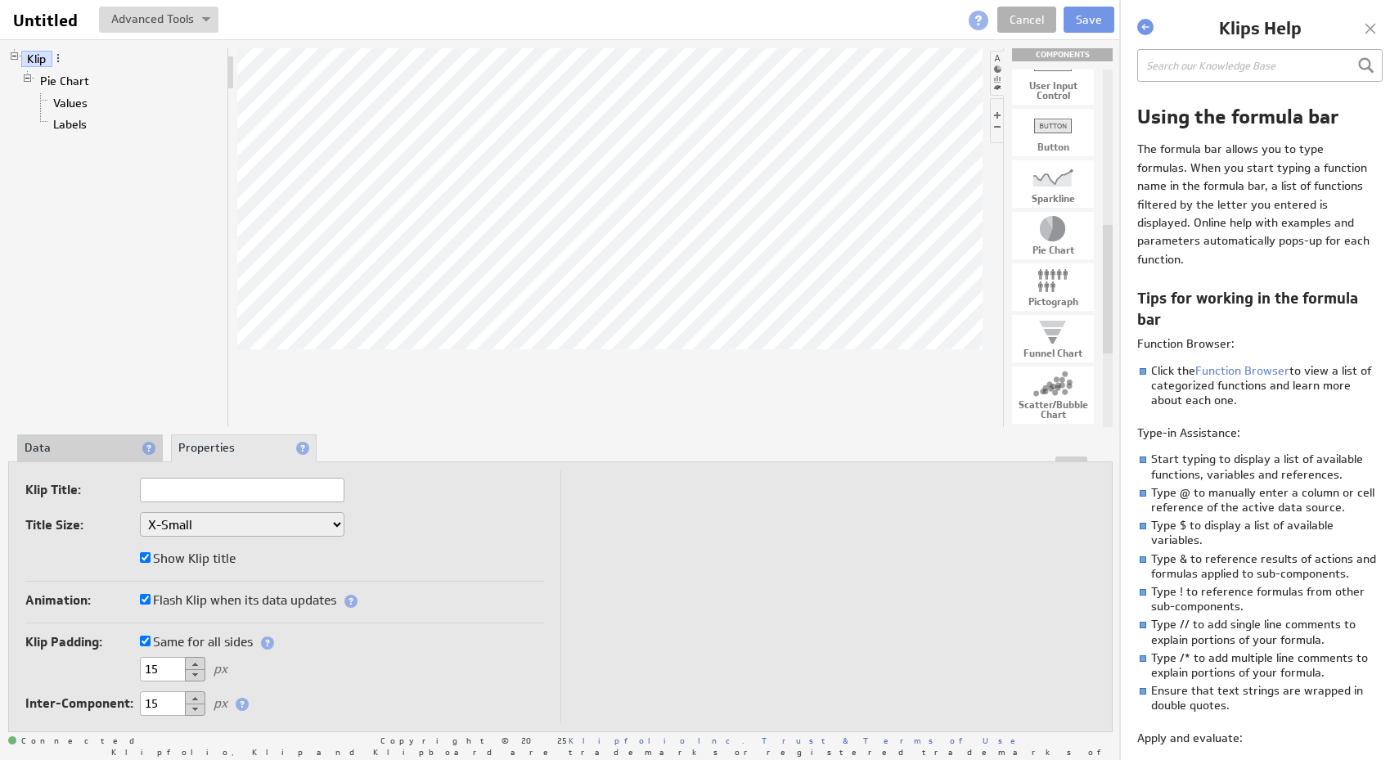
click at [79, 92] on li "Values" at bounding box center [127, 102] width 187 height 21
click at [78, 106] on link "Values" at bounding box center [70, 103] width 47 height 16
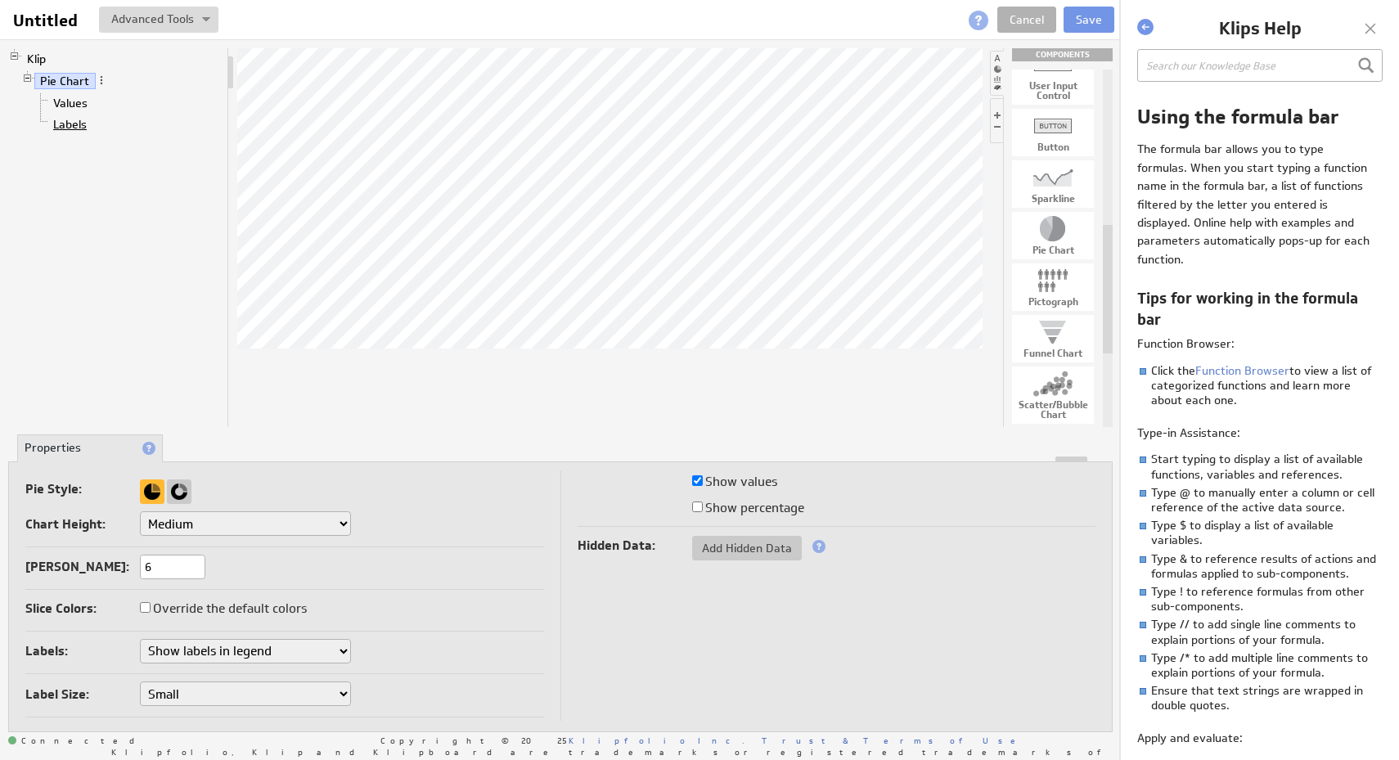
click at [75, 119] on link "Labels" at bounding box center [70, 124] width 46 height 16
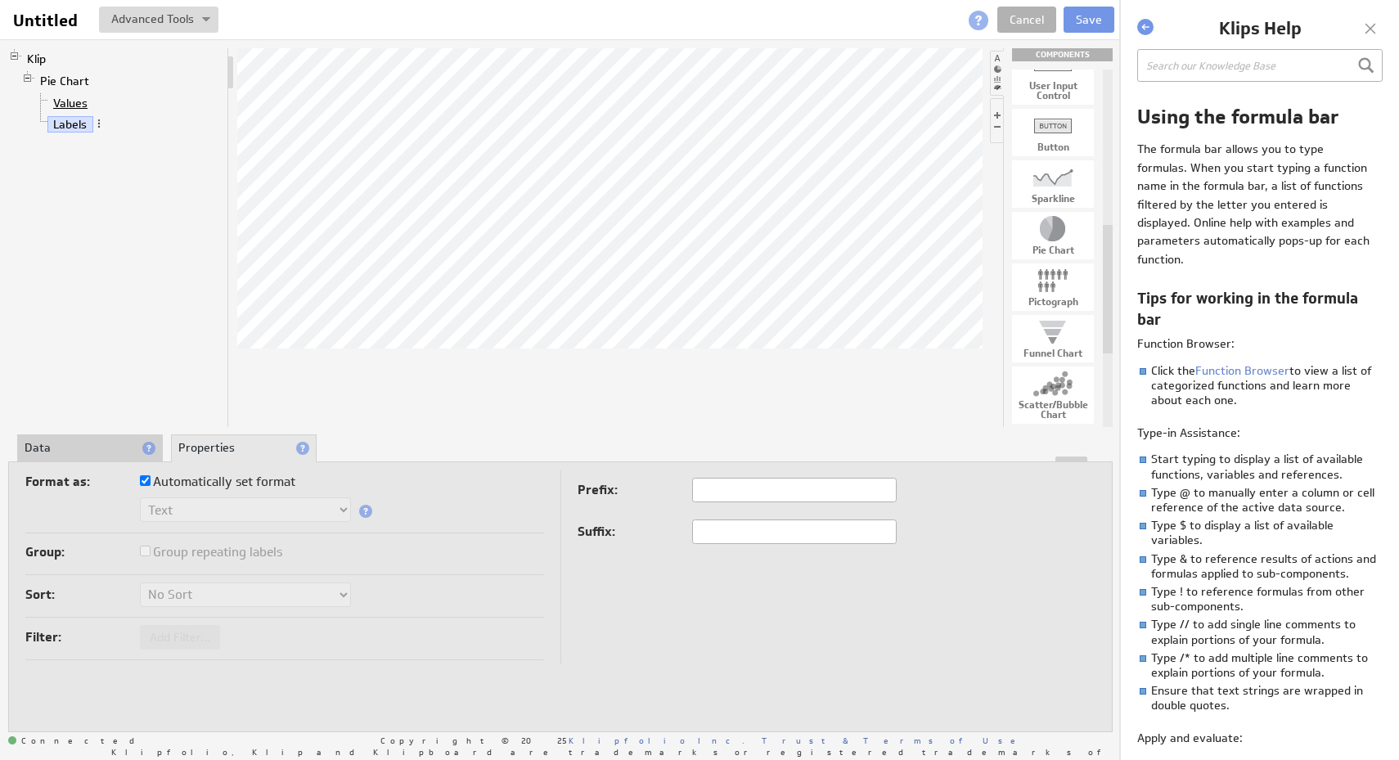
click at [75, 105] on link "Values" at bounding box center [70, 103] width 47 height 16
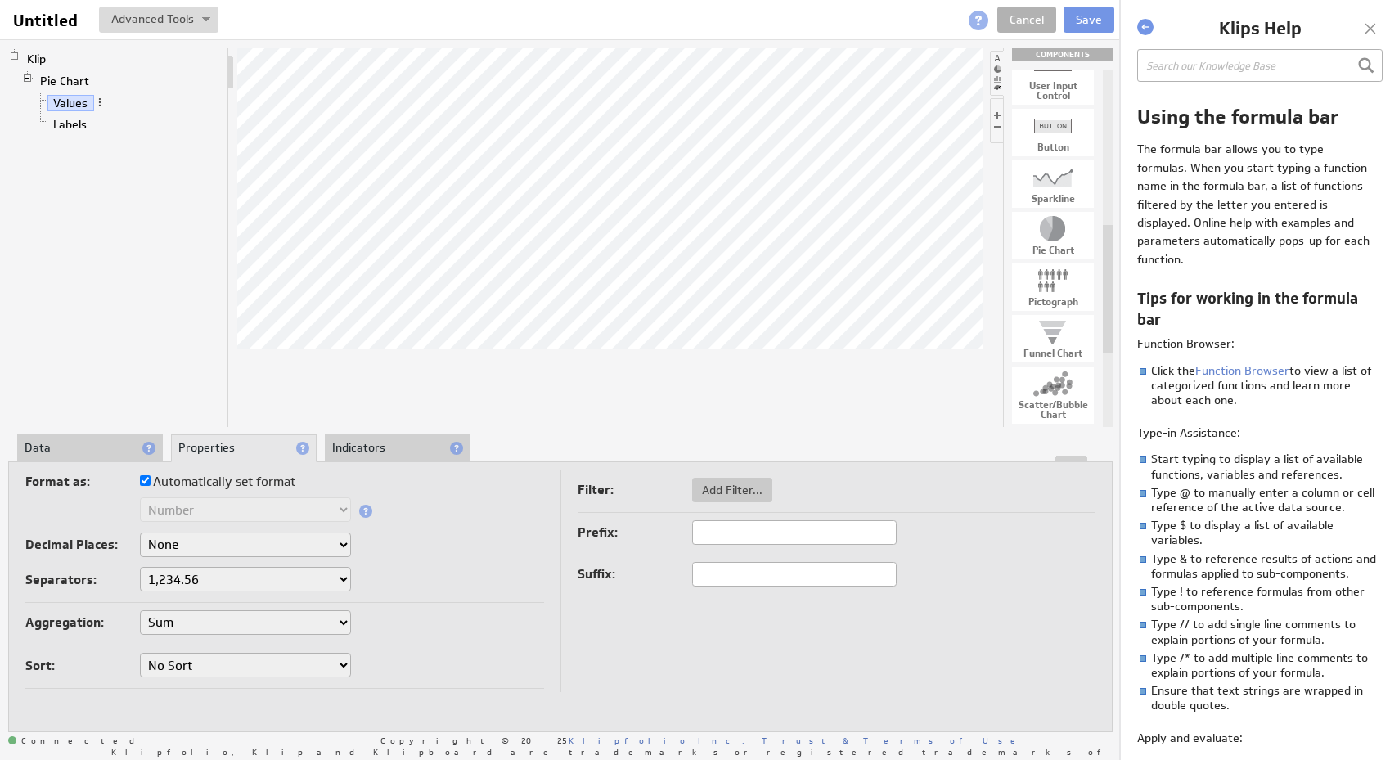
click at [107, 457] on div at bounding box center [560, 460] width 1103 height 6
click at [106, 446] on li "Data" at bounding box center [90, 448] width 146 height 28
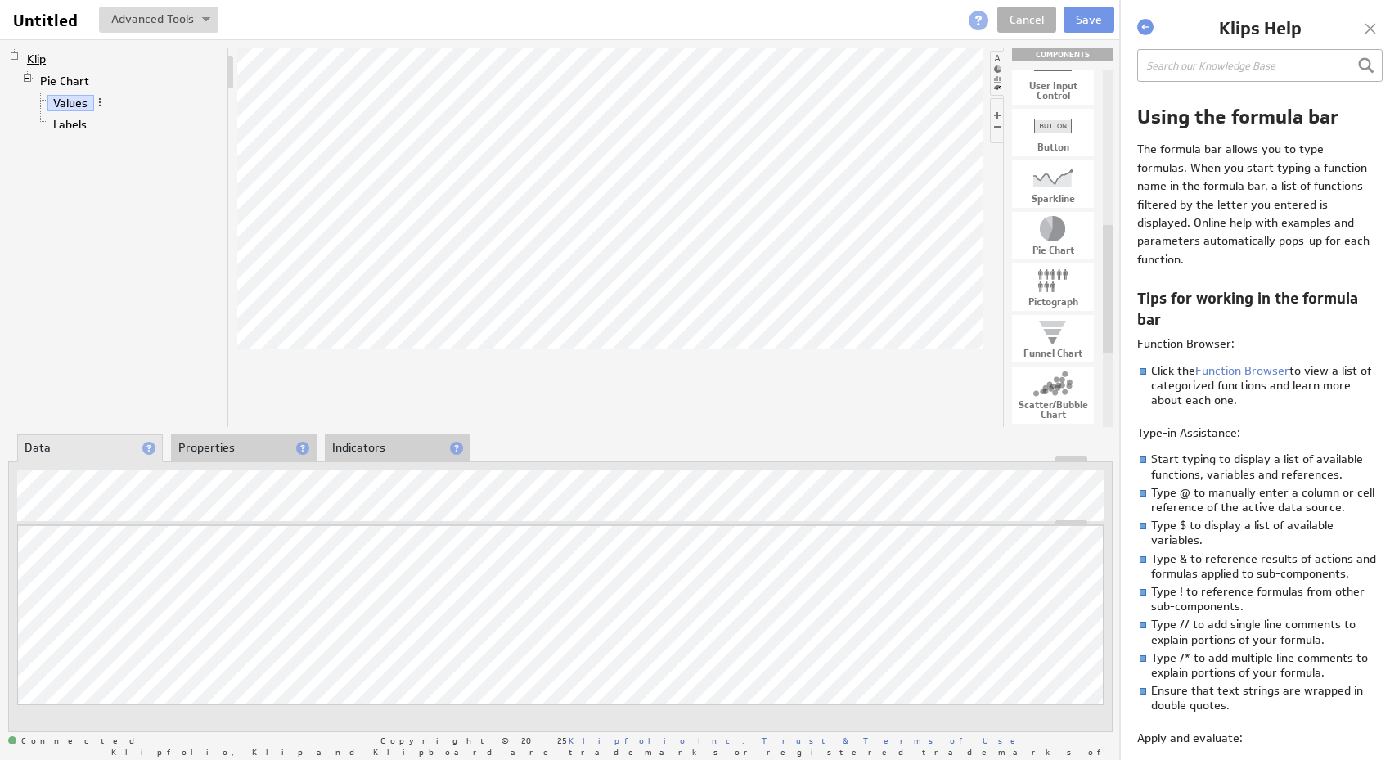
click at [47, 56] on link "Klip" at bounding box center [36, 59] width 31 height 16
click at [60, 60] on span at bounding box center [57, 57] width 11 height 11
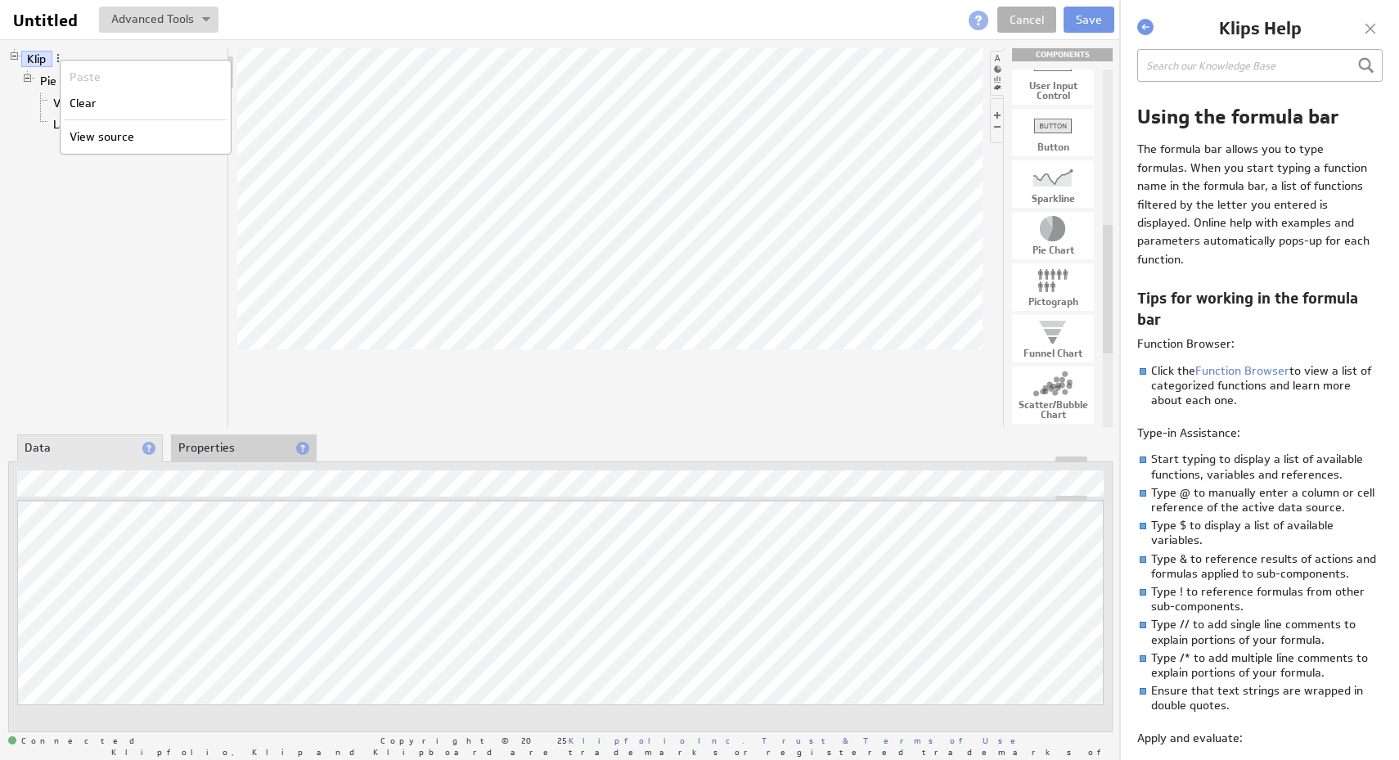
click at [156, 250] on div "Klip Pie Chart Values Labels" at bounding box center [118, 237] width 221 height 379
click at [247, 440] on li "Properties" at bounding box center [244, 448] width 146 height 28
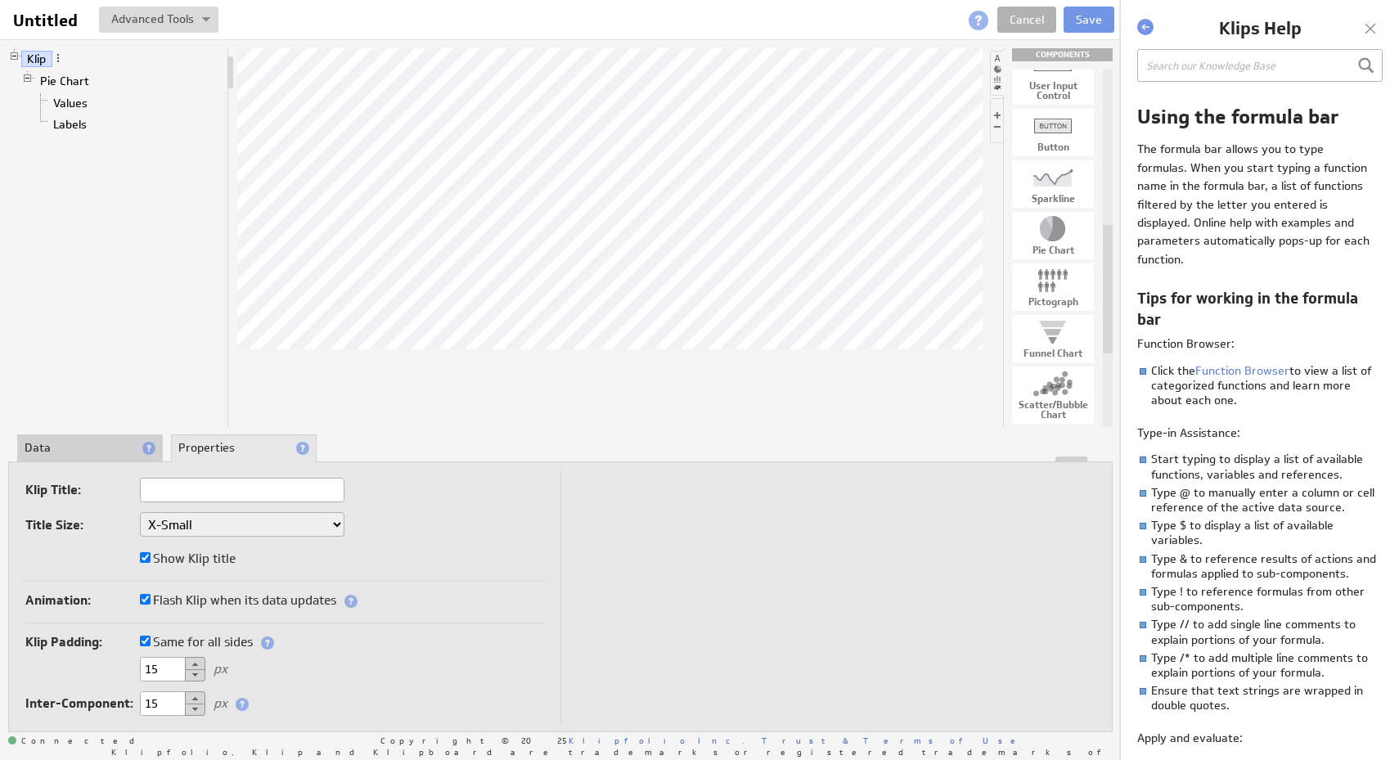
type input "ac472b6ebc658fb13ffe1fb64e691cf2@Sheet2,A1;"
type input "Are you able to locate the reMarkable display?"
click at [248, 407] on div at bounding box center [609, 237] width 745 height 379
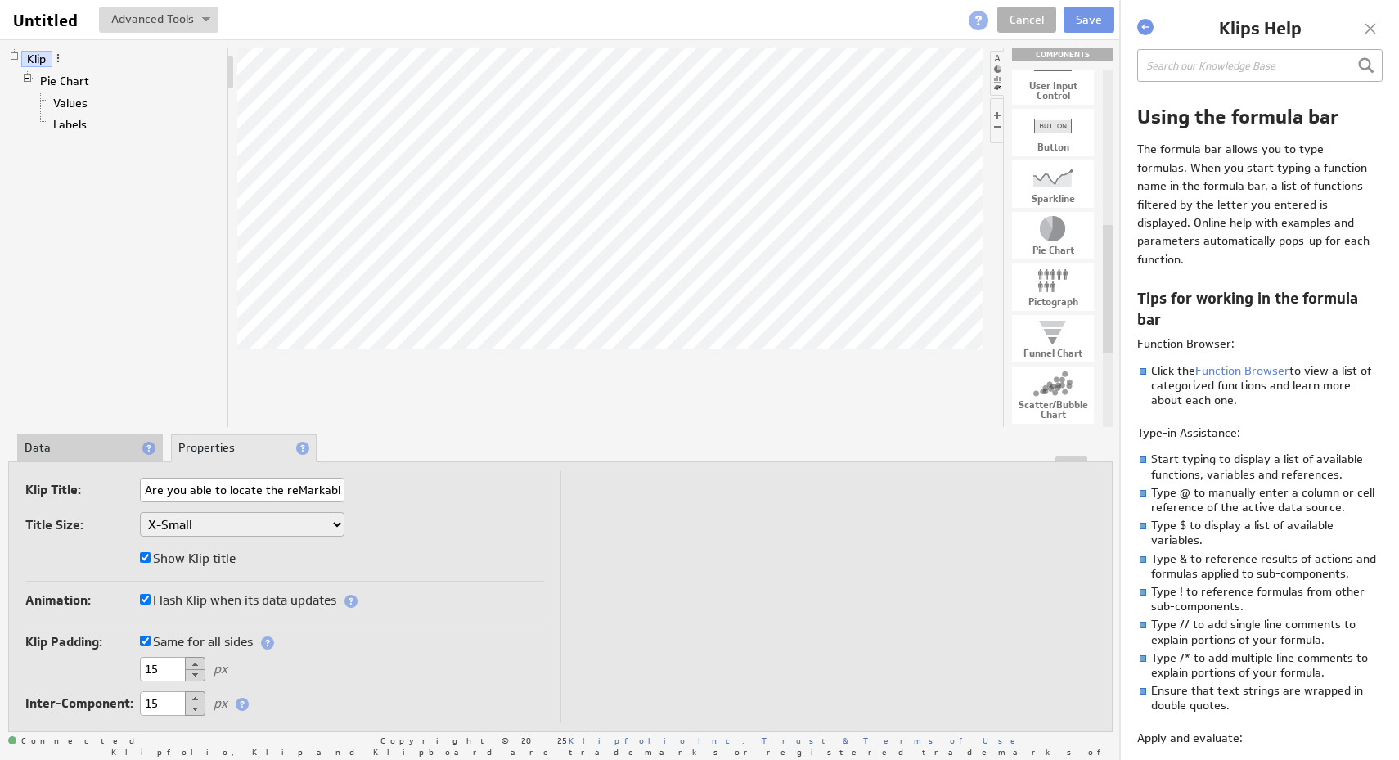
click at [215, 554] on label "Show Klip title" at bounding box center [188, 558] width 96 height 23
click at [151, 554] on input "Show Klip title" at bounding box center [145, 557] width 11 height 11
checkbox input "false"
click at [215, 554] on label "Show Klip title" at bounding box center [188, 558] width 96 height 23
click at [151, 554] on input "Show Klip title" at bounding box center [145, 557] width 11 height 11
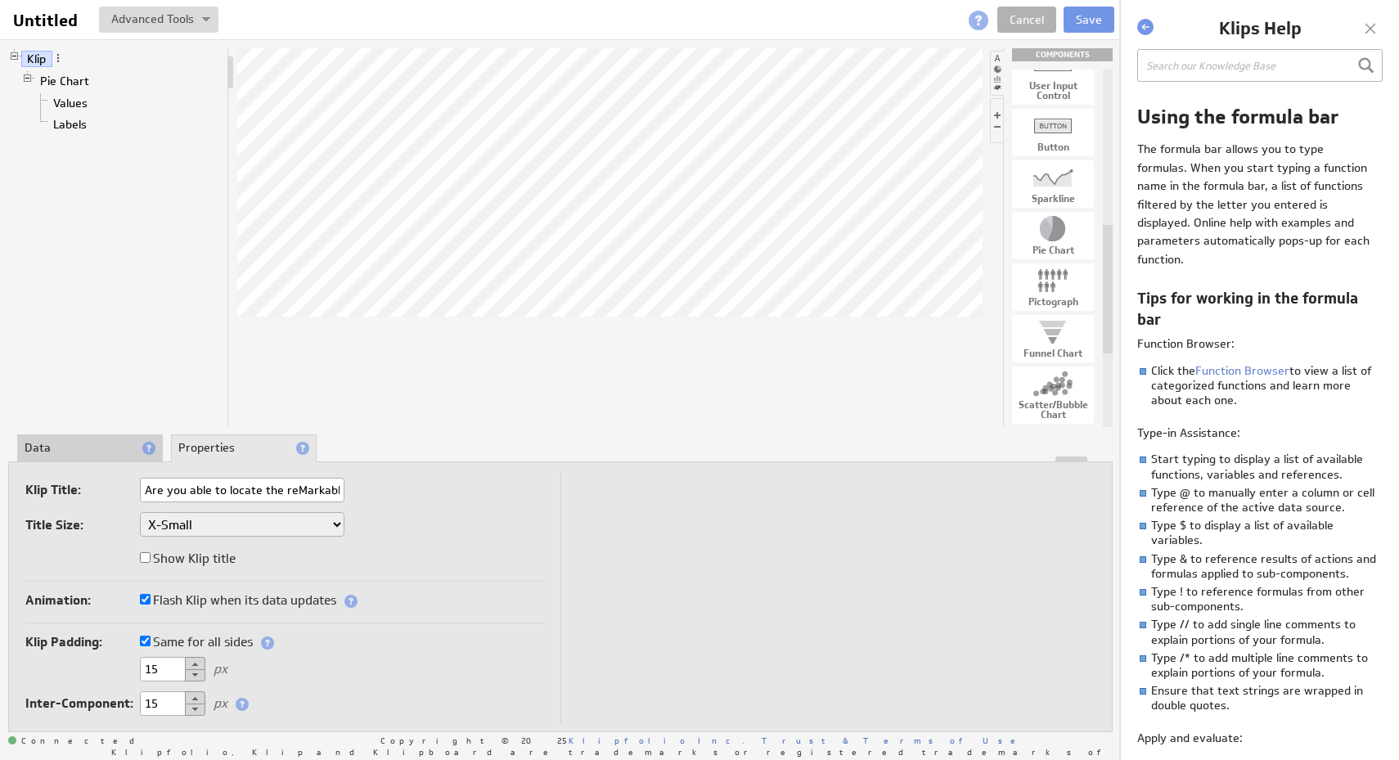
checkbox input "true"
click at [202, 606] on label "Flash Klip when its data updates" at bounding box center [238, 600] width 196 height 23
click at [151, 605] on input "Flash Klip when its data updates" at bounding box center [145, 599] width 11 height 11
checkbox input "false"
click at [202, 606] on label "Flash Klip when its data updates" at bounding box center [238, 600] width 196 height 23
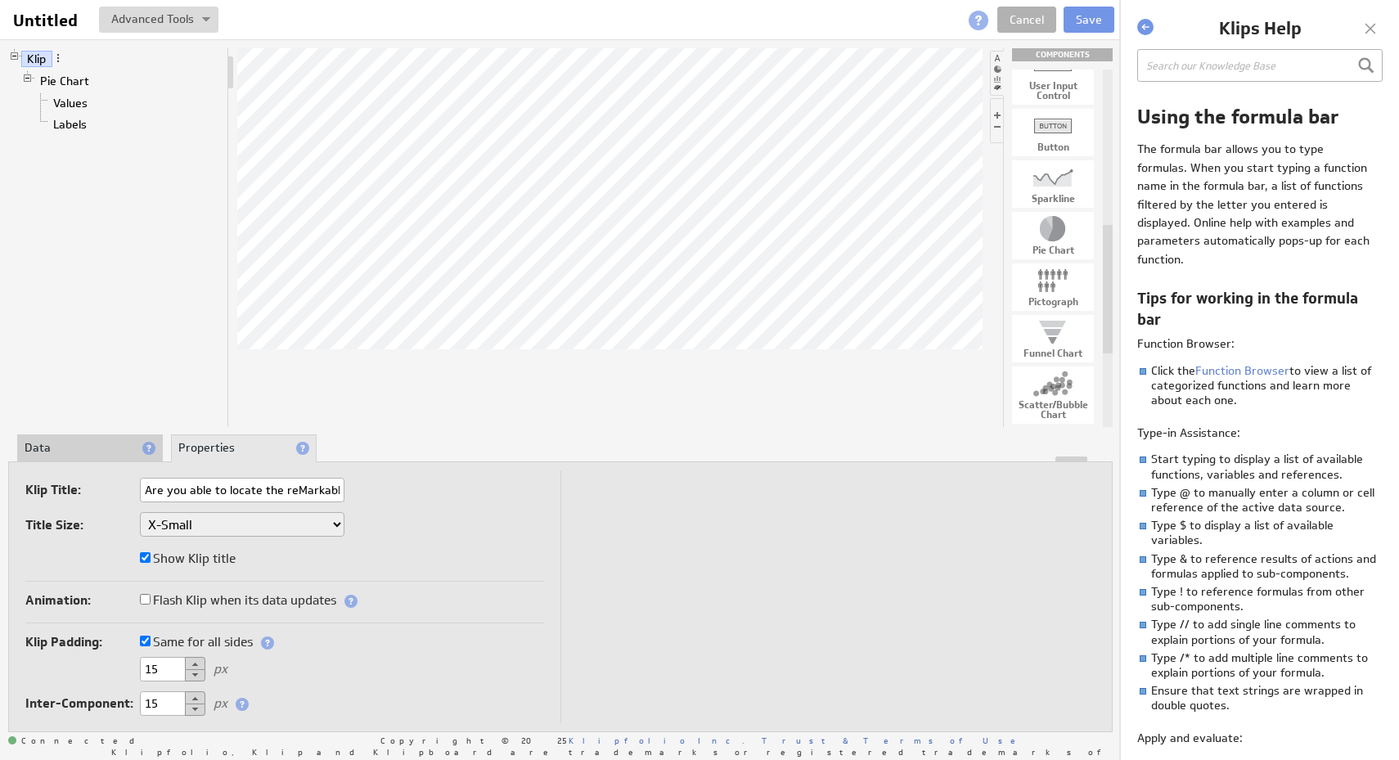
click at [151, 605] on input "Flash Klip when its data updates" at bounding box center [145, 599] width 11 height 11
checkbox input "true"
click at [158, 493] on input "Are you able to locate the reMarkable display?" at bounding box center [242, 490] width 205 height 25
type input "Were you able to locate the reMarkable display?"
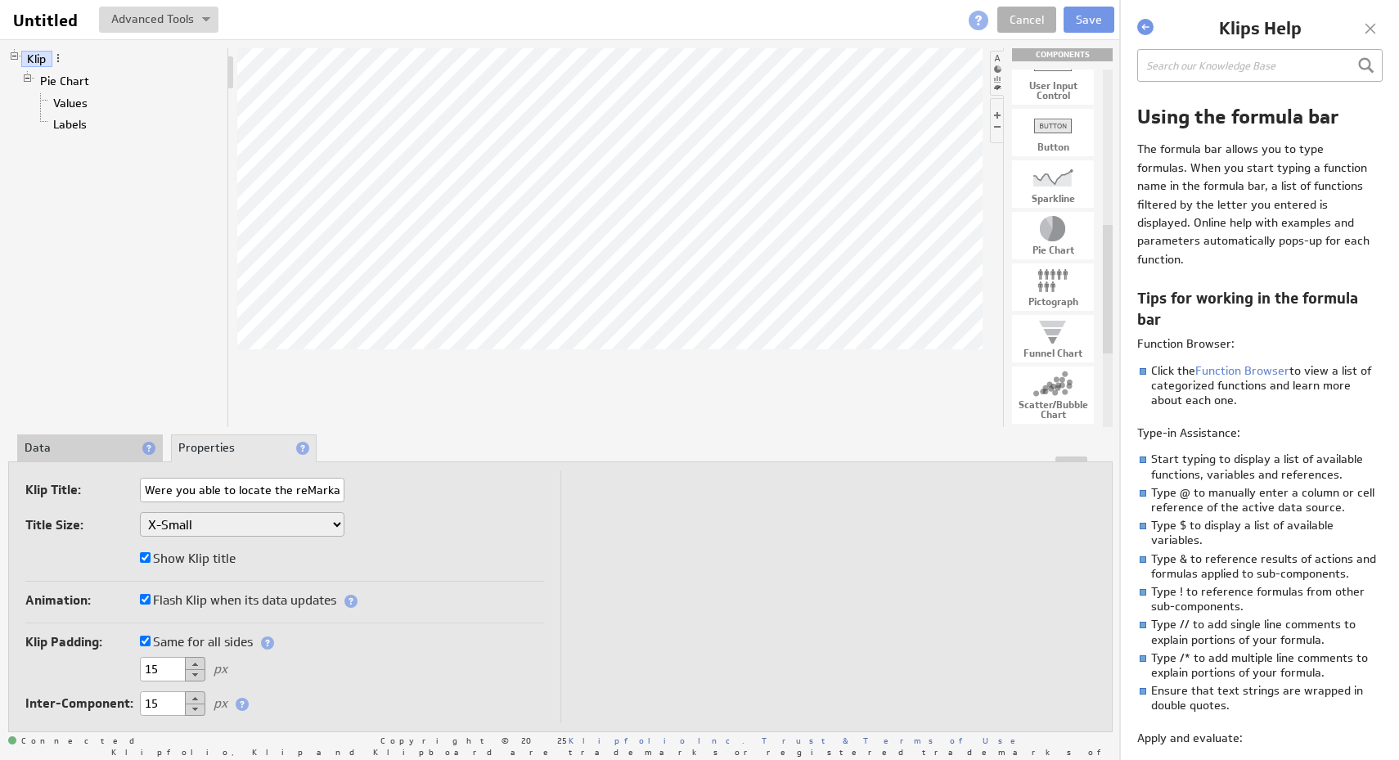
click at [213, 235] on div "Klip Pie Chart Values Labels" at bounding box center [118, 237] width 221 height 379
click at [1055, 322] on div at bounding box center [1053, 317] width 82 height 26
drag, startPoint x: 1055, startPoint y: 322, endPoint x: 671, endPoint y: 230, distance: 394.7
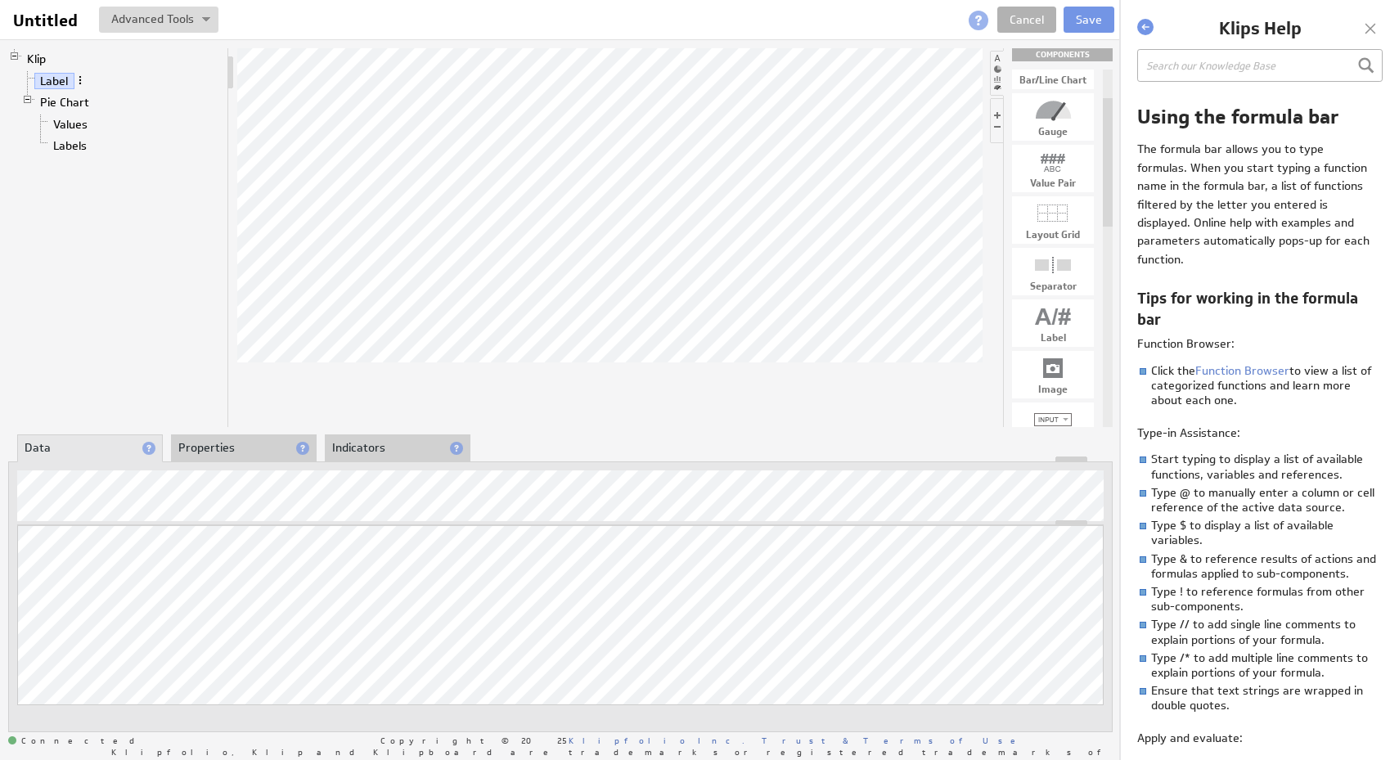
click at [83, 79] on span at bounding box center [79, 79] width 11 height 11
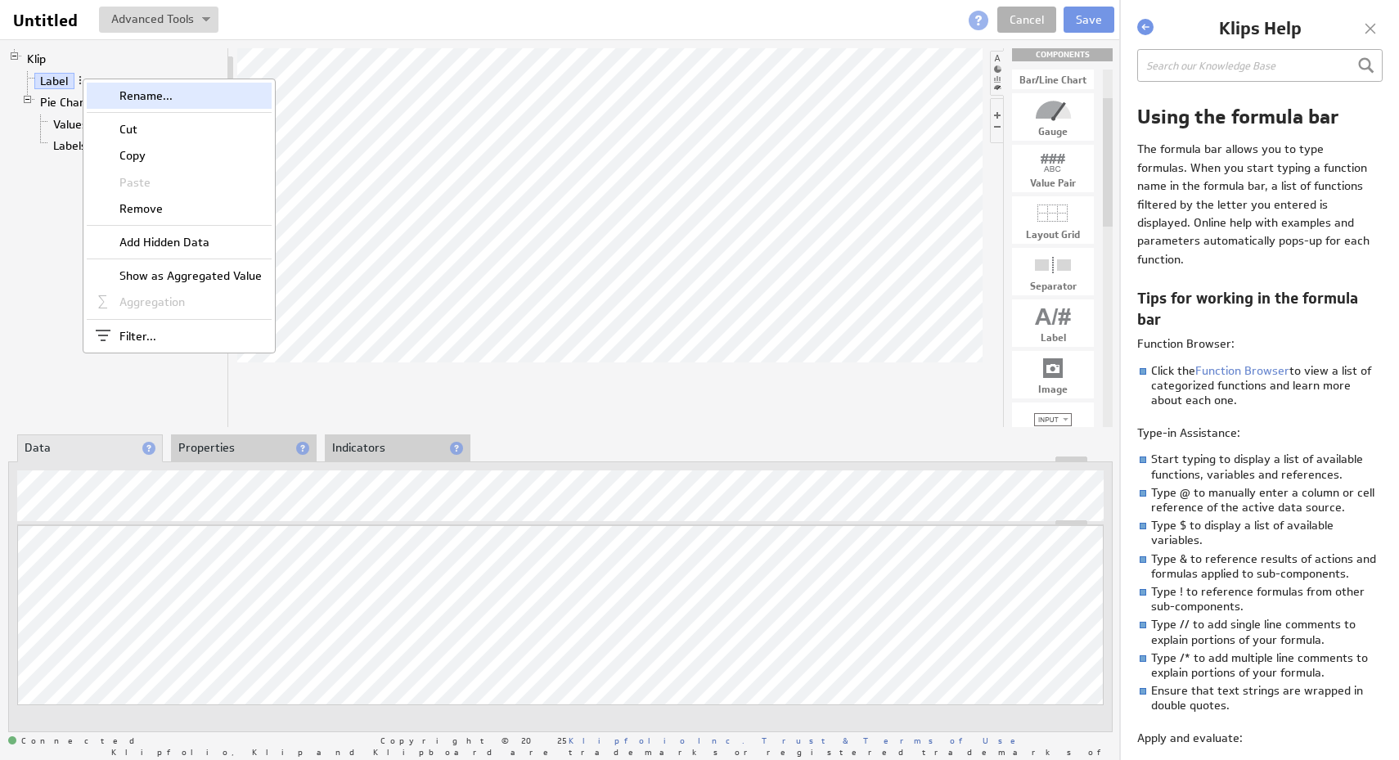
click at [150, 101] on div "Rename..." at bounding box center [179, 96] width 185 height 26
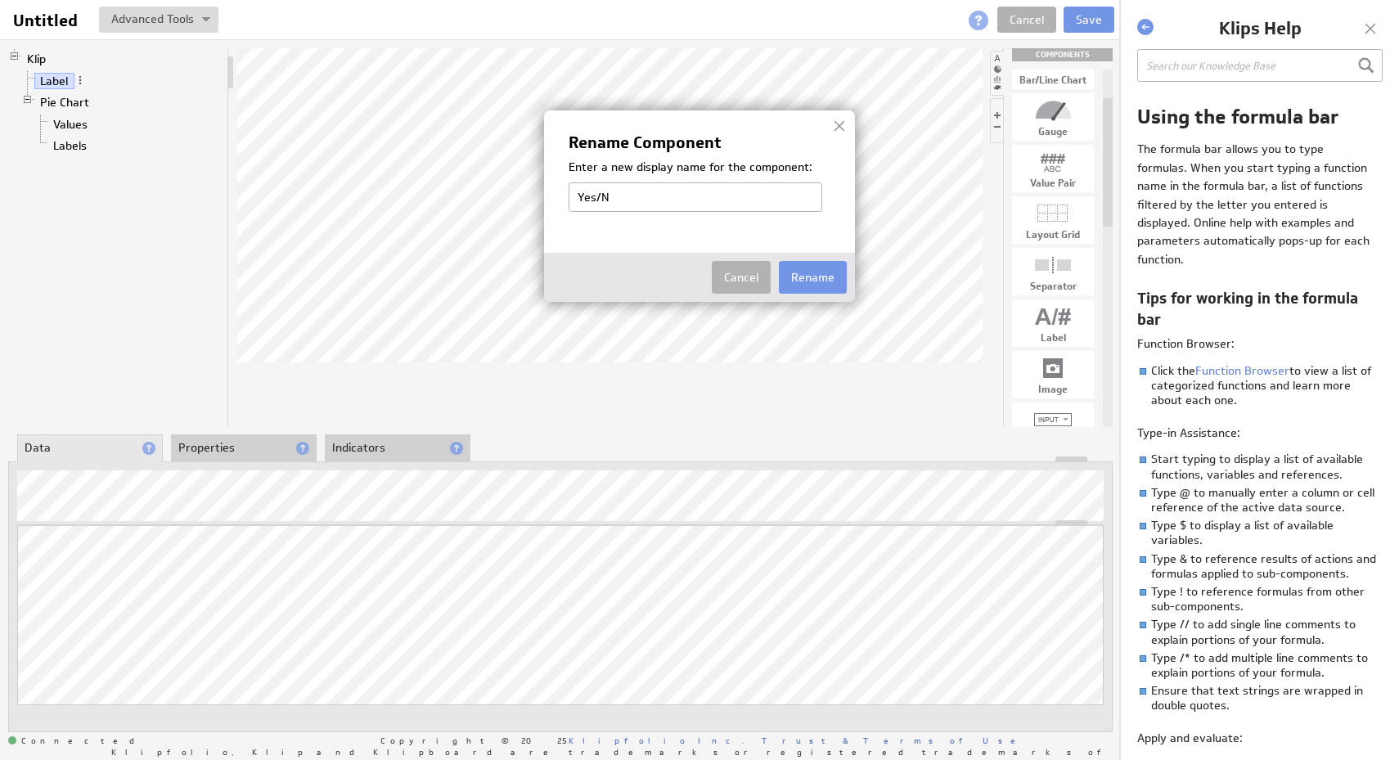
type input "Yes/No"
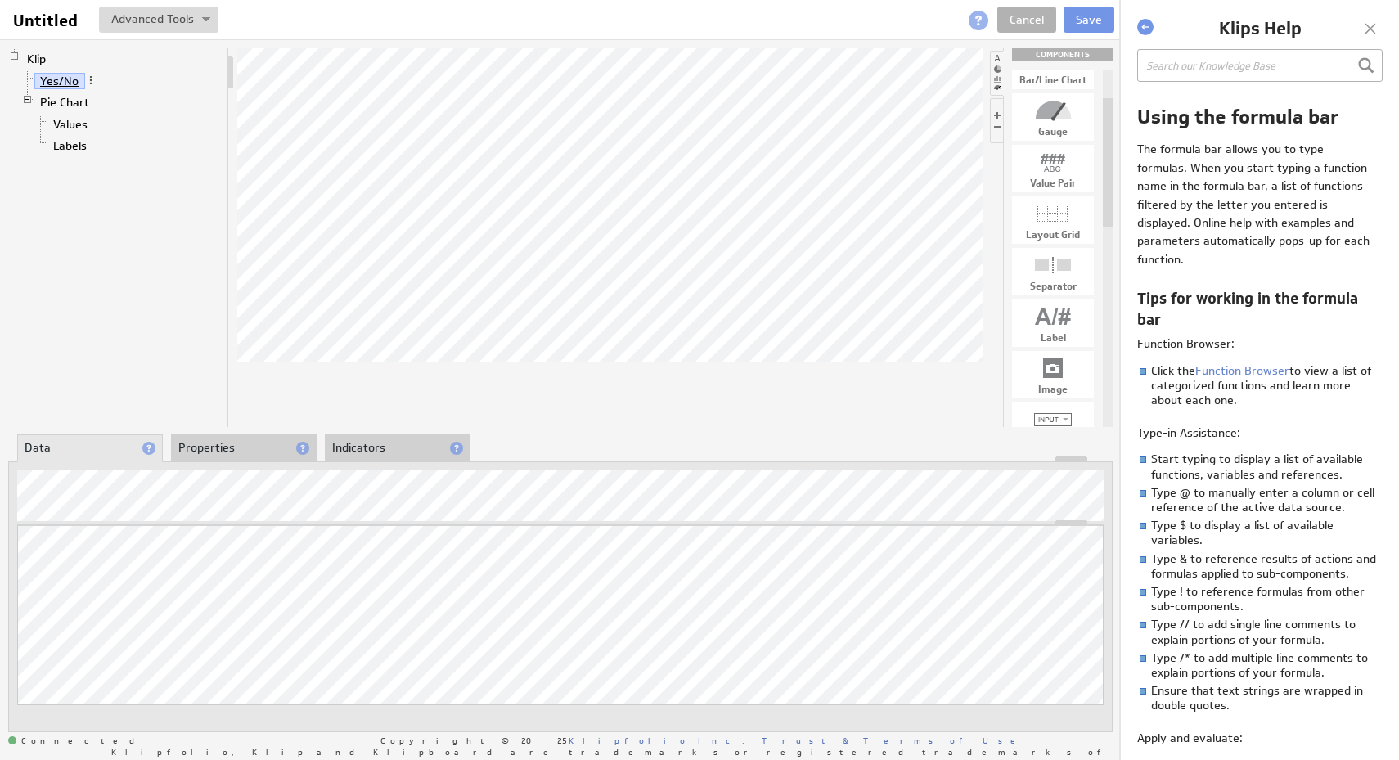
click at [68, 83] on link "Yes/No" at bounding box center [59, 81] width 51 height 16
click at [89, 79] on span at bounding box center [90, 79] width 11 height 11
click at [96, 76] on li "Yes/No" at bounding box center [121, 80] width 200 height 21
click at [90, 79] on span at bounding box center [90, 79] width 11 height 11
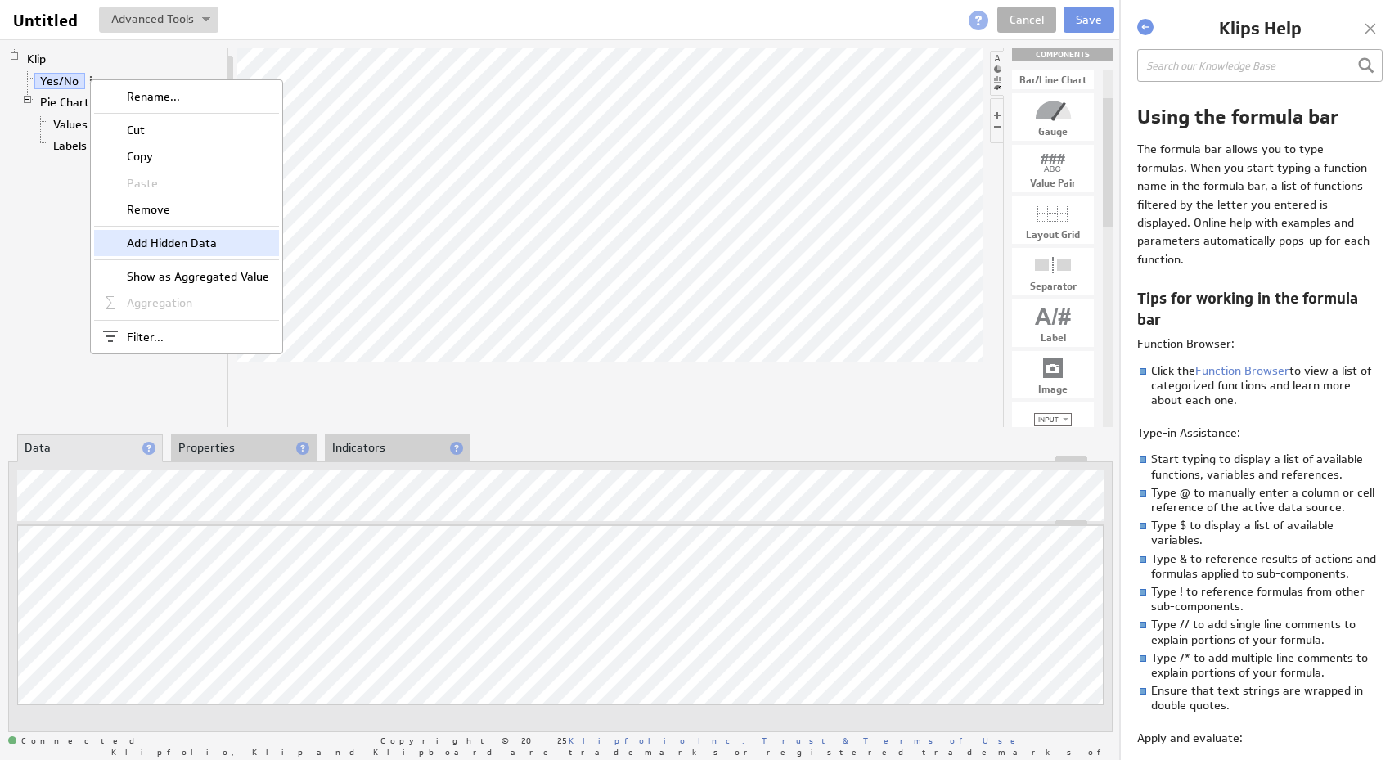
click at [182, 234] on div "Add Hidden Data" at bounding box center [186, 243] width 185 height 26
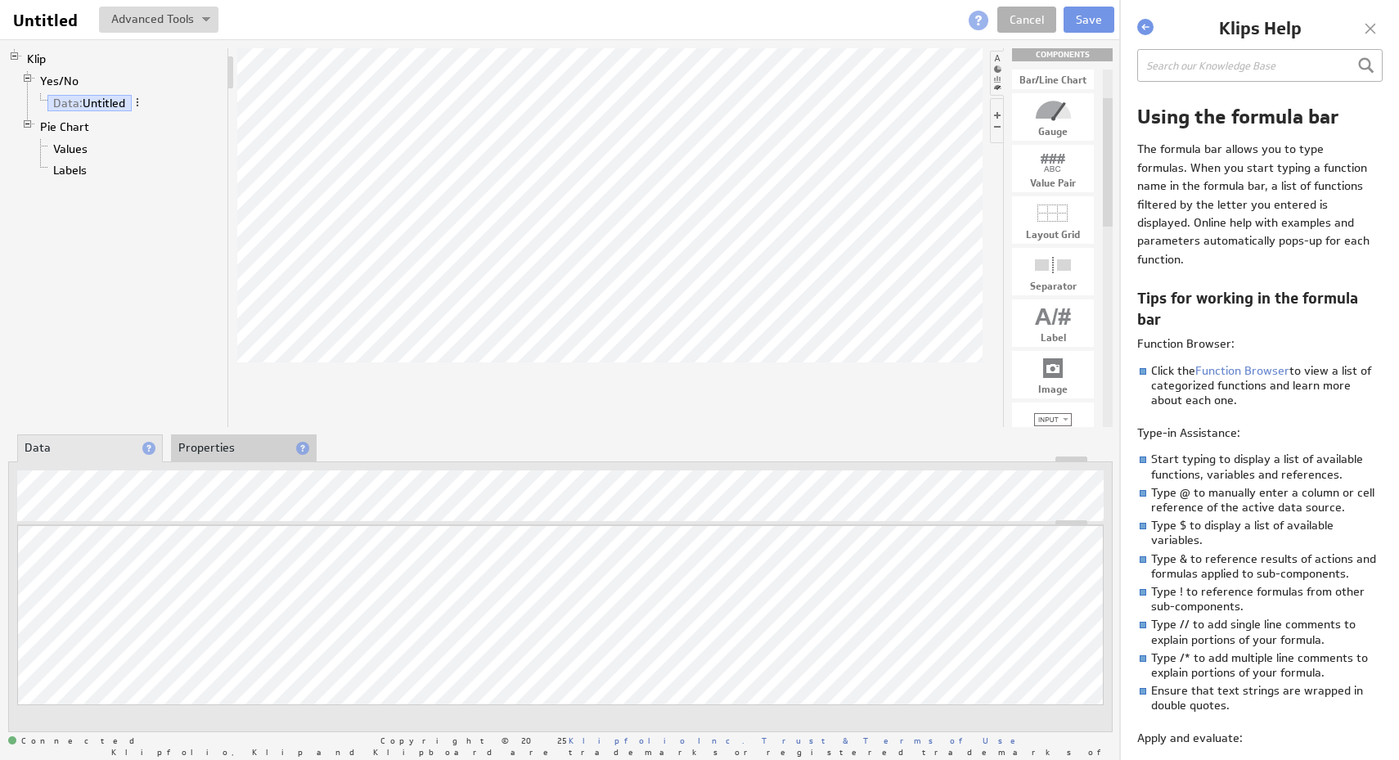
click at [218, 278] on div "Klip Yes/No Data: Untitled Pie Chart Values Labels" at bounding box center [118, 237] width 221 height 379
click at [197, 318] on div "Klip Yes/No Data: Untitled Pie Chart Values Labels" at bounding box center [118, 237] width 221 height 379
click at [142, 100] on span at bounding box center [137, 102] width 11 height 11
click at [227, 137] on div "Remove" at bounding box center [228, 143] width 164 height 26
click at [193, 200] on div "Klip Yes/No Pie Chart Values Labels" at bounding box center [118, 237] width 221 height 379
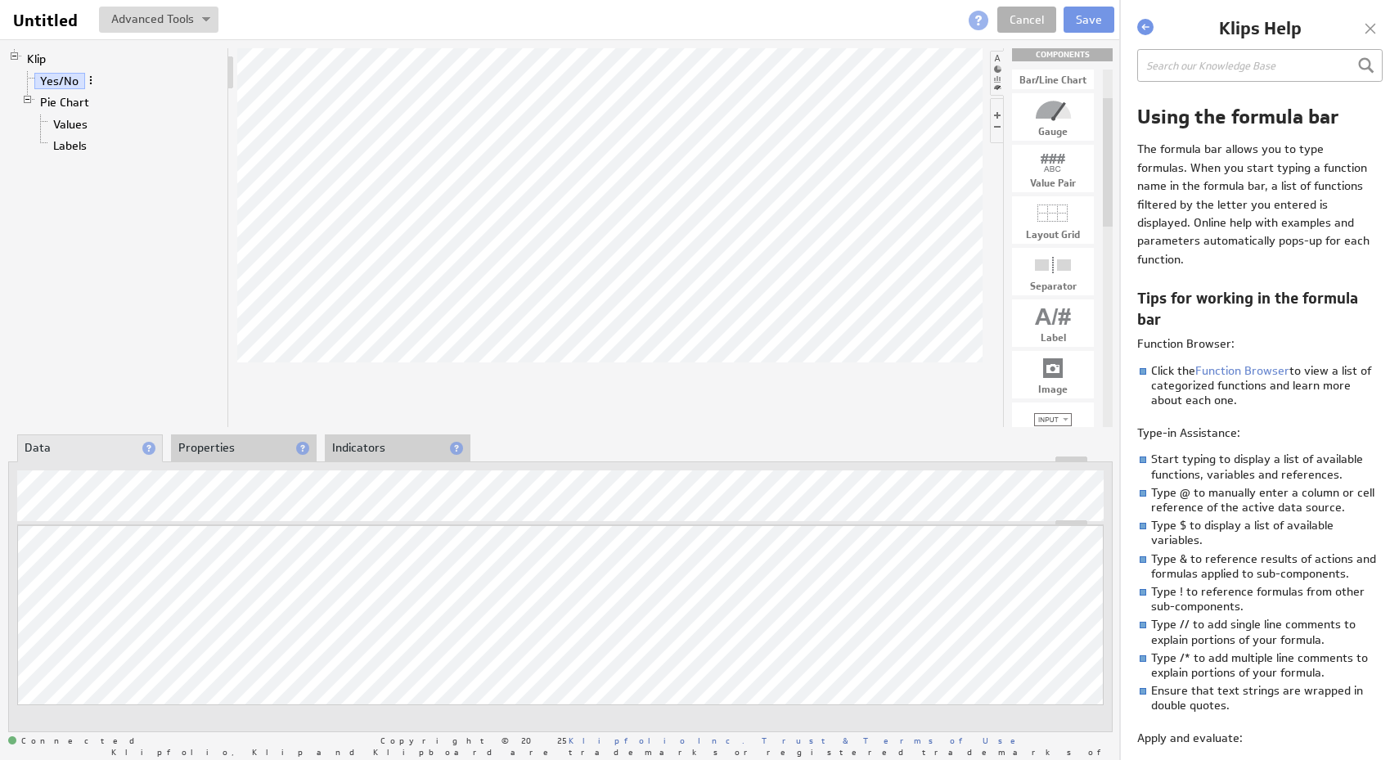
click at [86, 77] on span at bounding box center [90, 79] width 11 height 11
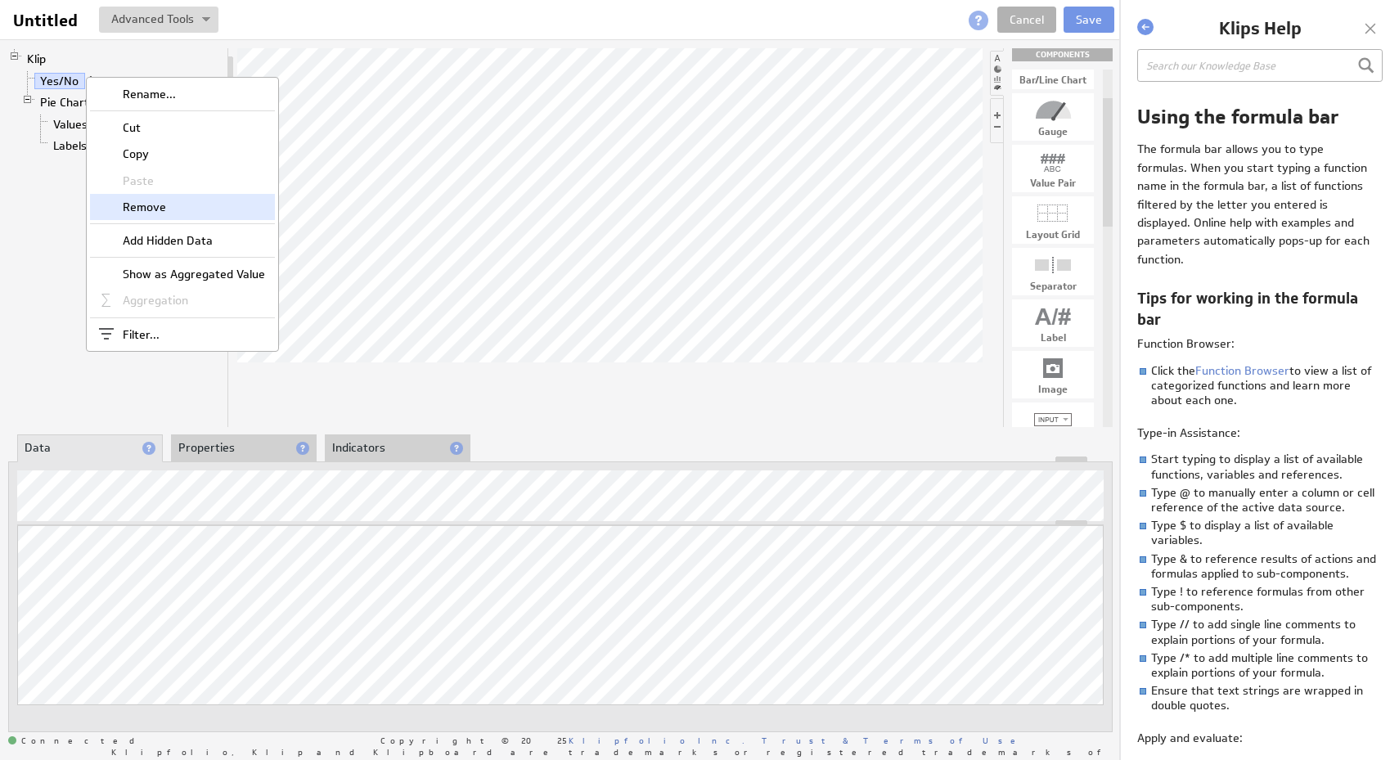
click at [151, 203] on div "Remove" at bounding box center [182, 207] width 185 height 26
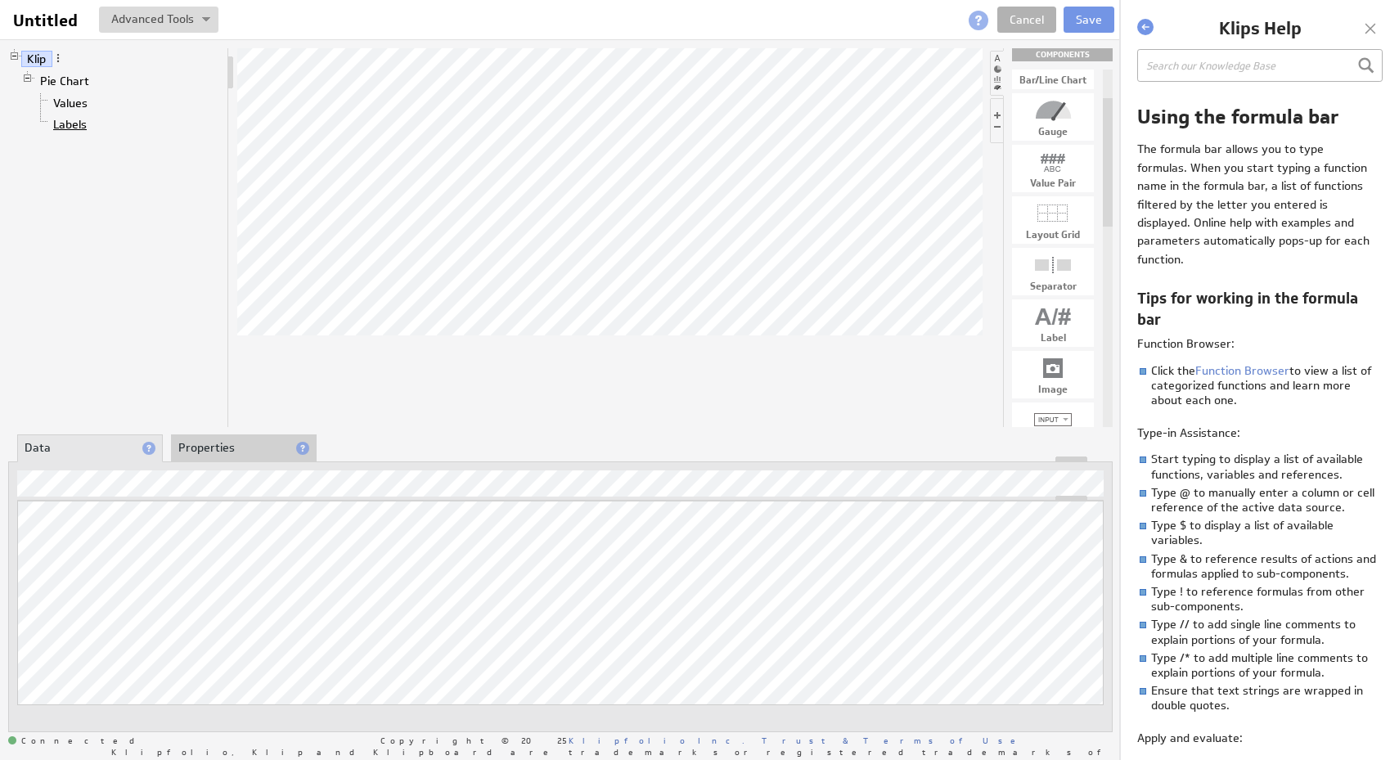
click at [58, 124] on link "Labels" at bounding box center [70, 124] width 46 height 16
click at [188, 447] on li "Properties" at bounding box center [244, 448] width 146 height 28
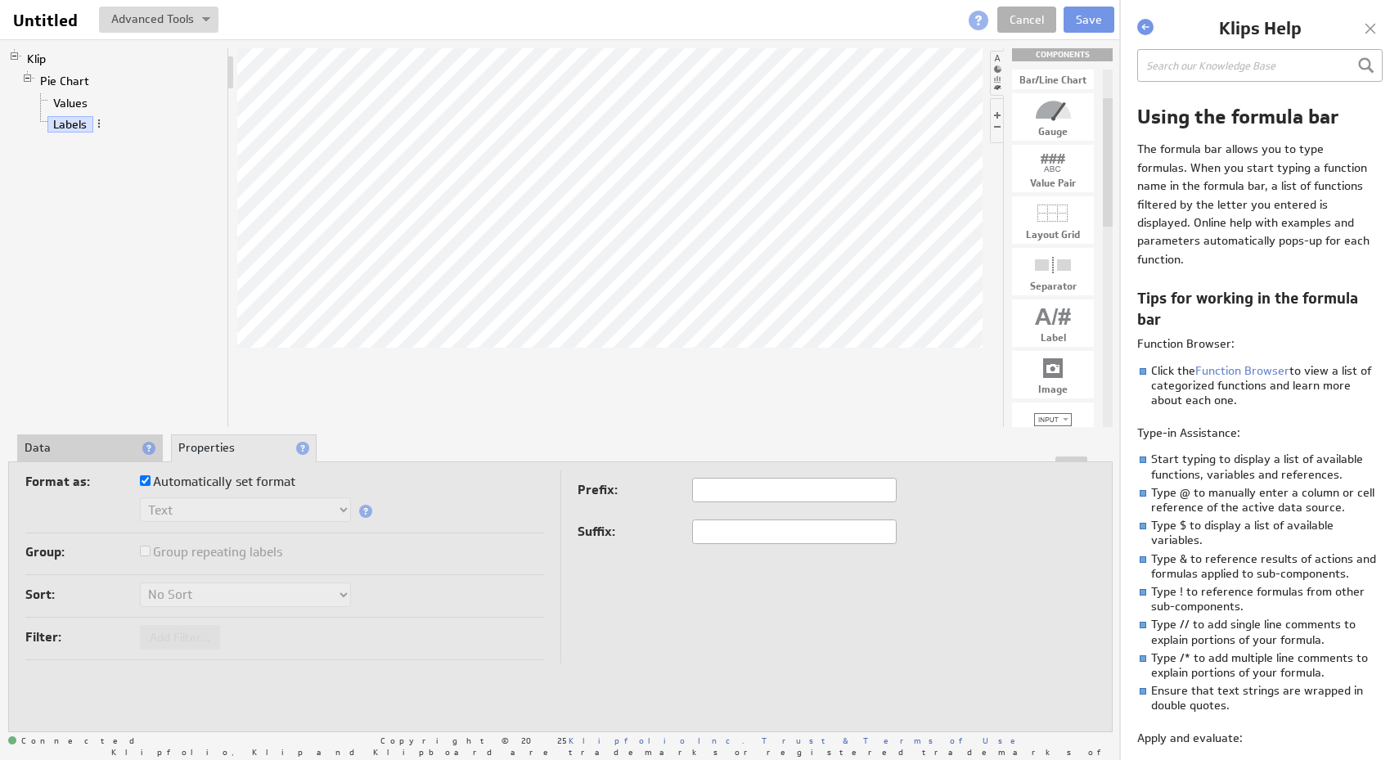
click at [757, 496] on input "text" at bounding box center [794, 490] width 205 height 25
type input "Y"
drag, startPoint x: 1043, startPoint y: 281, endPoint x: 1020, endPoint y: 292, distance: 25.3
click at [69, 99] on link "Values" at bounding box center [70, 103] width 47 height 16
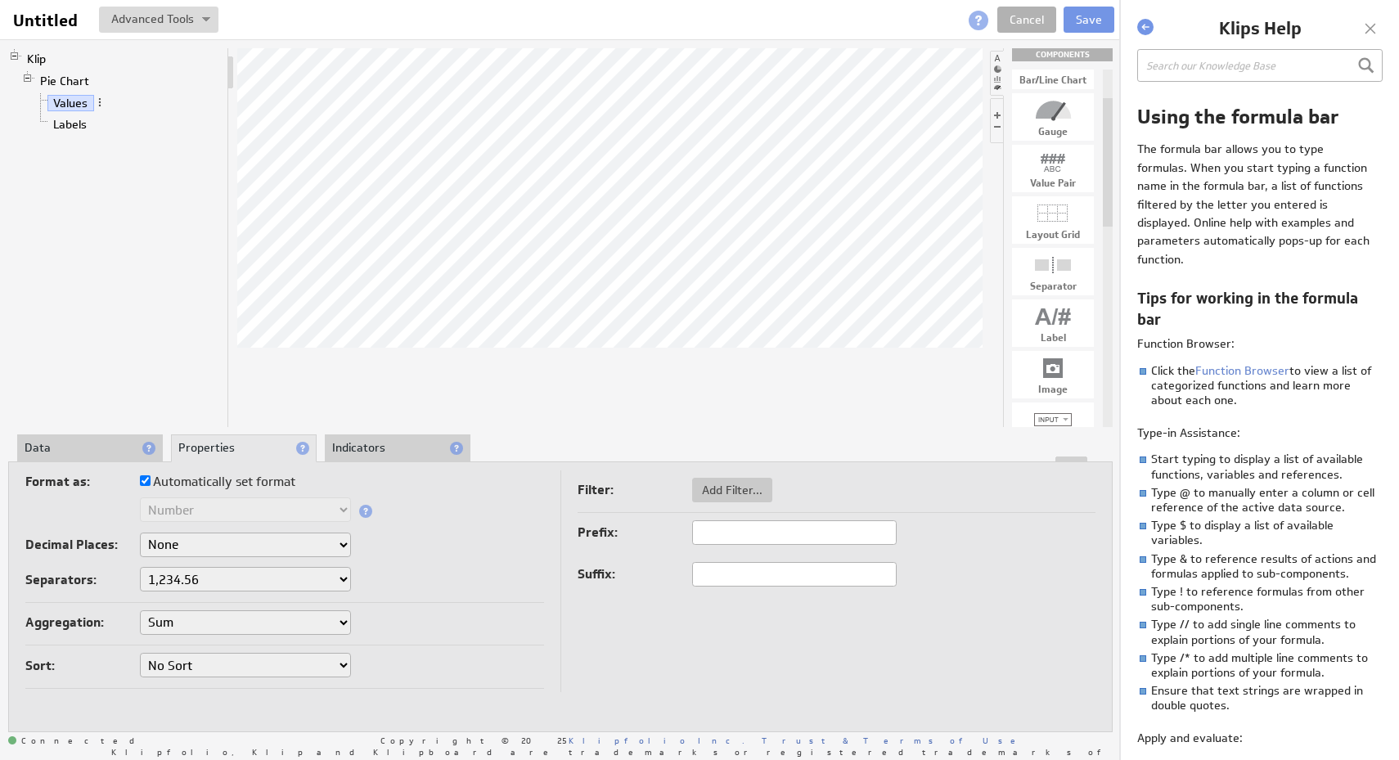
click at [95, 446] on li "Data" at bounding box center [90, 448] width 146 height 28
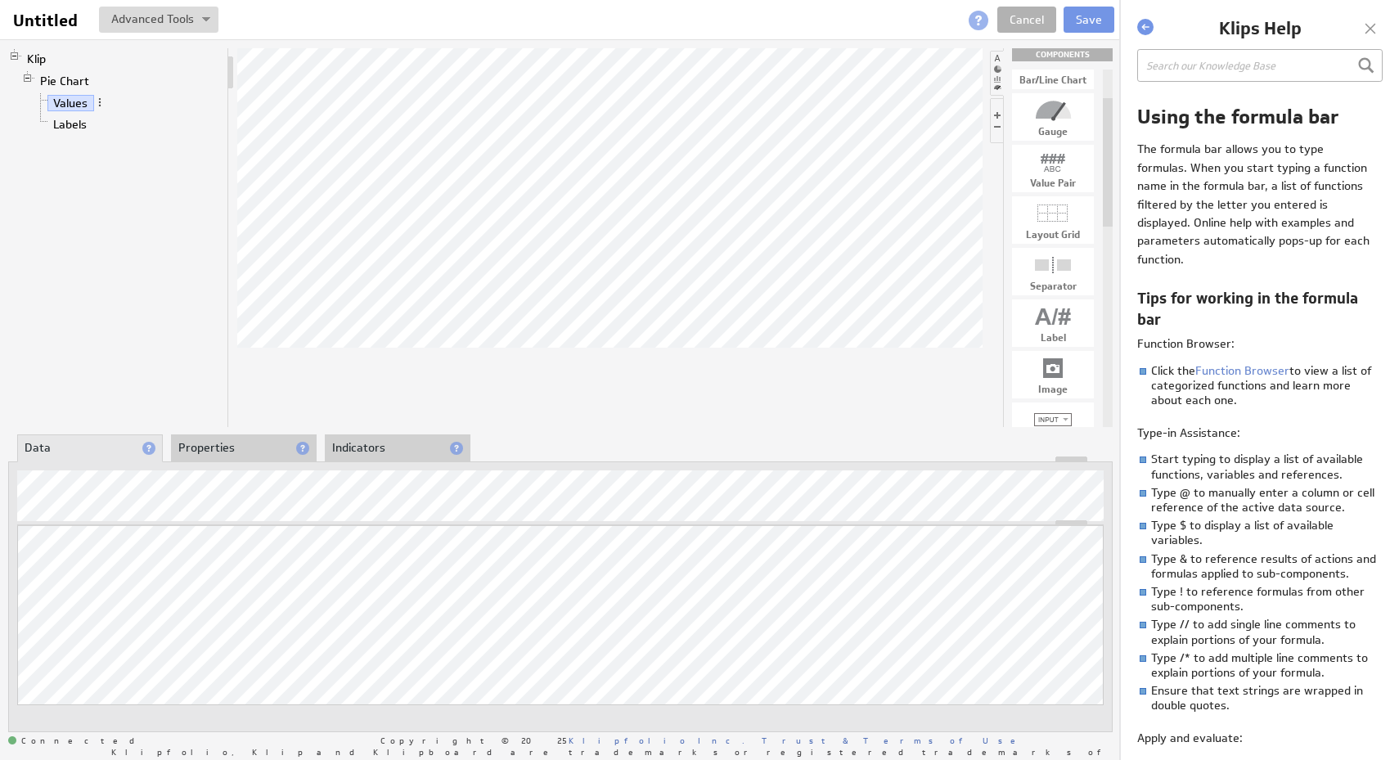
click at [99, 243] on div "Klip Pie Chart Values Labels" at bounding box center [118, 237] width 221 height 379
click at [95, 254] on div "Klip Pie Chart Values Labels" at bounding box center [118, 237] width 221 height 379
click at [996, 70] on li at bounding box center [997, 73] width 14 height 45
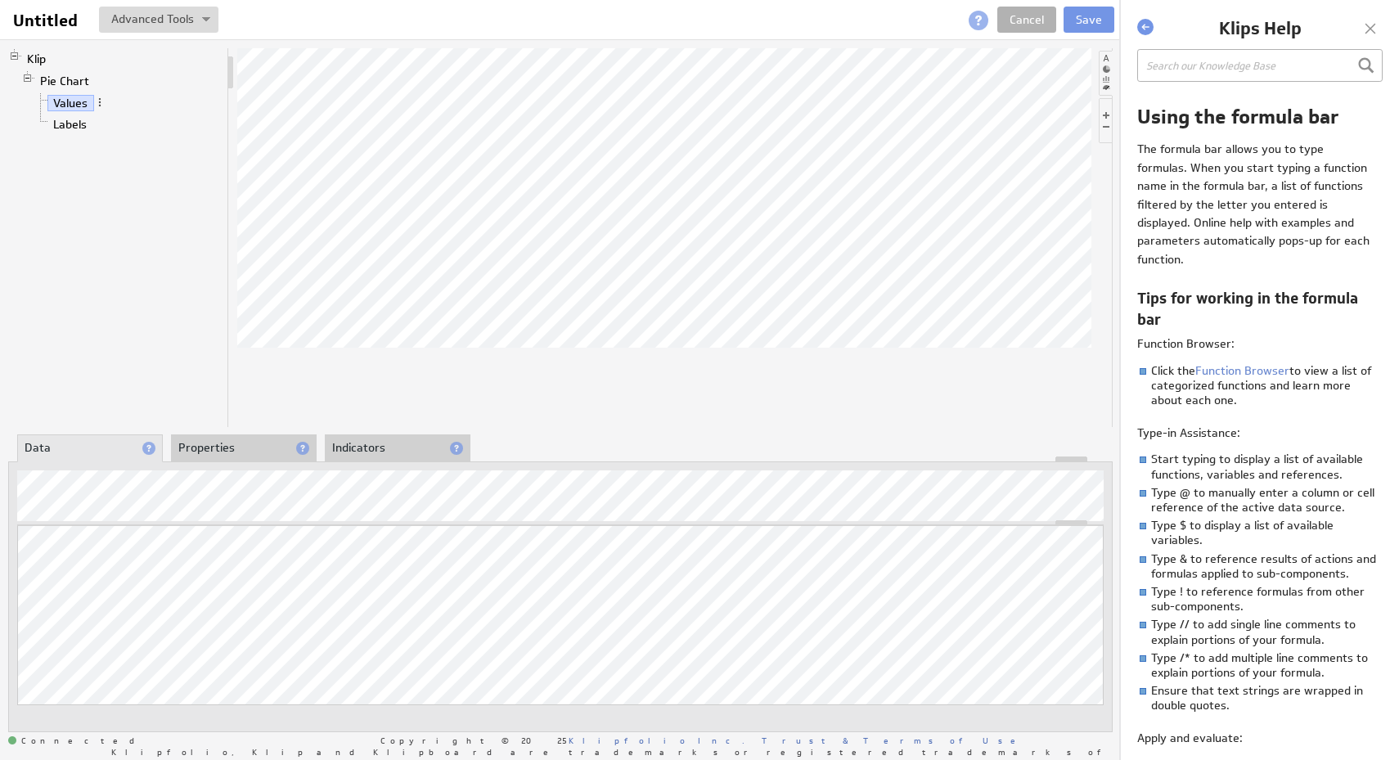
click at [1104, 60] on li at bounding box center [1106, 73] width 14 height 45
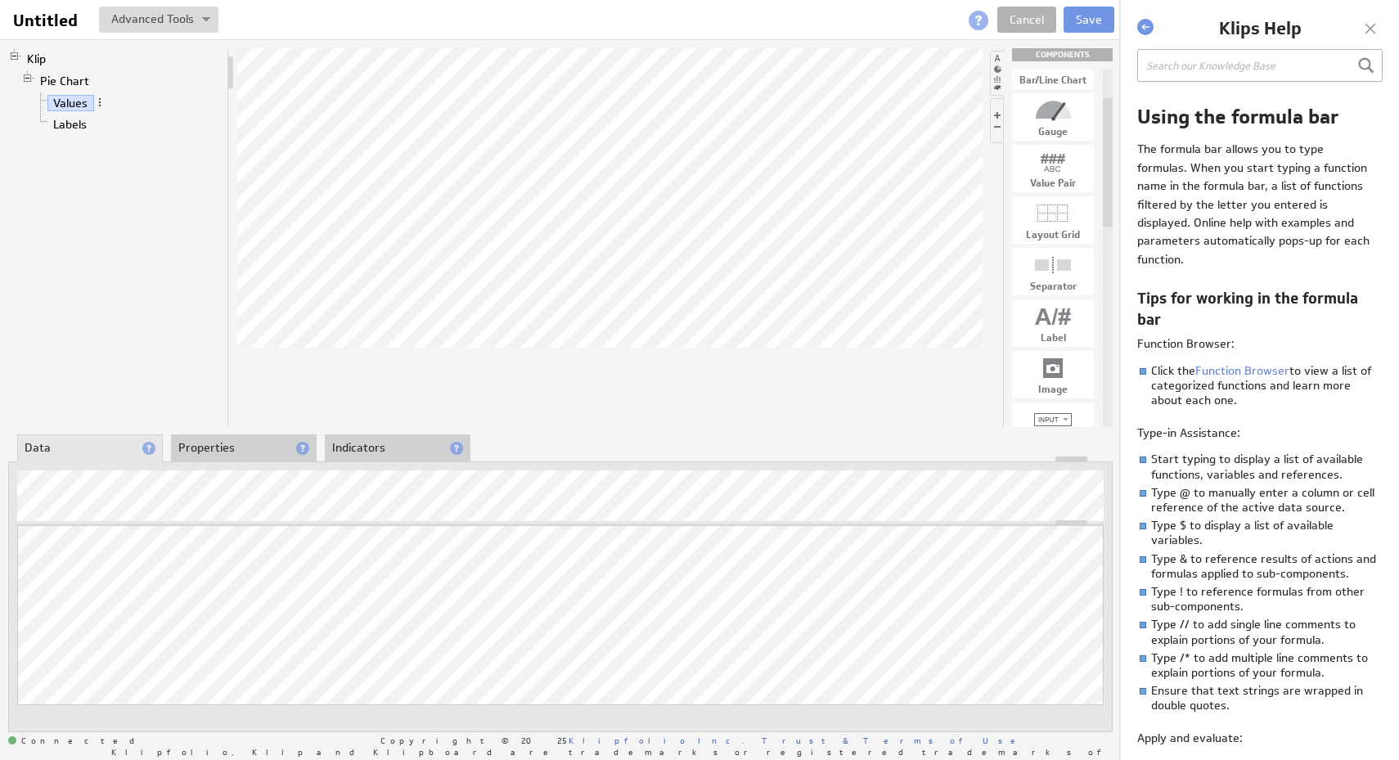
click at [1368, 23] on div at bounding box center [1370, 28] width 25 height 25
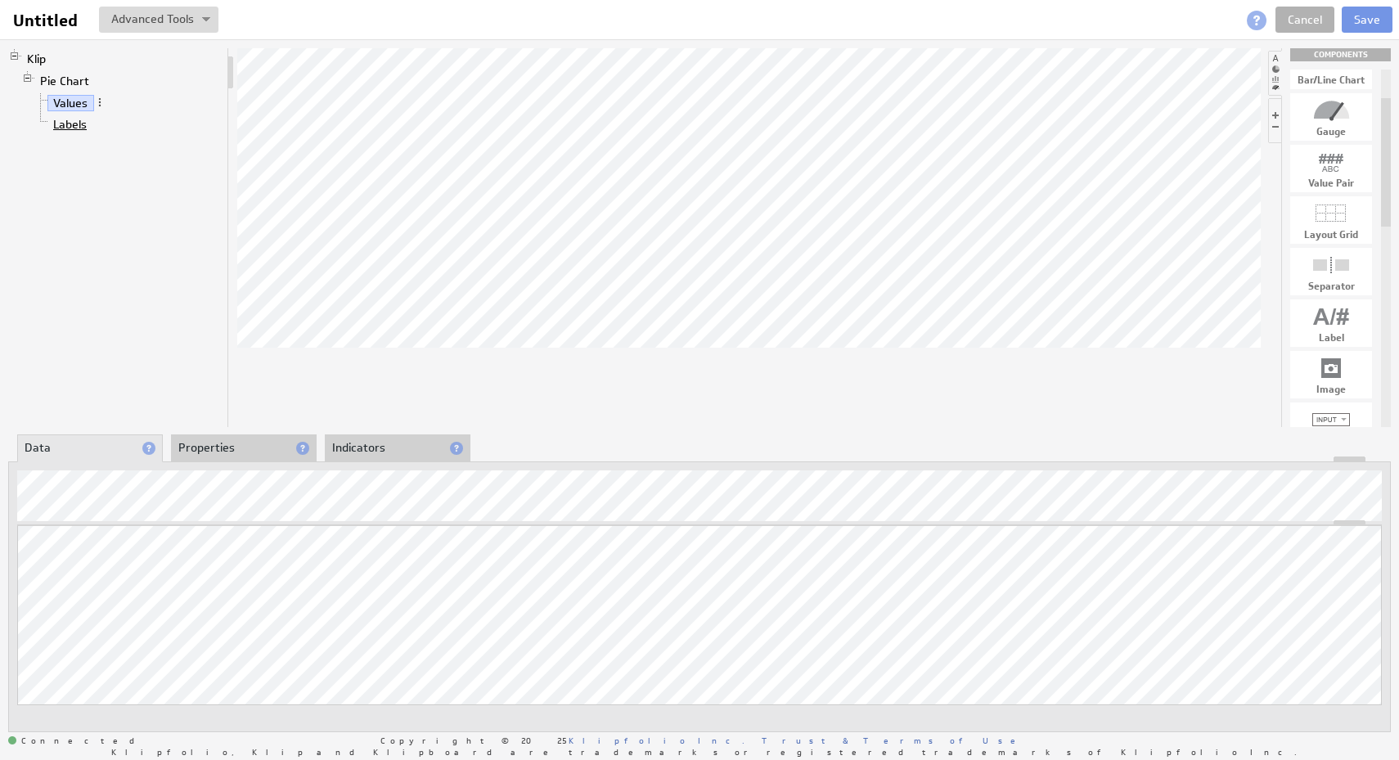
click at [80, 124] on link "Labels" at bounding box center [70, 124] width 46 height 16
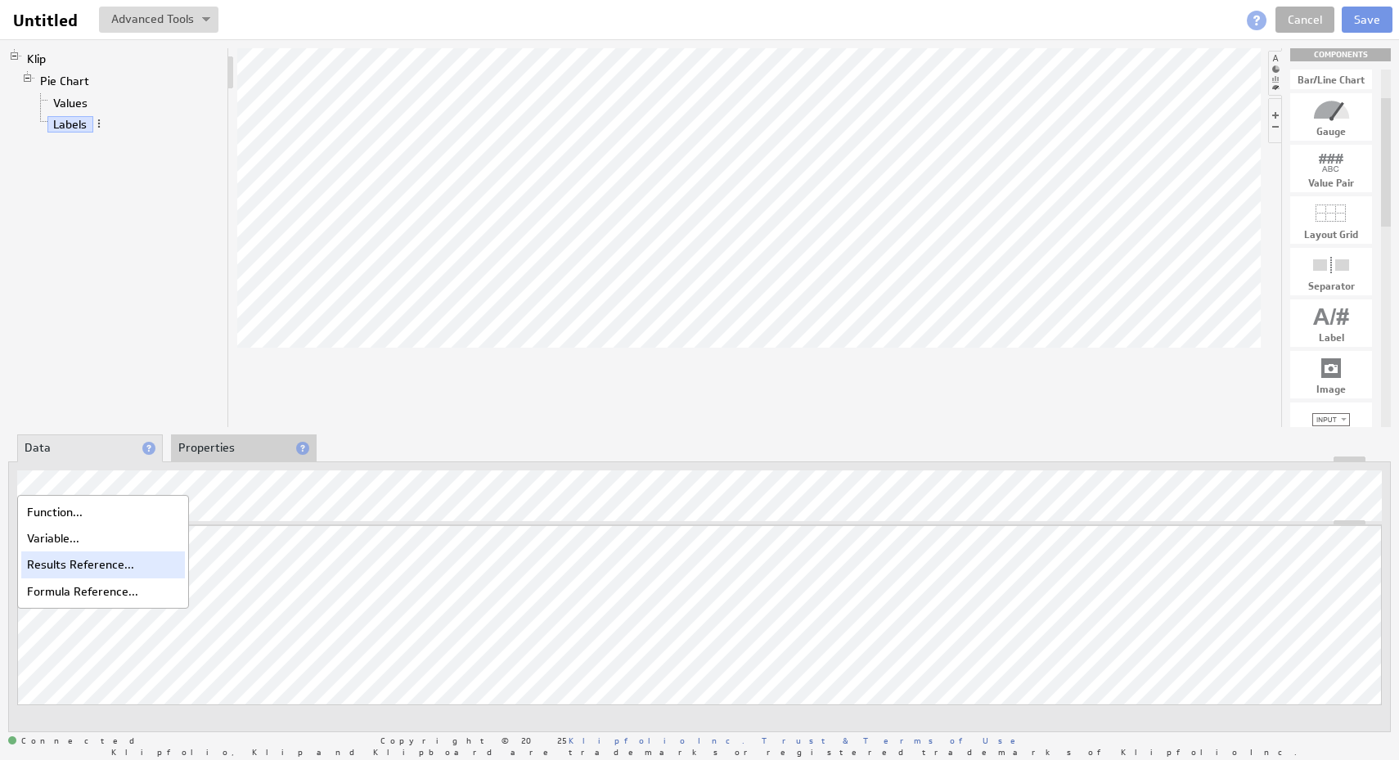
click at [58, 573] on div "Results Reference..." at bounding box center [103, 564] width 164 height 26
click at [61, 595] on div "Formula Reference..." at bounding box center [103, 591] width 164 height 26
click at [56, 312] on div "Klip Pie Chart Values Labels" at bounding box center [118, 237] width 221 height 379
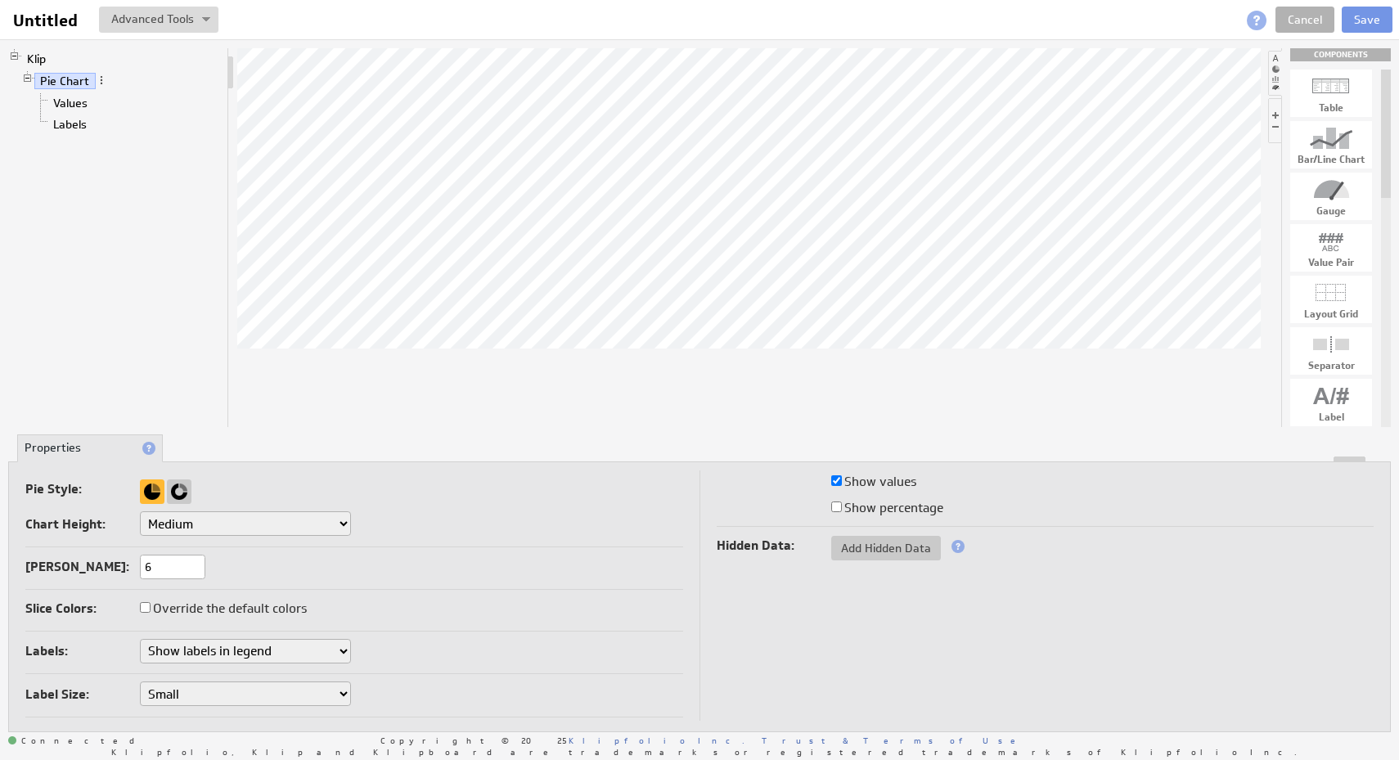
click at [956, 545] on span at bounding box center [957, 546] width 13 height 13
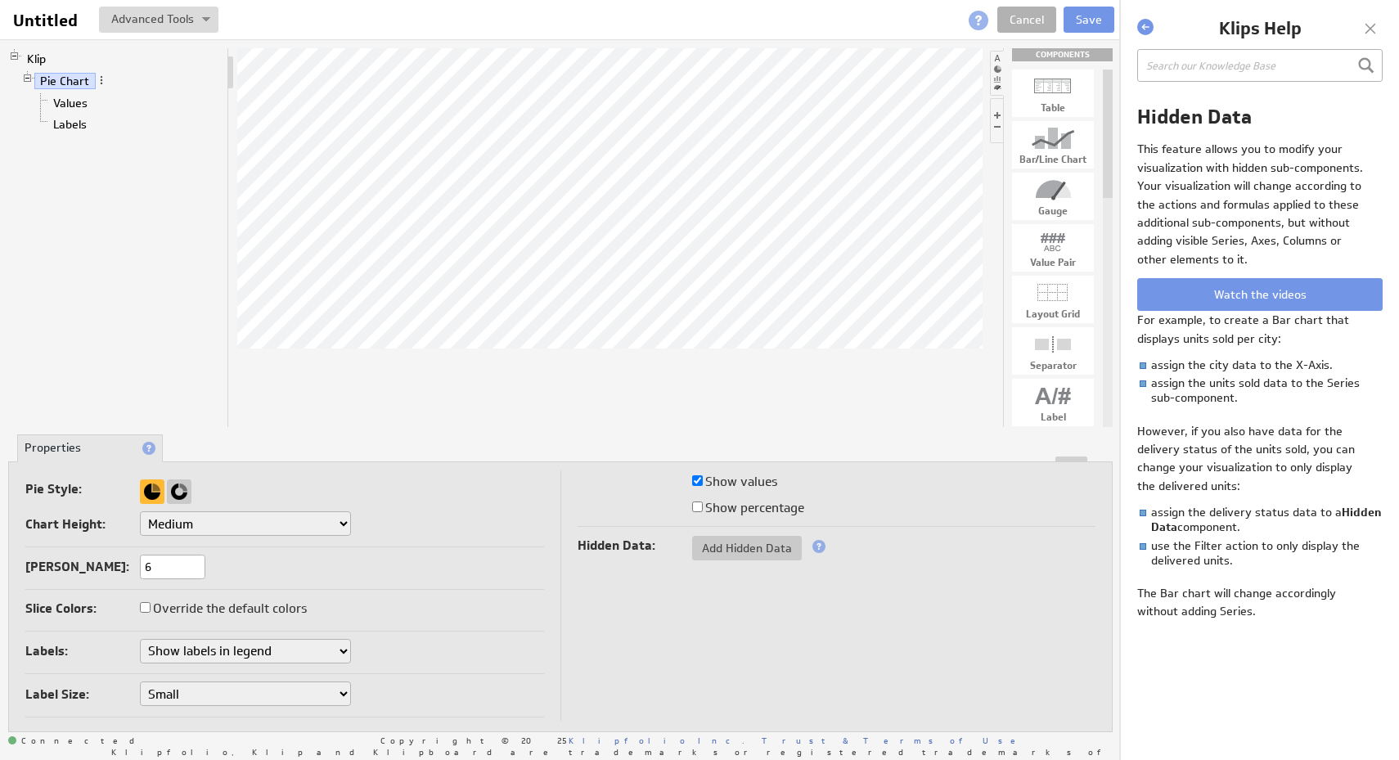
click at [929, 378] on div at bounding box center [609, 237] width 745 height 379
click at [886, 360] on div at bounding box center [609, 237] width 745 height 379
click at [245, 519] on select "Small Medium Large X-Large Custom..." at bounding box center [245, 523] width 211 height 25
click at [169, 488] on div at bounding box center [179, 491] width 25 height 25
drag, startPoint x: 1045, startPoint y: 89, endPoint x: 618, endPoint y: 359, distance: 505.2
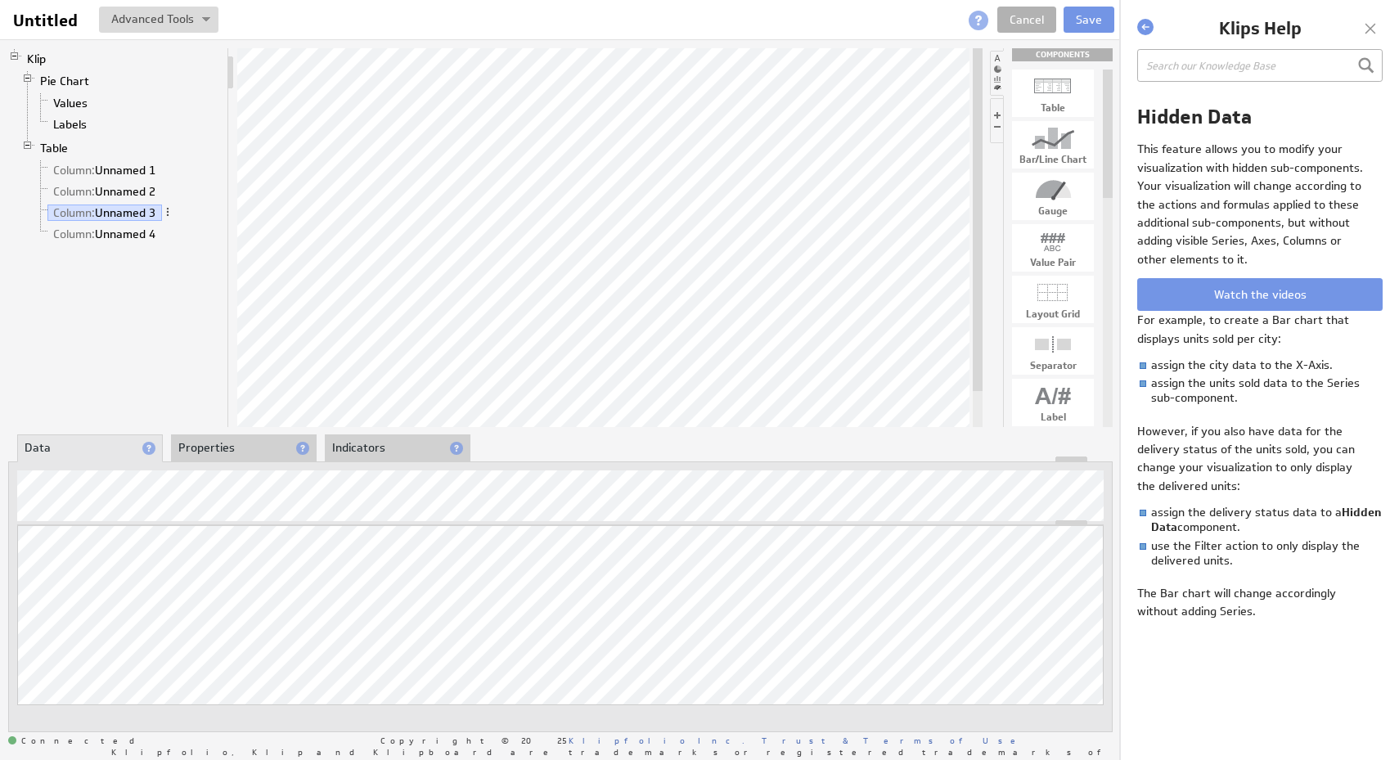
click at [1372, 33] on div at bounding box center [1370, 28] width 25 height 25
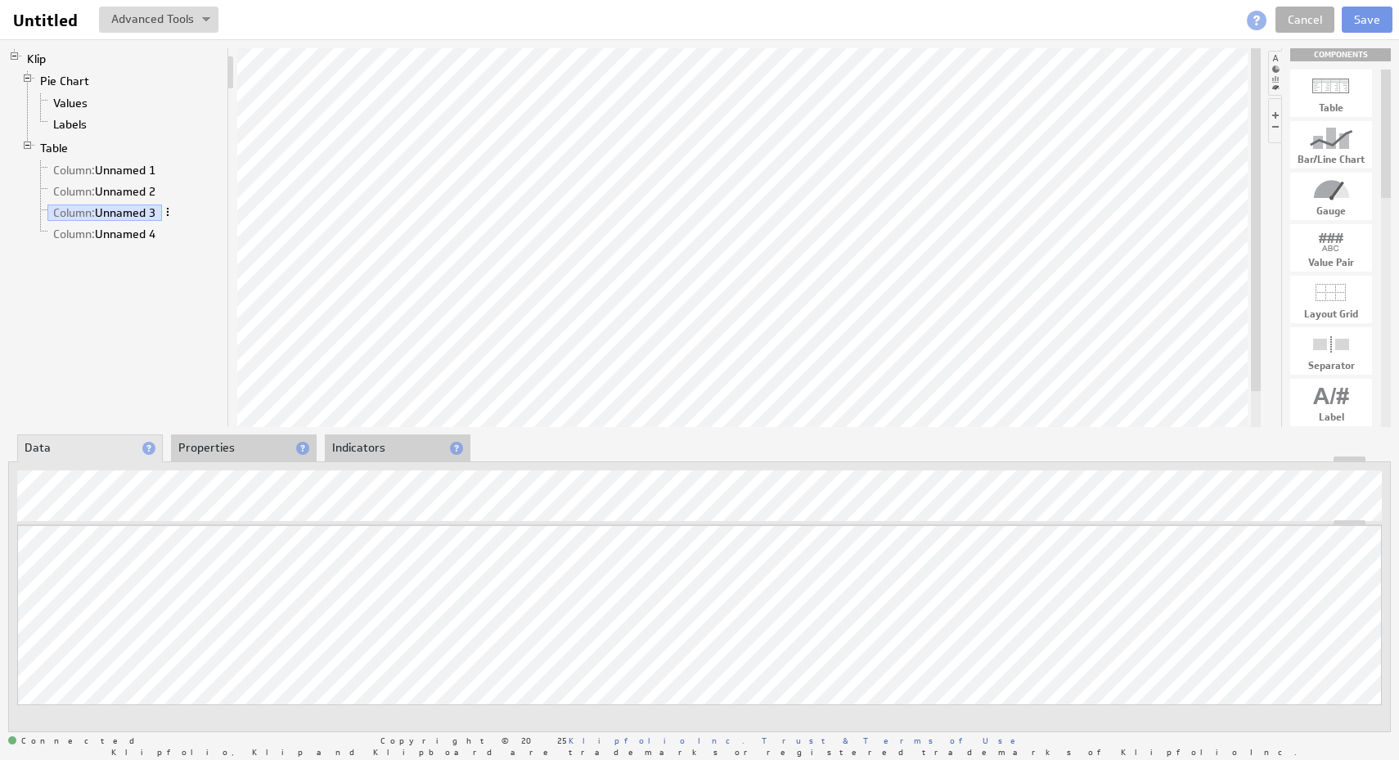
click at [171, 214] on span at bounding box center [167, 211] width 11 height 11
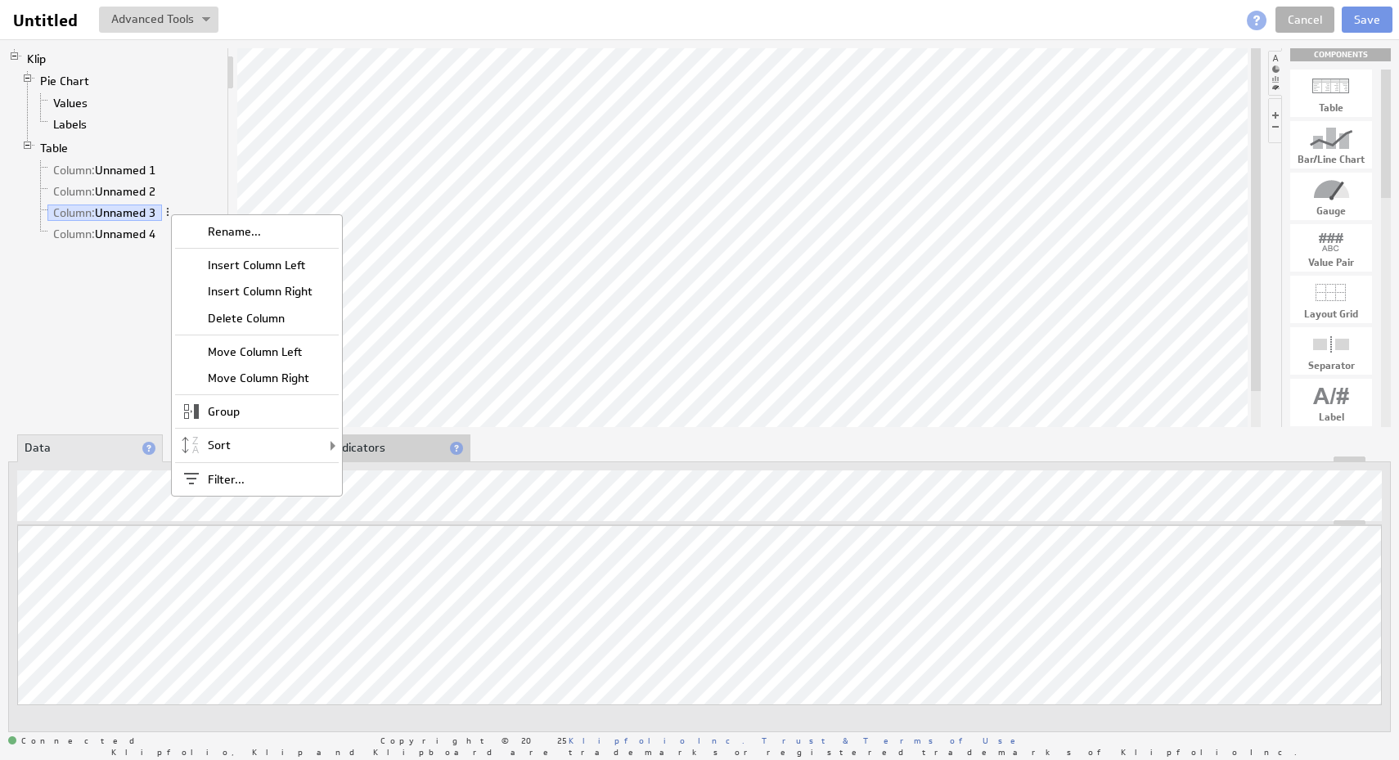
click at [112, 297] on div "Klip Pie Chart Values Labels Table Column: Unnamed 1 Column: Unnamed 2 Column: …" at bounding box center [118, 237] width 221 height 379
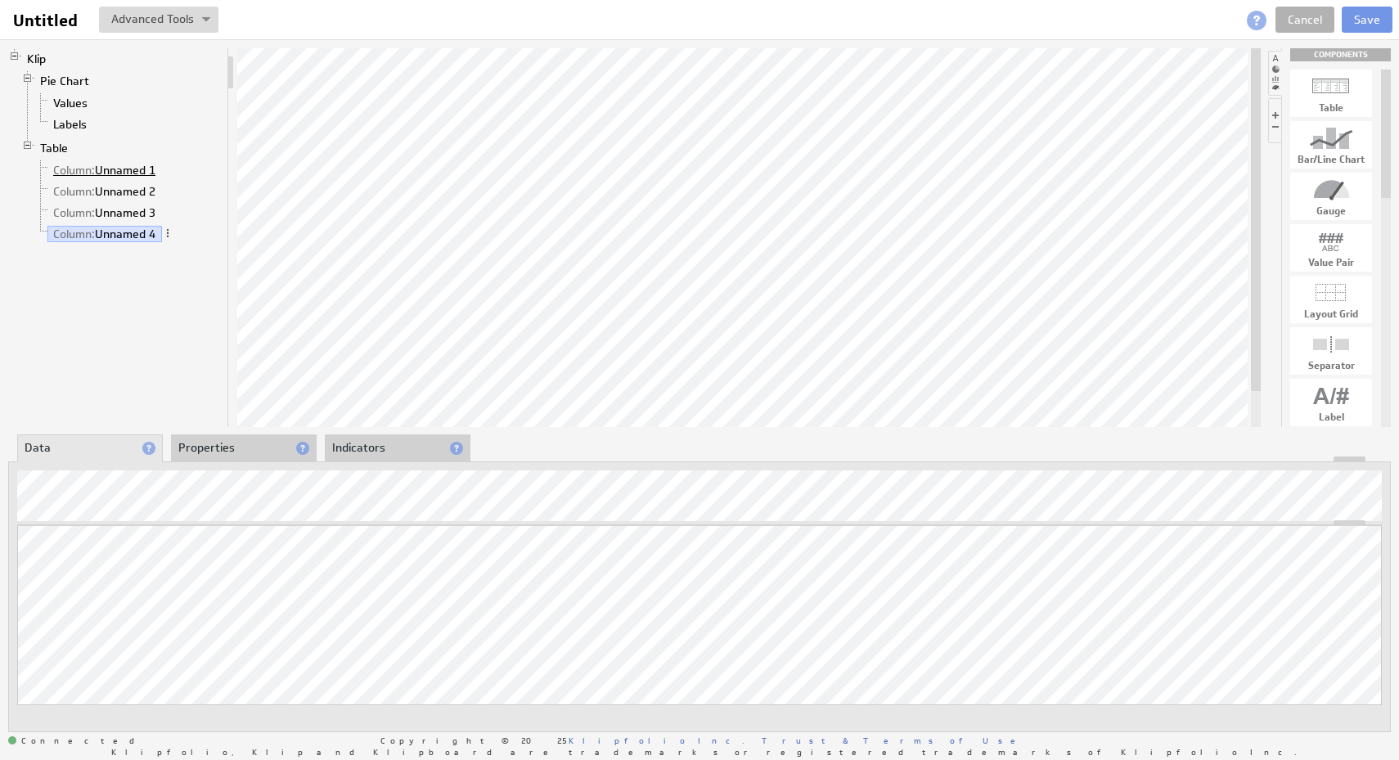
click at [115, 177] on link "Column: Unnamed 1" at bounding box center [104, 170] width 115 height 16
click at [166, 172] on span at bounding box center [167, 169] width 11 height 11
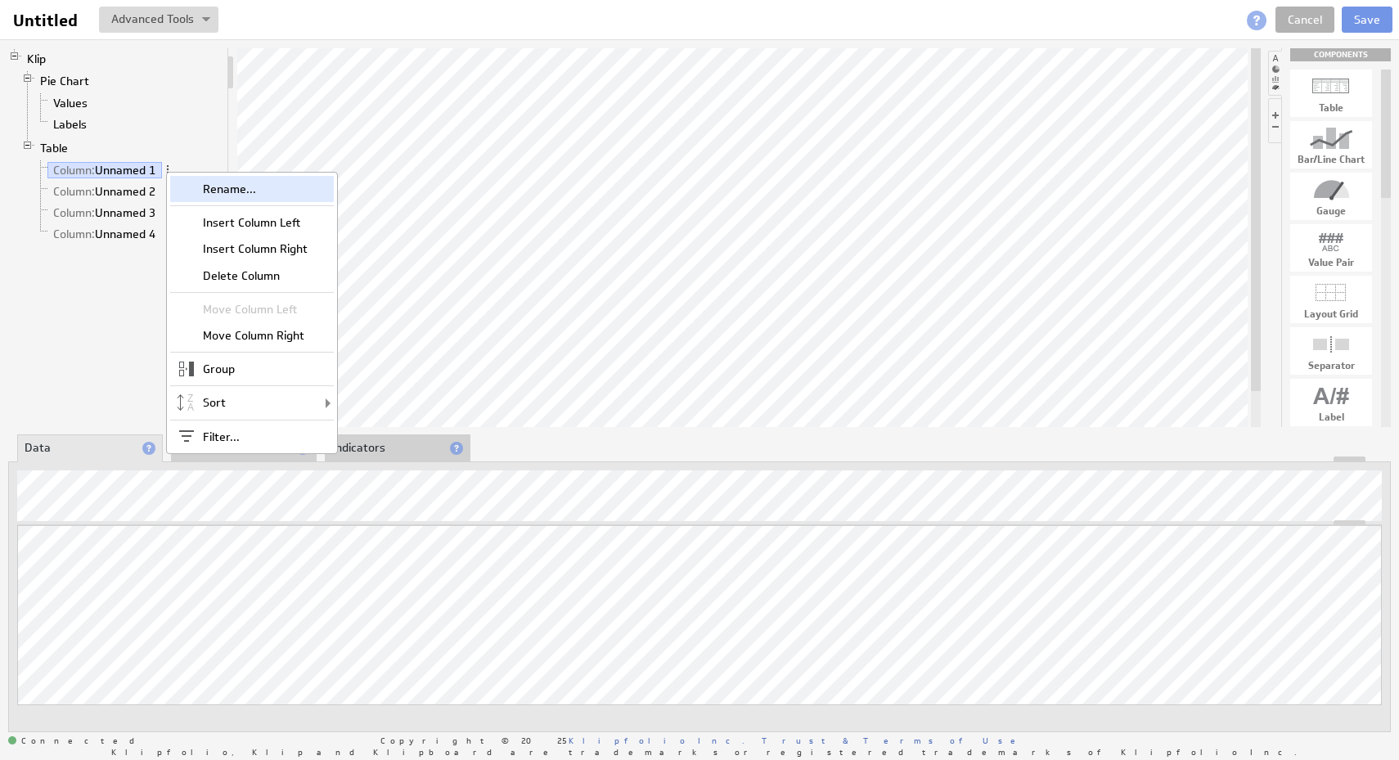
click at [195, 187] on div "Rename..." at bounding box center [252, 189] width 164 height 26
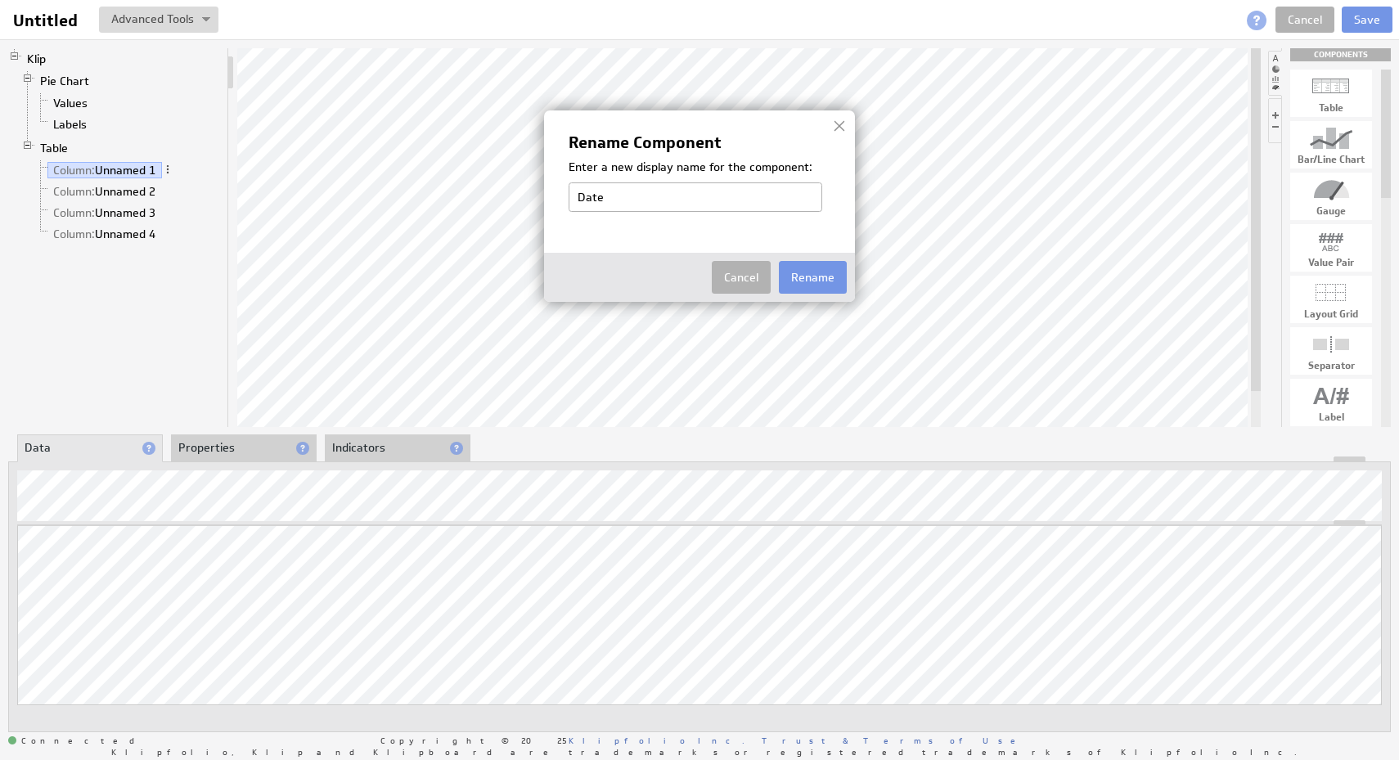
type input "Date and Time"
click at [818, 277] on button "Rename" at bounding box center [813, 277] width 68 height 33
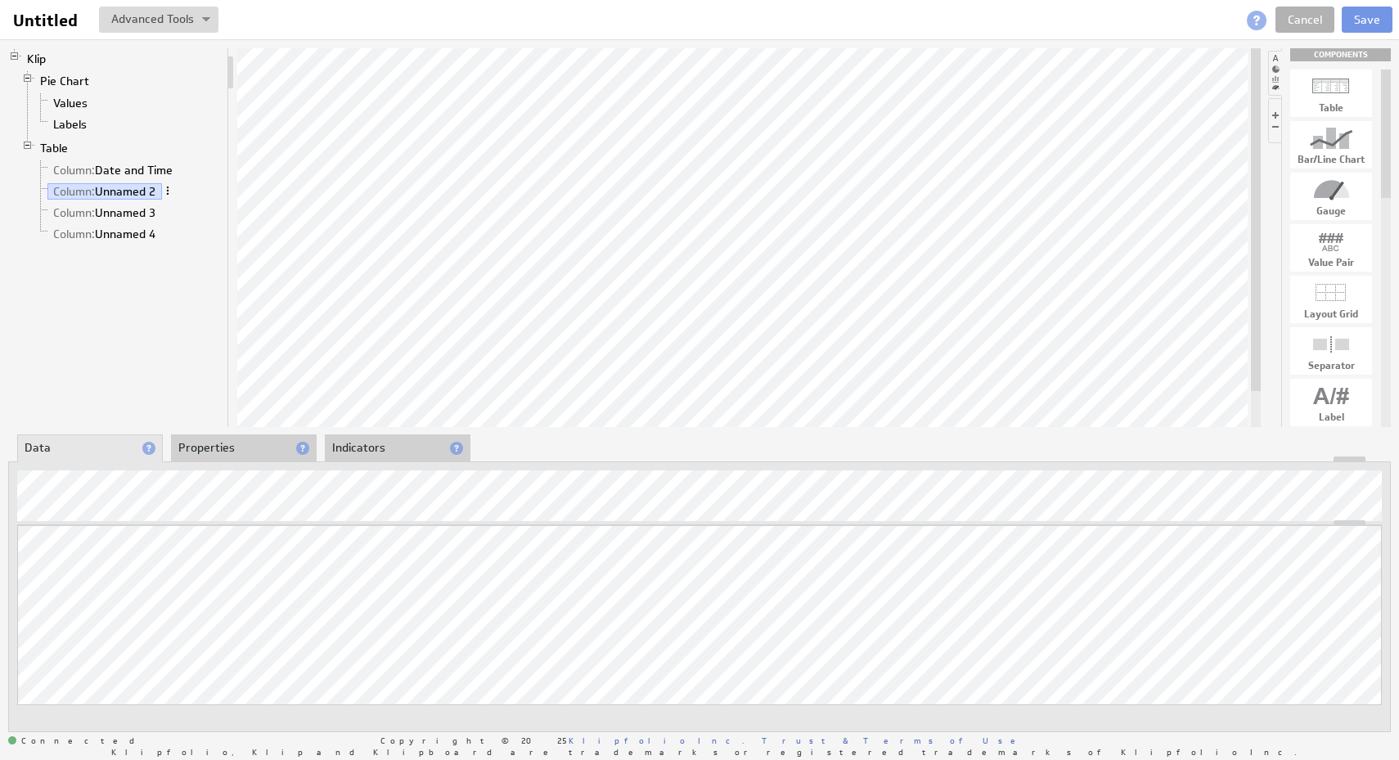
click at [170, 196] on span at bounding box center [167, 190] width 11 height 11
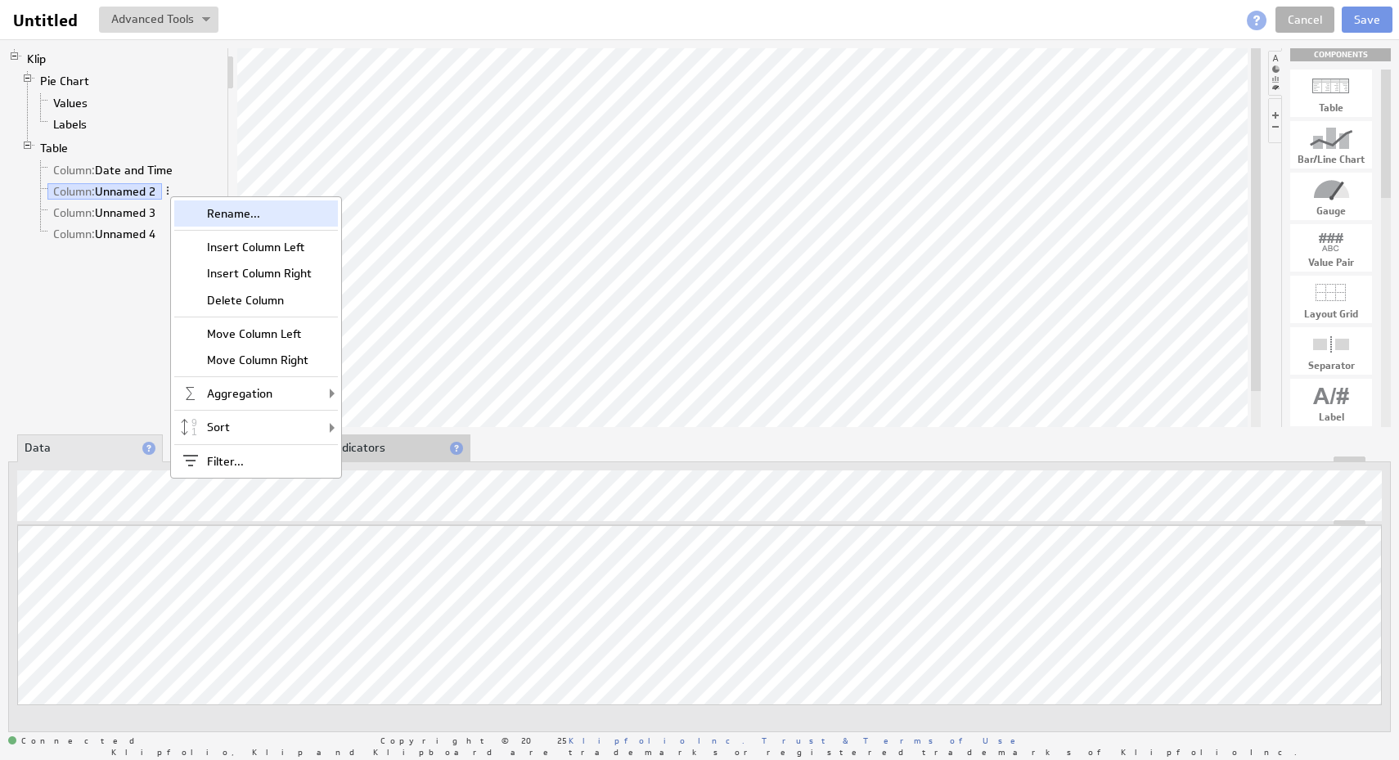
click at [198, 217] on div "Rename..." at bounding box center [256, 213] width 164 height 26
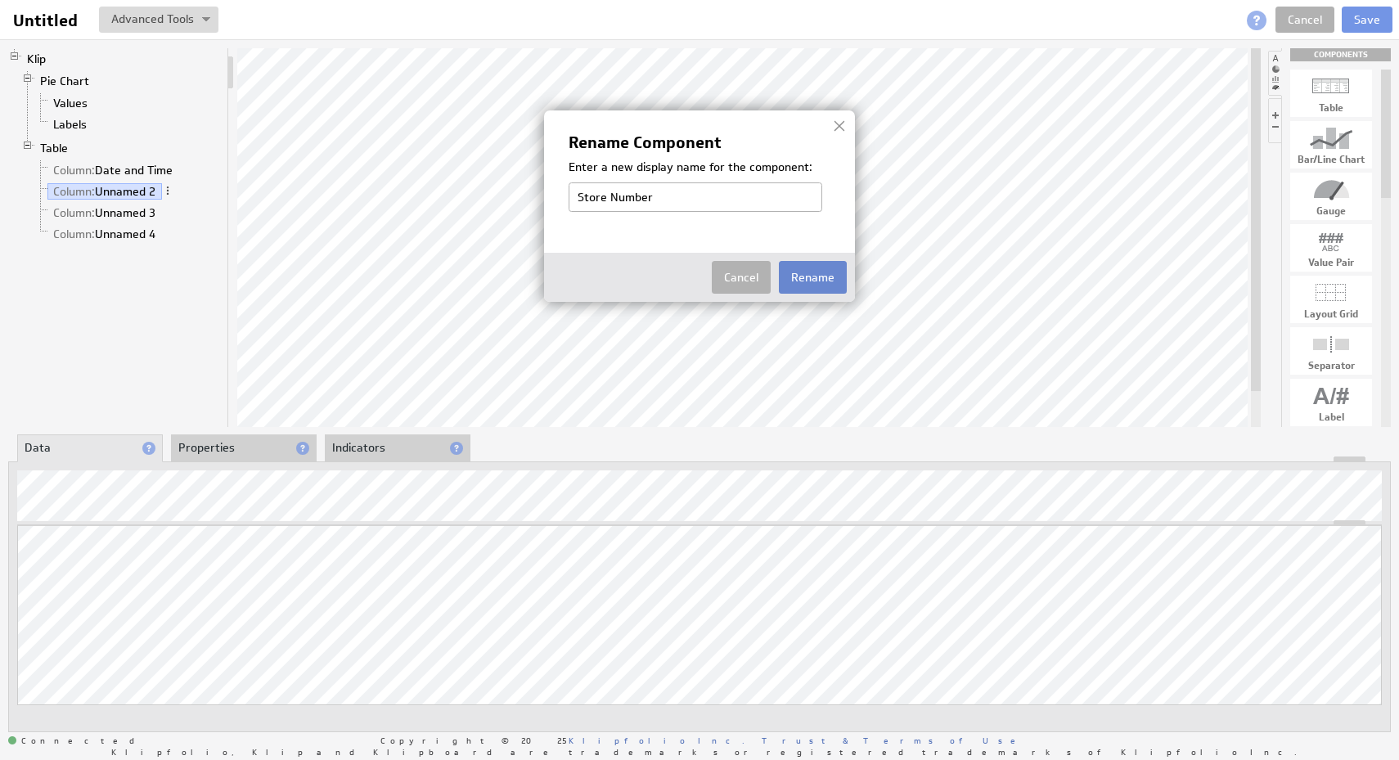
type input "Store Number"
click at [804, 281] on button "Rename" at bounding box center [813, 277] width 68 height 33
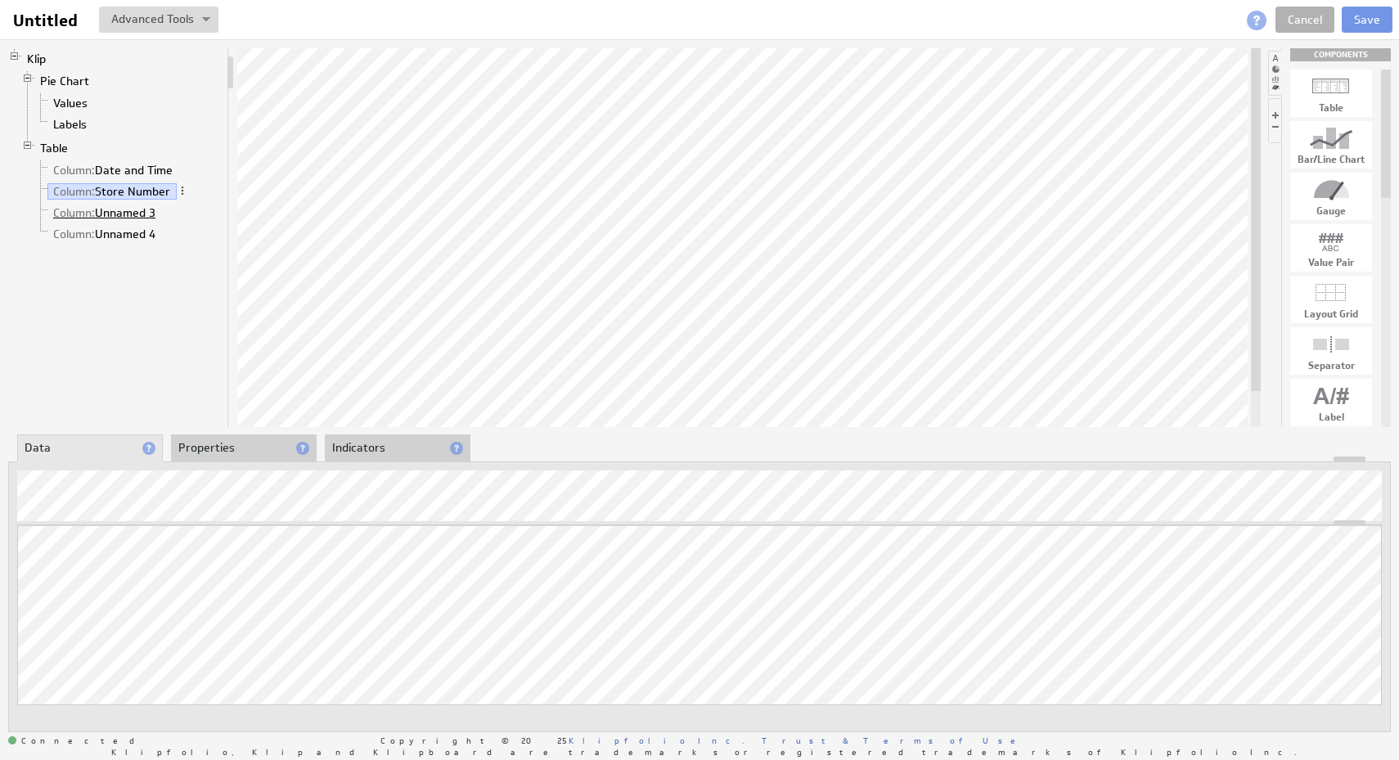
click at [137, 216] on link "Column: Unnamed 3" at bounding box center [104, 213] width 115 height 16
click at [171, 214] on span at bounding box center [167, 211] width 11 height 11
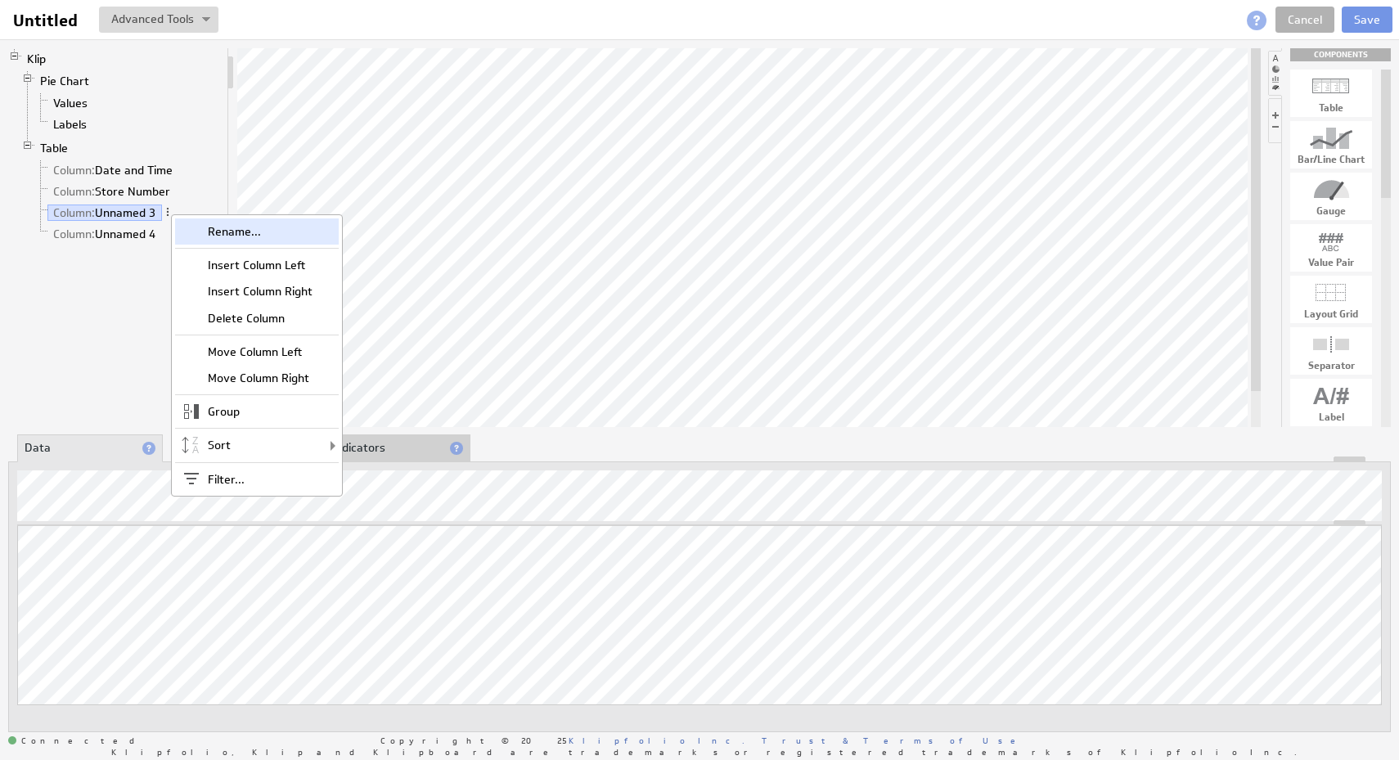
click at [232, 241] on div "Rename..." at bounding box center [257, 231] width 164 height 26
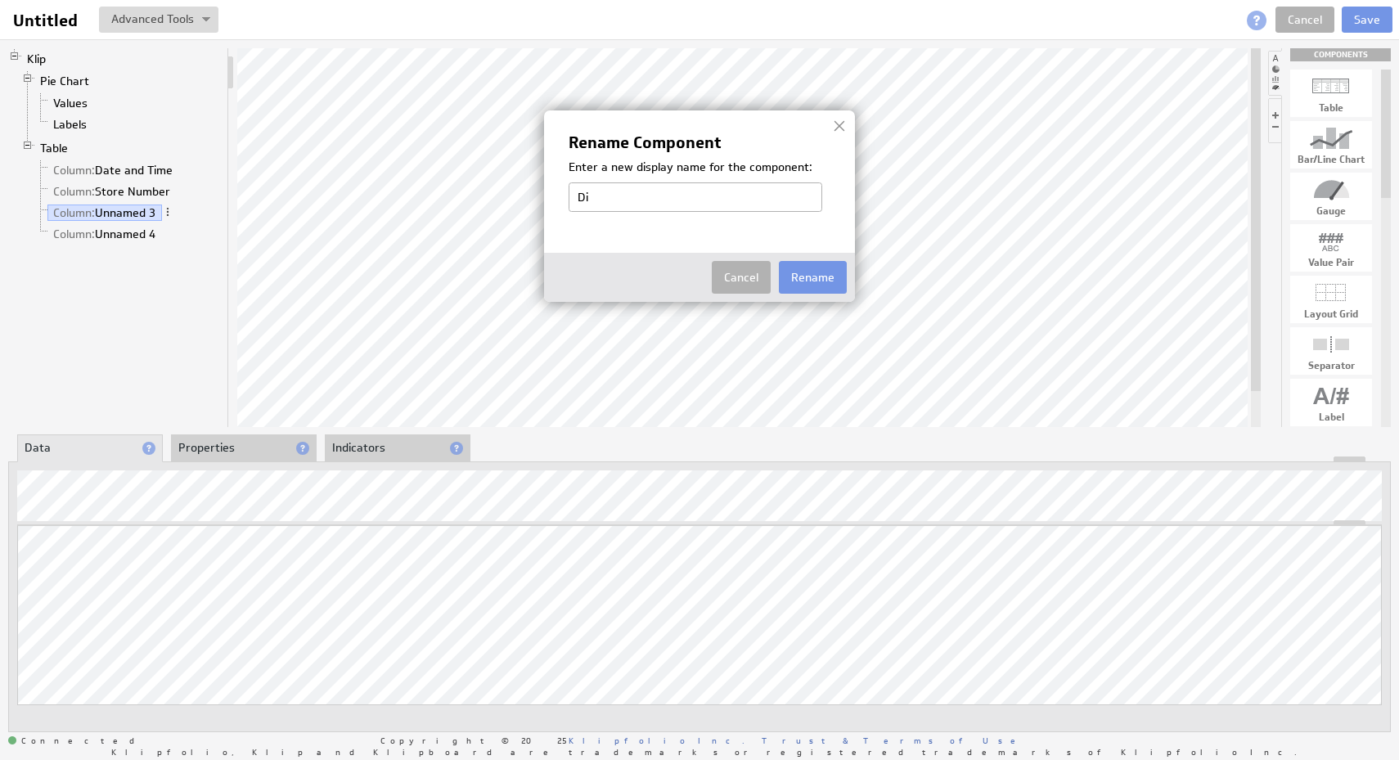
type input "D"
click at [703, 191] on input "Was the reMarkable DIsplay Located?" at bounding box center [696, 196] width 254 height 29
click at [722, 197] on input "Was the reMarkable DIsplay Located?" at bounding box center [696, 196] width 254 height 29
click at [697, 196] on input "Was the reMarkable DIsplay Located?" at bounding box center [696, 196] width 254 height 29
type input "Was the reMarkable Display Located?"
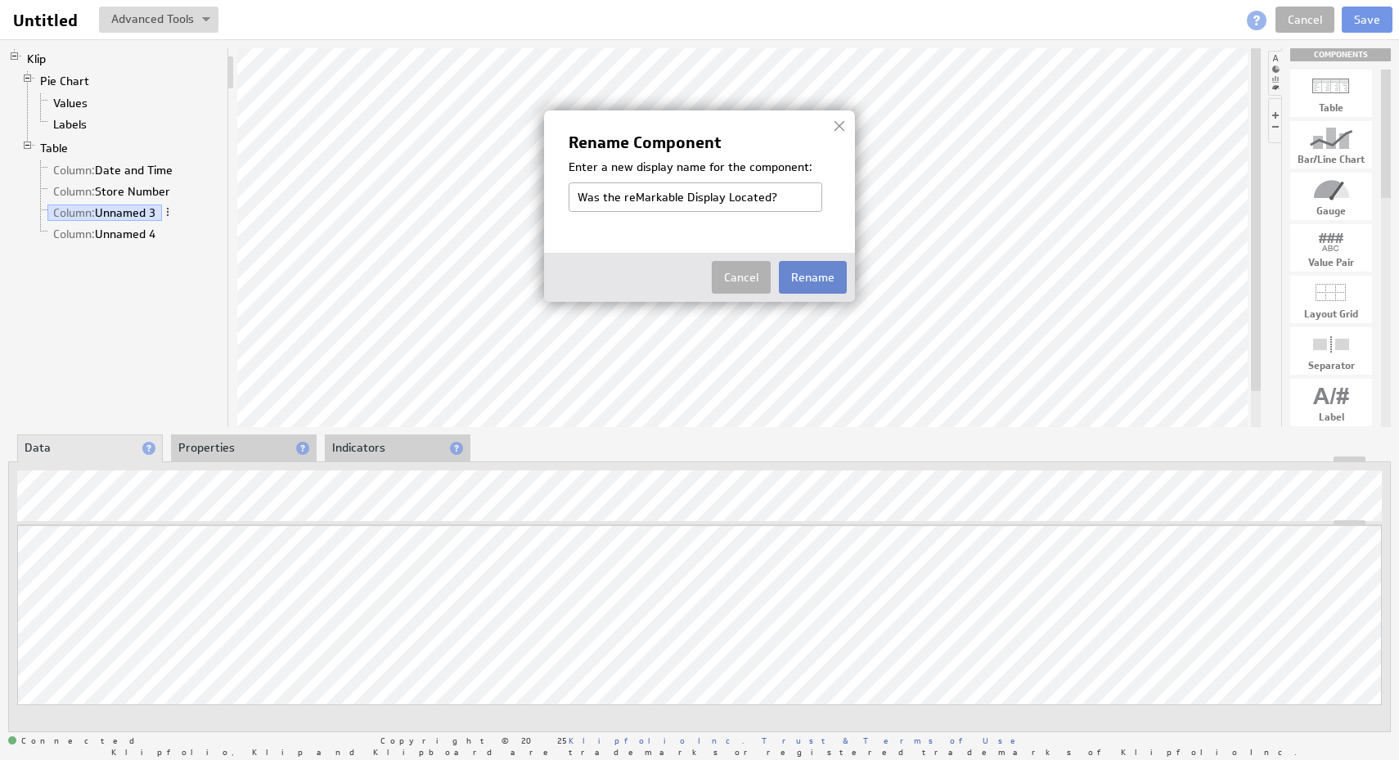
click at [807, 276] on button "Rename" at bounding box center [813, 277] width 68 height 33
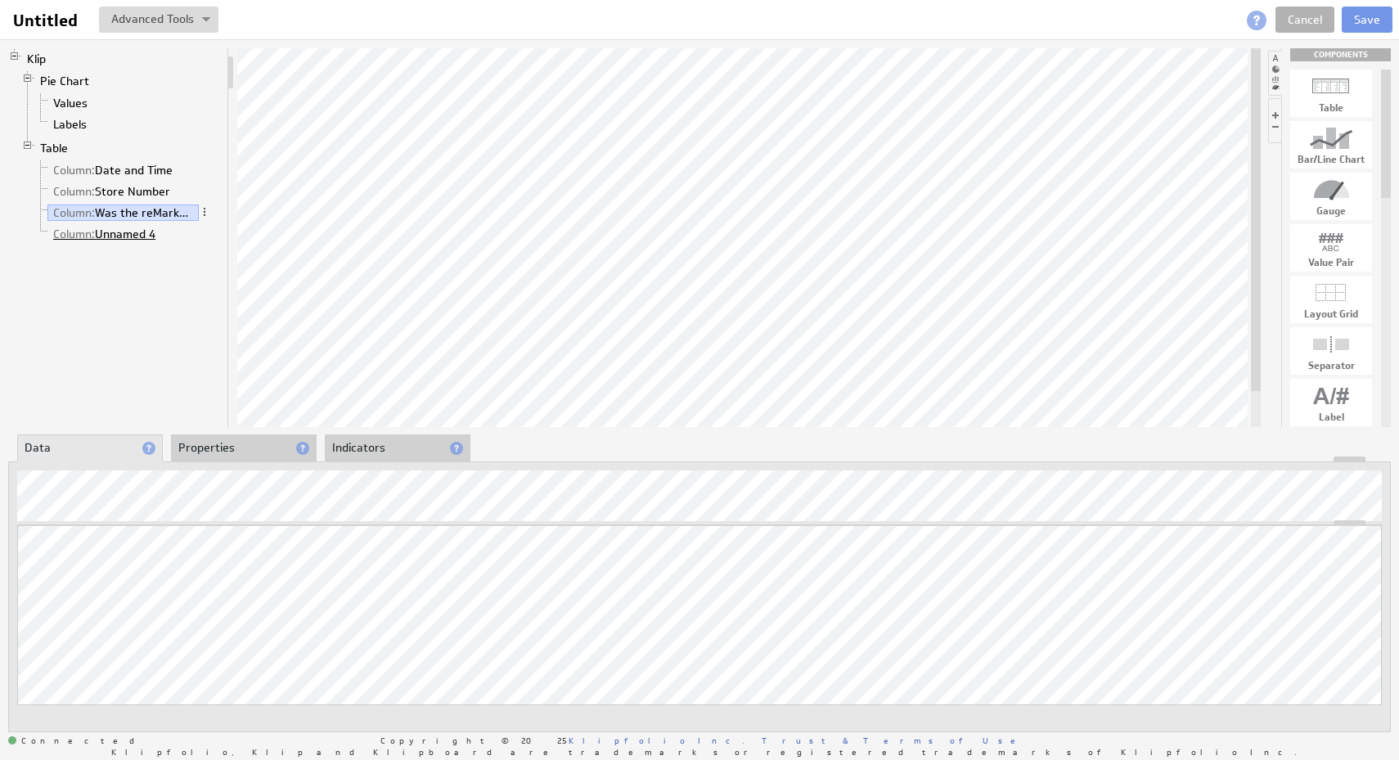
click at [142, 232] on link "Column: Unnamed 4" at bounding box center [104, 234] width 115 height 16
click at [169, 233] on span at bounding box center [167, 232] width 11 height 11
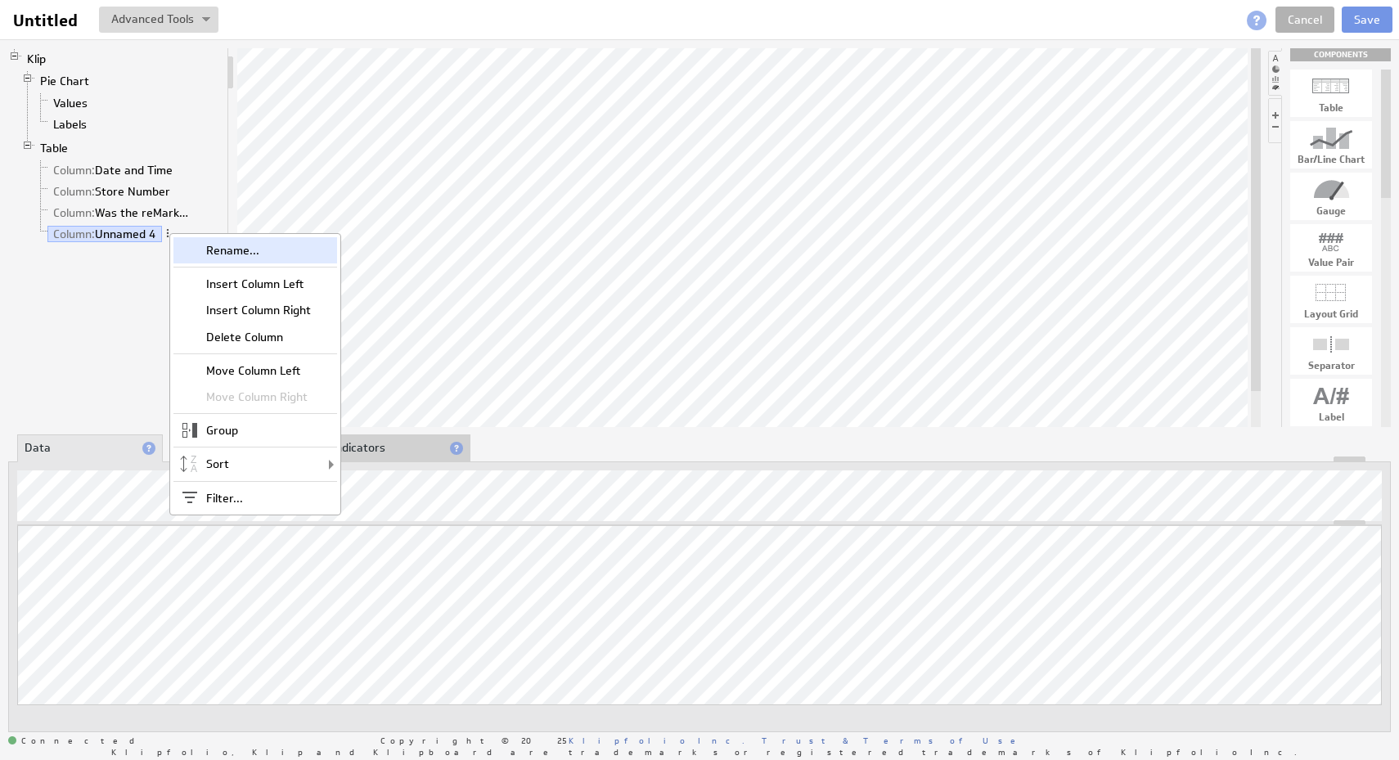
click at [234, 245] on div "Rename..." at bounding box center [255, 250] width 164 height 26
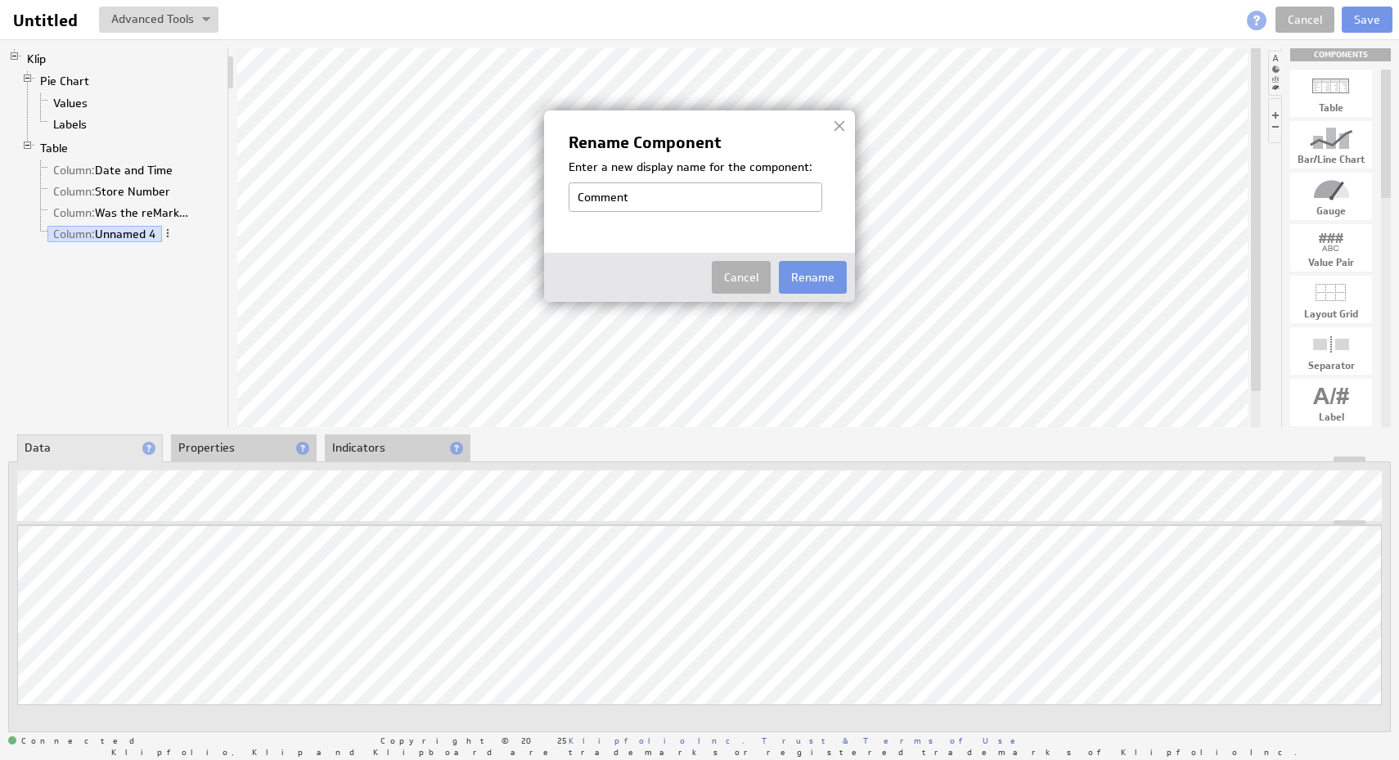
type input "Comments"
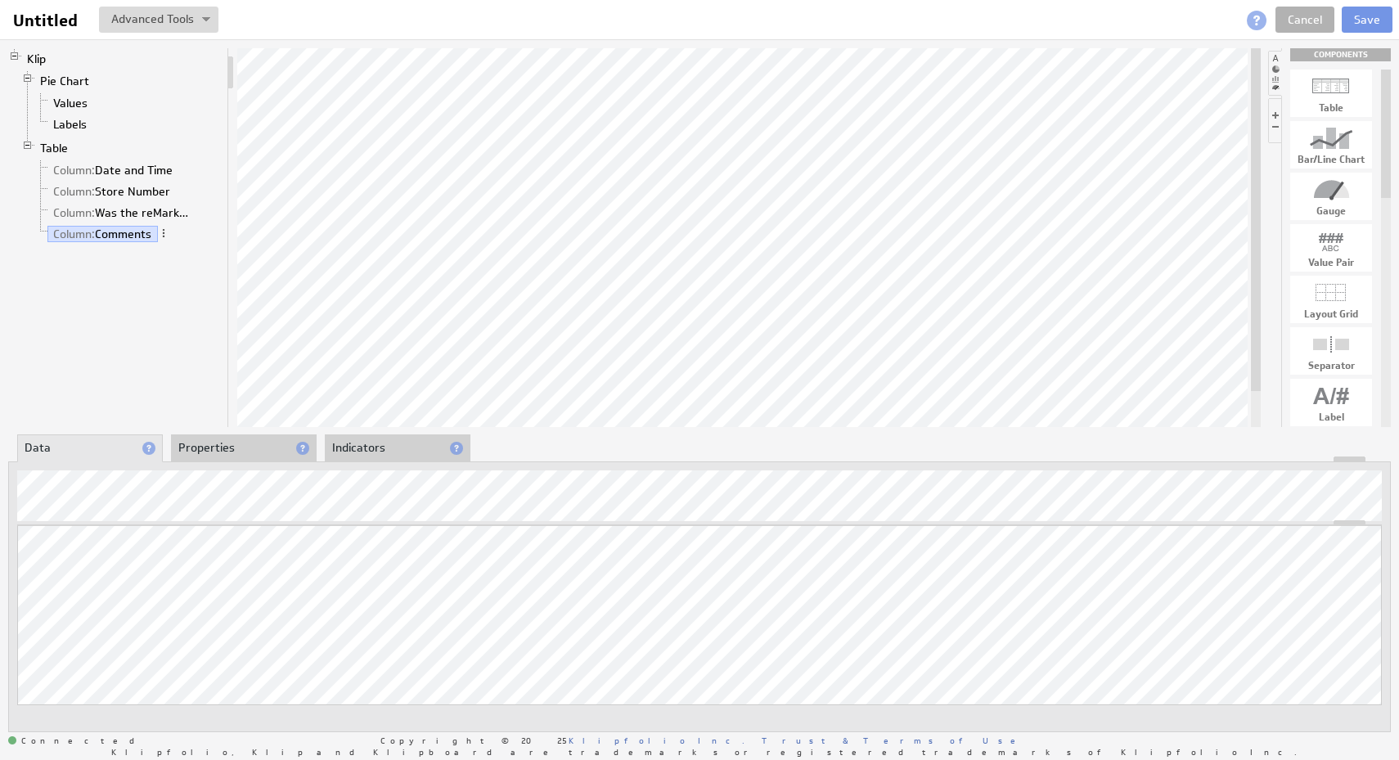
click at [190, 334] on div "Klip Pie Chart Values Labels Table Column: Date and Time Column: Store Number C…" at bounding box center [118, 237] width 221 height 379
click at [194, 268] on div "Klip Pie Chart Values Labels Table Column: Date and Time Column: Store Number C…" at bounding box center [118, 237] width 221 height 379
click at [226, 441] on li "Properties" at bounding box center [244, 448] width 146 height 28
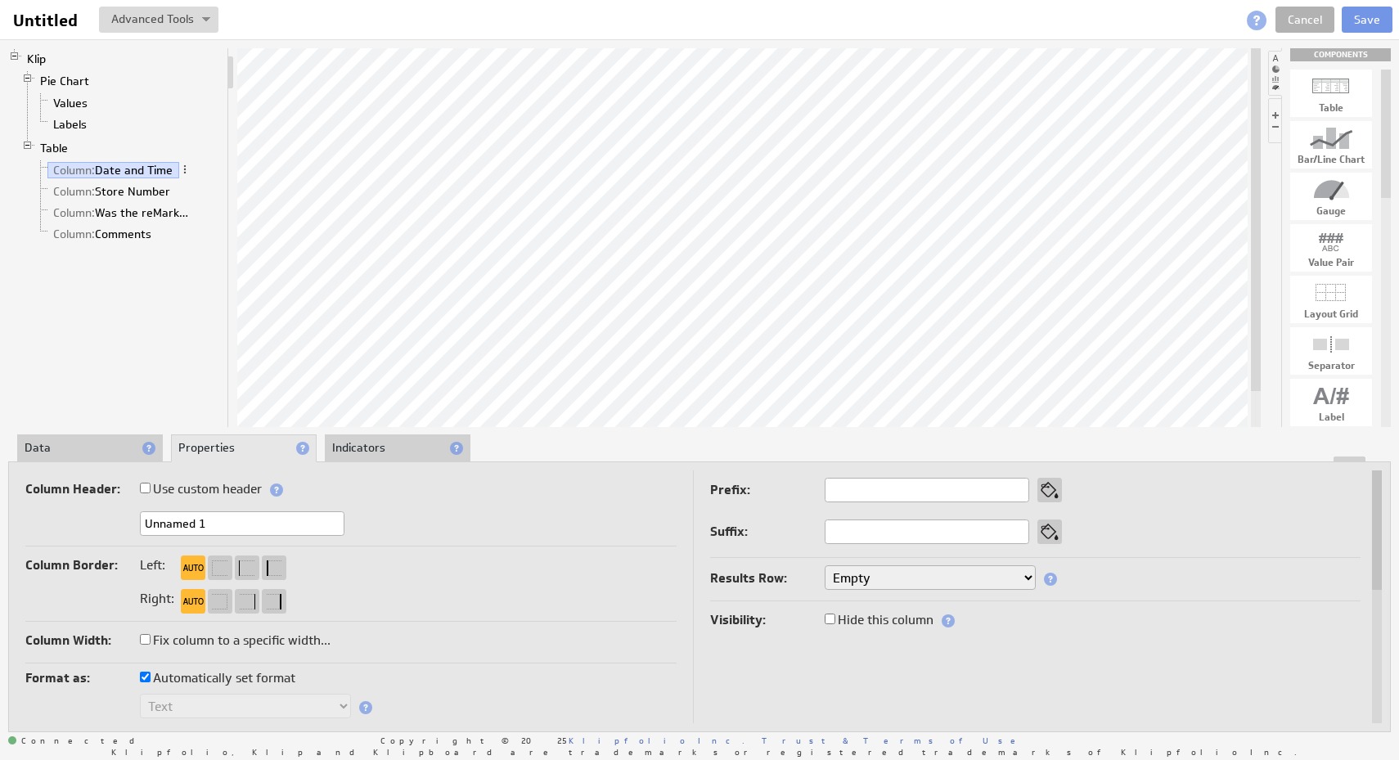
click at [237, 529] on input "Unnamed 1" at bounding box center [242, 523] width 205 height 25
click at [205, 523] on input "Sate and TIme" at bounding box center [242, 523] width 205 height 25
type input "Sate and Time"
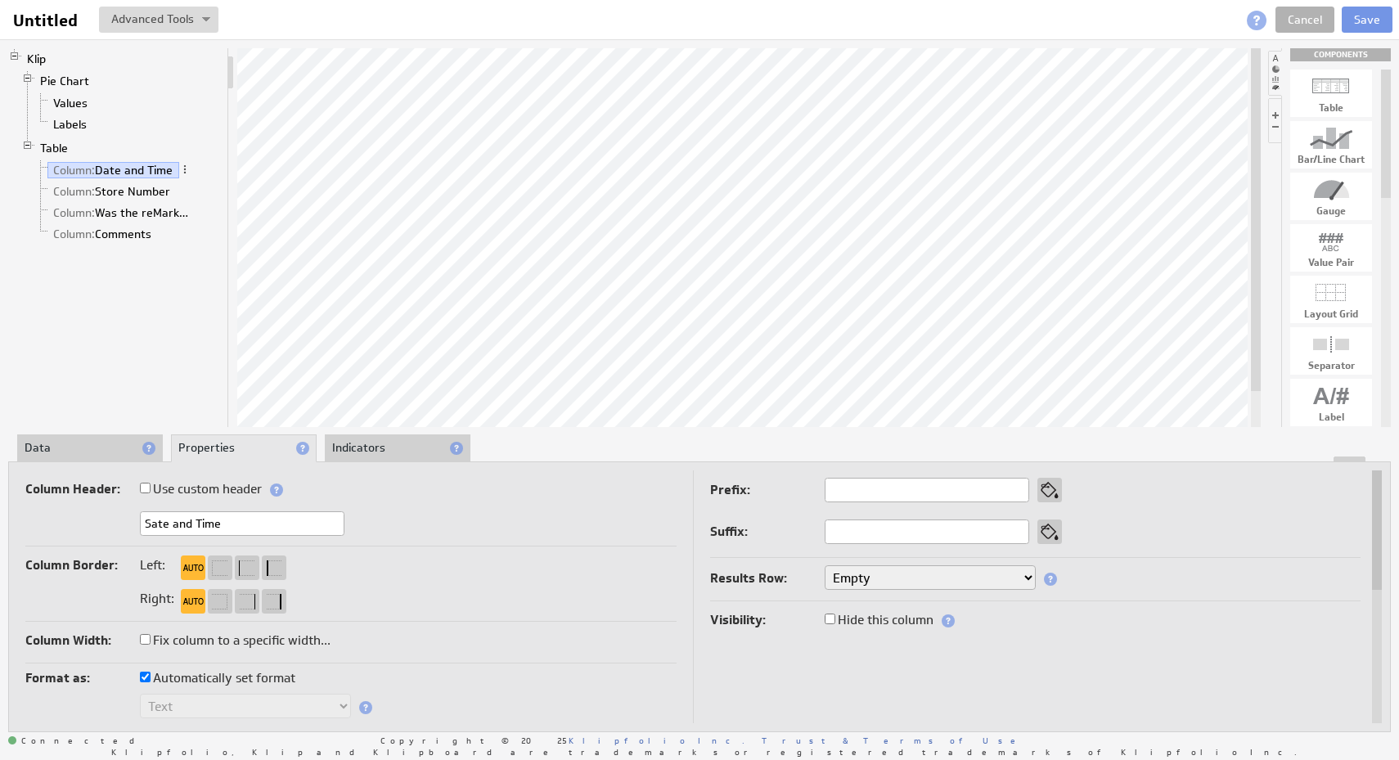
click at [392, 527] on div "Sate and Time" at bounding box center [350, 524] width 651 height 27
click at [157, 486] on label "Use custom header" at bounding box center [201, 489] width 122 height 23
click at [151, 486] on input "Use custom header" at bounding box center [145, 488] width 11 height 11
checkbox input "true"
click at [360, 548] on td "Column Header: Use custom header Sate and Time Header component added to the co…" at bounding box center [359, 738] width 668 height 537
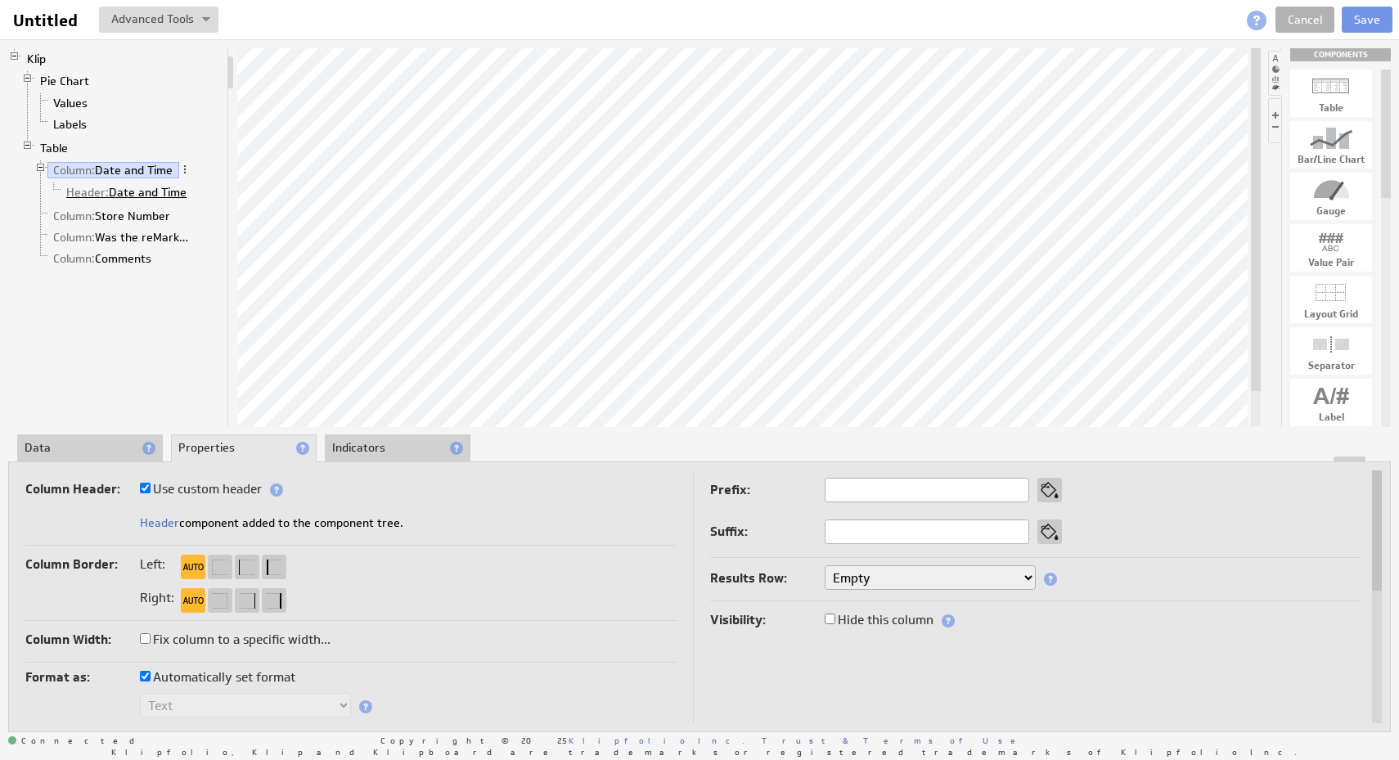
click at [155, 191] on link "Header: Date and Time" at bounding box center [127, 192] width 133 height 16
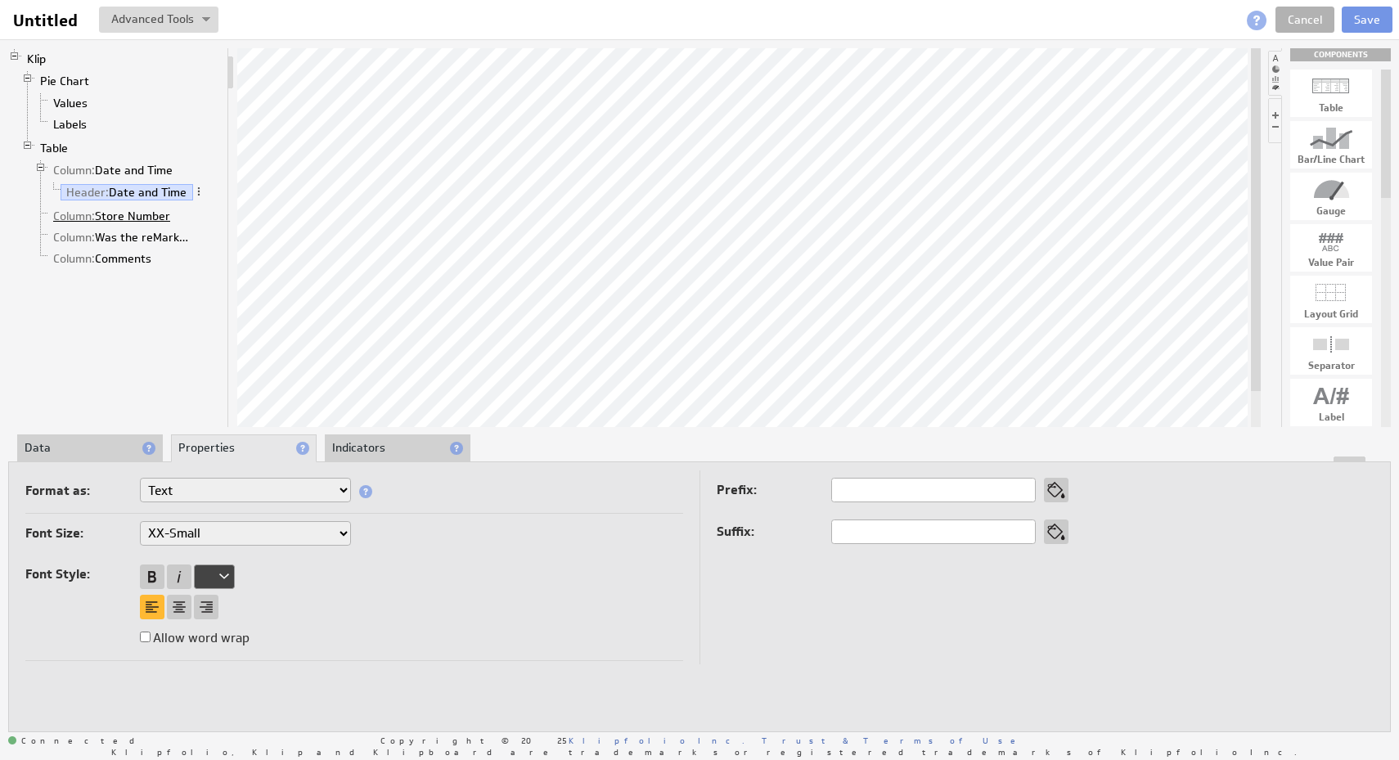
click at [155, 214] on link "Column: Store Number" at bounding box center [111, 216] width 129 height 16
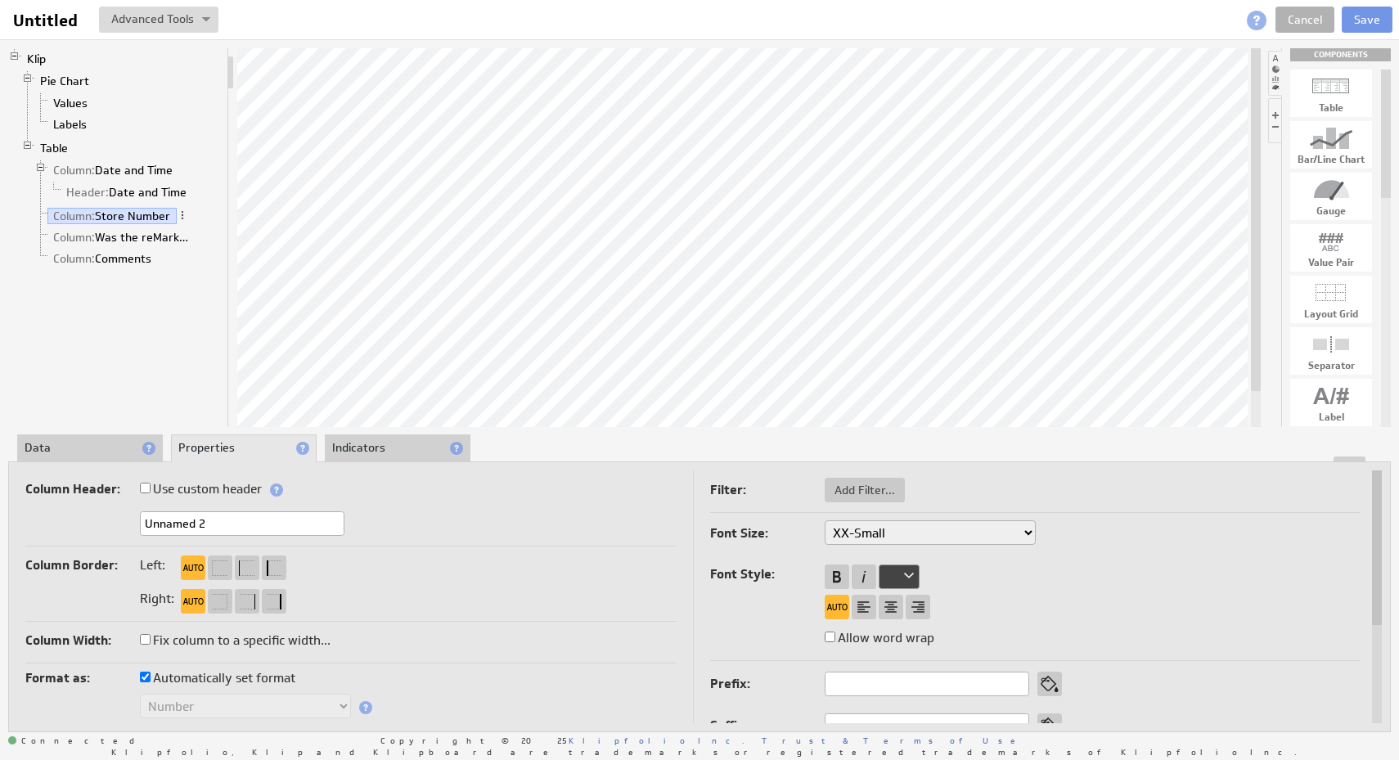
click at [250, 528] on input "Unnamed 2" at bounding box center [242, 523] width 205 height 25
type input "Store Number"
click at [149, 238] on link "Column: Was the reMarkable Display Located?" at bounding box center [122, 237] width 151 height 16
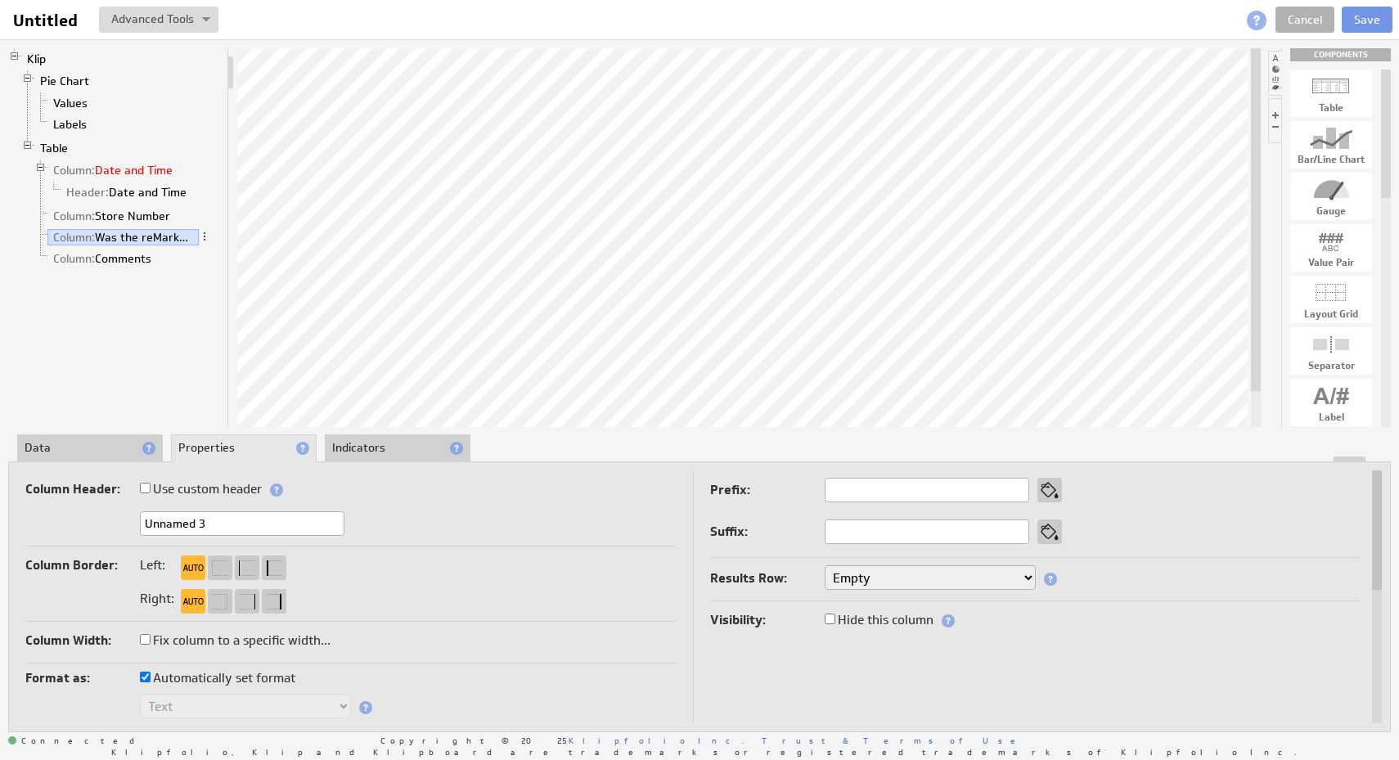
click at [124, 161] on li "Column: Date and Time Header: Date and Time" at bounding box center [127, 183] width 187 height 46
click at [128, 171] on link "Column: Date and Time" at bounding box center [113, 170] width 132 height 16
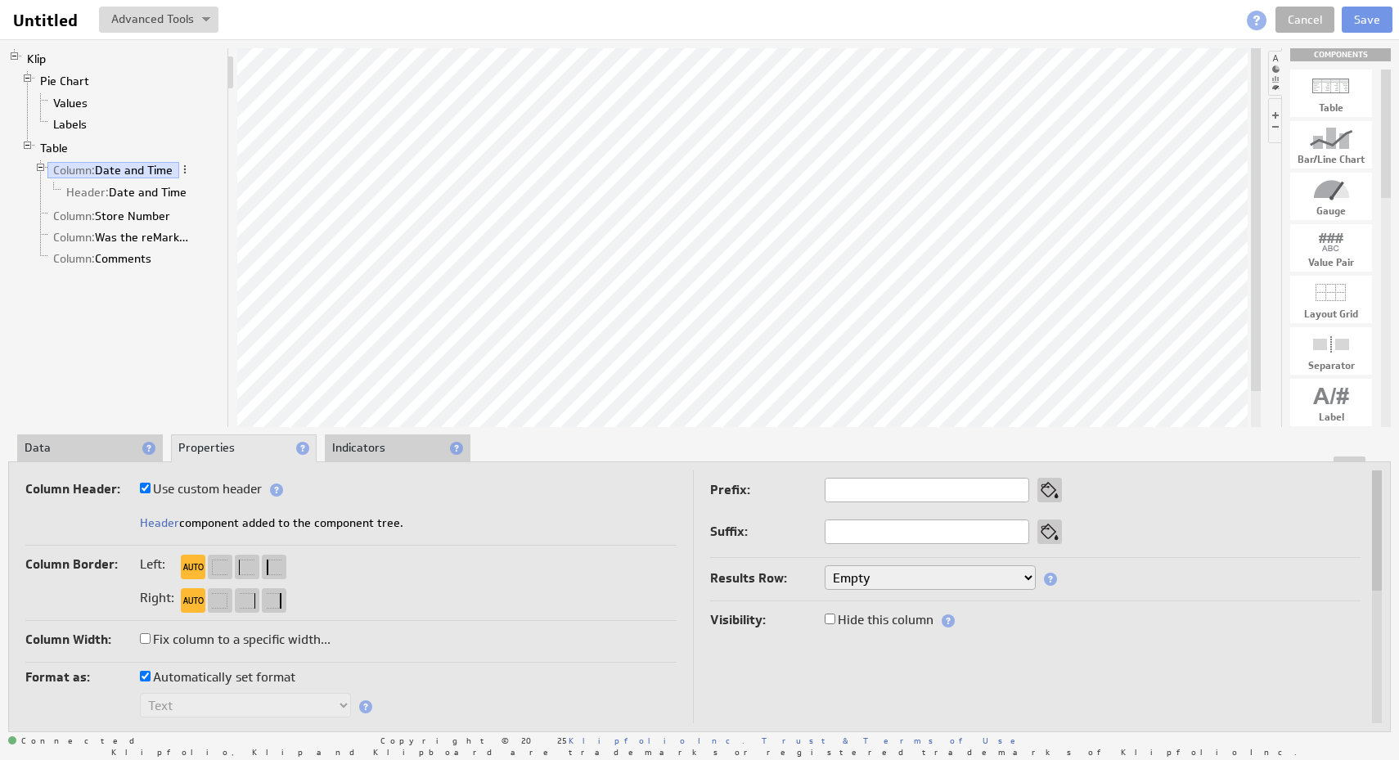
click at [200, 487] on label "Use custom header" at bounding box center [201, 489] width 122 height 23
click at [151, 487] on input "Use custom header" at bounding box center [145, 488] width 11 height 11
checkbox input "false"
click at [133, 218] on link "Column: Was the reMarkable Display Located?" at bounding box center [122, 213] width 151 height 16
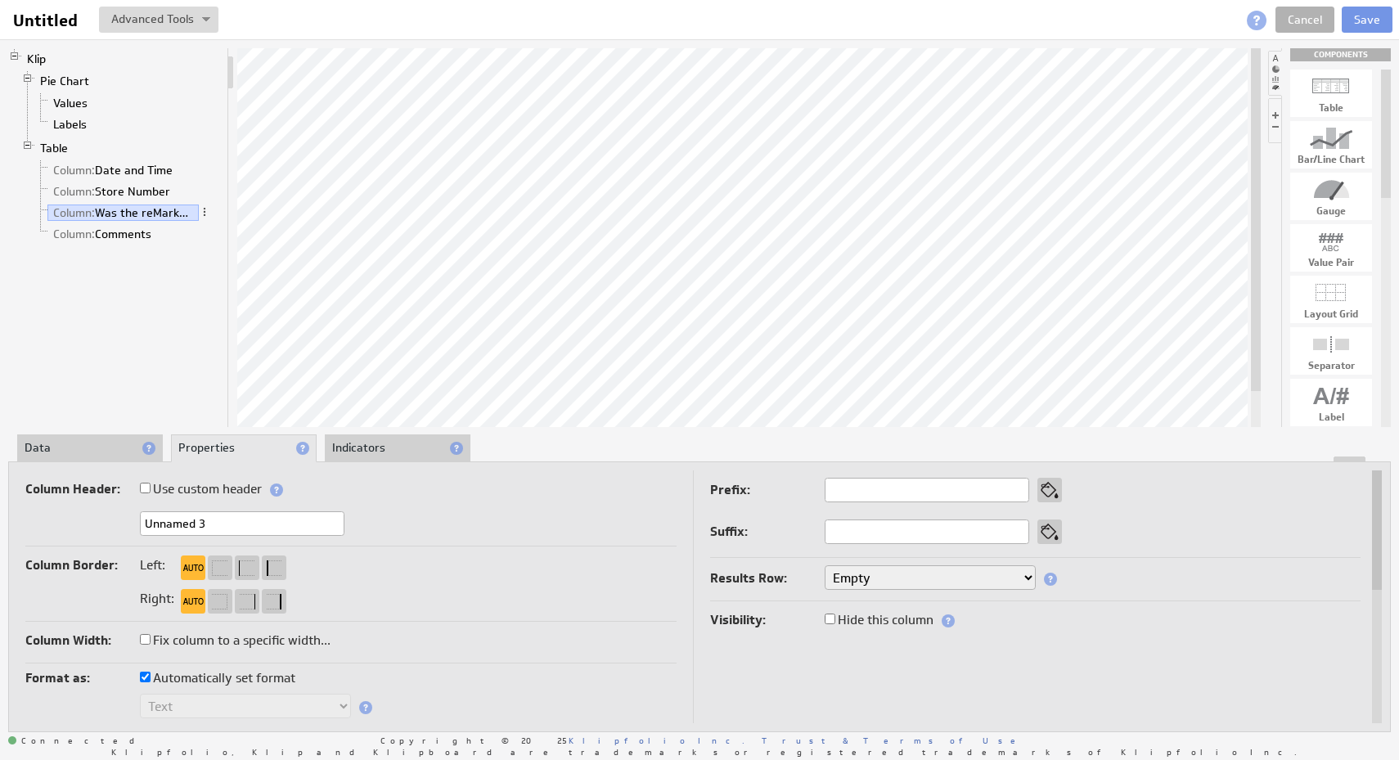
click at [249, 522] on input "Unnamed 3" at bounding box center [242, 523] width 205 height 25
type input "Was the reMarkable Display Located?"
click at [367, 452] on li "Indicators" at bounding box center [398, 448] width 146 height 28
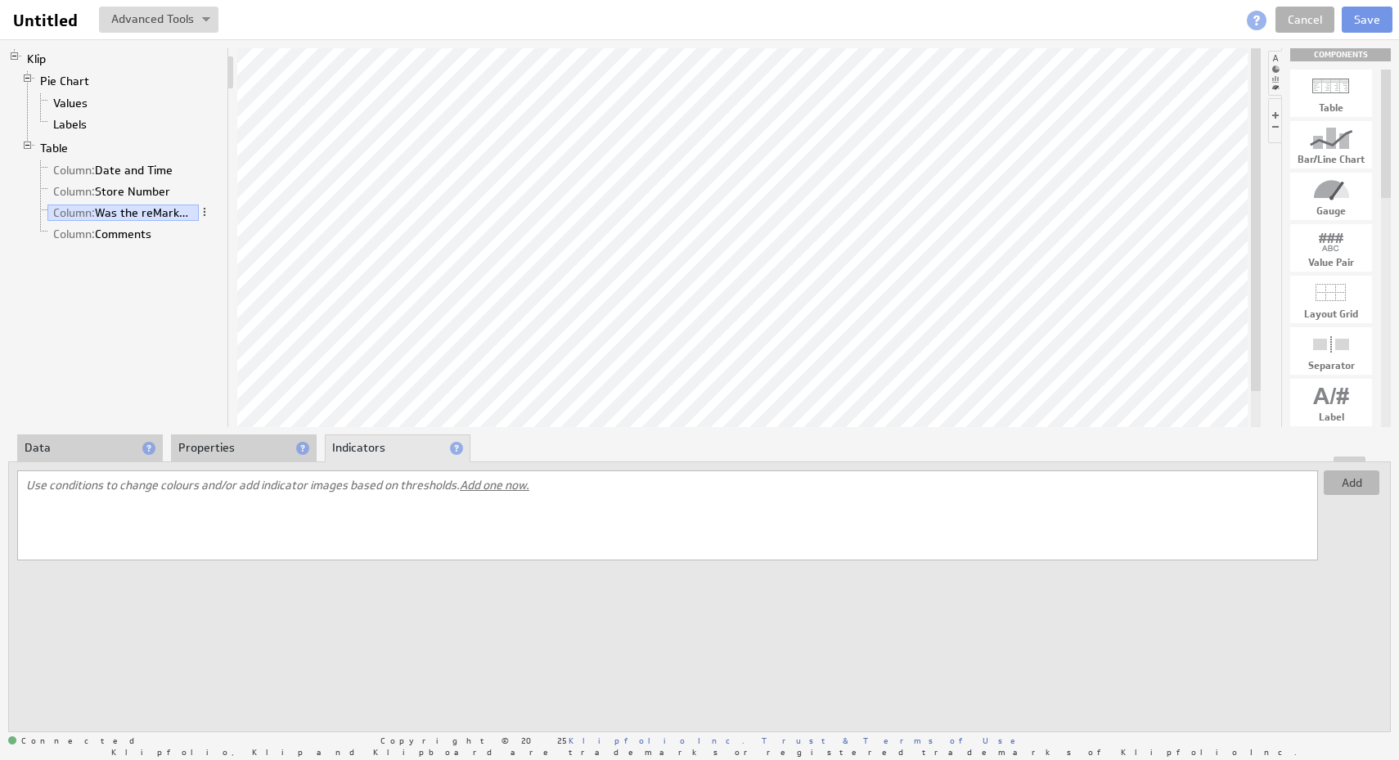
click at [1330, 479] on button "Add" at bounding box center [1352, 482] width 56 height 25
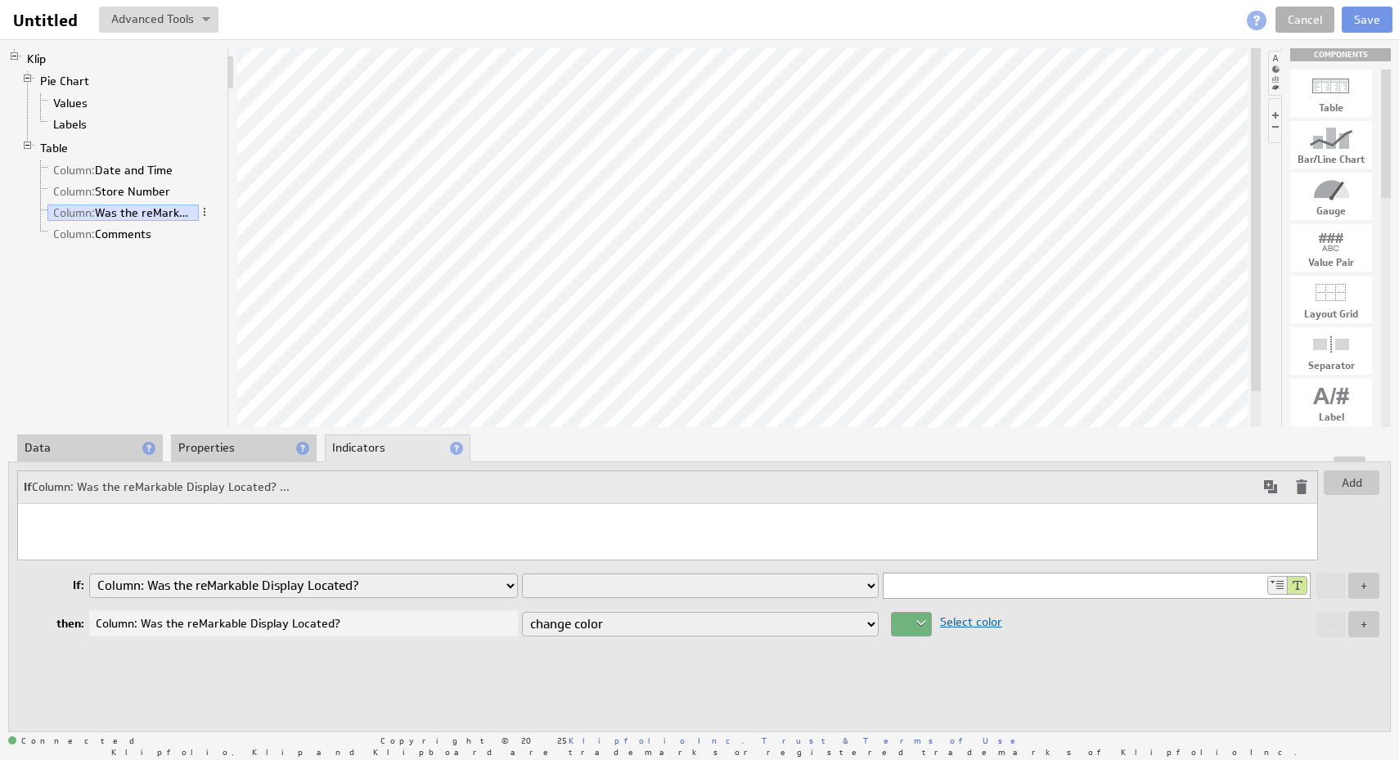
click at [848, 578] on select "is equal to is not equal to is greater than is greater than or equal to is less…" at bounding box center [700, 585] width 357 height 25
select select "contain"
click at [522, 573] on select "is equal to is not equal to is greater than is greater than or equal to is less…" at bounding box center [700, 585] width 357 height 25
click at [960, 587] on input at bounding box center [1074, 585] width 381 height 25
type input "Yes"
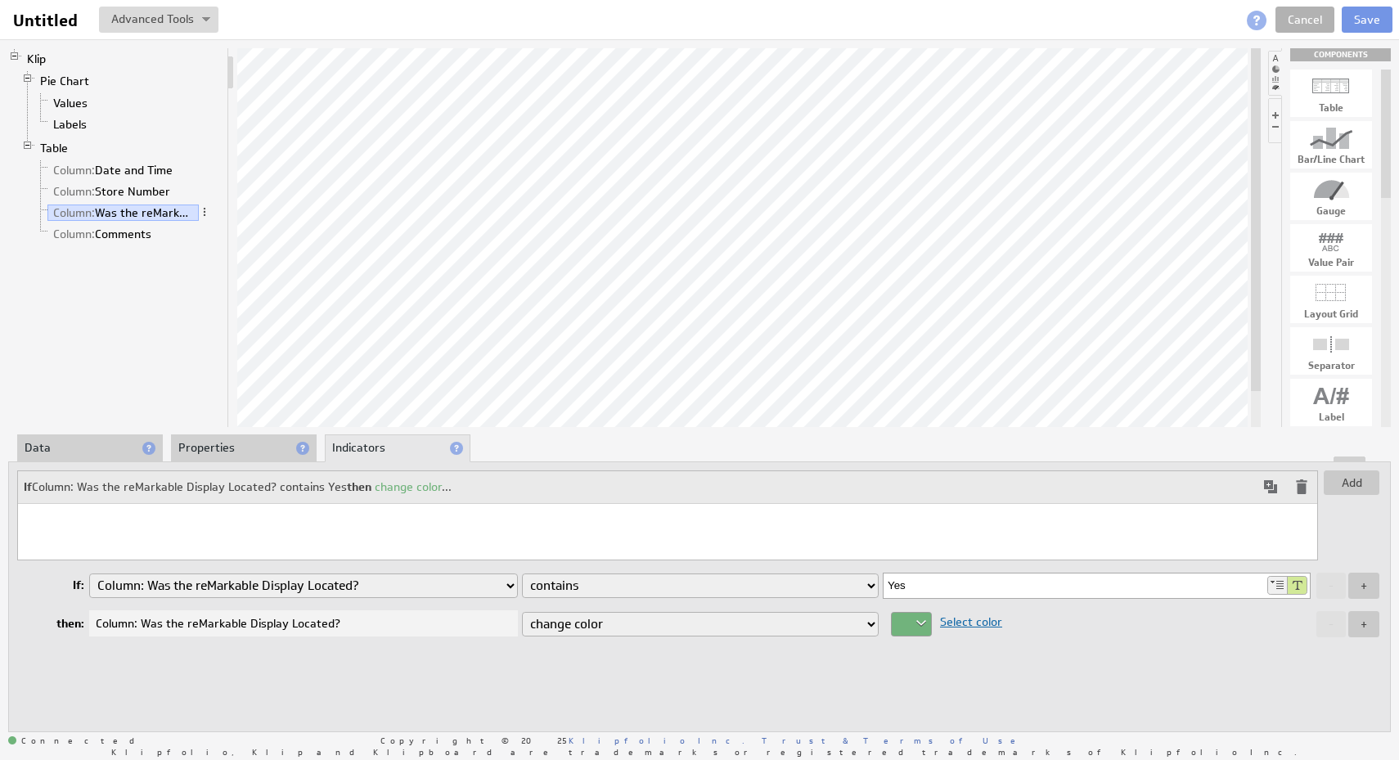
click at [718, 623] on select "change color display icon change background color change style replace with text" at bounding box center [700, 624] width 357 height 25
select select "background-color"
click at [522, 612] on select "change color display icon change background color change style replace with text" at bounding box center [700, 624] width 357 height 25
click at [1341, 476] on button "Add" at bounding box center [1352, 482] width 56 height 25
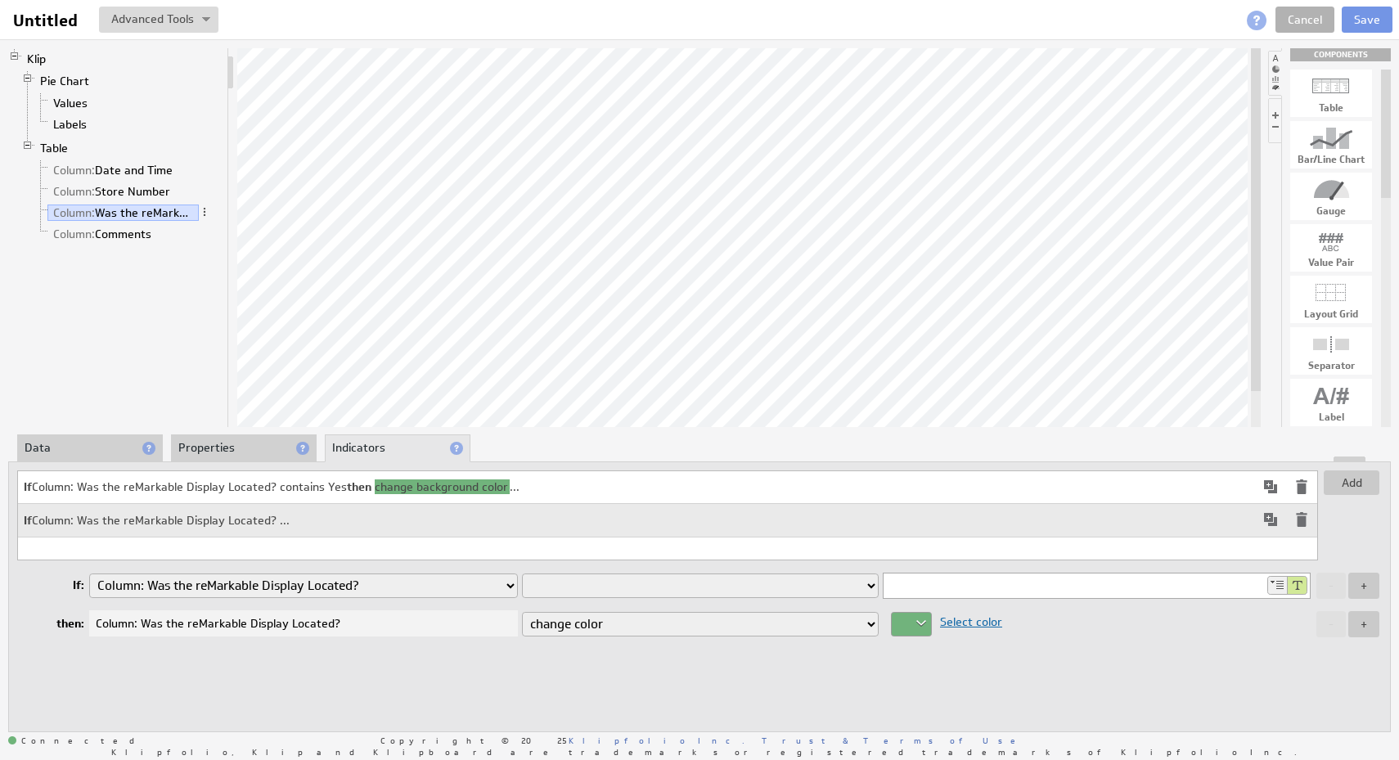
click at [693, 576] on select "is equal to is not equal to is greater than is greater than or equal to is less…" at bounding box center [700, 585] width 357 height 25
select select "contain"
click at [522, 573] on select "is equal to is not equal to is greater than is greater than or equal to is less…" at bounding box center [700, 585] width 357 height 25
click at [901, 587] on input at bounding box center [1074, 585] width 381 height 25
type input "No"
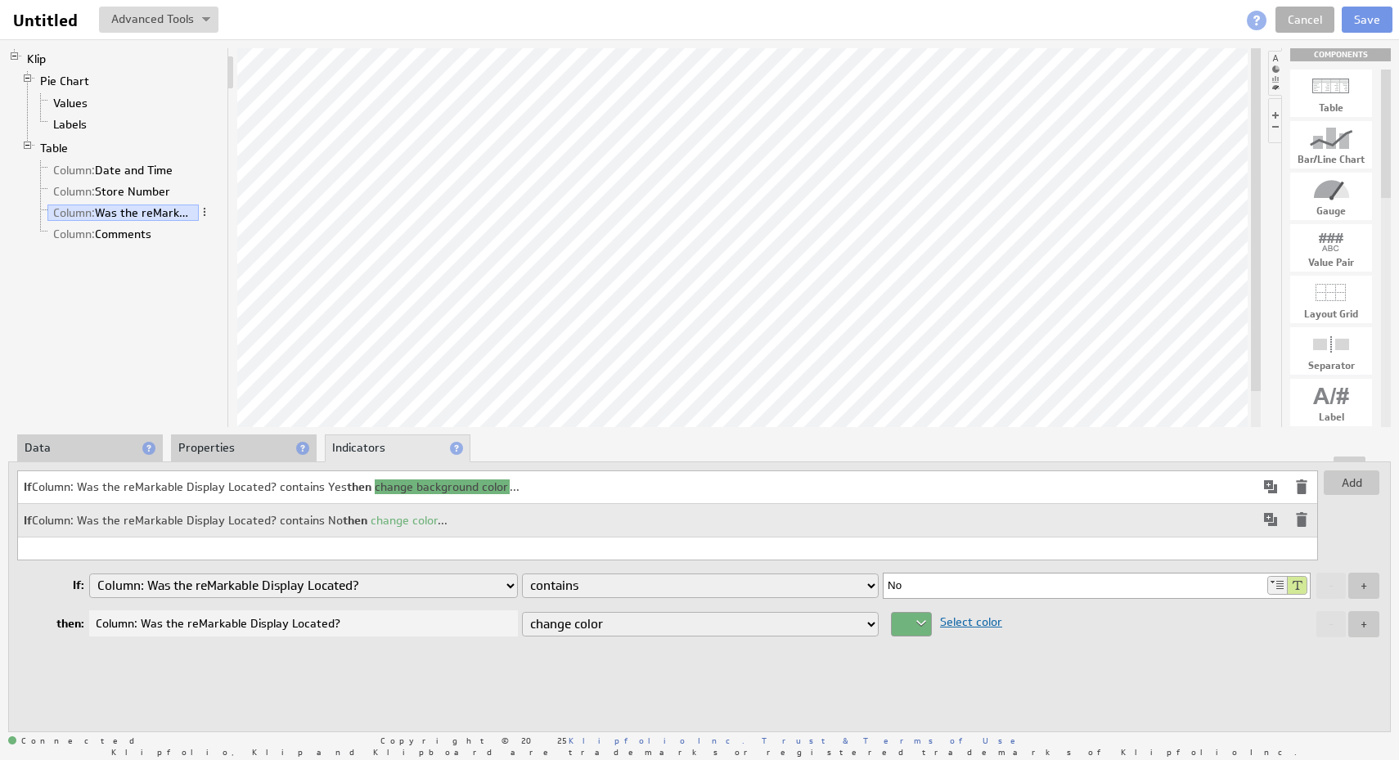
click at [917, 628] on div at bounding box center [911, 624] width 41 height 25
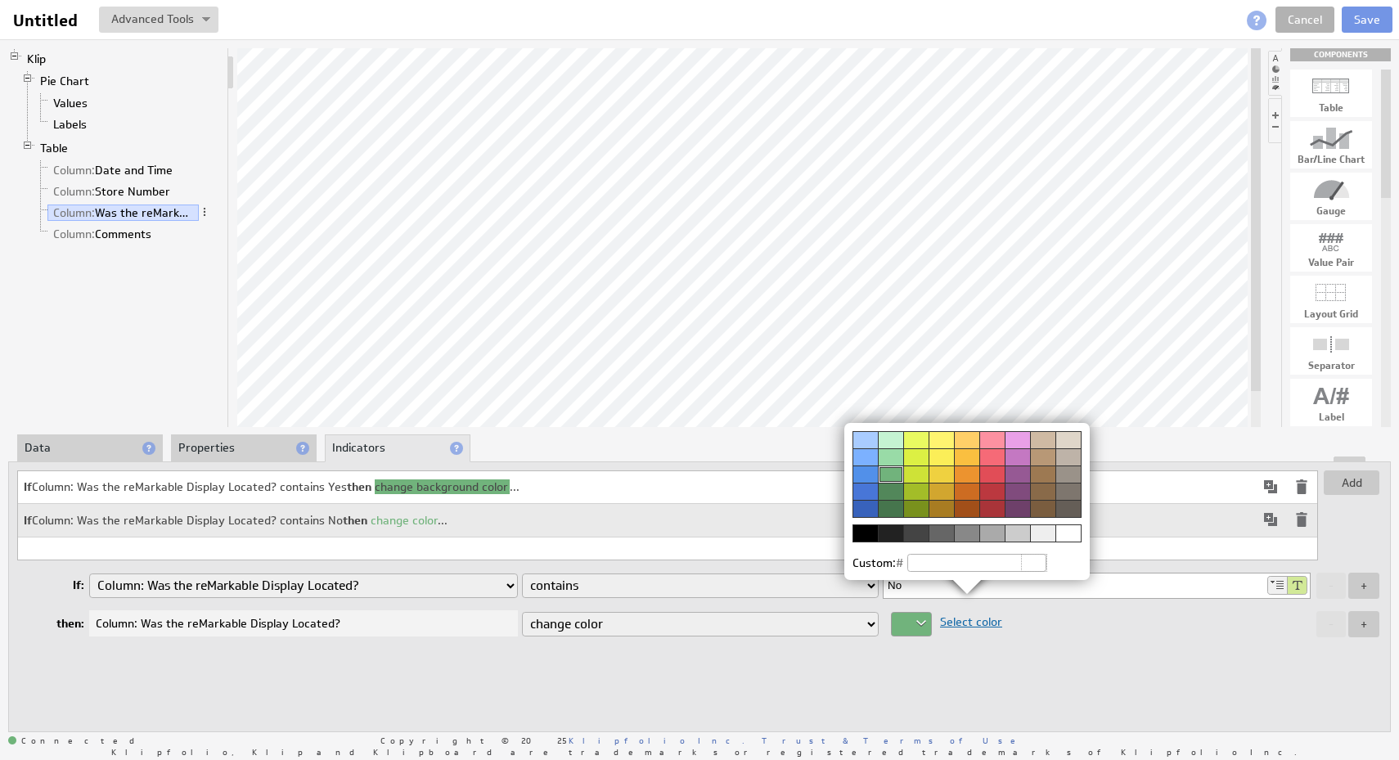
click at [992, 488] on div at bounding box center [991, 491] width 25 height 17
click at [1031, 682] on img at bounding box center [699, 380] width 1399 height 760
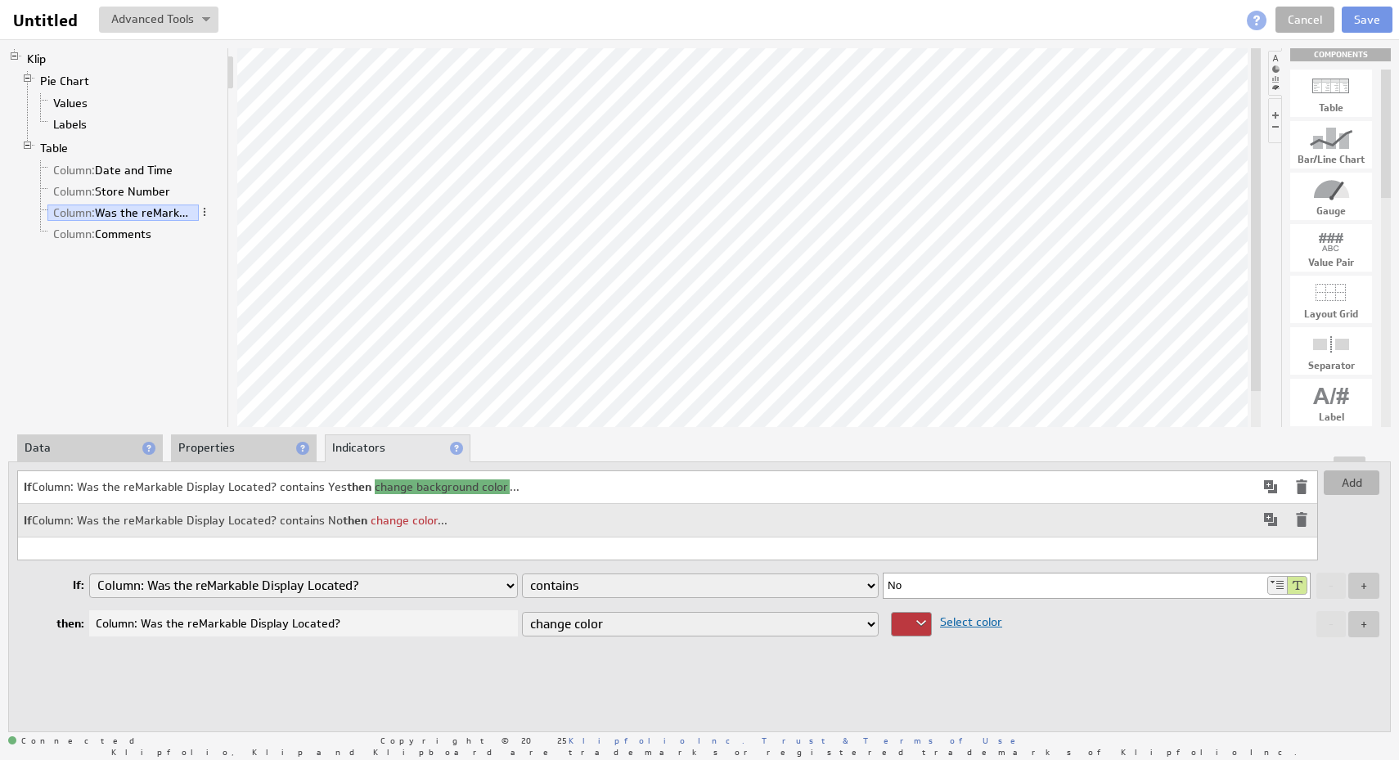
click at [1347, 486] on button "Add" at bounding box center [1352, 482] width 56 height 25
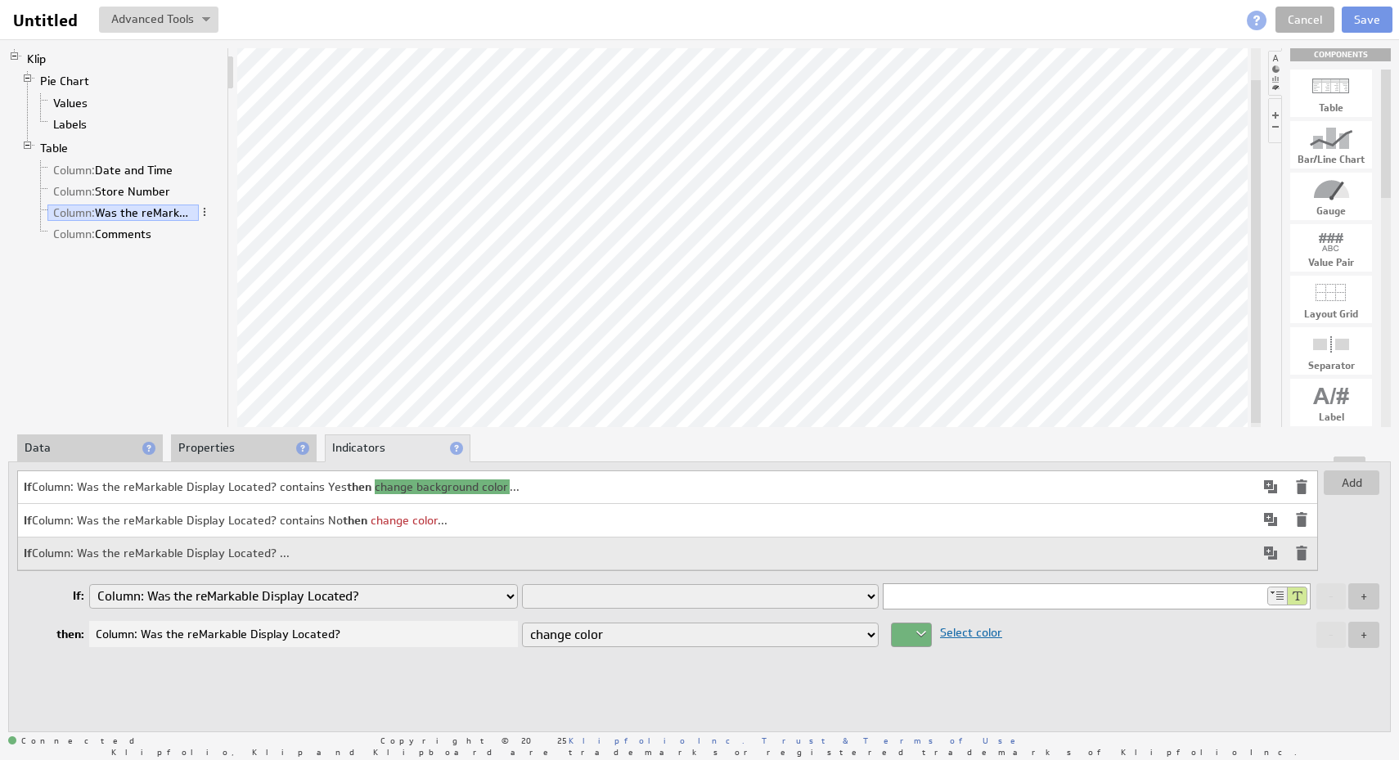
click at [836, 635] on select "change color display icon change background color change style replace with text" at bounding box center [700, 635] width 357 height 25
select select "background-color"
click at [522, 623] on select "change color display icon change background color change style replace with text" at bounding box center [700, 635] width 357 height 25
click at [461, 527] on td "If Column: Was the reMarkable Display Located? contains No then change color ..." at bounding box center [636, 520] width 1237 height 33
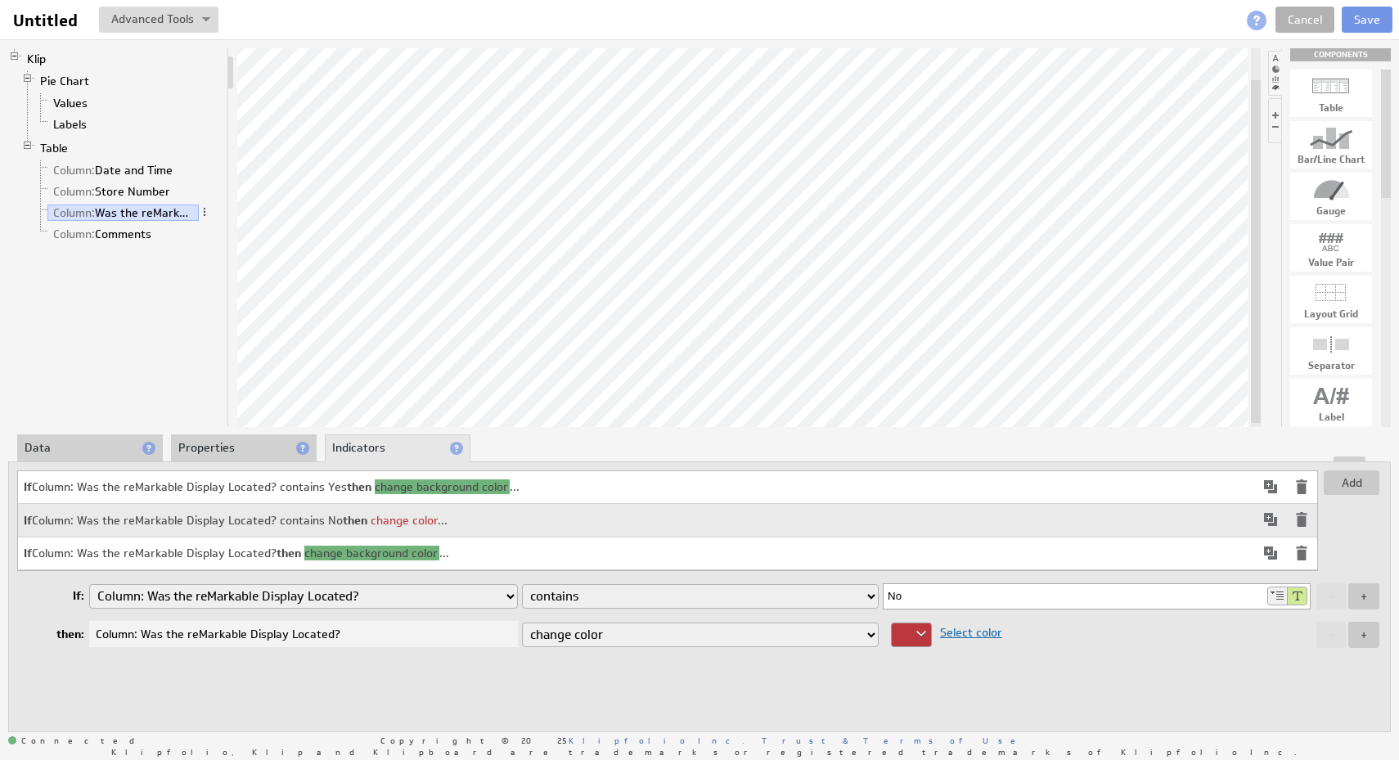
click at [807, 656] on div "Add If Column: Was the reMarkable Display Located? contains Yes then change bac…" at bounding box center [699, 596] width 1383 height 271
click at [807, 634] on select "change color display icon change background color change style replace with text" at bounding box center [700, 635] width 357 height 25
select select "background-color"
click at [522, 623] on select "change color display icon change background color change style replace with text" at bounding box center [700, 635] width 357 height 25
click at [1295, 560] on span at bounding box center [1302, 553] width 20 height 20
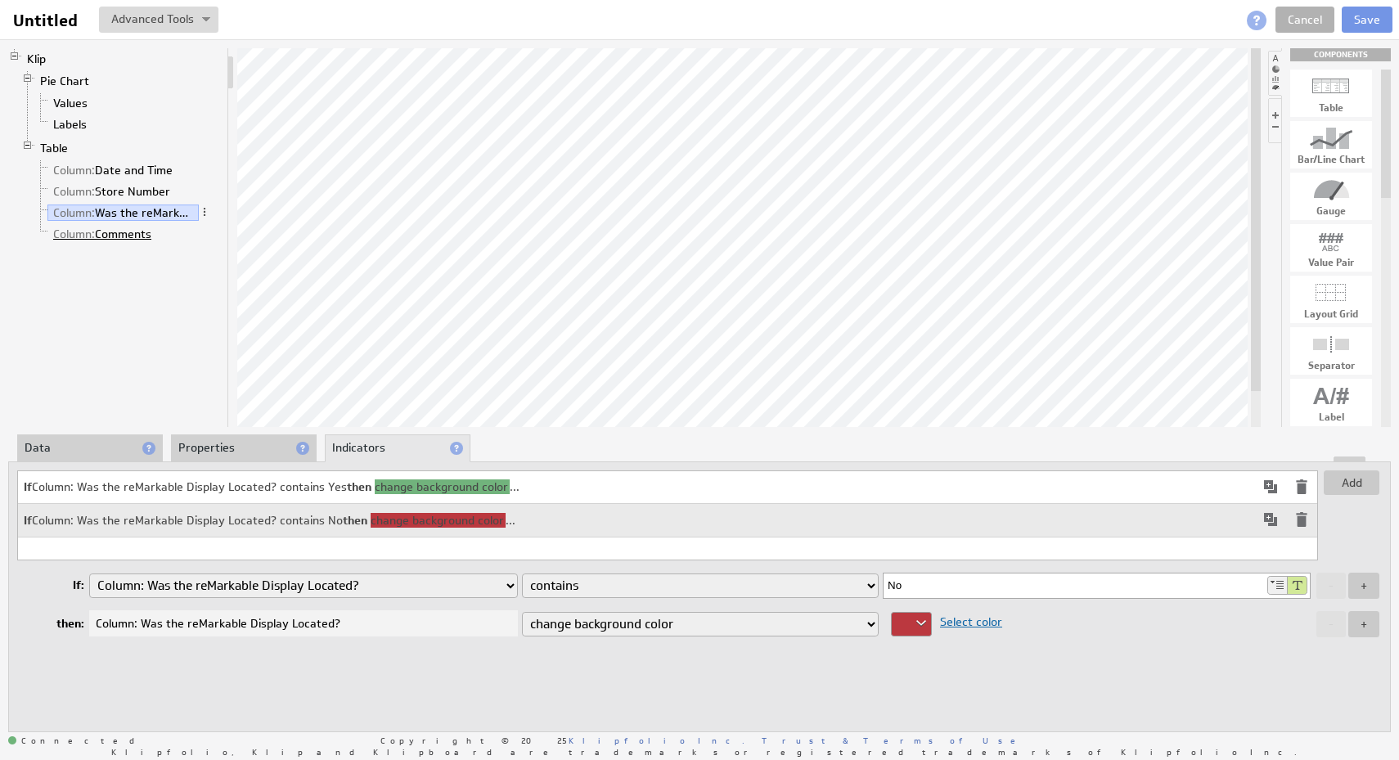
click at [132, 236] on link "Column: Comments" at bounding box center [102, 234] width 110 height 16
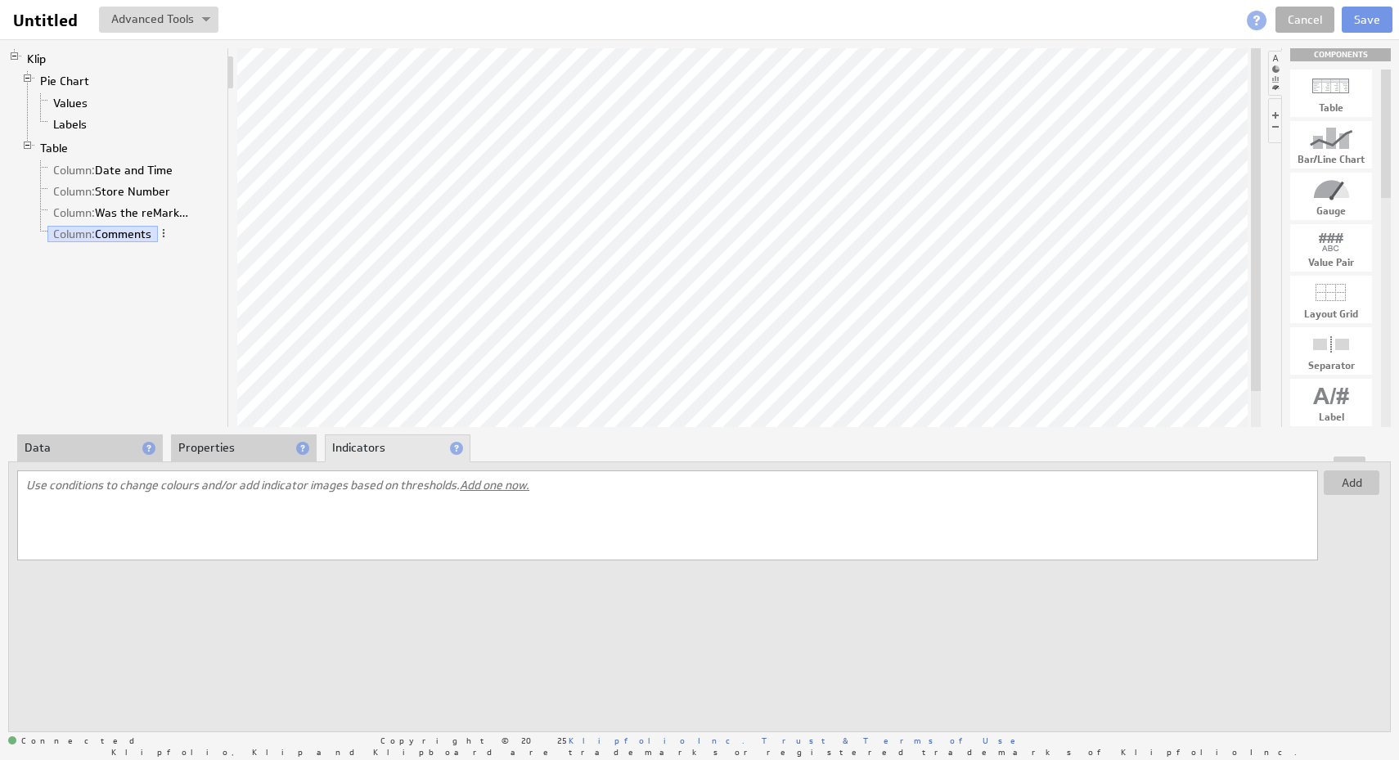
click at [255, 452] on li "Properties" at bounding box center [244, 448] width 146 height 28
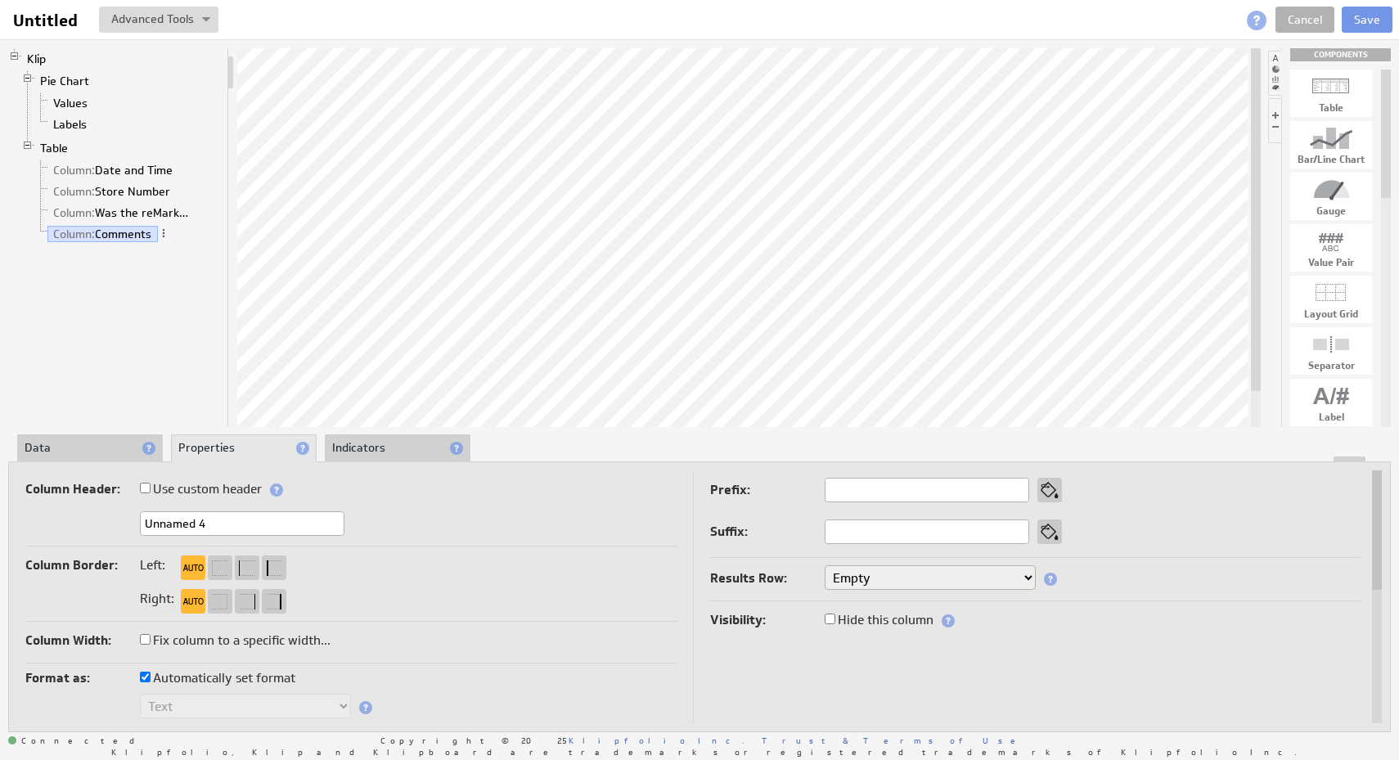
click at [268, 524] on input "Unnamed 4" at bounding box center [242, 523] width 205 height 25
type input "Comments"
click at [58, 149] on link "Table" at bounding box center [54, 148] width 40 height 16
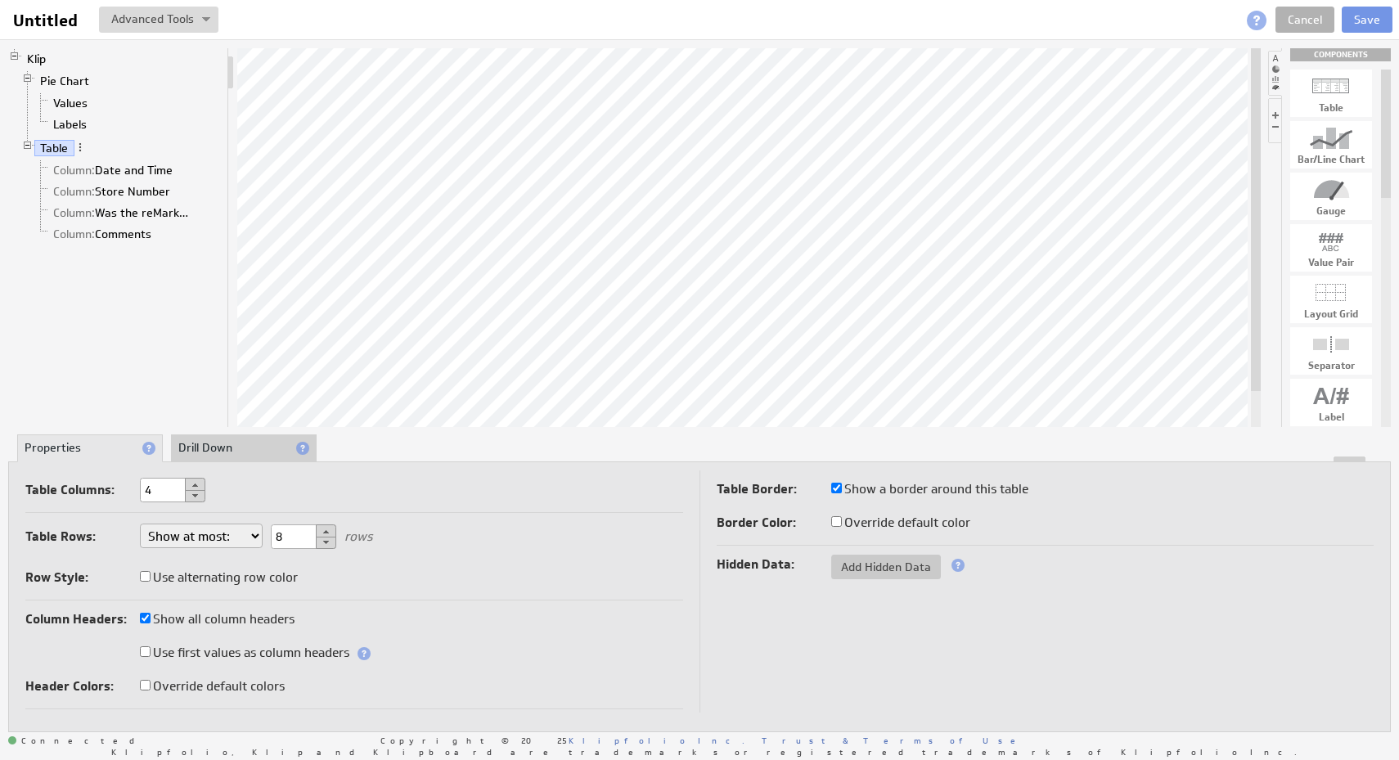
click at [173, 497] on input "4" at bounding box center [172, 490] width 65 height 25
click at [196, 485] on button at bounding box center [195, 484] width 20 height 13
type input "5"
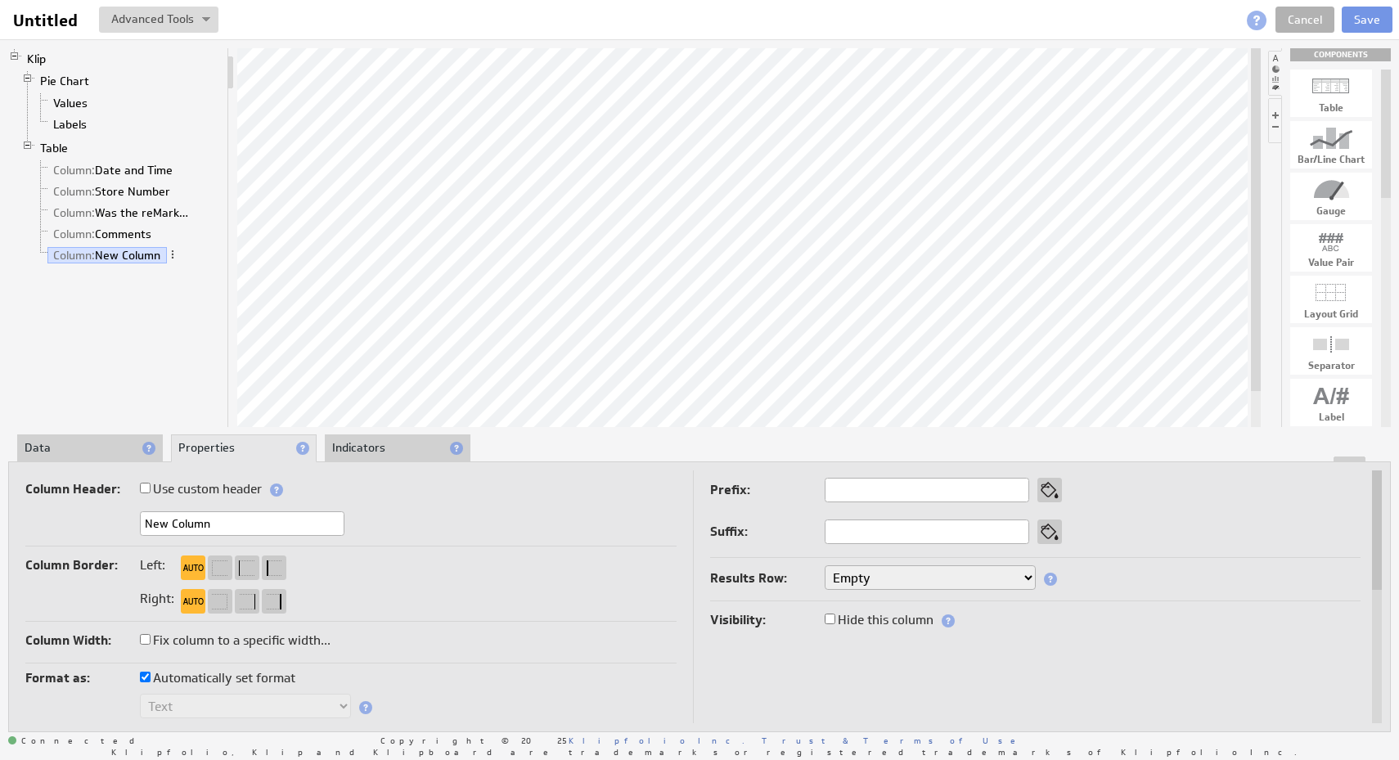
click at [77, 443] on li "Data" at bounding box center [90, 448] width 146 height 28
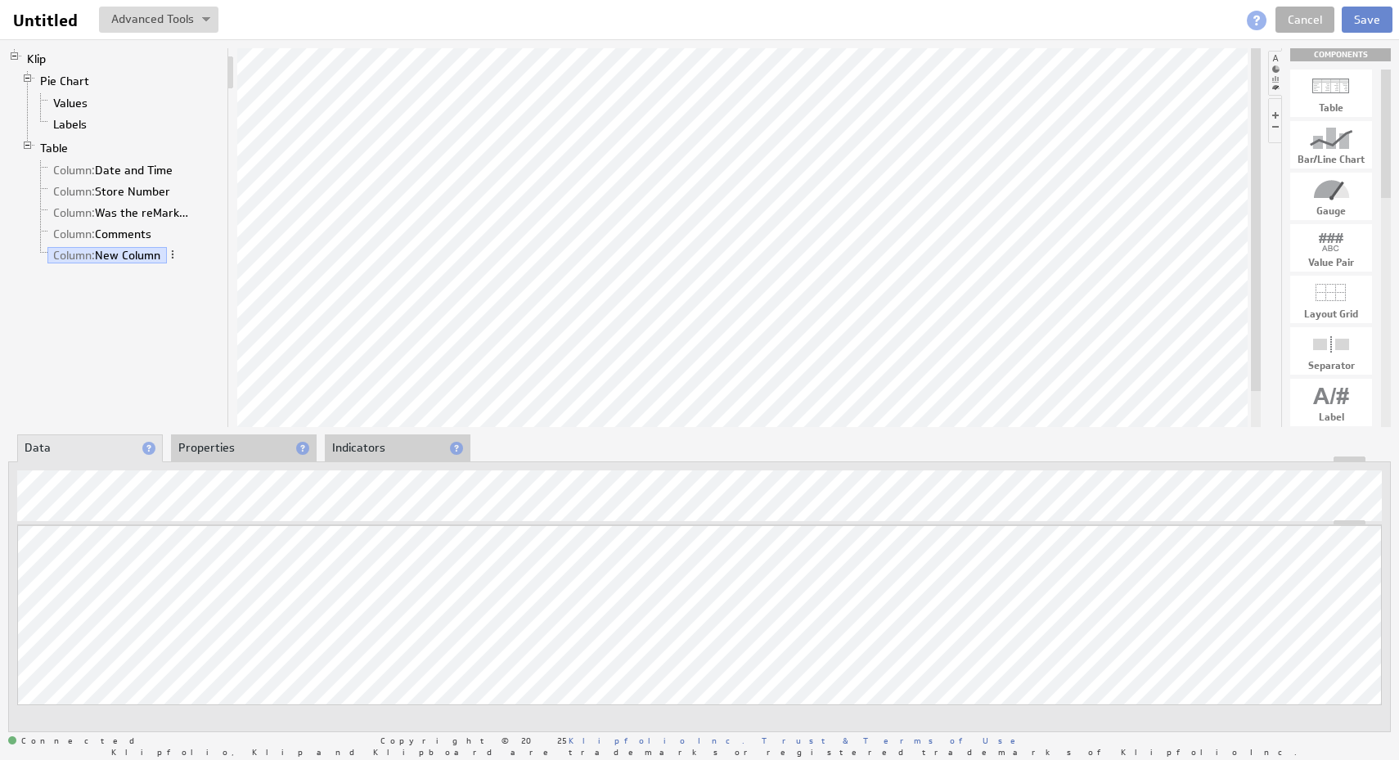
click at [1373, 20] on button "Save" at bounding box center [1367, 20] width 51 height 26
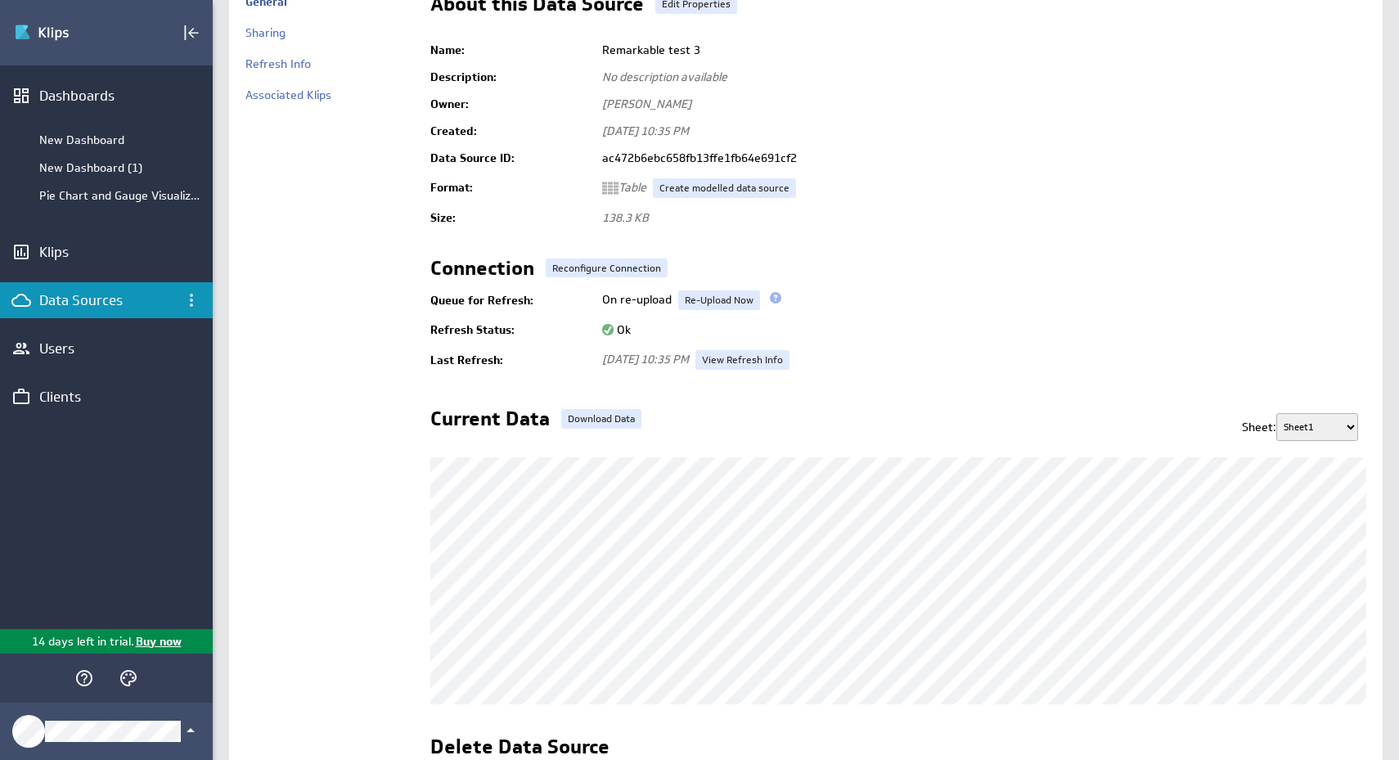
scroll to position [267, 0]
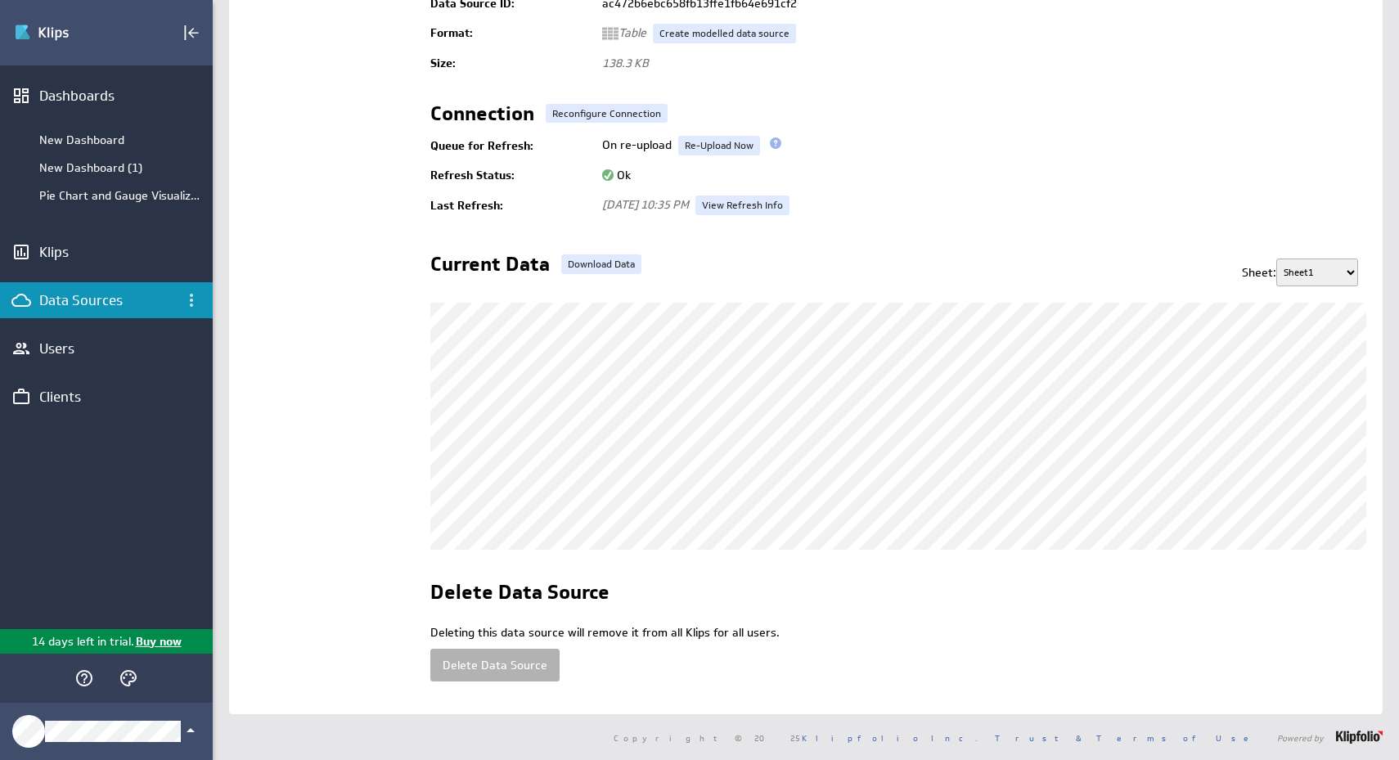
click at [1309, 259] on select "Sheet1 Sheet2" at bounding box center [1317, 273] width 82 height 28
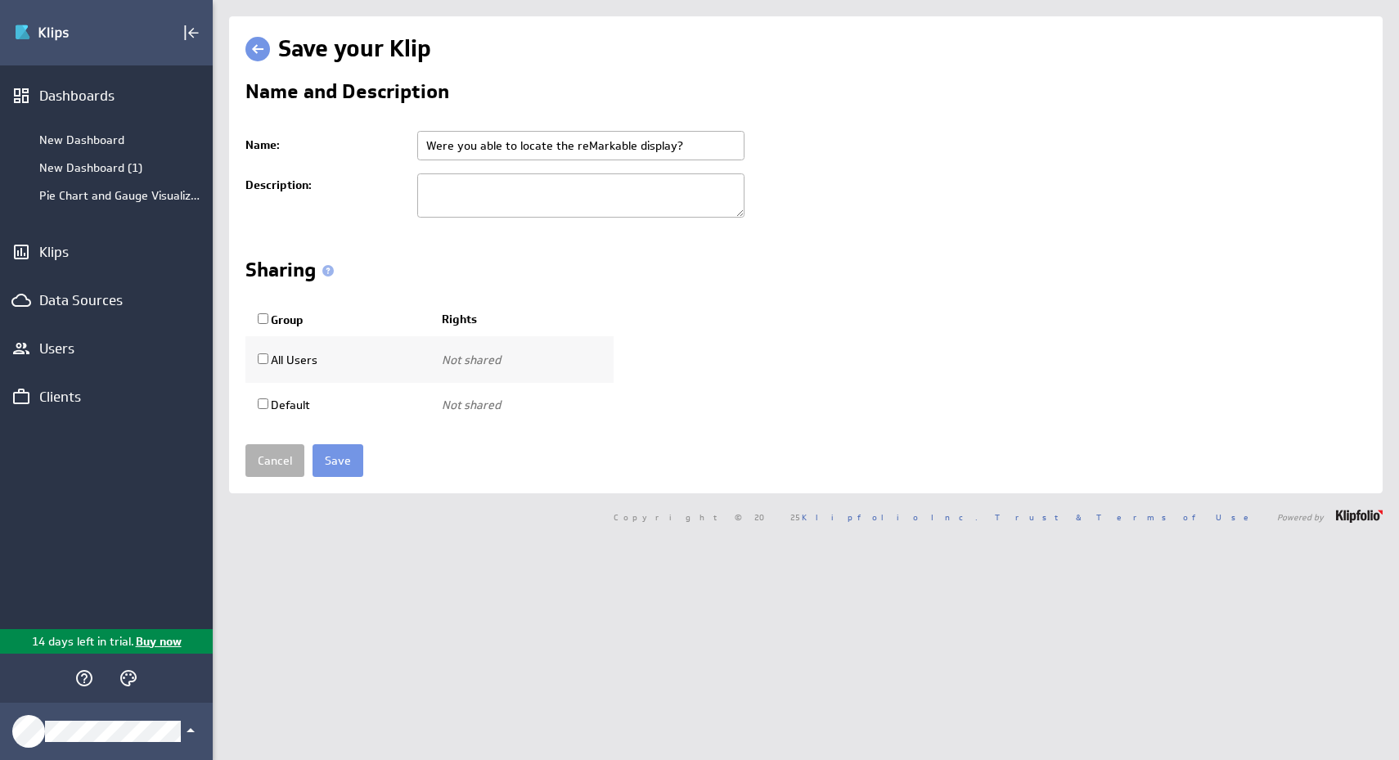
click at [272, 326] on label "Group" at bounding box center [281, 320] width 46 height 15
click at [268, 324] on input "Group" at bounding box center [263, 318] width 11 height 11
checkbox input "true"
select select"] "0181e525d0dfbe5dccaffbf467486c73:use"
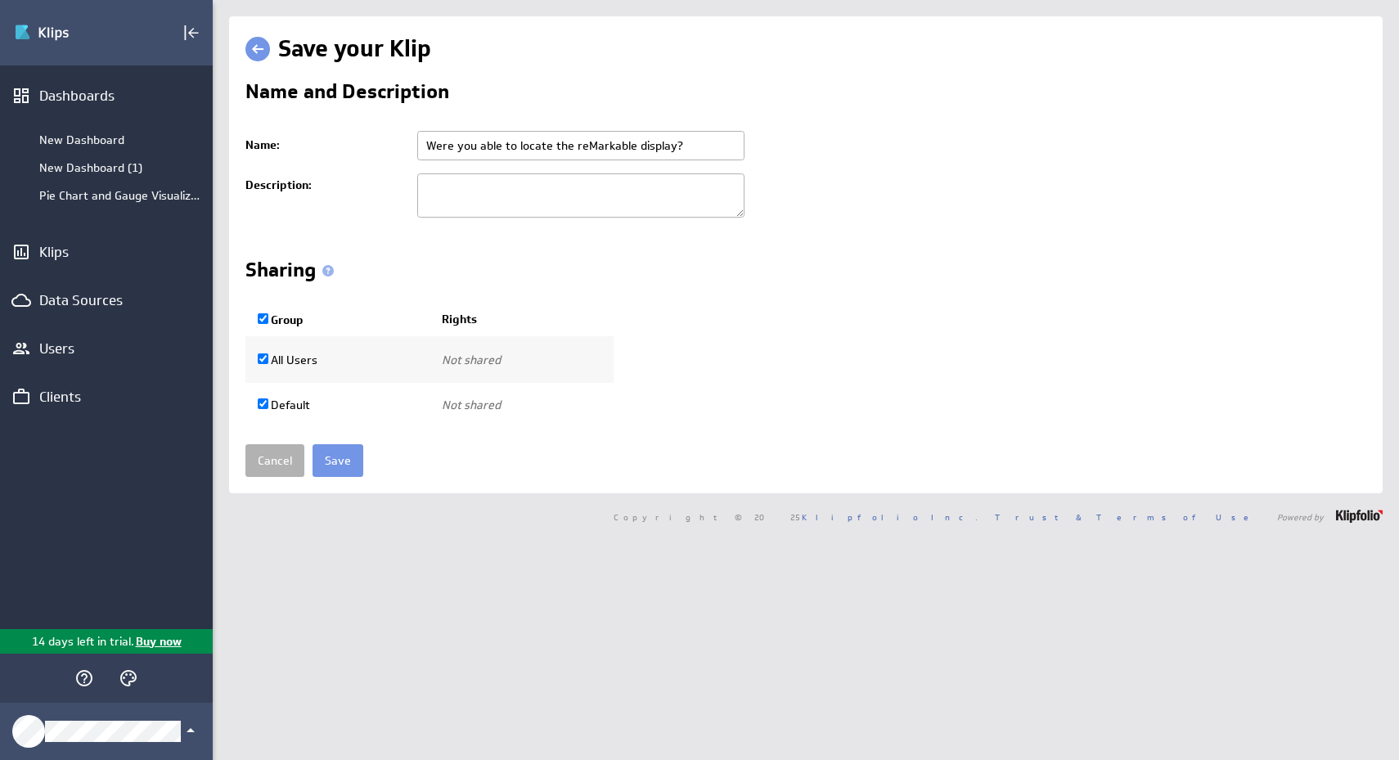
checkbox input "true"
select select"] "9d466459543bc2dd35de661381ed4f9d:use"
click at [335, 472] on input "Save" at bounding box center [338, 460] width 51 height 33
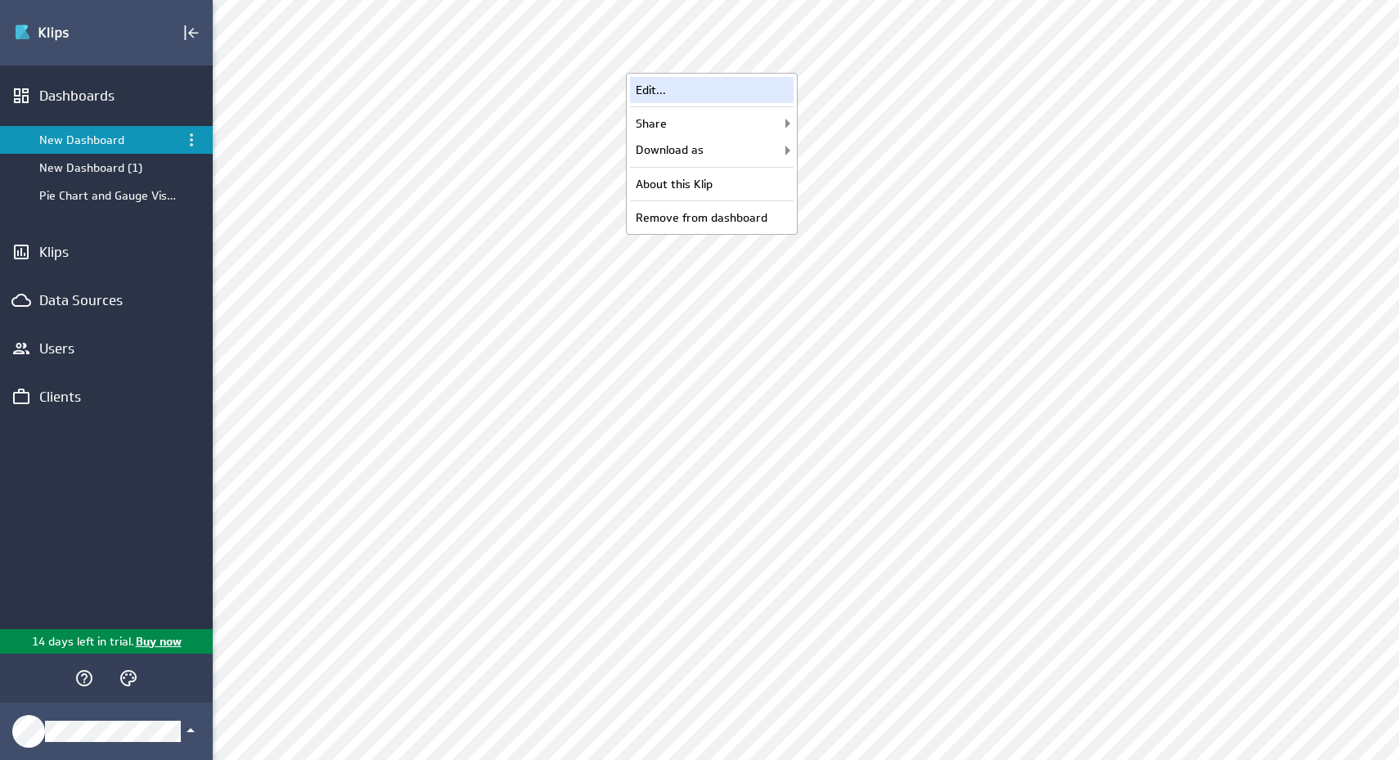
click at [744, 92] on div "Edit..." at bounding box center [712, 90] width 164 height 26
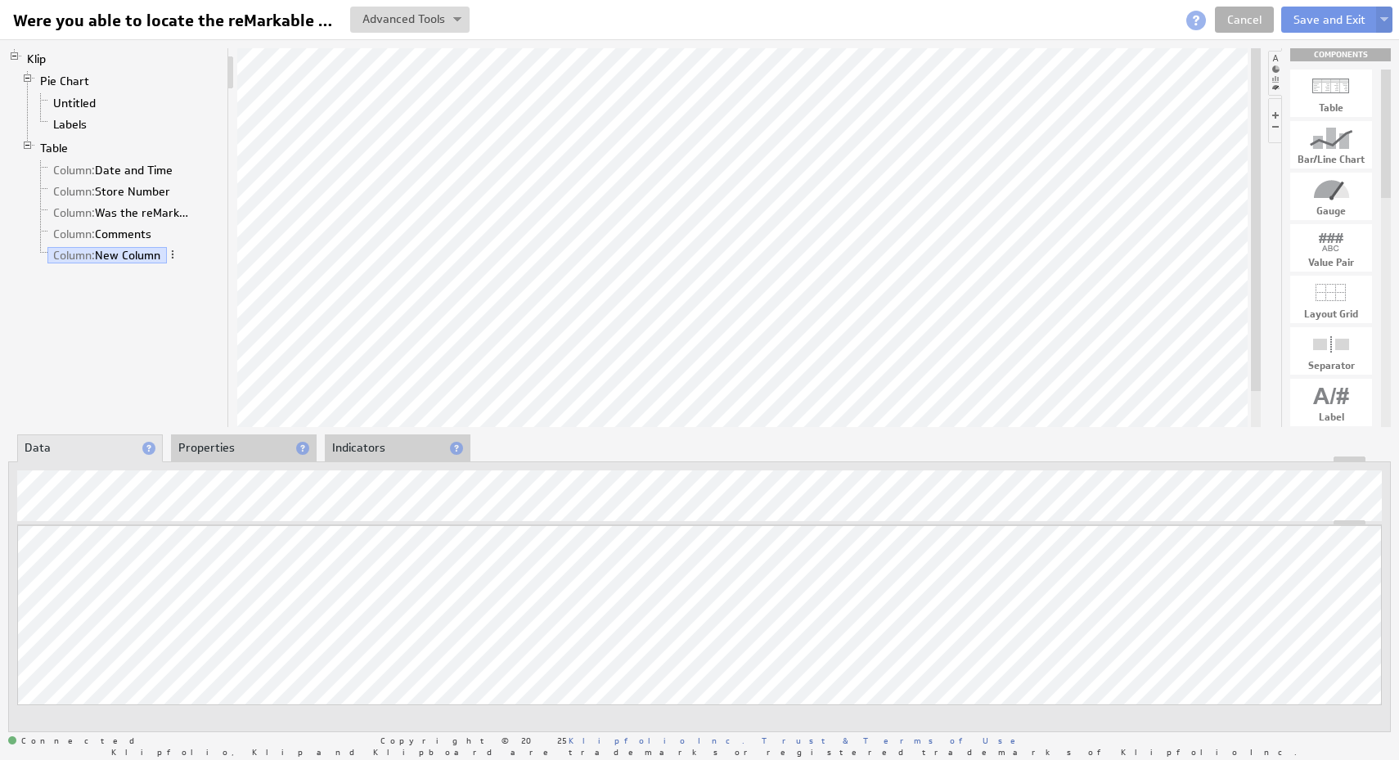
click at [358, 447] on li "Indicators" at bounding box center [398, 448] width 146 height 28
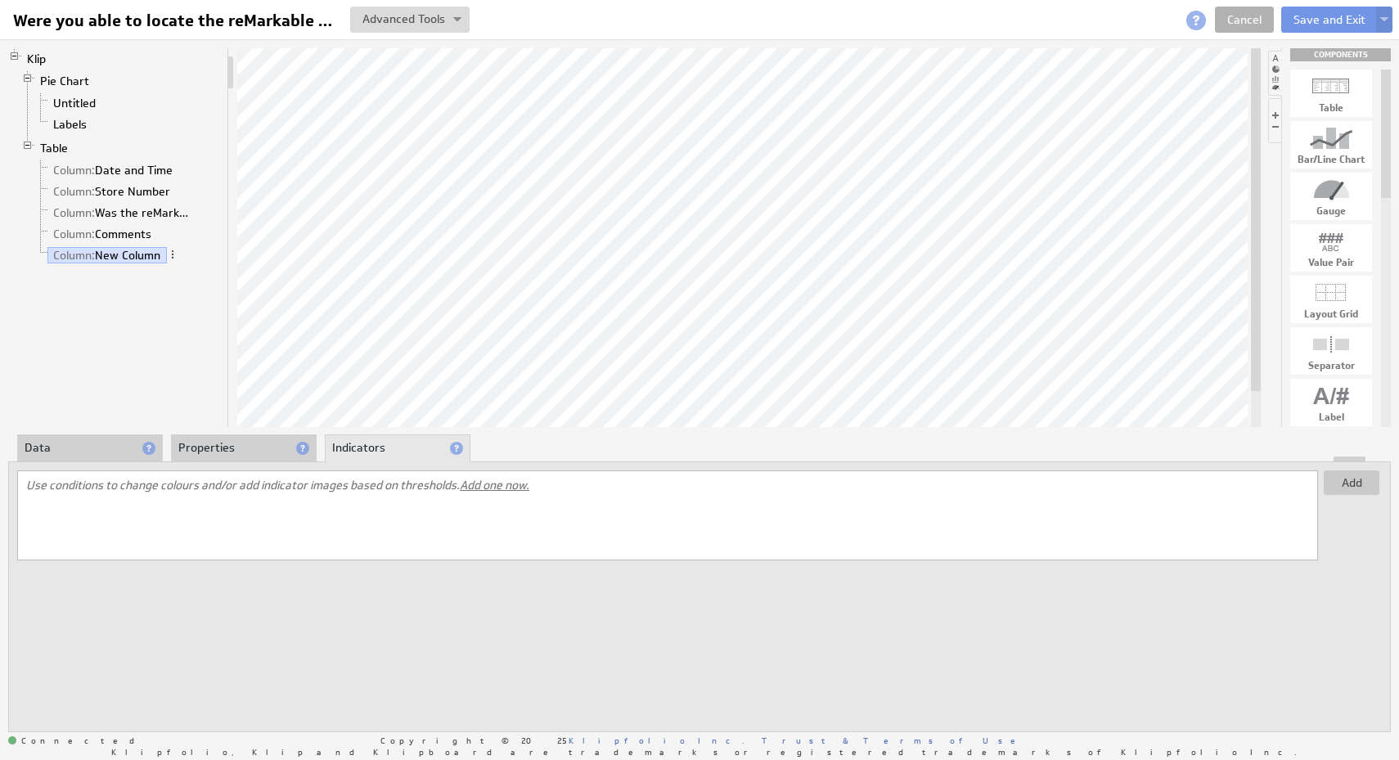
click at [209, 459] on div at bounding box center [699, 460] width 1381 height 6
click at [210, 451] on li "Properties" at bounding box center [244, 448] width 146 height 28
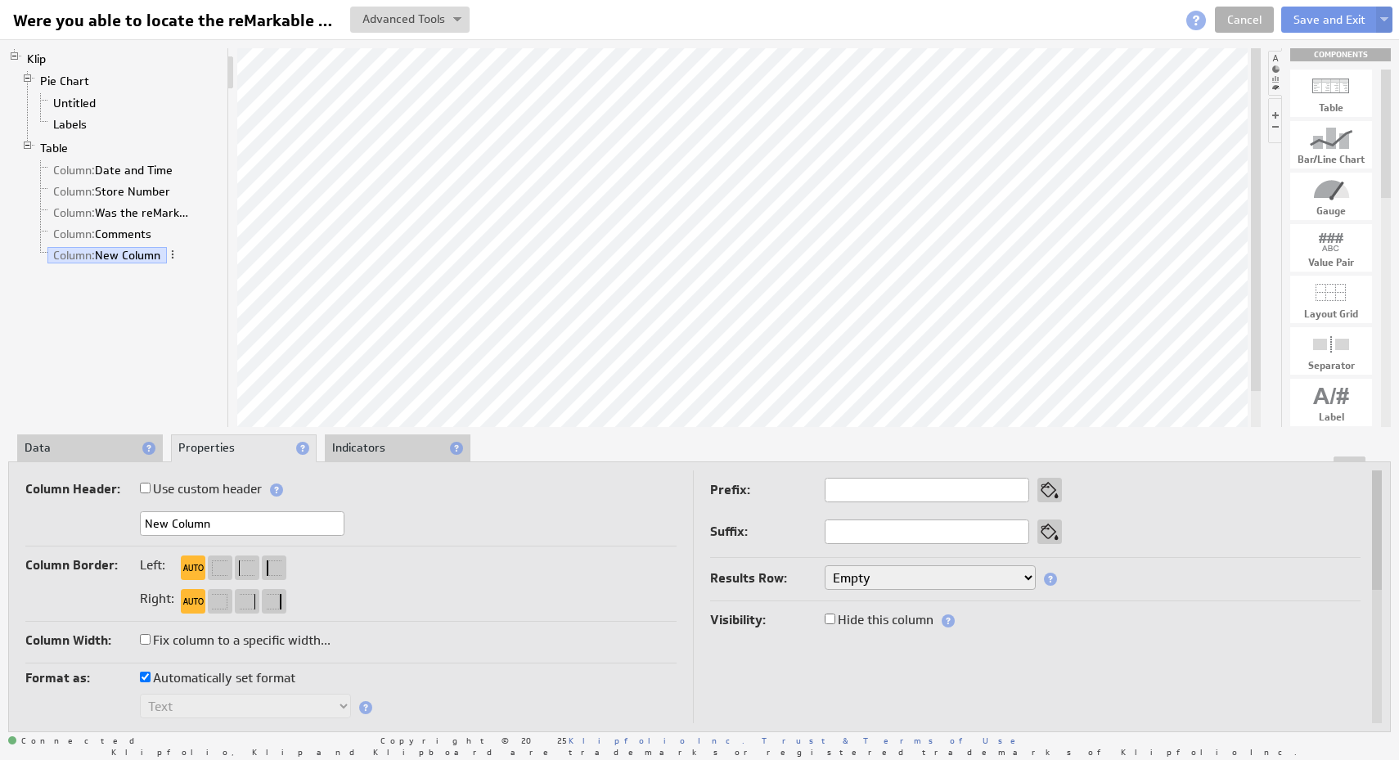
click at [227, 523] on input "New Column" at bounding box center [242, 523] width 205 height 25
type input "Link to Form"
click at [97, 443] on li "Data" at bounding box center [90, 448] width 146 height 28
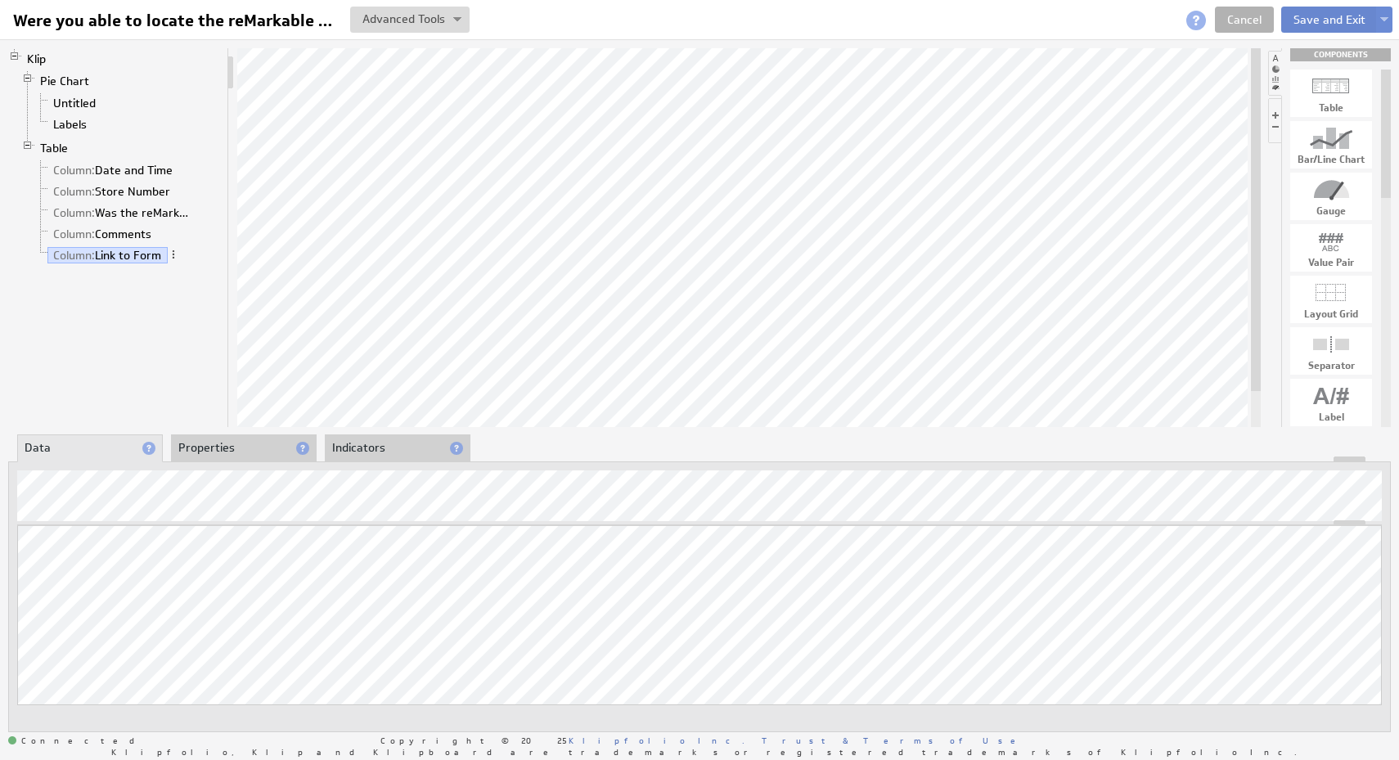
click at [1336, 29] on button "Save and Exit" at bounding box center [1329, 20] width 97 height 26
